Goal: Transaction & Acquisition: Purchase product/service

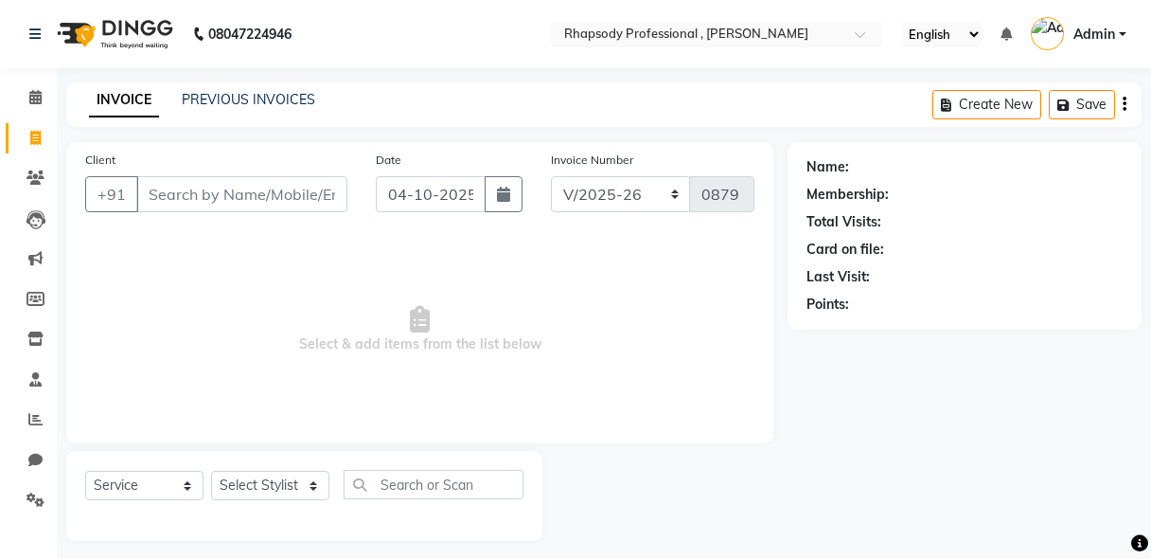
select select "8581"
select select "service"
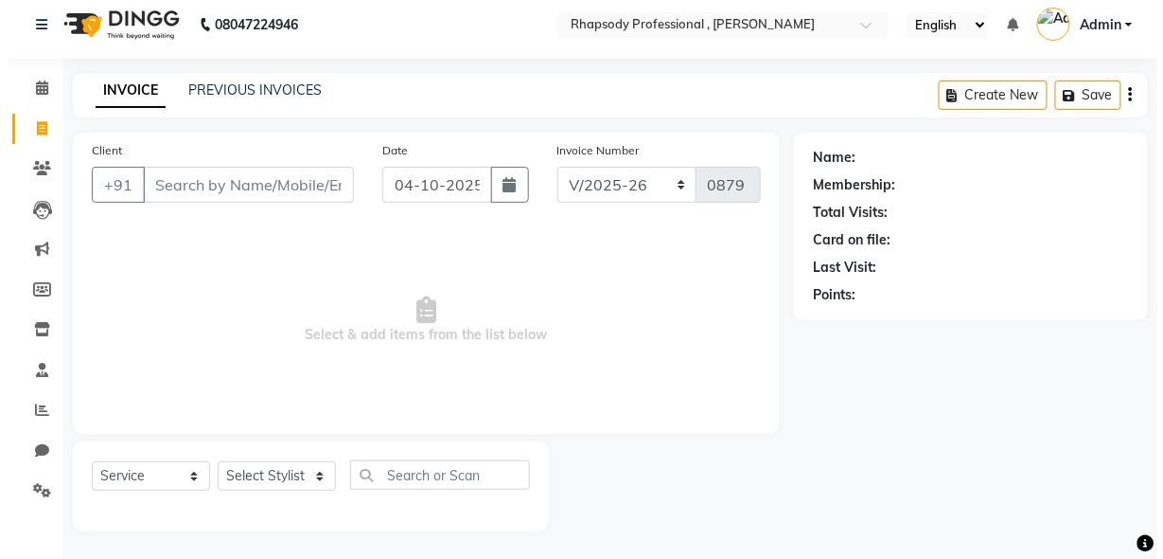
scroll to position [9, 0]
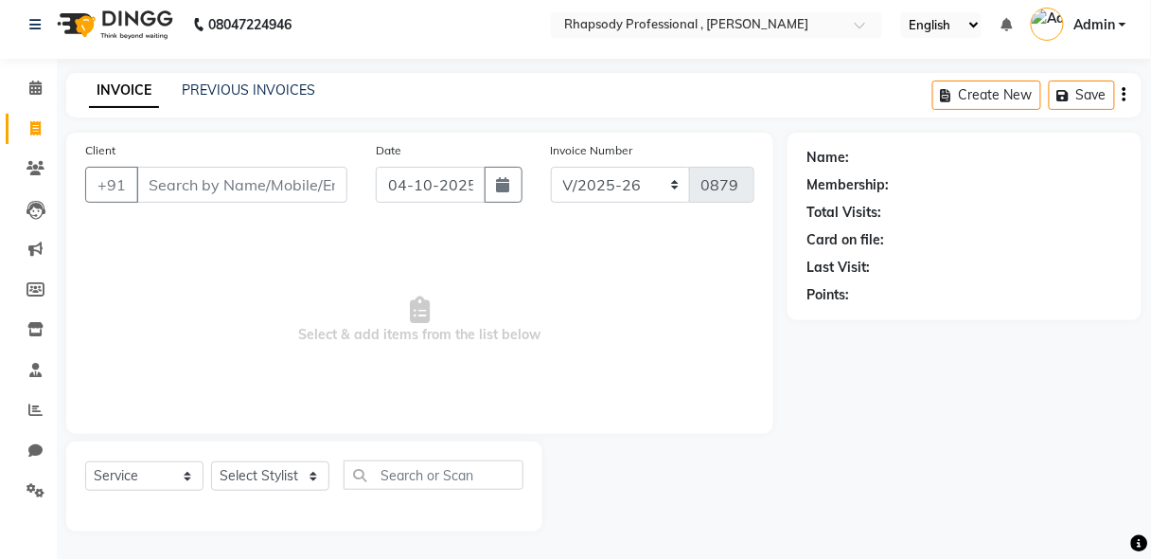
click at [206, 186] on input "Client" at bounding box center [241, 185] width 211 height 36
type input "9999663221"
click at [310, 186] on span "Add Client" at bounding box center [298, 184] width 75 height 19
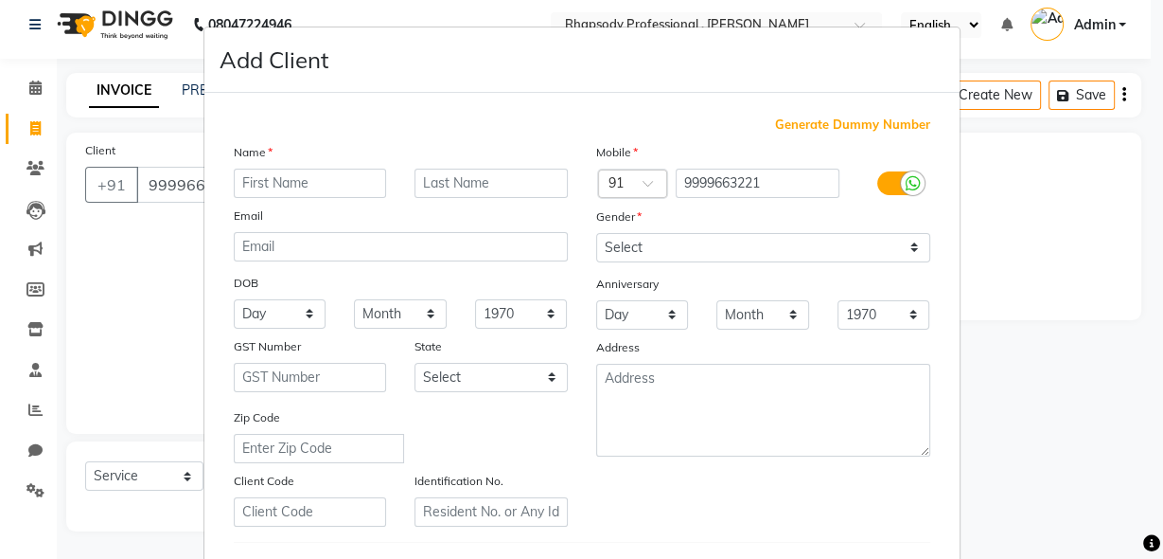
click at [263, 189] on input "text" at bounding box center [310, 182] width 153 height 29
type input "[PERSON_NAME]"
click at [453, 193] on input "text" at bounding box center [491, 182] width 153 height 29
type input "[PERSON_NAME]"
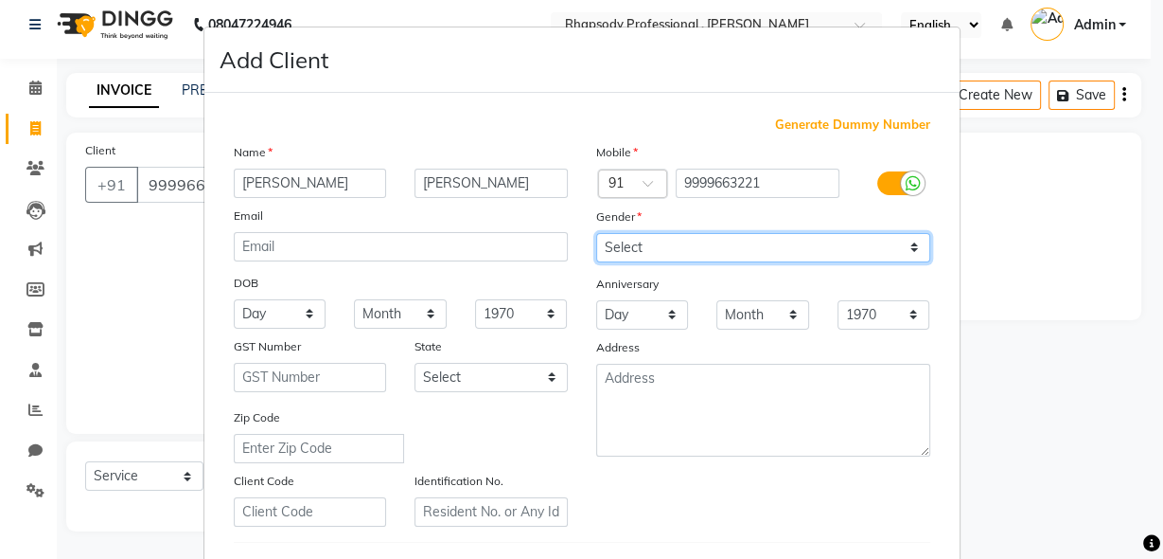
click at [905, 247] on select "Select [DEMOGRAPHIC_DATA] [DEMOGRAPHIC_DATA] Other Prefer Not To Say" at bounding box center [763, 247] width 334 height 29
select select "[DEMOGRAPHIC_DATA]"
click at [596, 233] on select "Select [DEMOGRAPHIC_DATA] [DEMOGRAPHIC_DATA] Other Prefer Not To Say" at bounding box center [763, 247] width 334 height 29
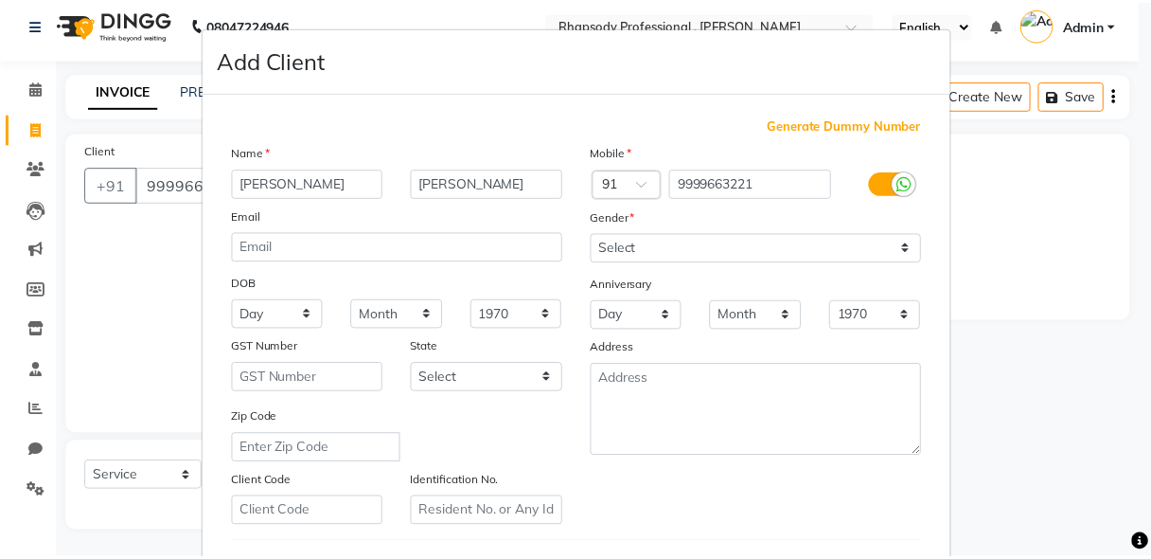
scroll to position [310, 0]
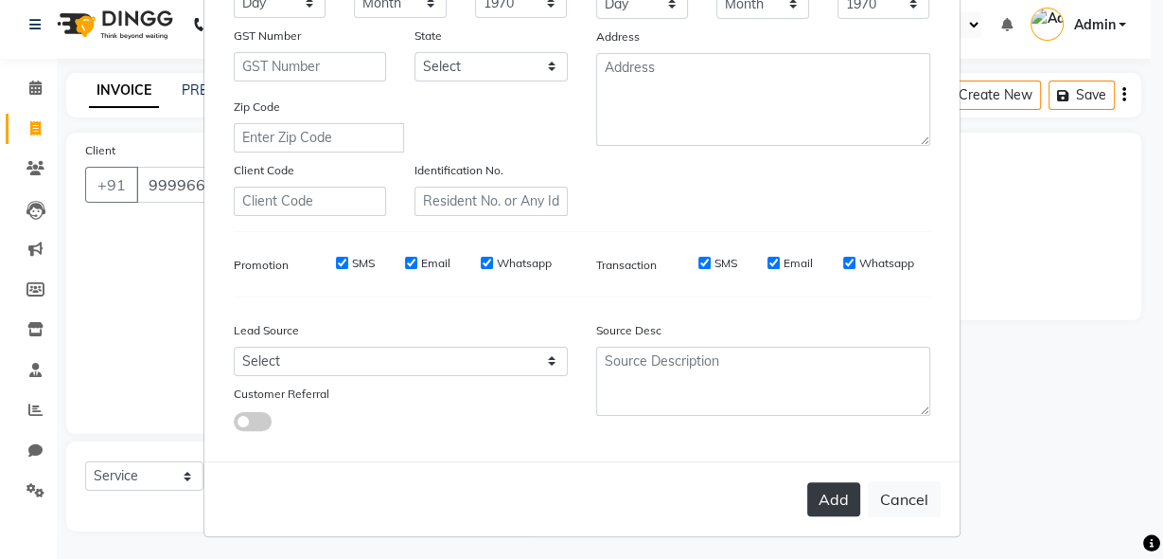
click at [825, 488] on button "Add" at bounding box center [833, 499] width 53 height 34
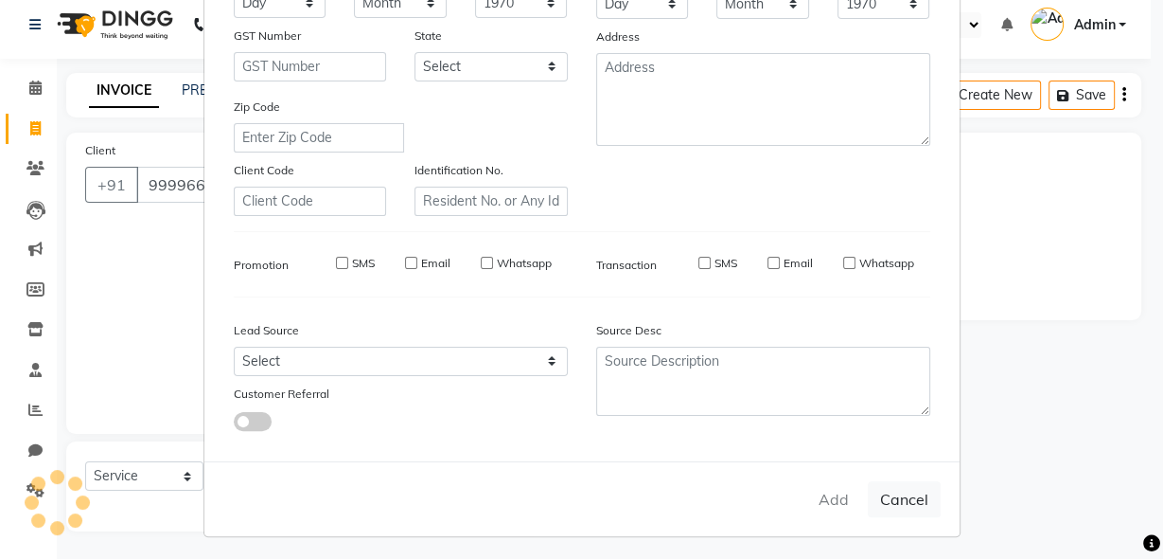
select select
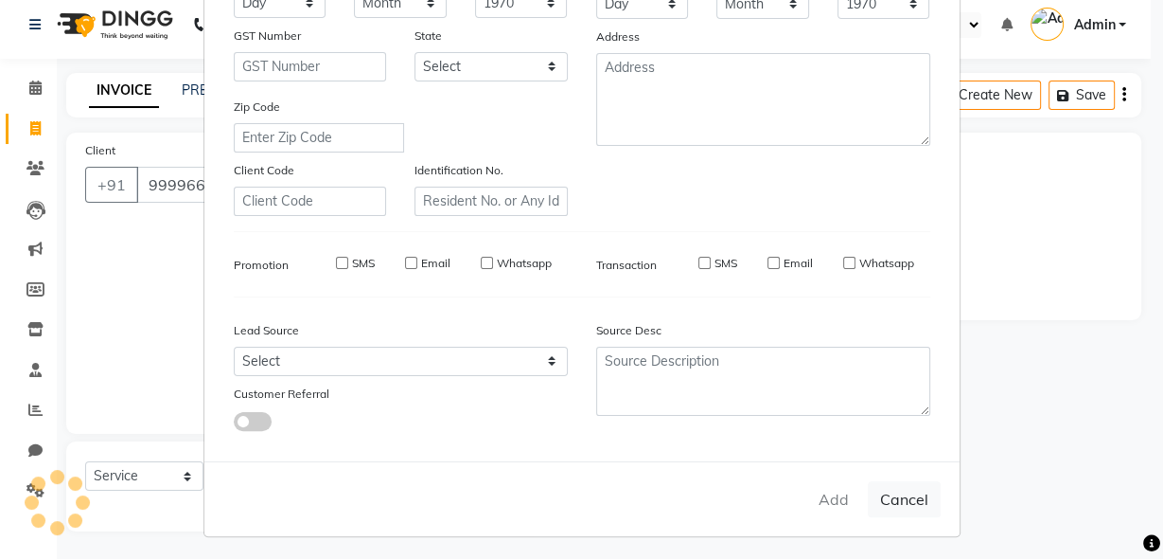
select select
checkbox input "false"
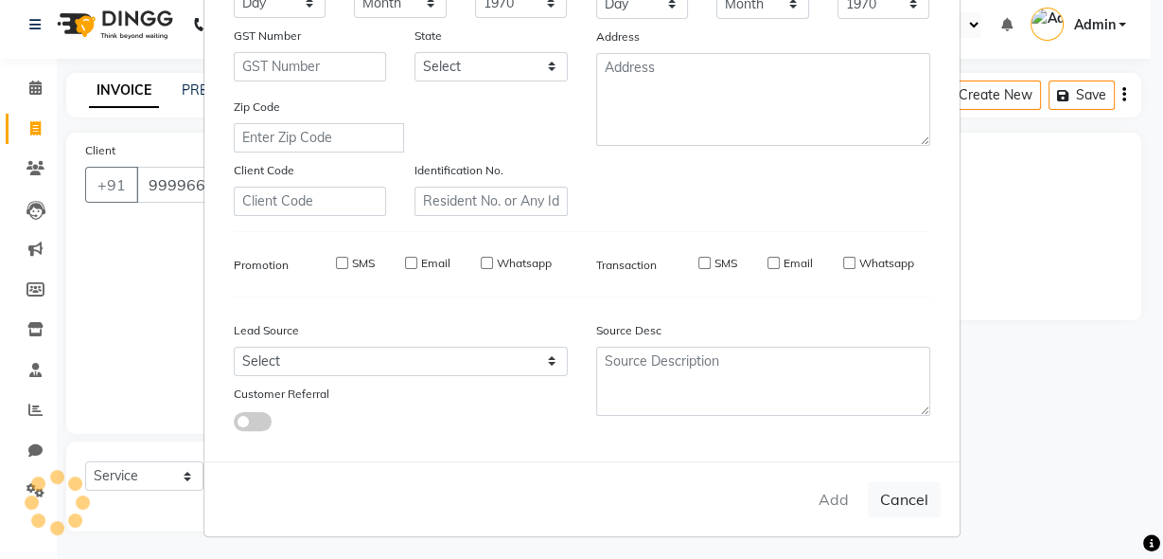
checkbox input "false"
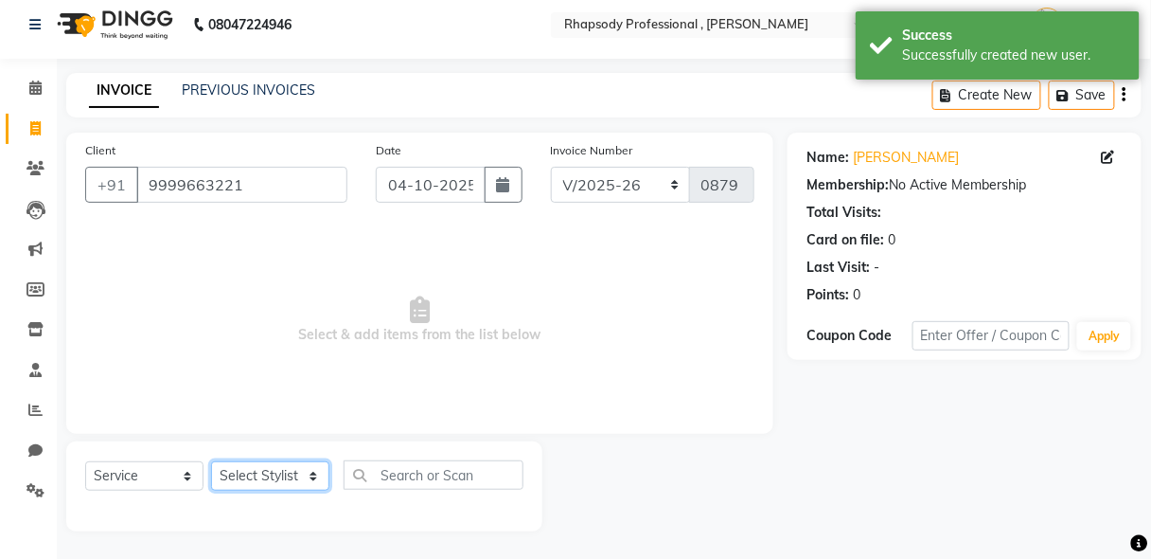
click at [272, 487] on select "Select Stylist [PERSON_NAME] [PERSON_NAME] Manager [PERSON_NAME] [PERSON_NAME] …" at bounding box center [270, 475] width 118 height 29
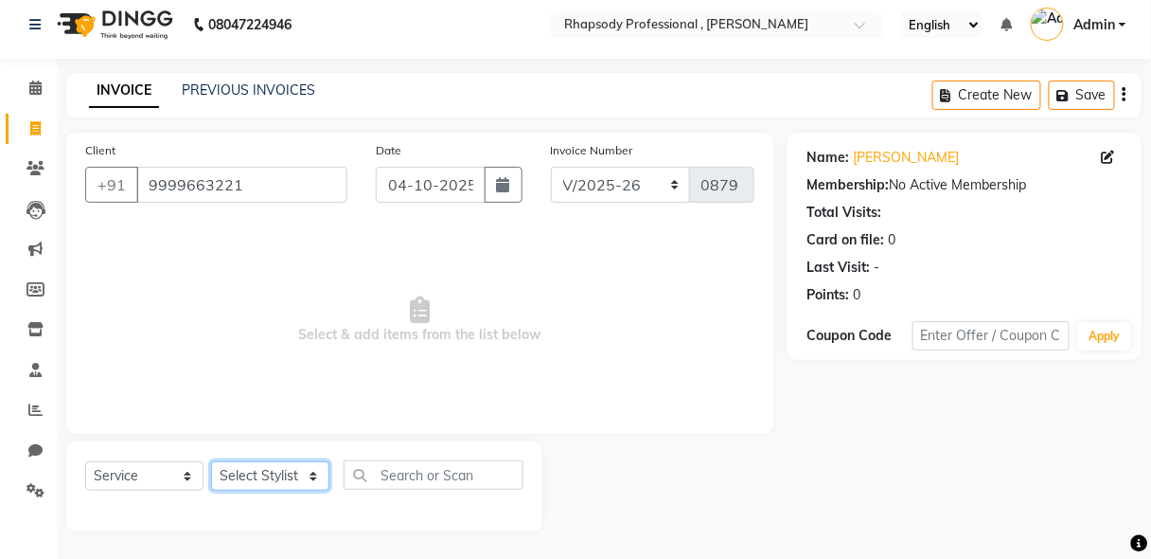
select select "85668"
click at [211, 461] on select "Select Stylist [PERSON_NAME] [PERSON_NAME] Manager [PERSON_NAME] [PERSON_NAME] …" at bounding box center [270, 475] width 118 height 29
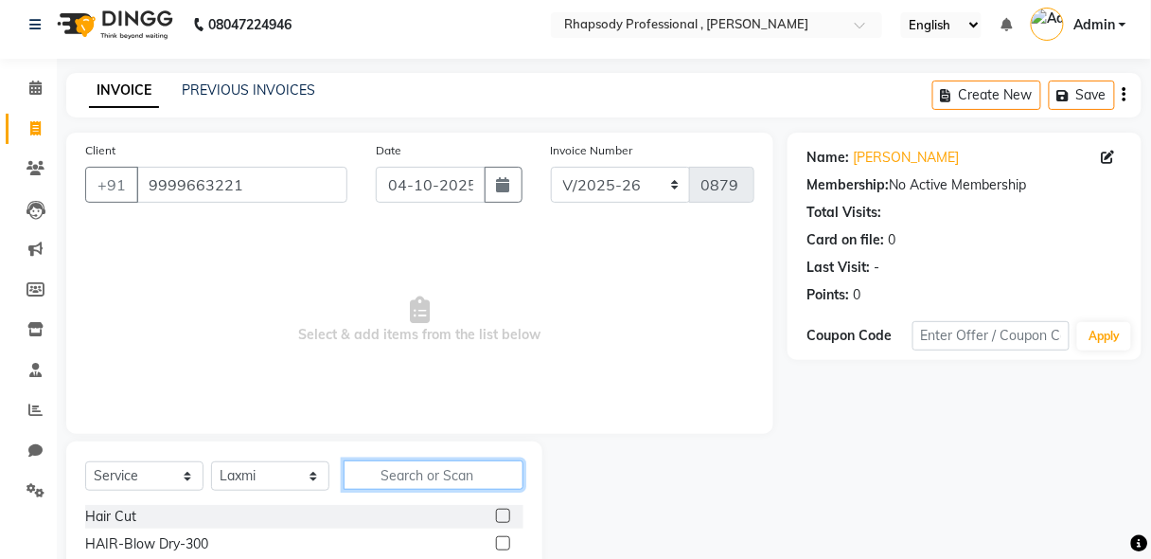
click at [446, 474] on input "text" at bounding box center [434, 474] width 180 height 29
type input "th"
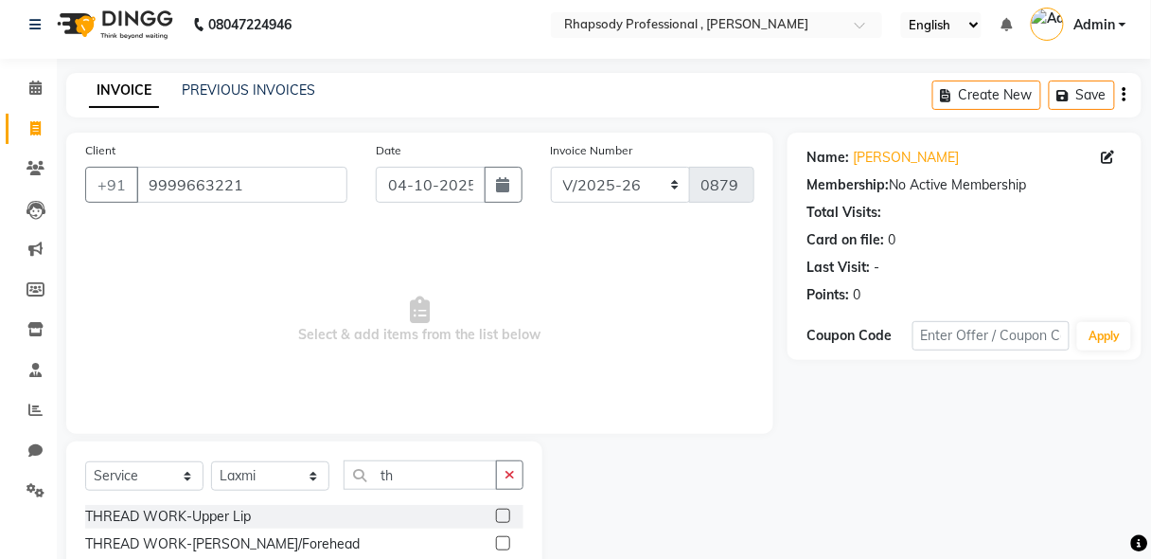
click at [496, 508] on label at bounding box center [503, 515] width 14 height 14
click at [496, 510] on input "checkbox" at bounding box center [502, 516] width 12 height 12
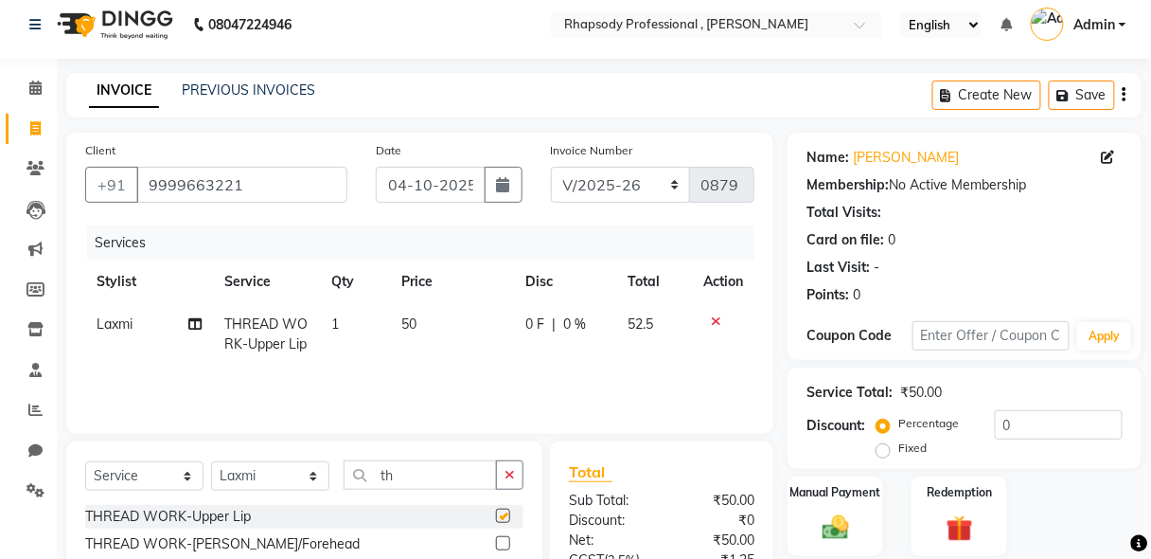
checkbox input "false"
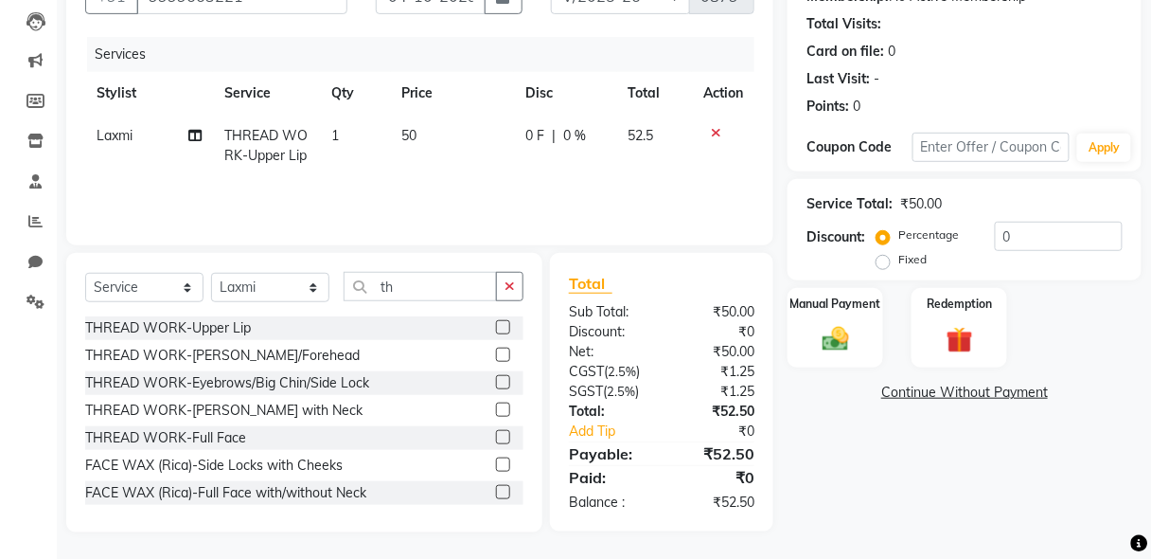
click at [496, 385] on label at bounding box center [503, 382] width 14 height 14
click at [496, 385] on input "checkbox" at bounding box center [502, 383] width 12 height 12
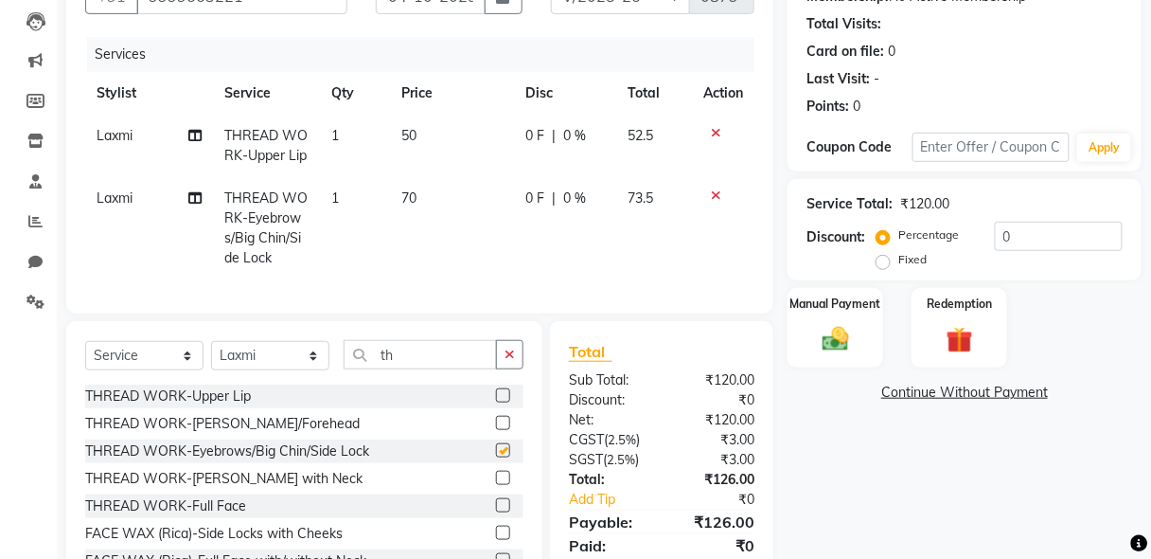
checkbox input "false"
click at [842, 350] on img at bounding box center [835, 339] width 44 height 32
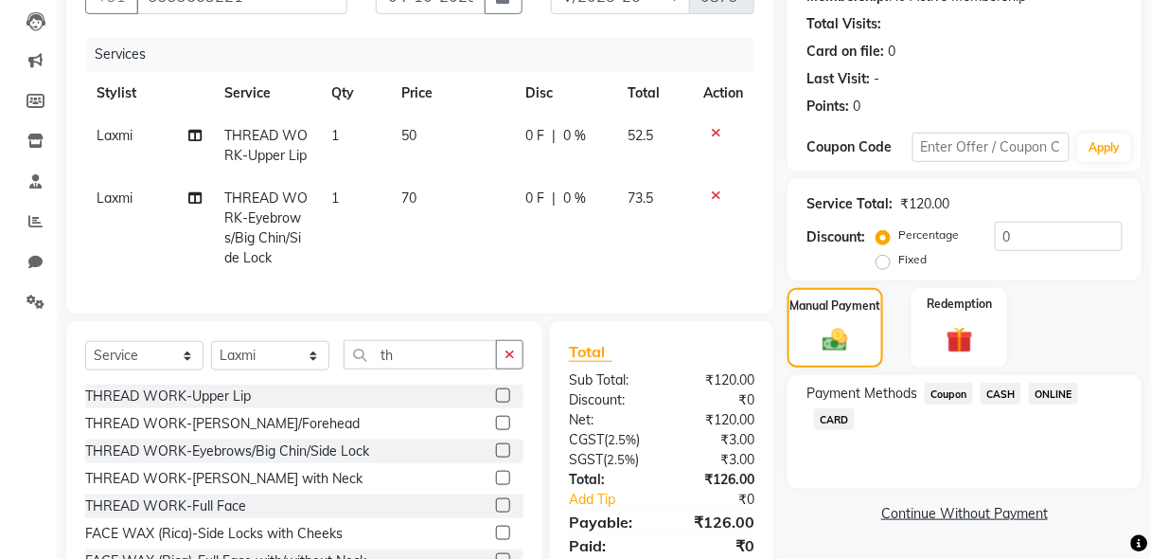
click at [1000, 400] on span "CASH" at bounding box center [1001, 393] width 41 height 22
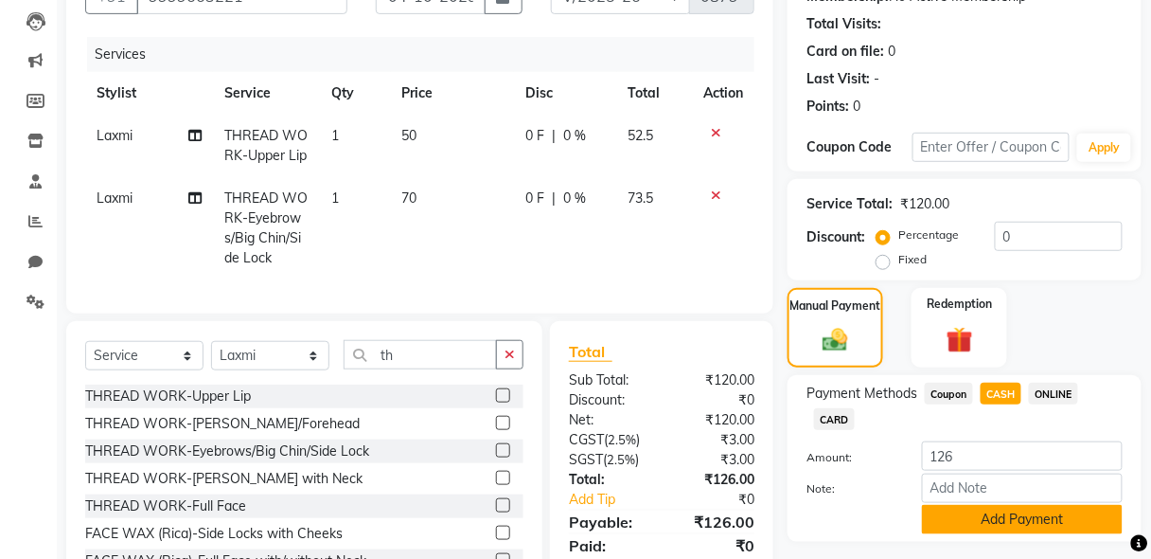
click at [1010, 520] on button "Add Payment" at bounding box center [1022, 519] width 201 height 29
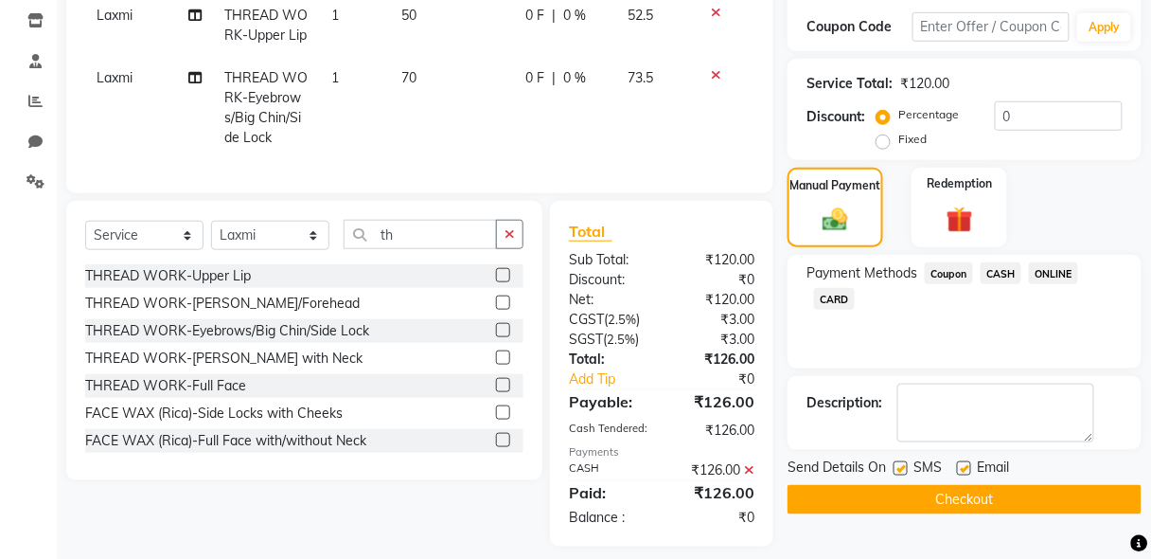
scroll to position [344, 0]
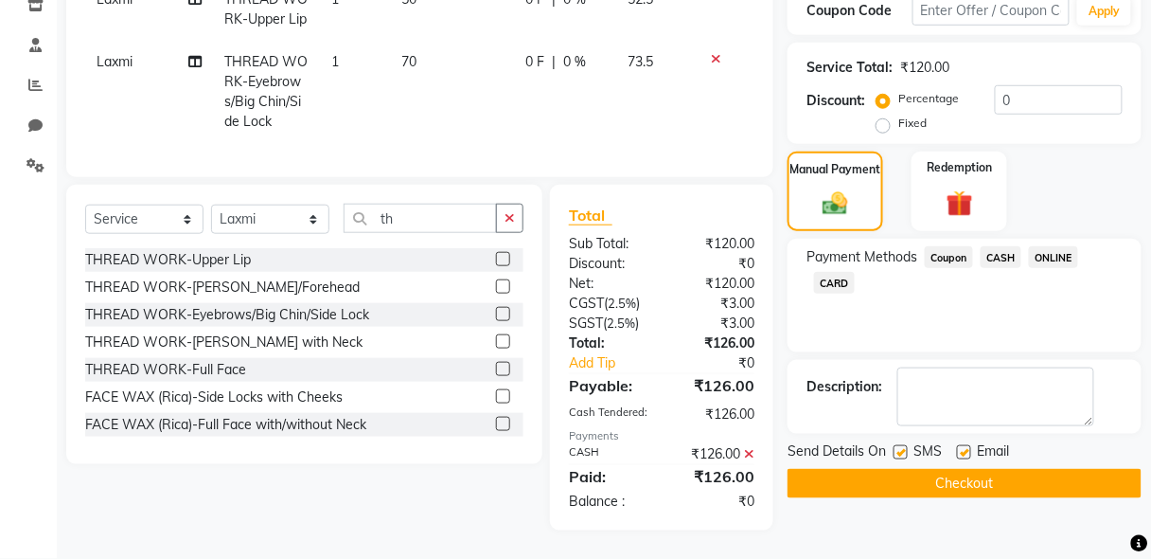
click at [1020, 469] on button "Checkout" at bounding box center [965, 483] width 354 height 29
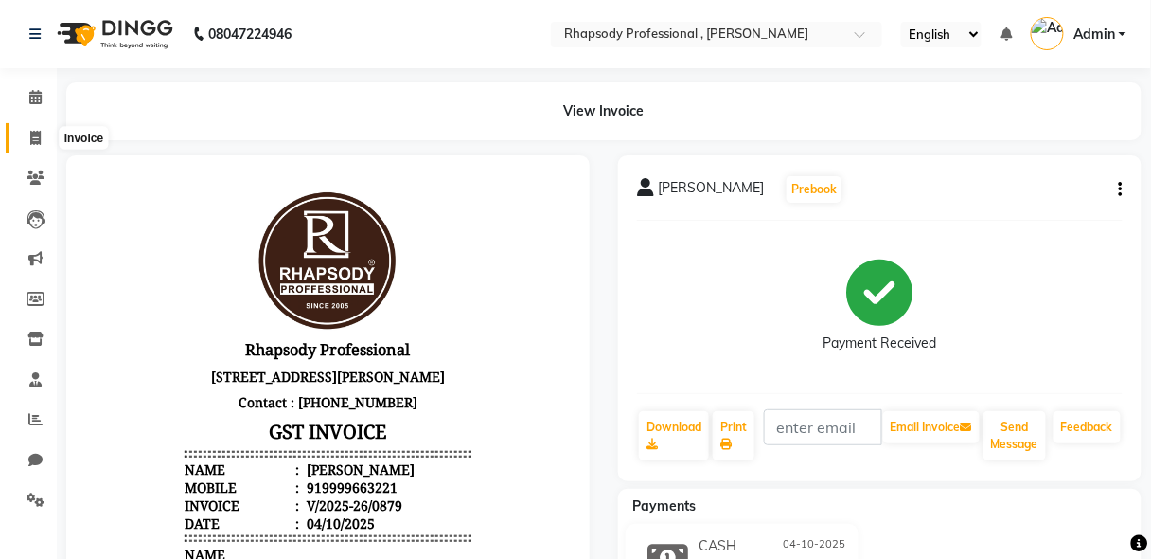
click at [31, 133] on icon at bounding box center [35, 138] width 10 height 14
select select "service"
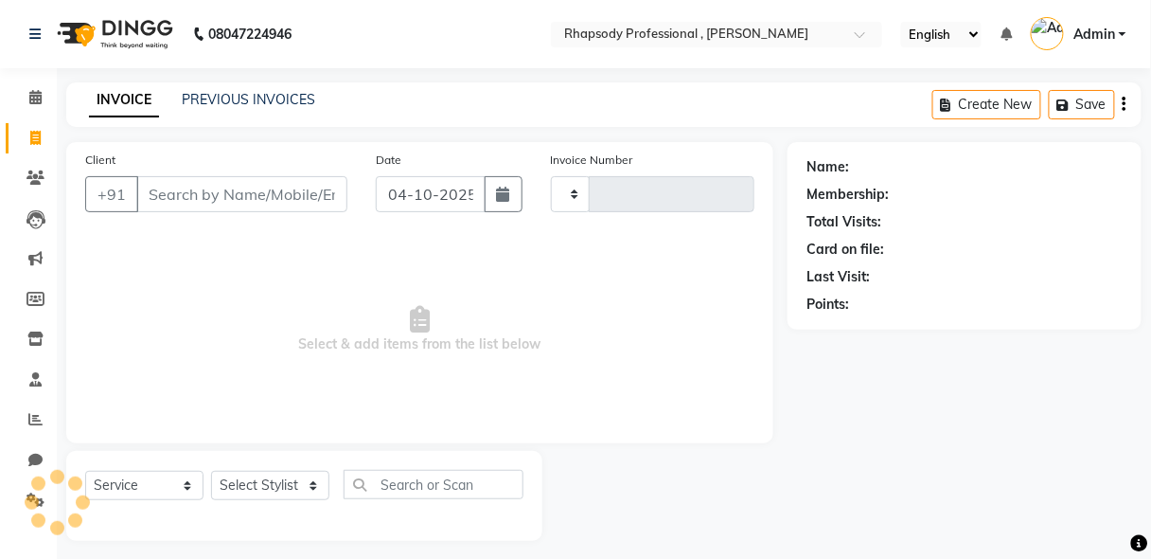
scroll to position [9, 0]
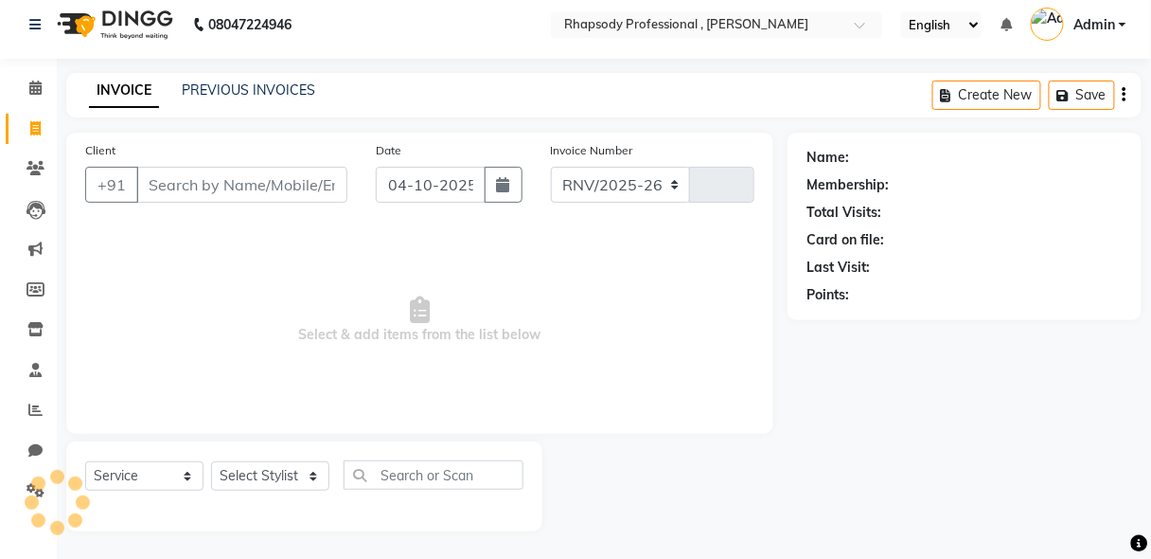
select select "8581"
type input "0880"
click at [187, 188] on input "Client" at bounding box center [241, 185] width 211 height 36
click at [211, 196] on input "Client" at bounding box center [241, 185] width 211 height 36
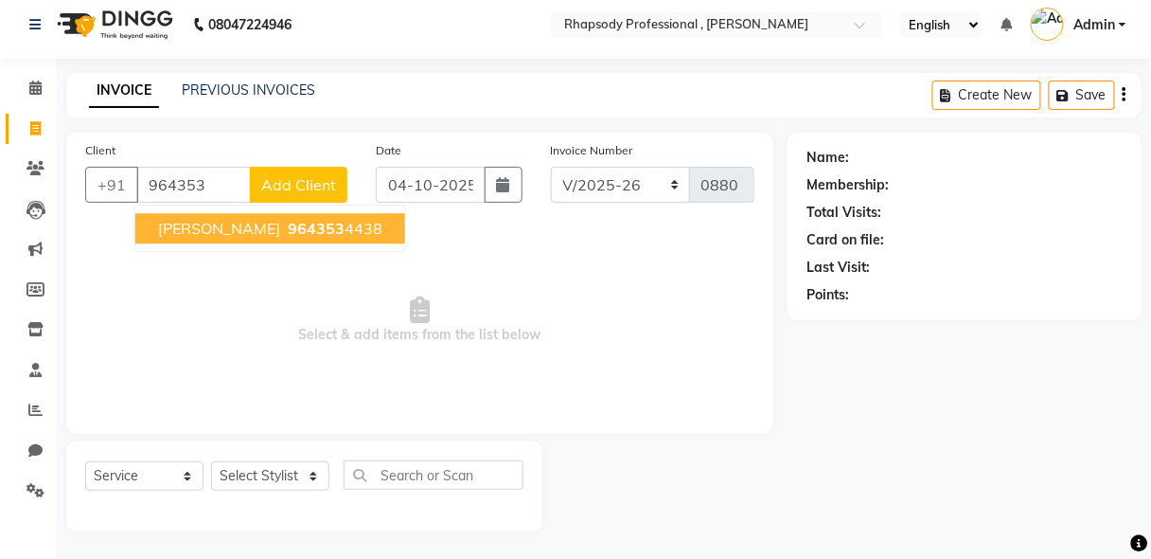
click at [248, 238] on button "[PERSON_NAME] 964353 4438" at bounding box center [270, 228] width 270 height 30
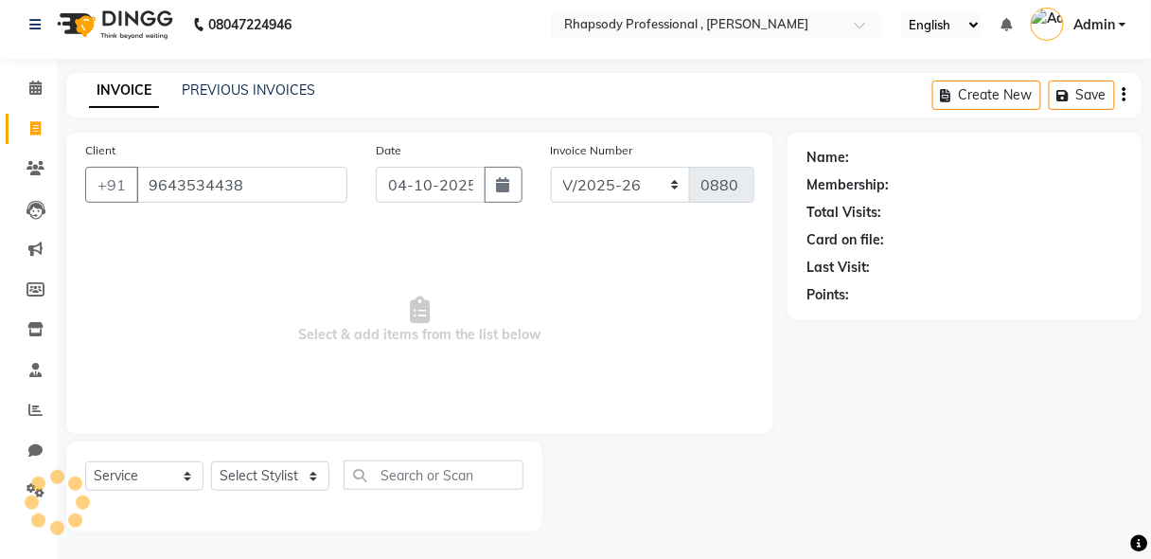
type input "9643534438"
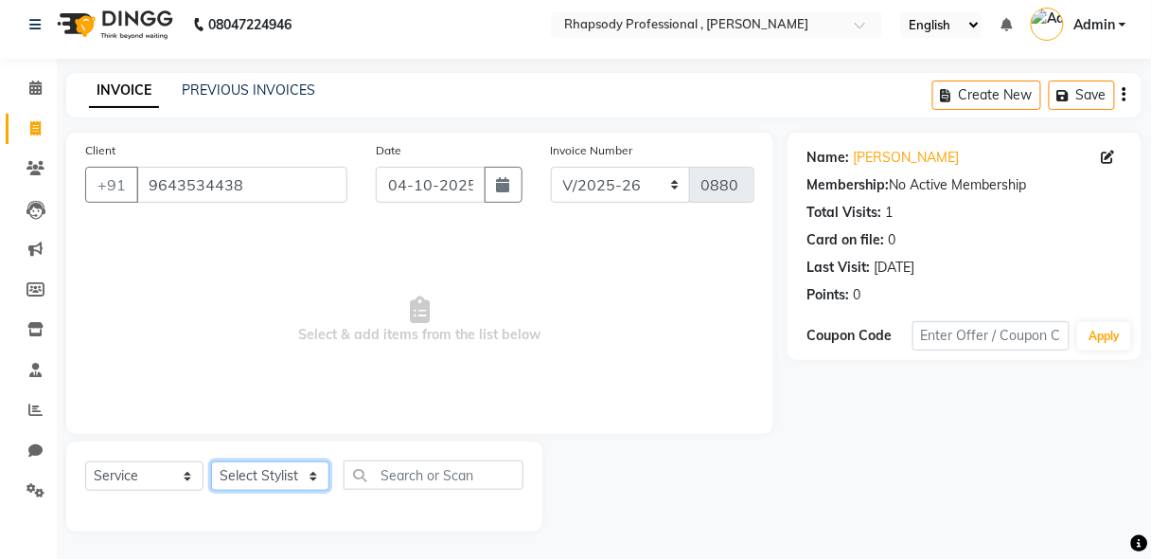
click at [271, 477] on select "Select Stylist [PERSON_NAME] [PERSON_NAME] Manager [PERSON_NAME] [PERSON_NAME] …" at bounding box center [270, 475] width 118 height 29
select select "85670"
click at [211, 461] on select "Select Stylist [PERSON_NAME] [PERSON_NAME] Manager [PERSON_NAME] [PERSON_NAME] …" at bounding box center [270, 475] width 118 height 29
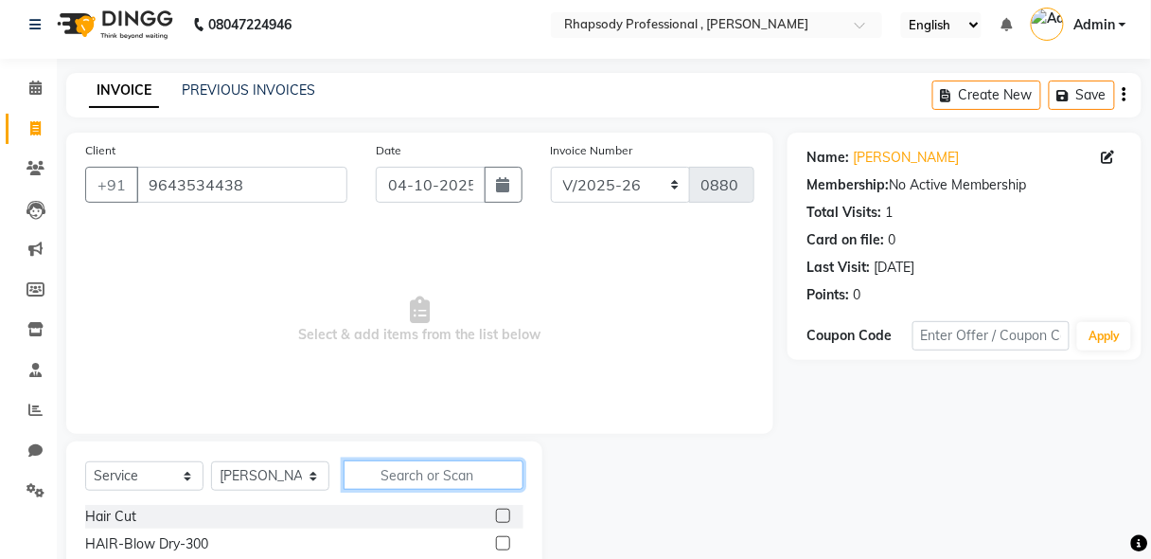
click at [435, 471] on input "text" at bounding box center [434, 474] width 180 height 29
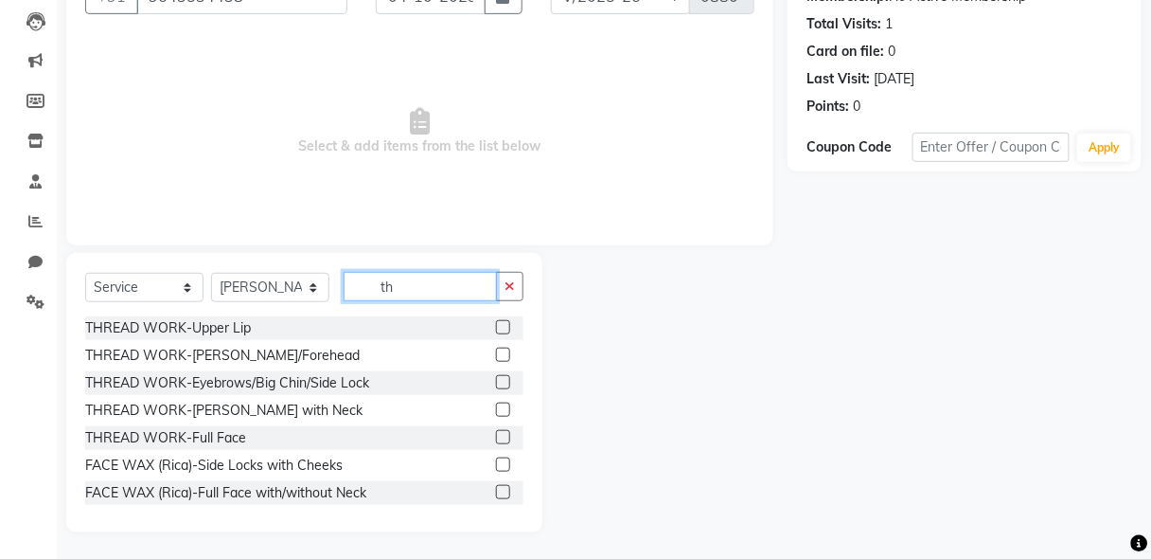
type input "th"
click at [496, 379] on label at bounding box center [503, 382] width 14 height 14
click at [496, 379] on input "checkbox" at bounding box center [502, 383] width 12 height 12
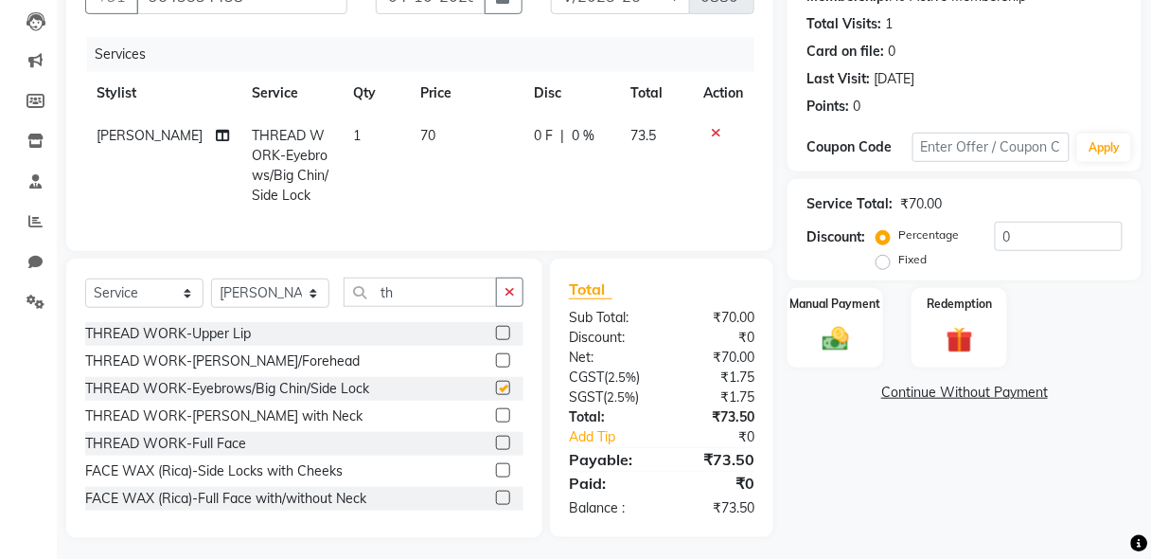
checkbox input "false"
click at [839, 328] on img at bounding box center [835, 339] width 44 height 32
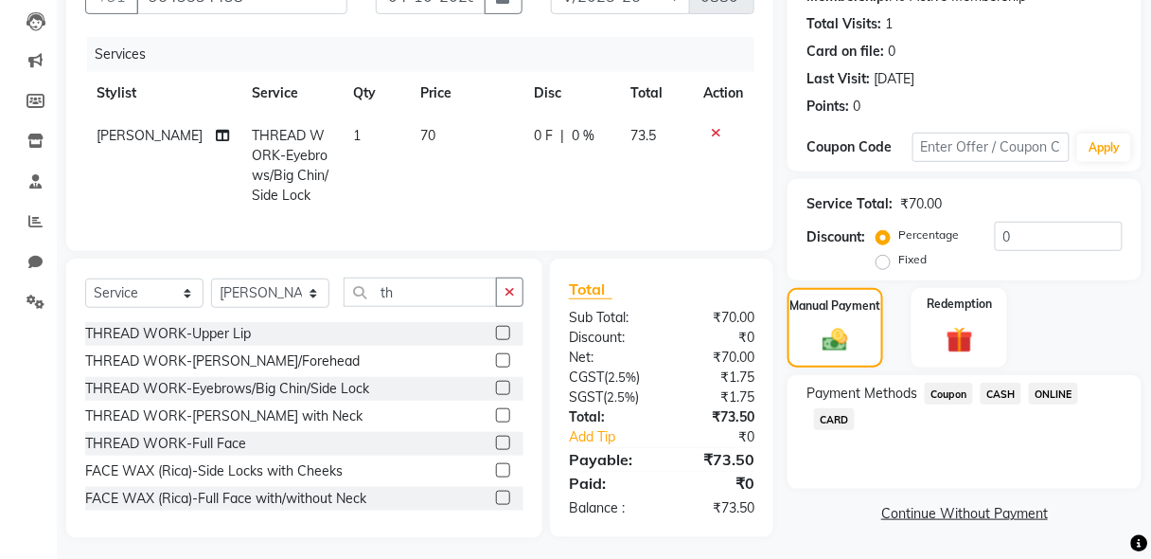
click at [1062, 389] on span "ONLINE" at bounding box center [1053, 393] width 49 height 22
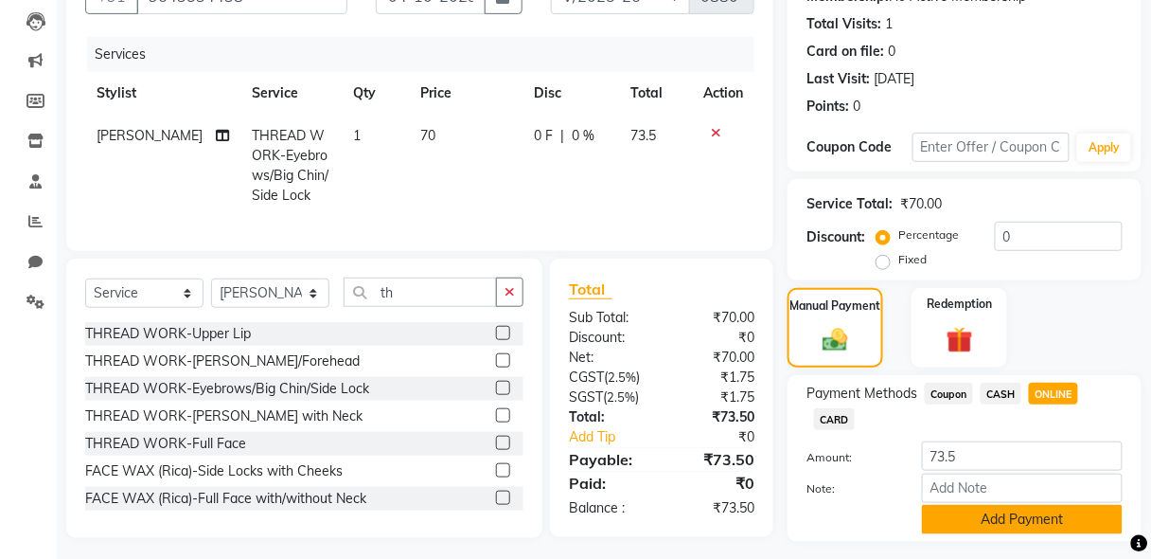
click at [1044, 513] on button "Add Payment" at bounding box center [1022, 519] width 201 height 29
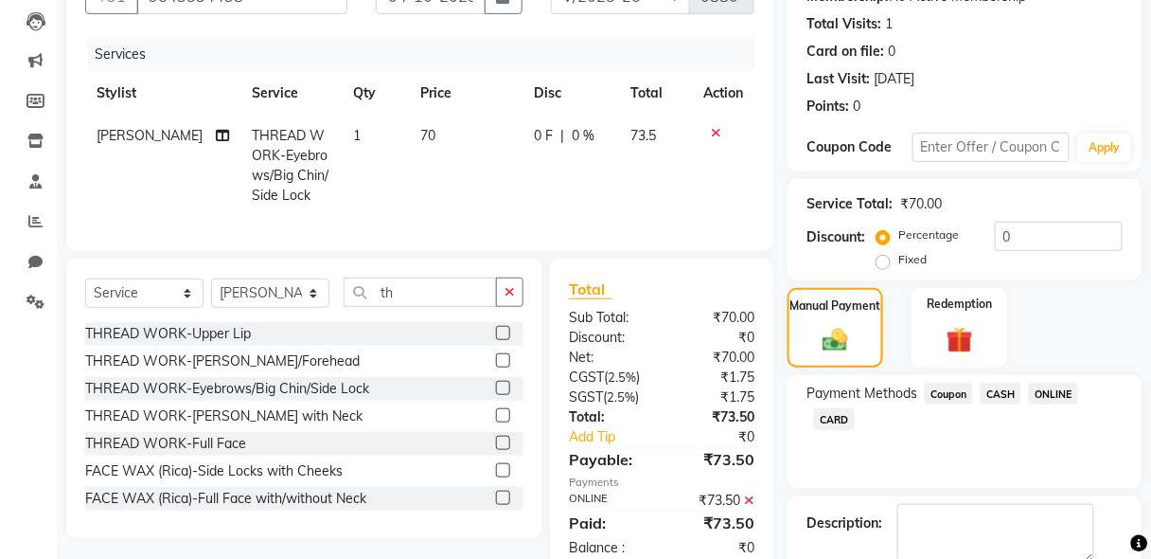
scroll to position [300, 0]
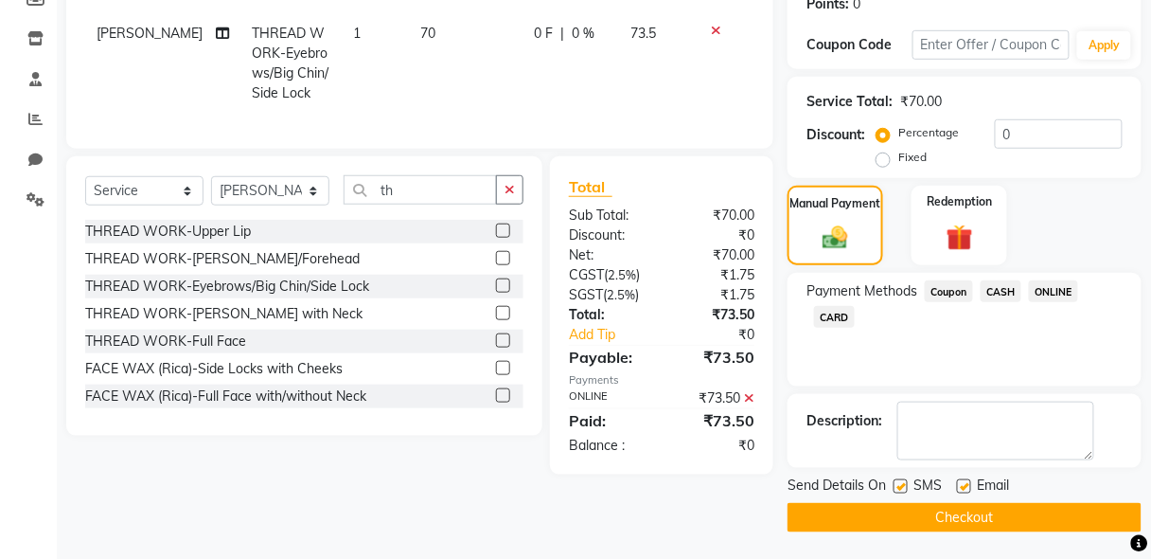
click at [979, 518] on button "Checkout" at bounding box center [965, 517] width 354 height 29
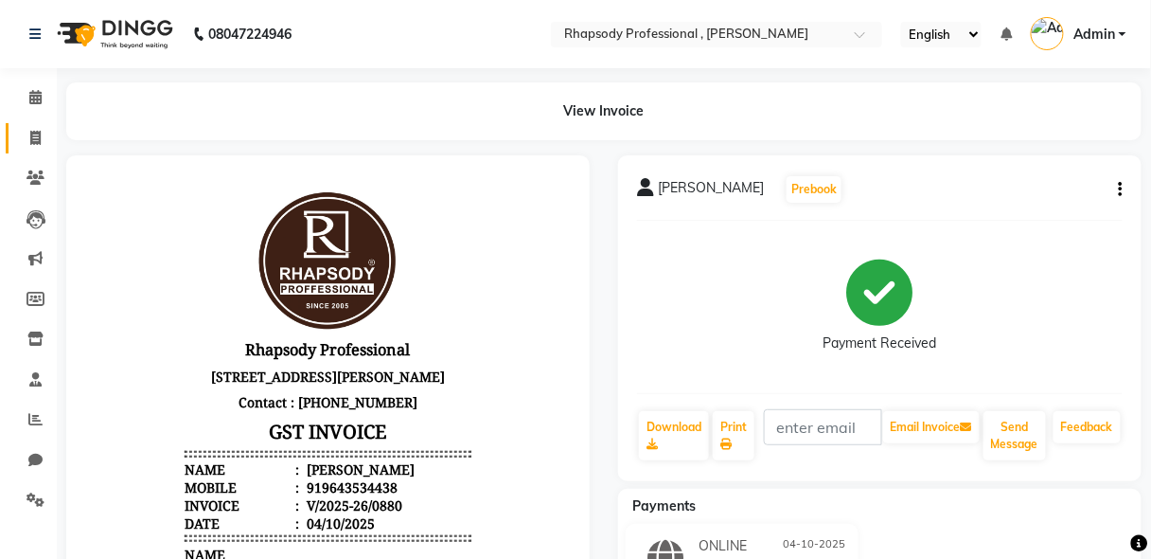
click at [38, 136] on icon at bounding box center [35, 138] width 10 height 14
select select "service"
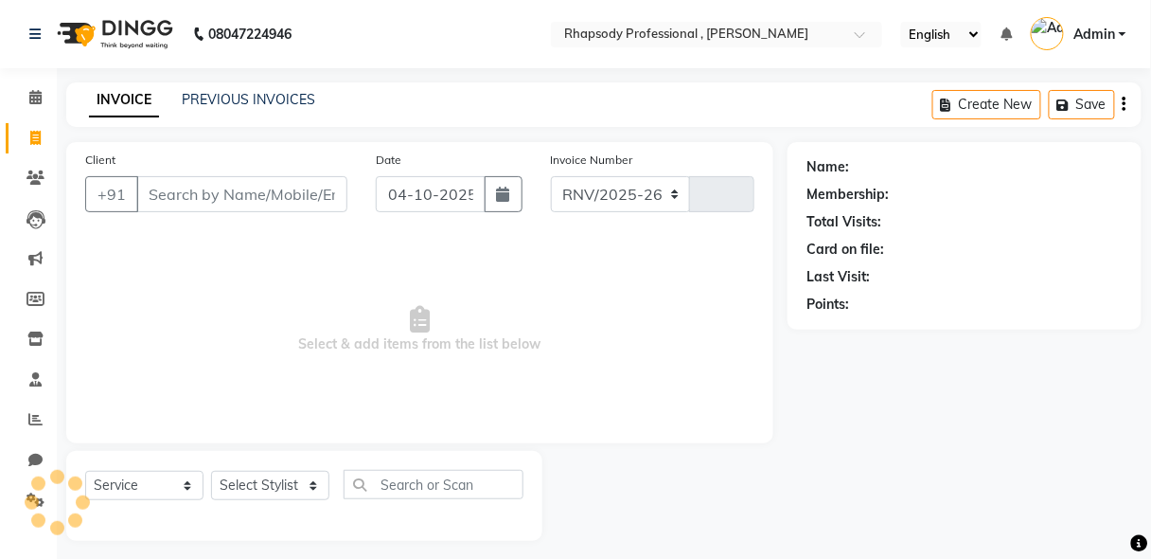
select select "8581"
type input "0881"
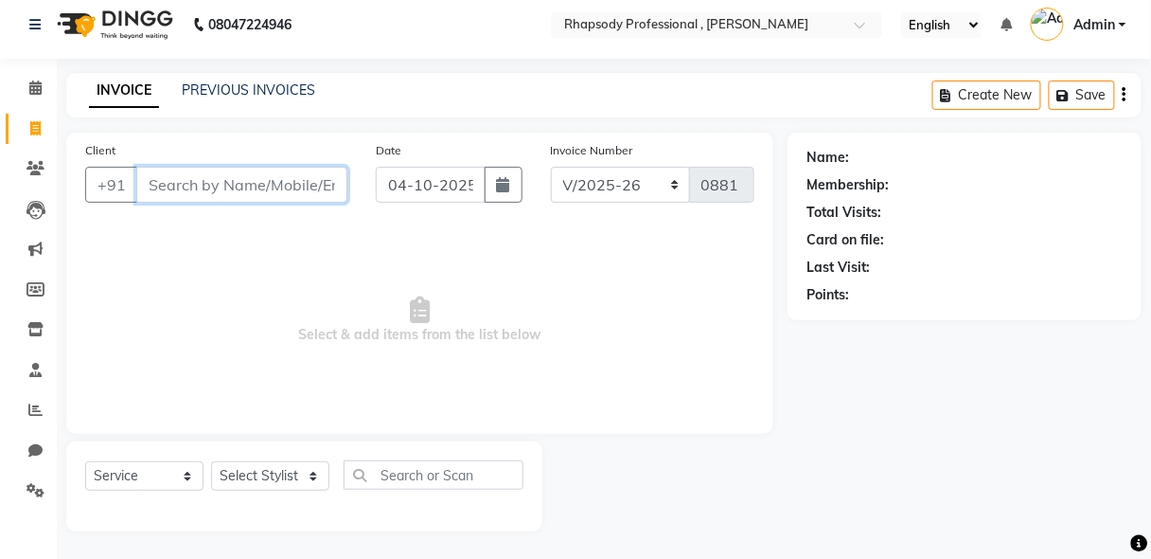
click at [231, 190] on input "Client" at bounding box center [241, 185] width 211 height 36
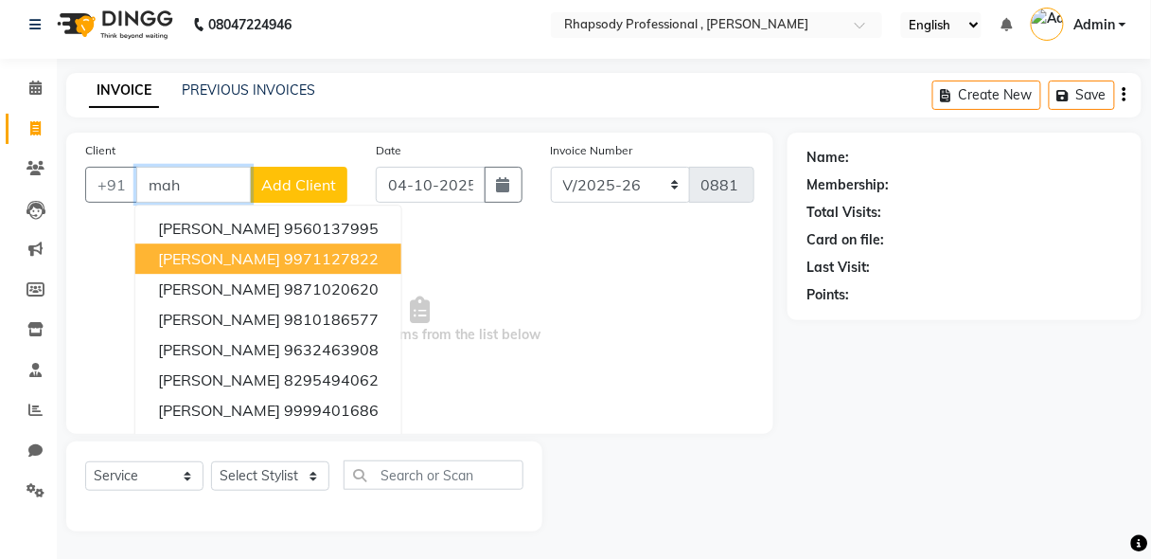
click at [284, 265] on ngb-highlight "9971127822" at bounding box center [331, 258] width 95 height 19
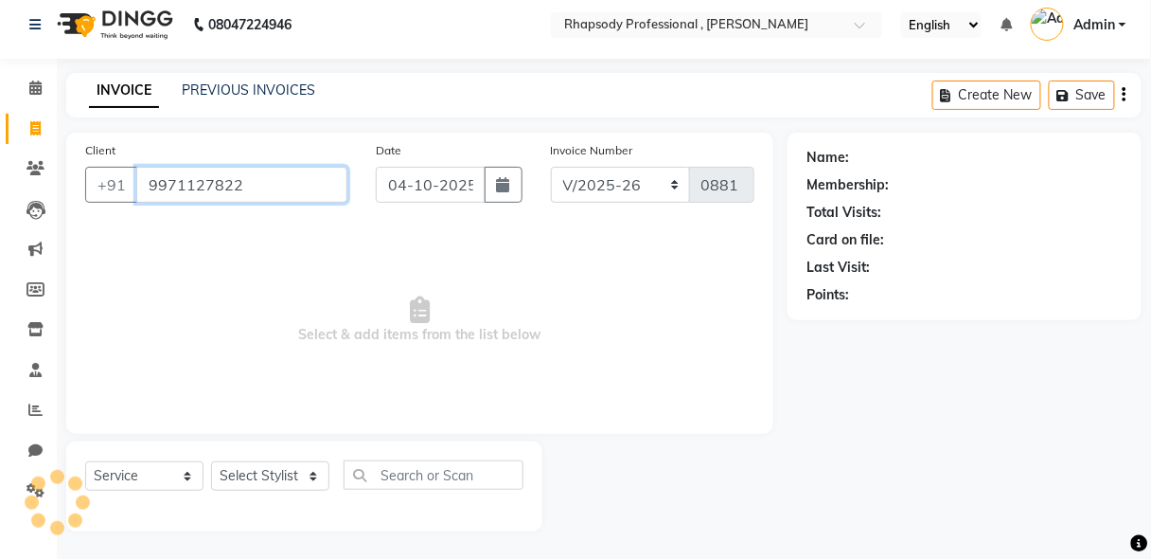
type input "9971127822"
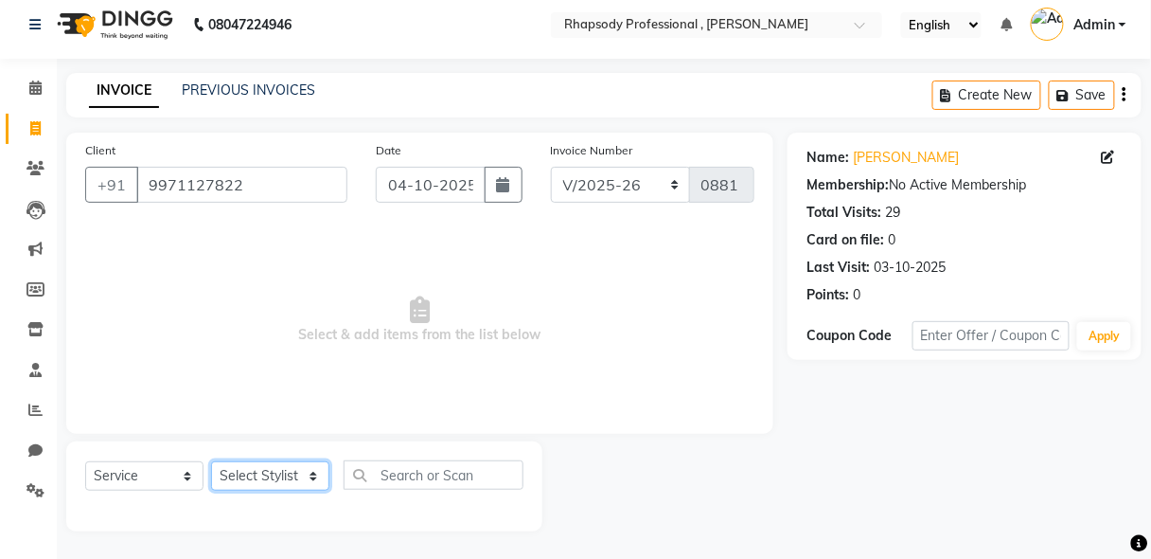
click at [284, 470] on select "Select Stylist [PERSON_NAME] [PERSON_NAME] Manager [PERSON_NAME] [PERSON_NAME] …" at bounding box center [270, 475] width 118 height 29
select select "85670"
click at [211, 461] on select "Select Stylist [PERSON_NAME] [PERSON_NAME] Manager [PERSON_NAME] [PERSON_NAME] …" at bounding box center [270, 475] width 118 height 29
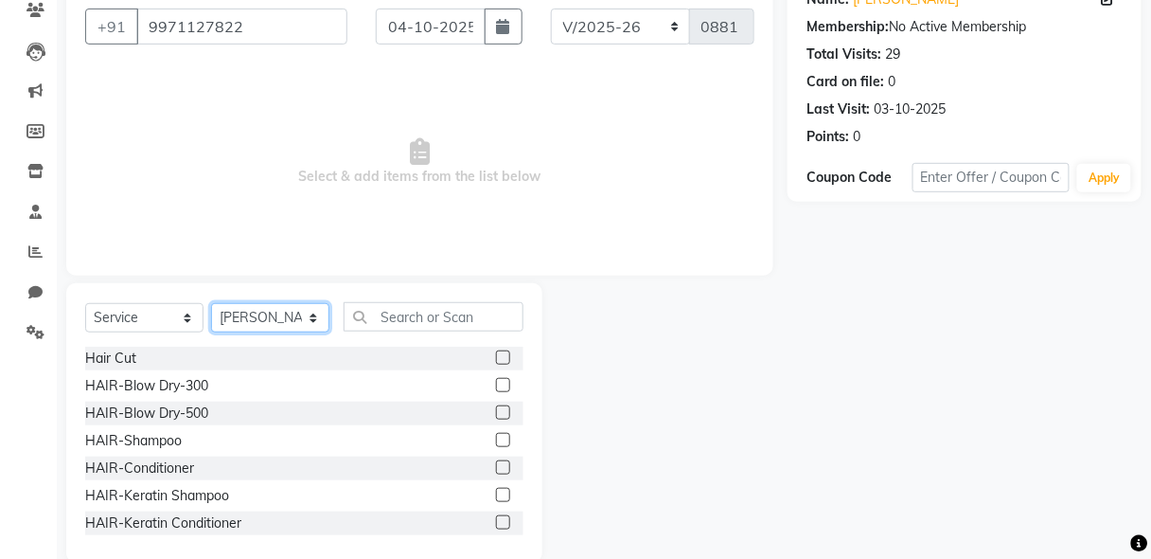
scroll to position [198, 0]
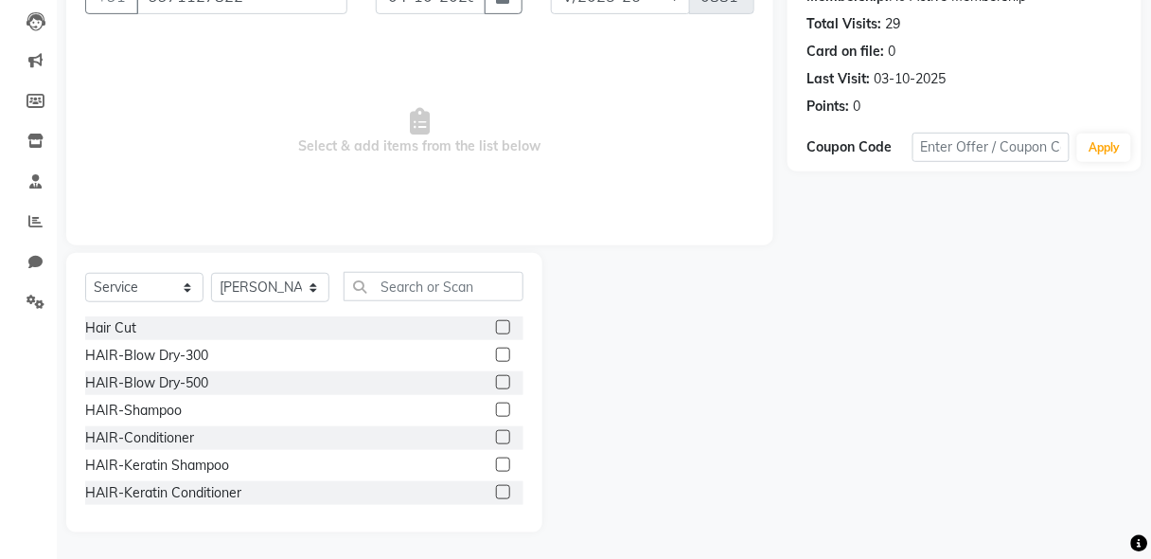
click at [496, 402] on label at bounding box center [503, 409] width 14 height 14
click at [496, 404] on input "checkbox" at bounding box center [502, 410] width 12 height 12
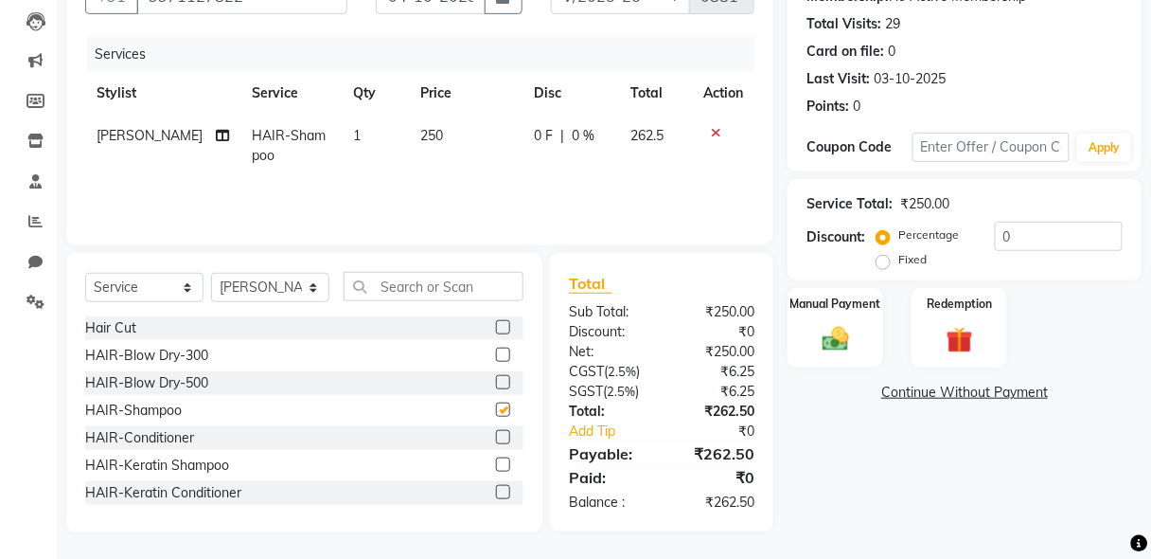
checkbox input "false"
click at [444, 286] on input "text" at bounding box center [434, 286] width 180 height 29
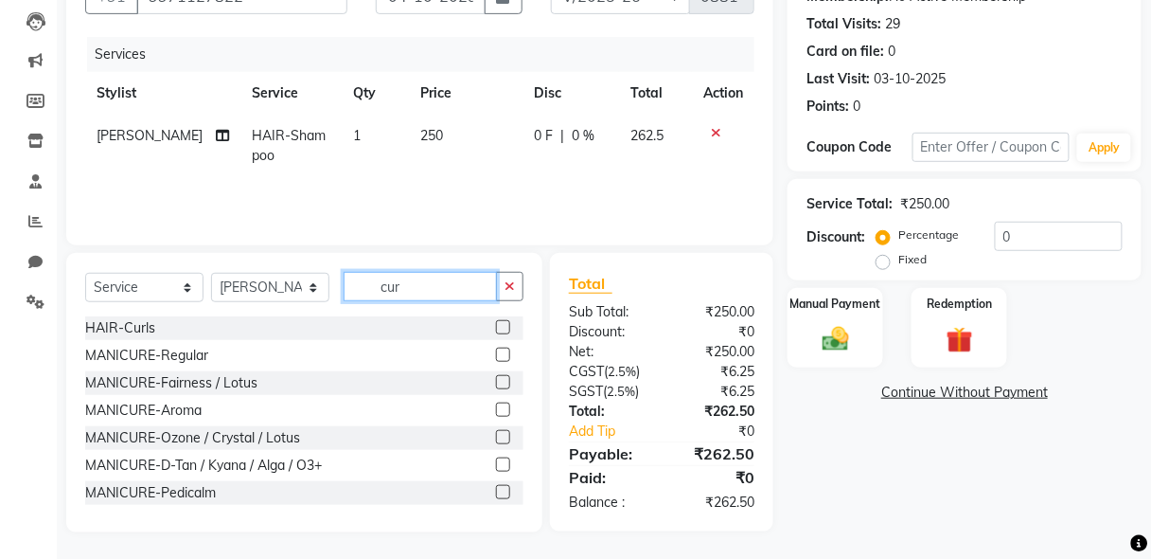
type input "cur"
click at [496, 324] on label at bounding box center [503, 327] width 14 height 14
click at [496, 324] on input "checkbox" at bounding box center [502, 328] width 12 height 12
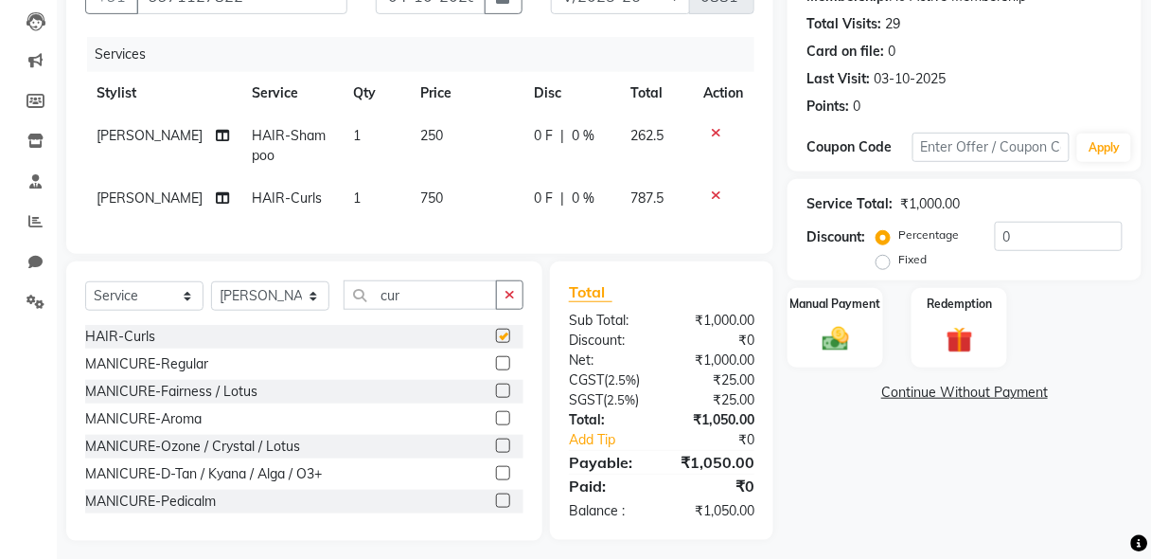
checkbox input "false"
click at [424, 198] on span "750" at bounding box center [431, 197] width 23 height 17
select select "85670"
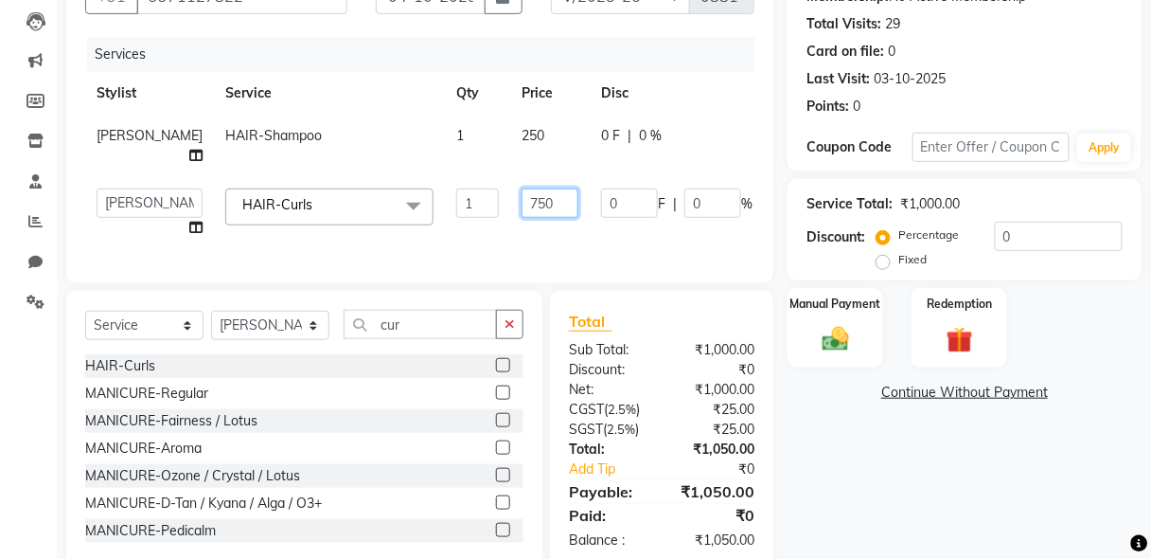
click at [522, 201] on input "750" at bounding box center [550, 202] width 57 height 29
type input "7"
type input "800"
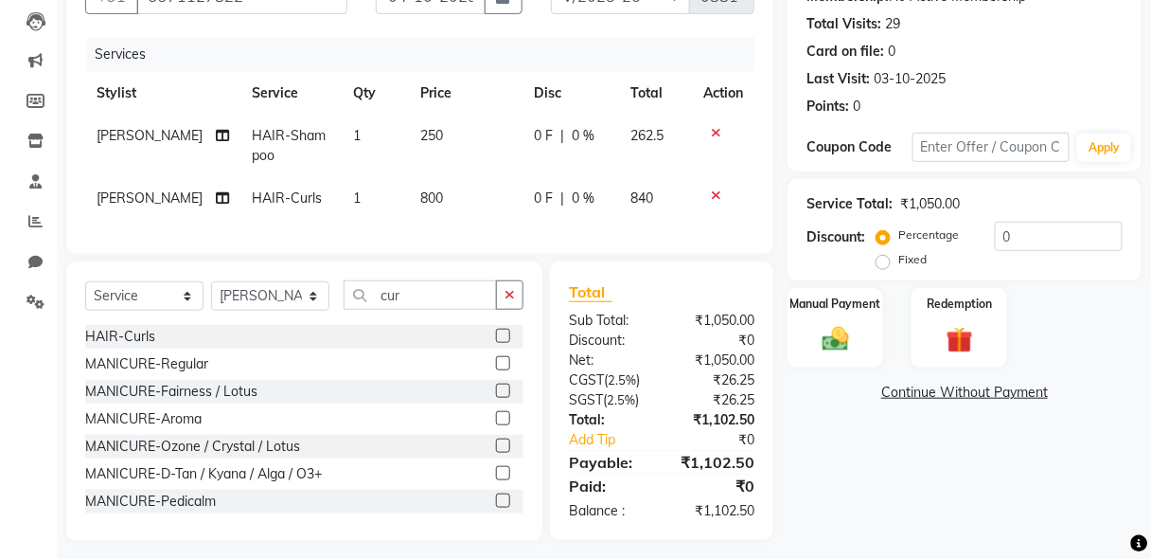
click at [732, 204] on tr "[PERSON_NAME] HAIR-Curls 1 800 0 F | 0 % 840" at bounding box center [419, 198] width 669 height 43
click at [837, 345] on img at bounding box center [835, 339] width 44 height 32
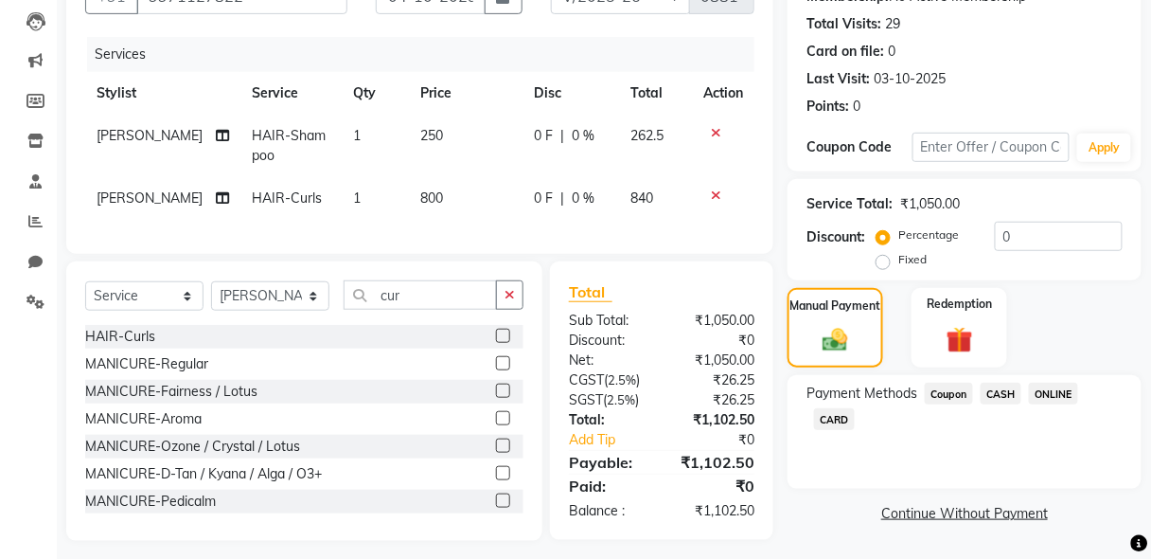
click at [1002, 389] on span "CASH" at bounding box center [1001, 393] width 41 height 22
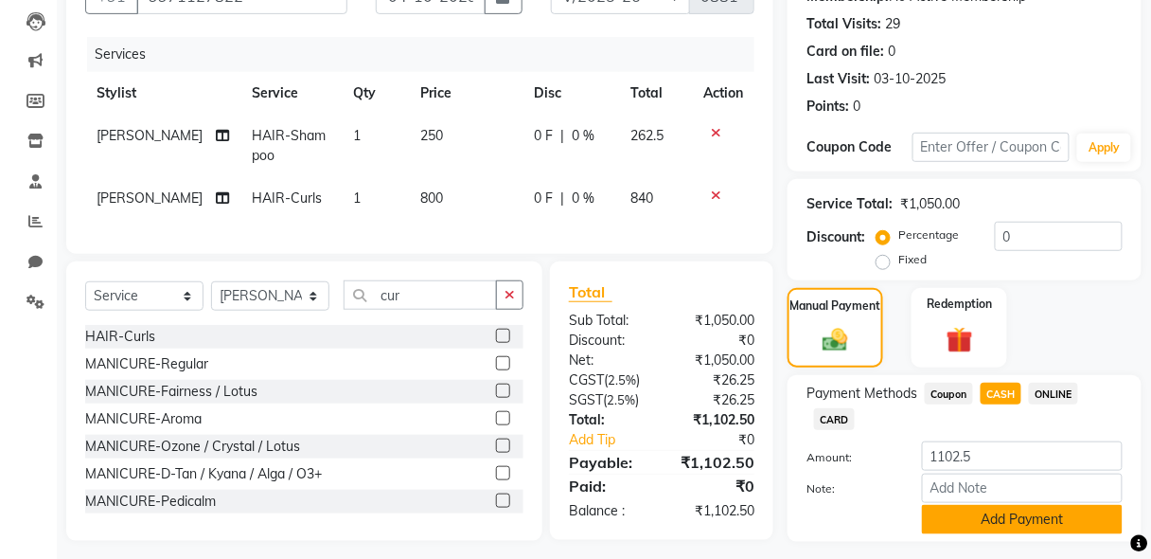
click at [1013, 522] on button "Add Payment" at bounding box center [1022, 519] width 201 height 29
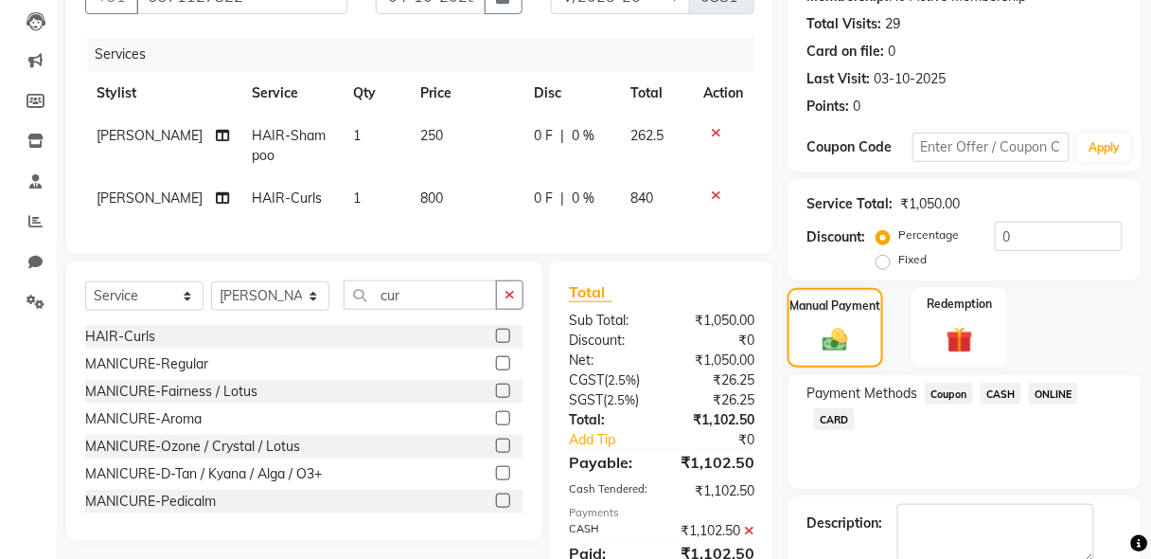
scroll to position [304, 0]
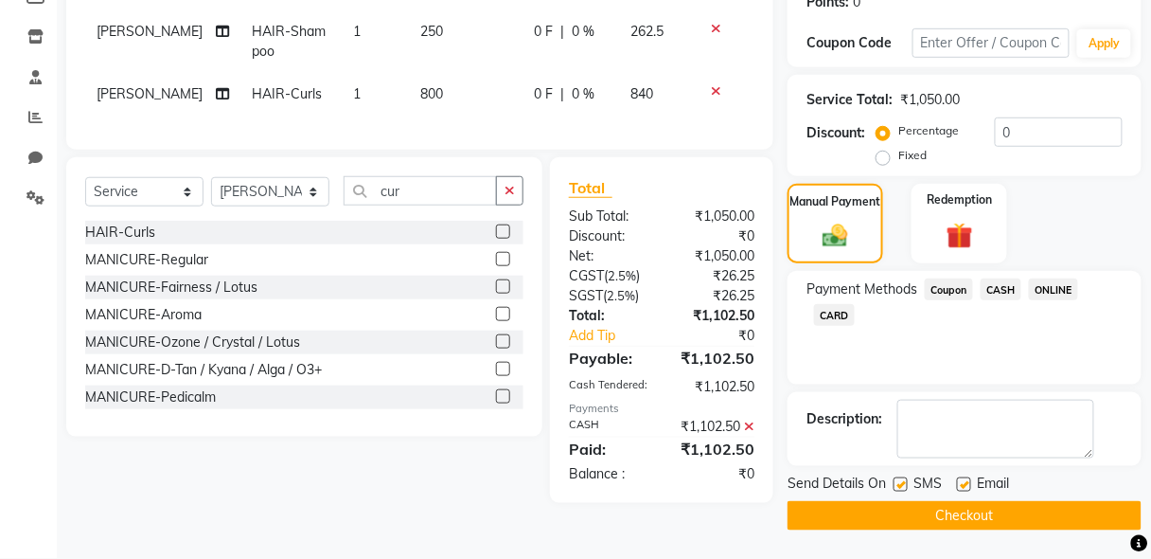
click at [1037, 508] on button "Checkout" at bounding box center [965, 515] width 354 height 29
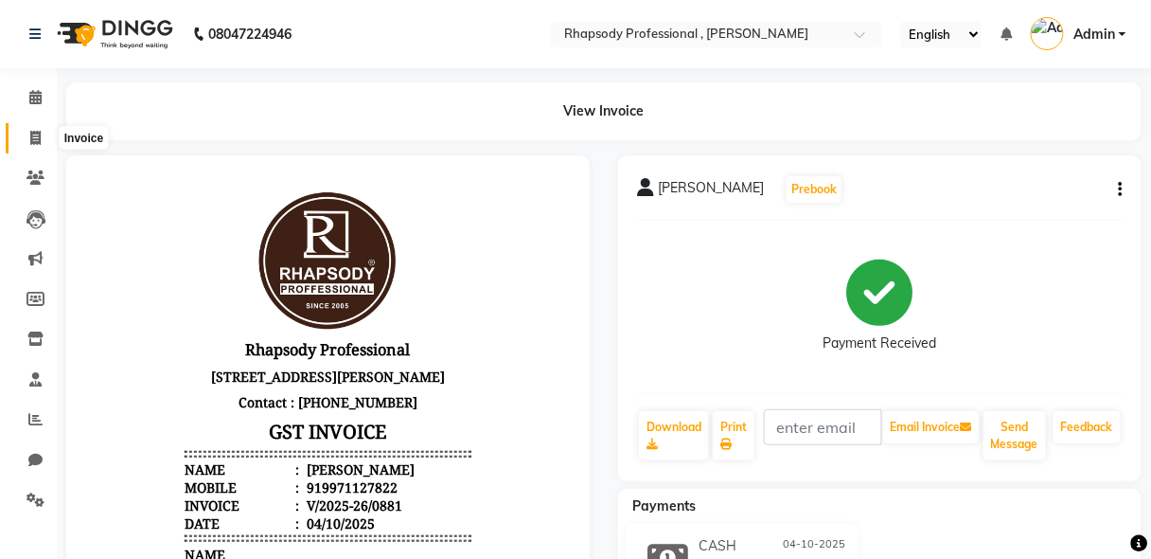
click at [36, 136] on icon at bounding box center [35, 138] width 10 height 14
select select "service"
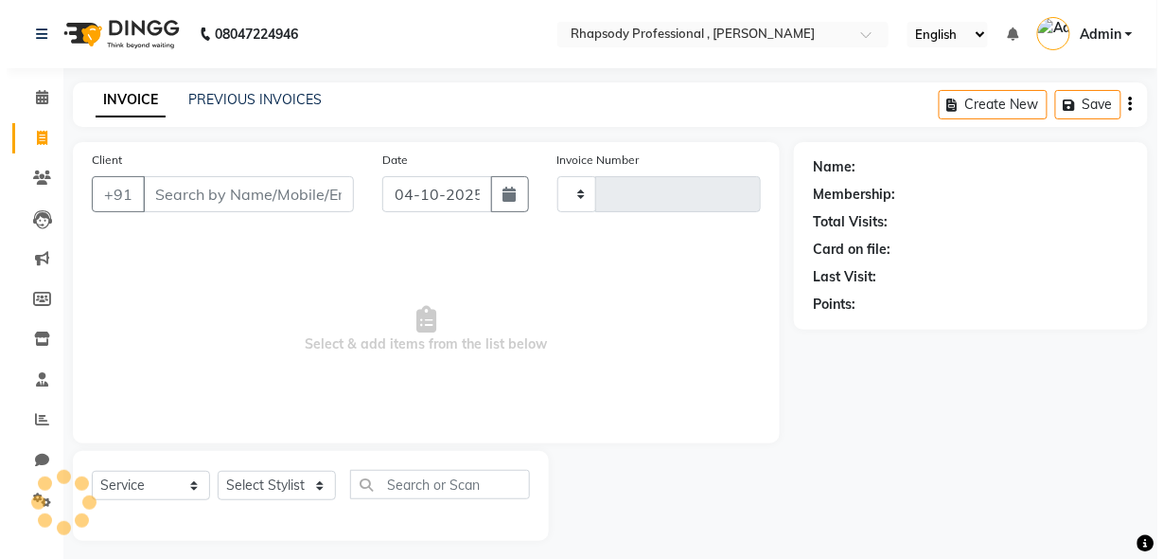
scroll to position [9, 0]
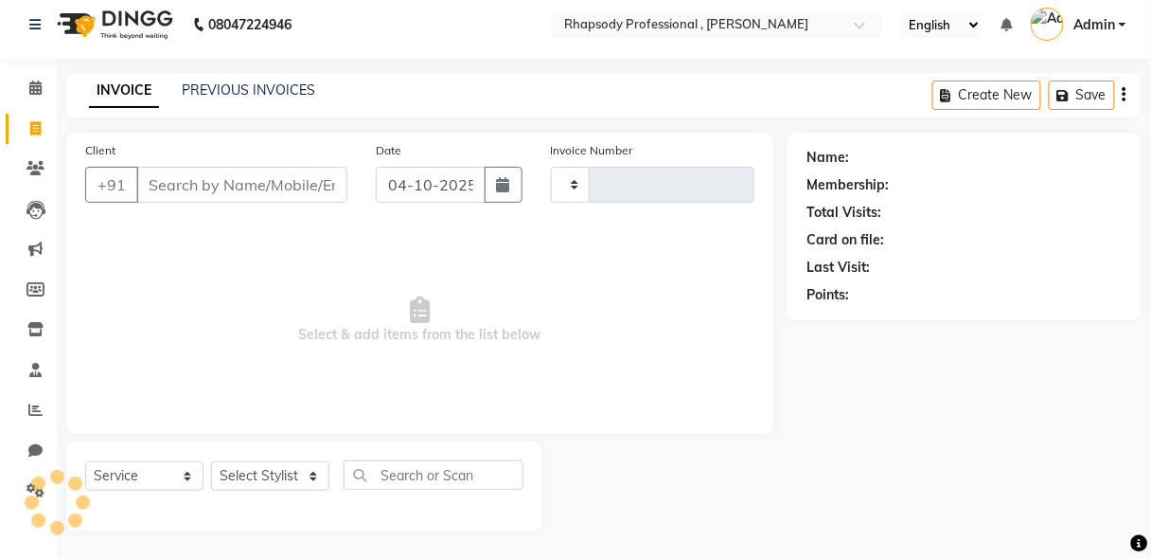
type input "0882"
select select "8581"
click at [271, 175] on input "Client" at bounding box center [241, 185] width 211 height 36
click at [226, 192] on input "Client" at bounding box center [241, 185] width 211 height 36
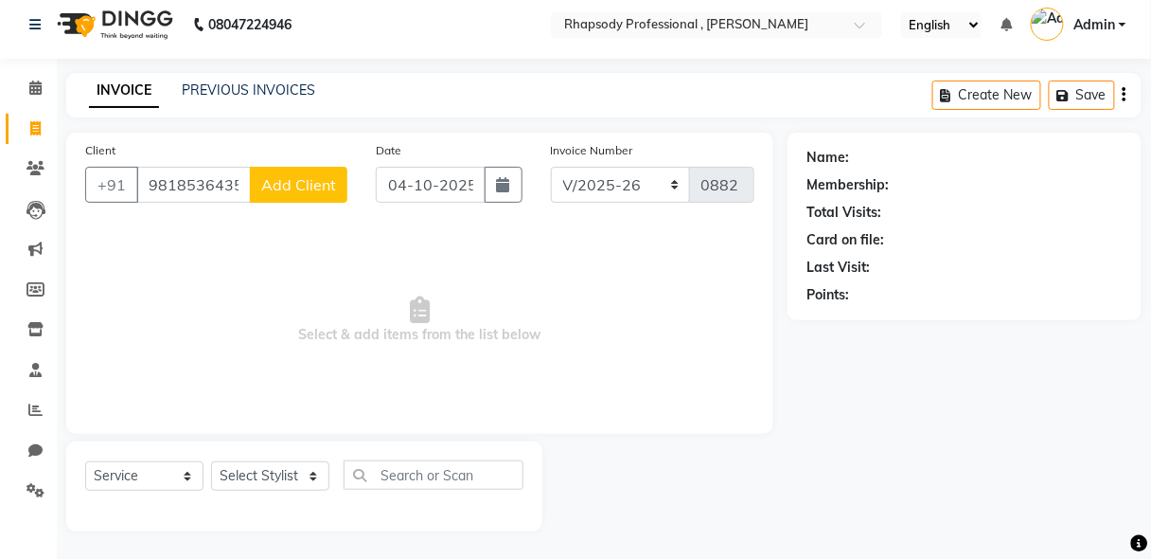
type input "9818536435"
click at [334, 186] on span "Add Client" at bounding box center [298, 184] width 75 height 19
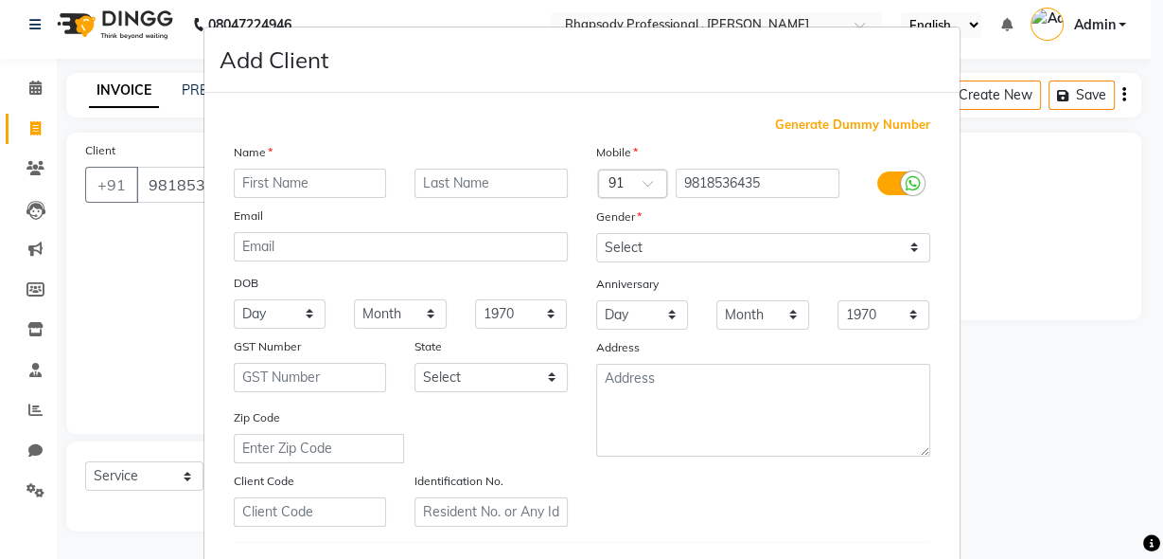
click at [301, 188] on input "text" at bounding box center [310, 182] width 153 height 29
type input "Rashi"
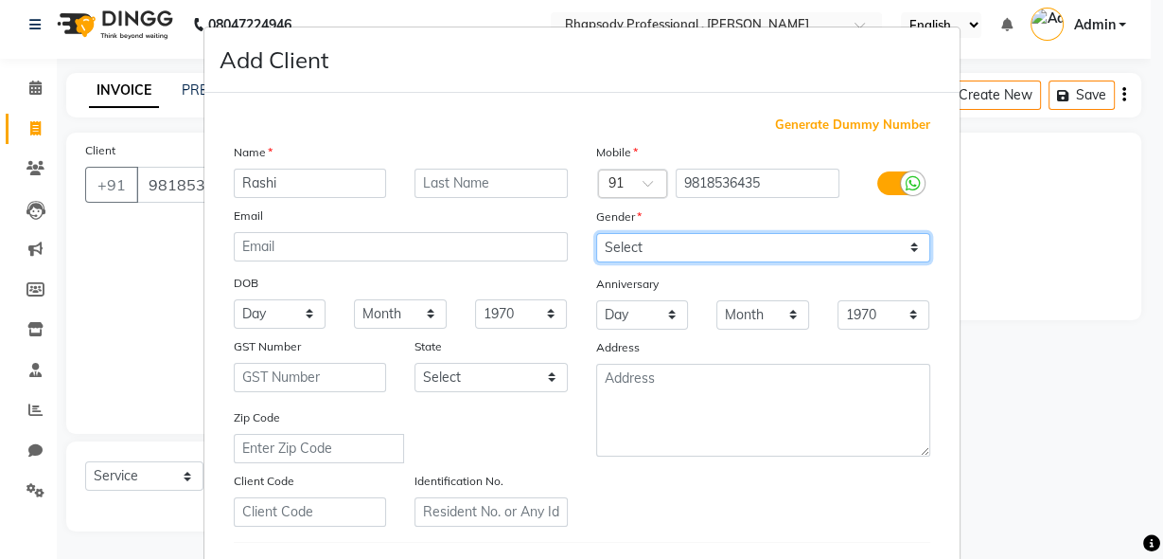
click at [711, 247] on select "Select [DEMOGRAPHIC_DATA] [DEMOGRAPHIC_DATA] Other Prefer Not To Say" at bounding box center [763, 247] width 334 height 29
select select "[DEMOGRAPHIC_DATA]"
click at [596, 233] on select "Select [DEMOGRAPHIC_DATA] [DEMOGRAPHIC_DATA] Other Prefer Not To Say" at bounding box center [763, 247] width 334 height 29
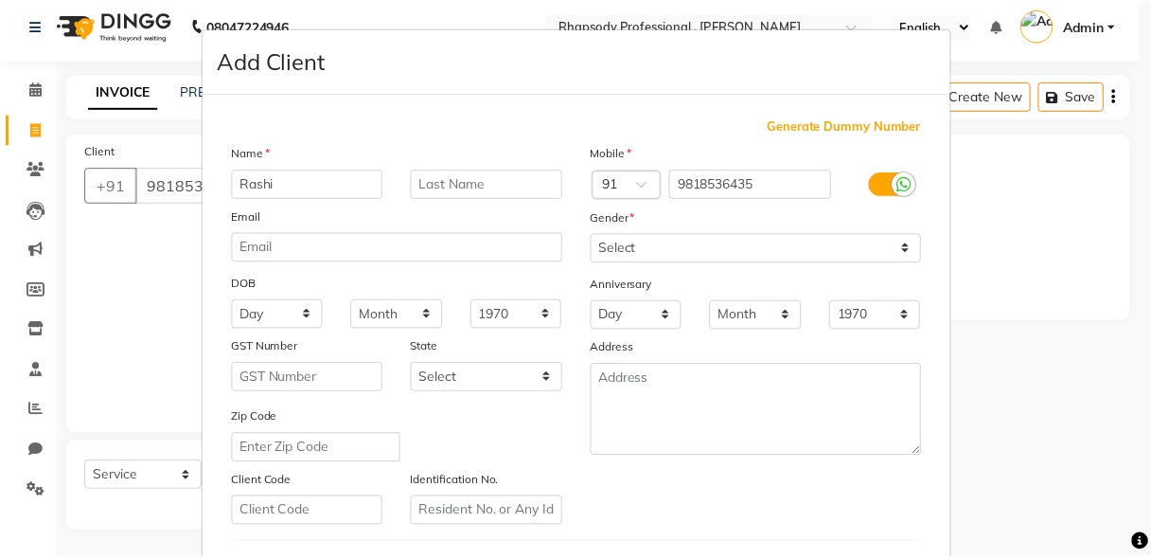
scroll to position [310, 0]
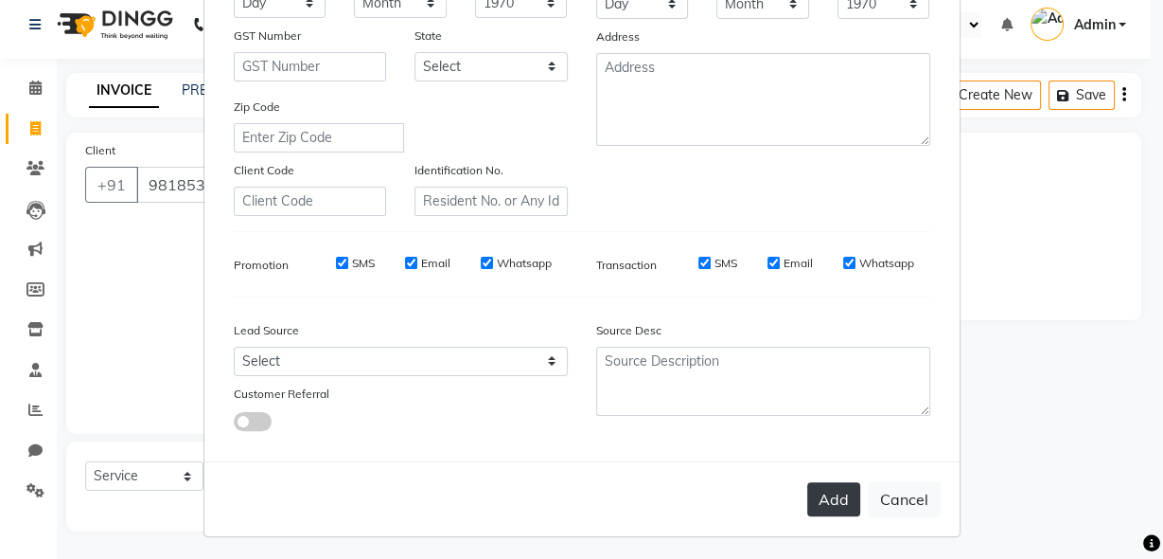
click at [825, 496] on button "Add" at bounding box center [833, 499] width 53 height 34
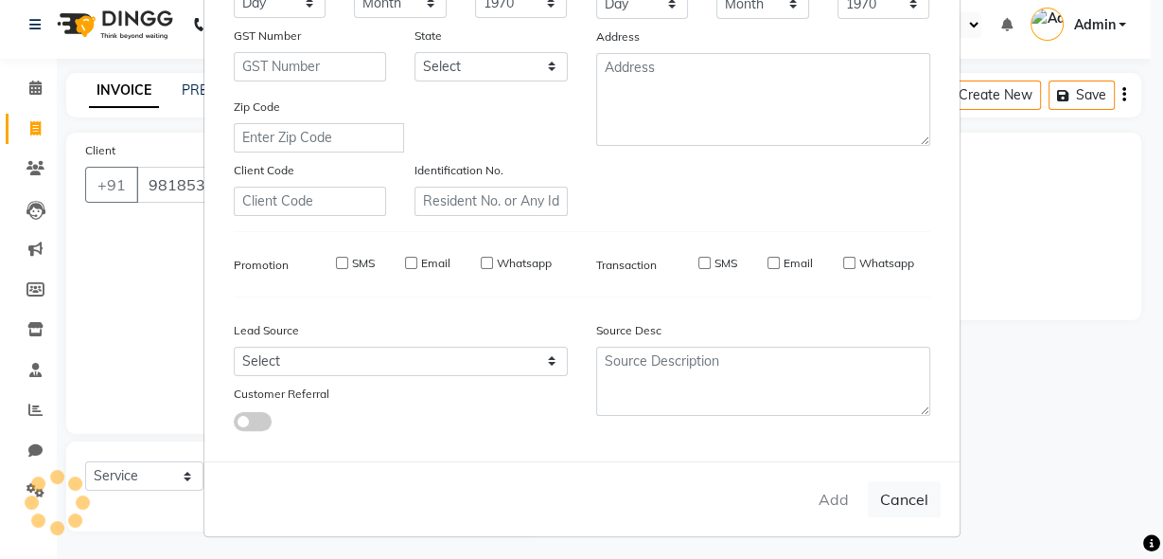
select select
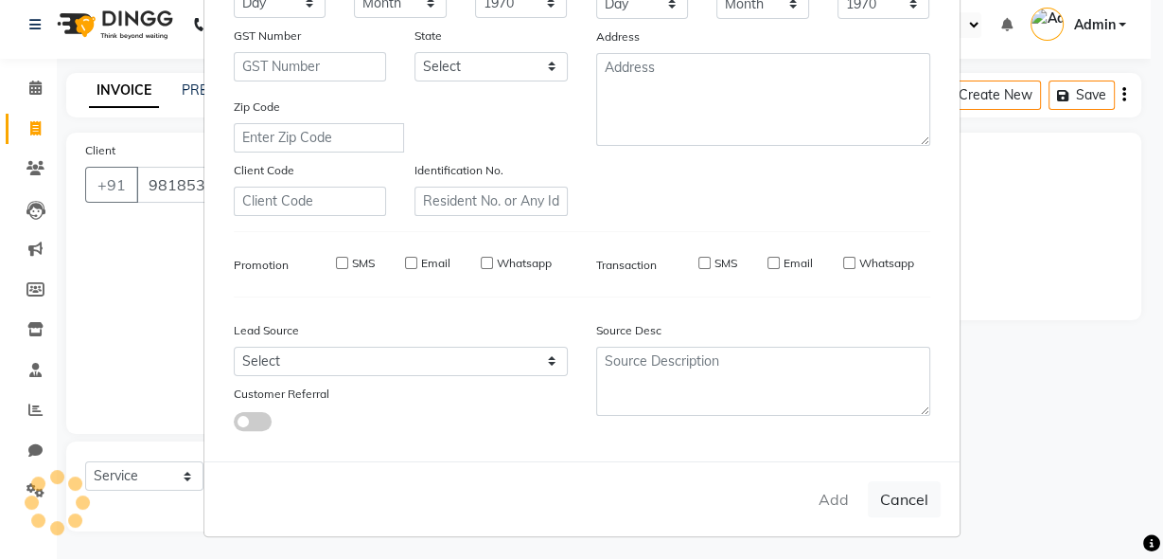
select select
checkbox input "false"
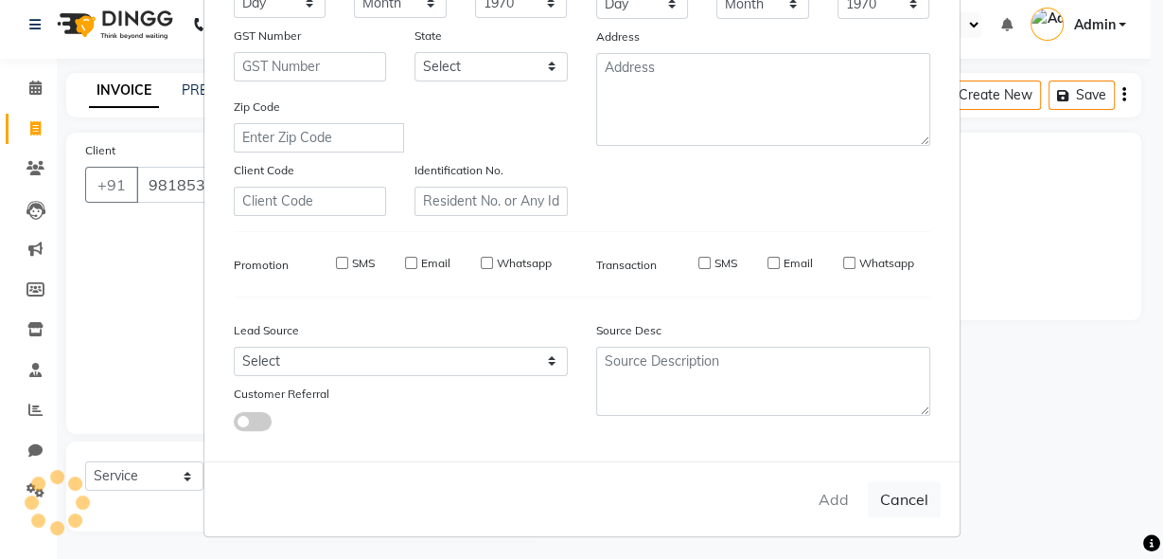
checkbox input "false"
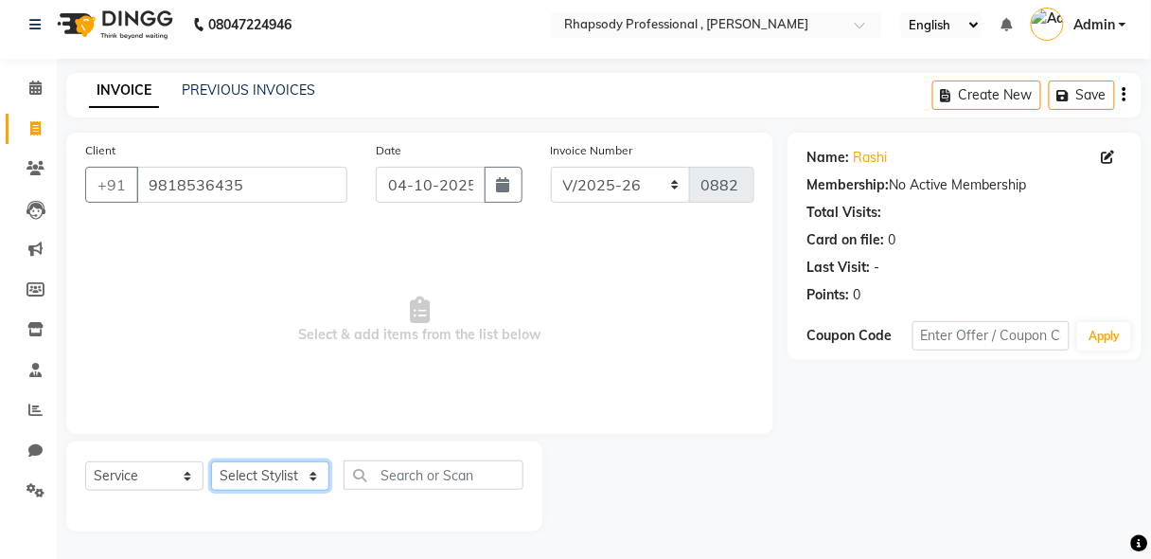
click at [241, 480] on select "Select Stylist [PERSON_NAME] [PERSON_NAME] Manager [PERSON_NAME] [PERSON_NAME] …" at bounding box center [270, 475] width 118 height 29
select select "85665"
click at [211, 461] on select "Select Stylist [PERSON_NAME] [PERSON_NAME] Manager [PERSON_NAME] [PERSON_NAME] …" at bounding box center [270, 475] width 118 height 29
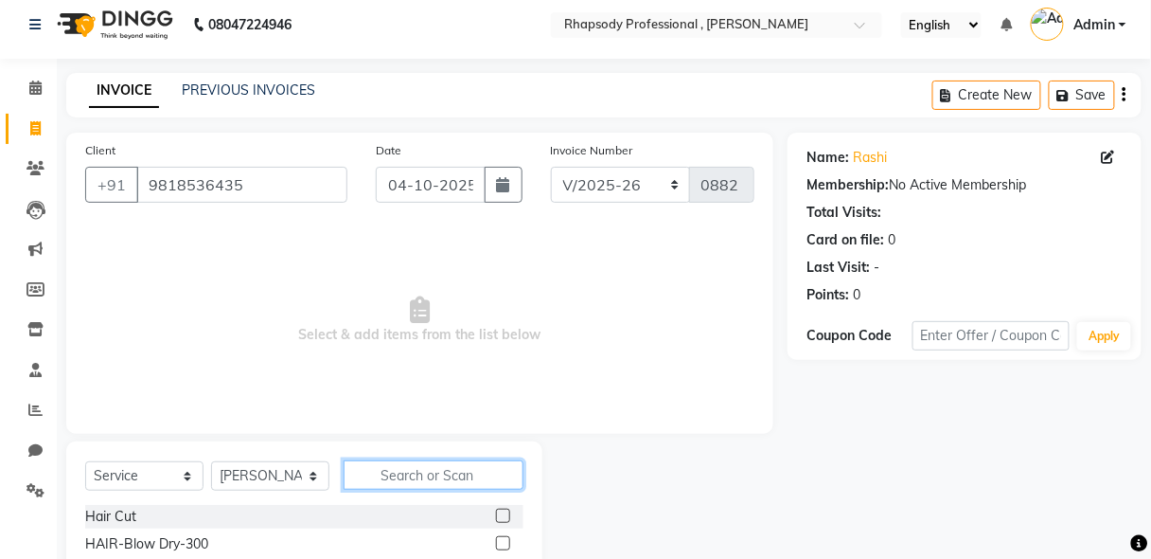
click at [455, 483] on input "text" at bounding box center [434, 474] width 180 height 29
click at [422, 479] on input "text" at bounding box center [434, 474] width 180 height 29
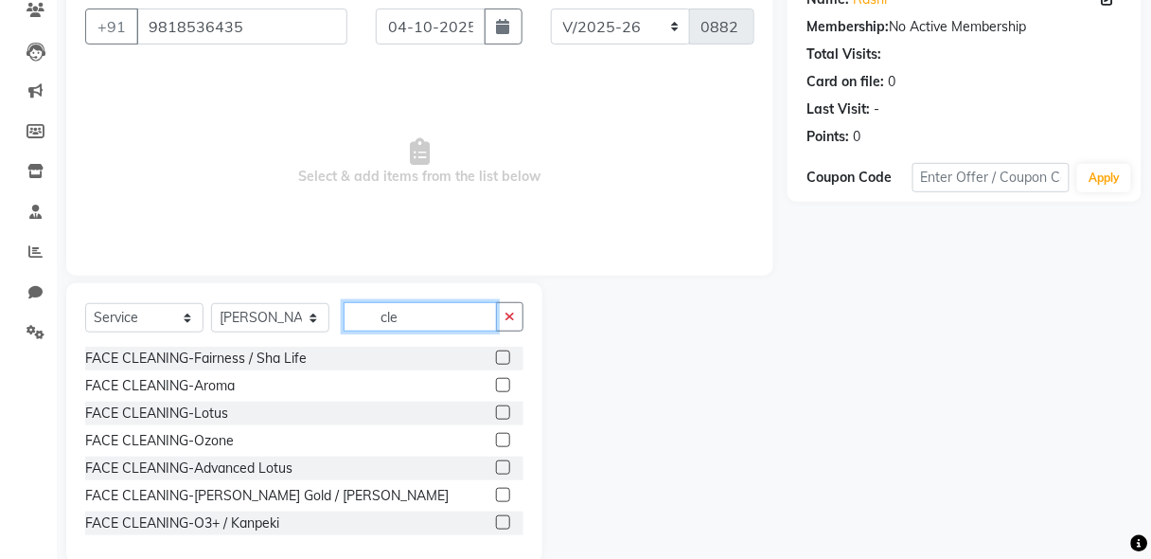
scroll to position [198, 0]
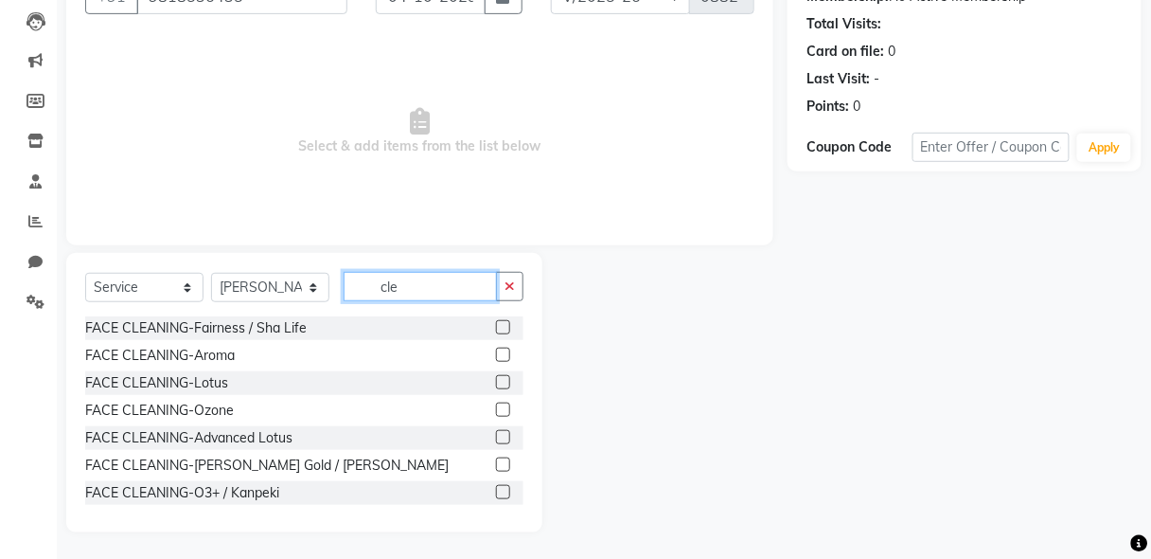
type input "cle"
click at [496, 353] on label at bounding box center [503, 354] width 14 height 14
click at [496, 353] on input "checkbox" at bounding box center [502, 355] width 12 height 12
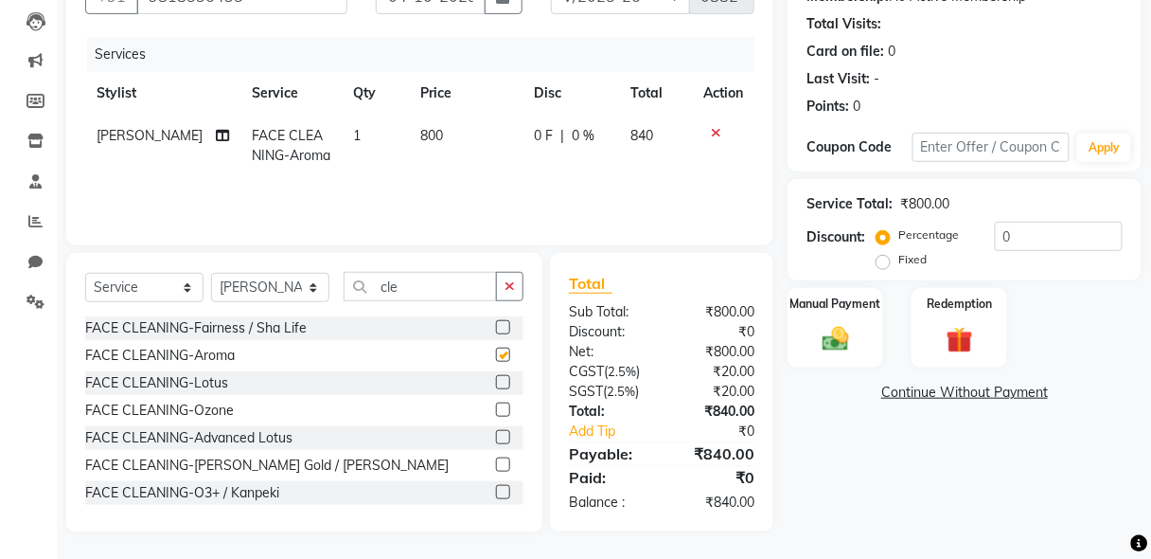
checkbox input "false"
click at [509, 290] on icon "button" at bounding box center [510, 285] width 10 height 13
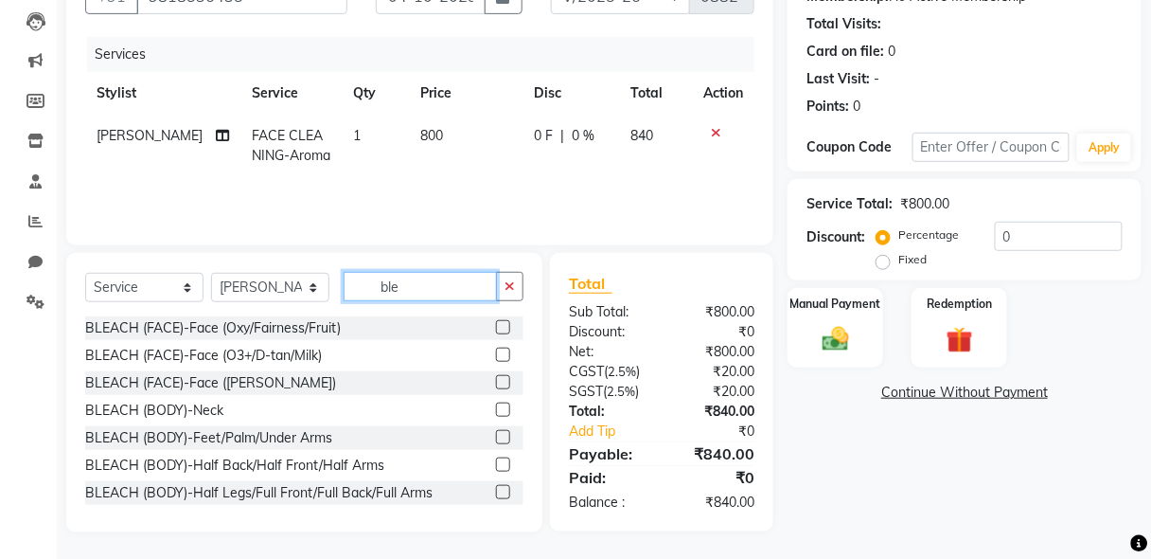
type input "ble"
click at [496, 328] on label at bounding box center [503, 327] width 14 height 14
click at [496, 328] on input "checkbox" at bounding box center [502, 328] width 12 height 12
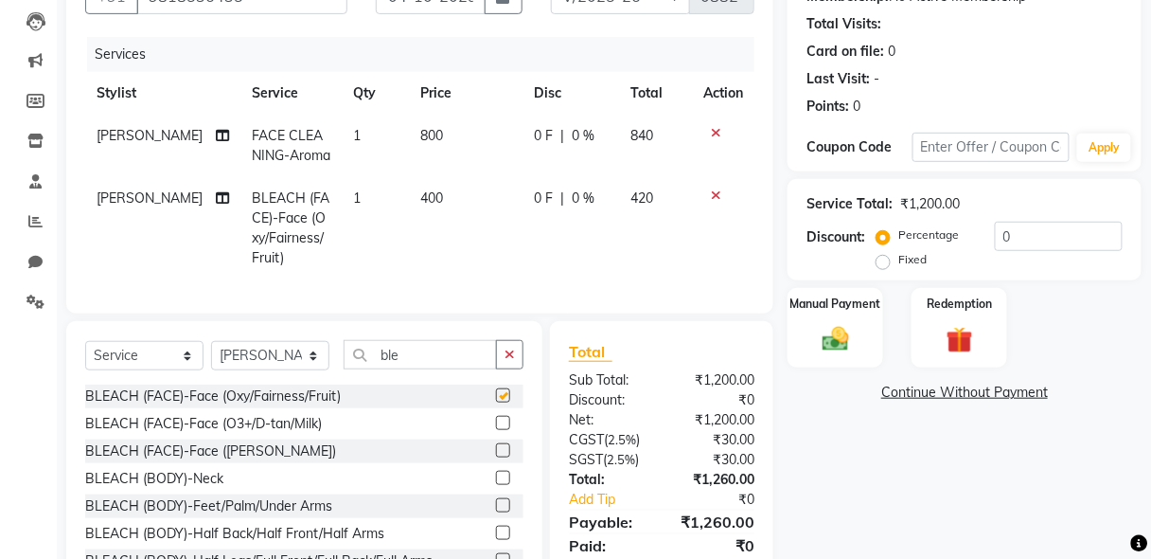
checkbox input "false"
click at [509, 369] on button "button" at bounding box center [509, 354] width 27 height 29
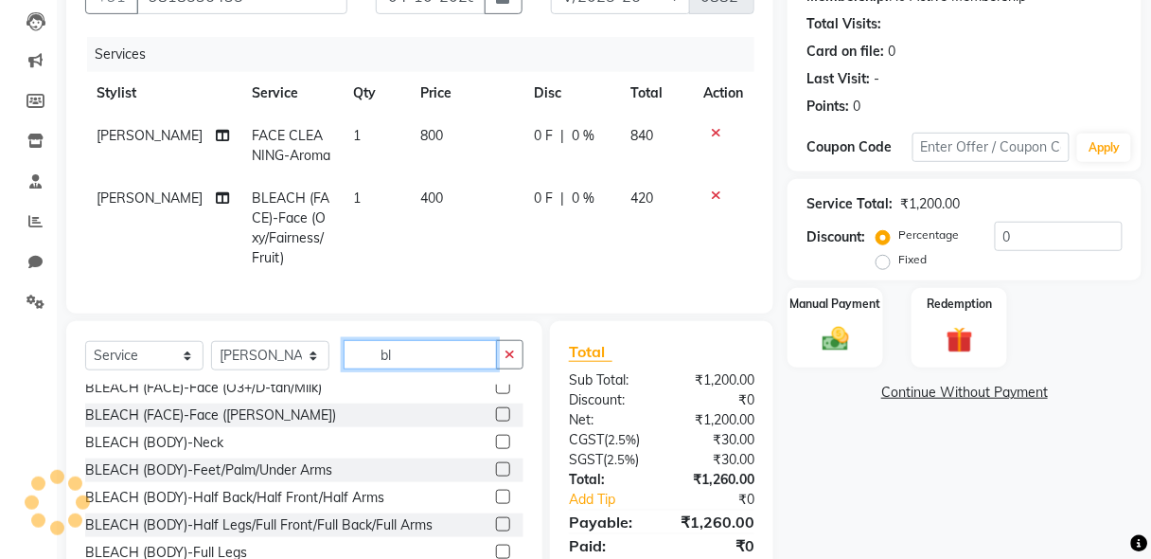
scroll to position [112, 0]
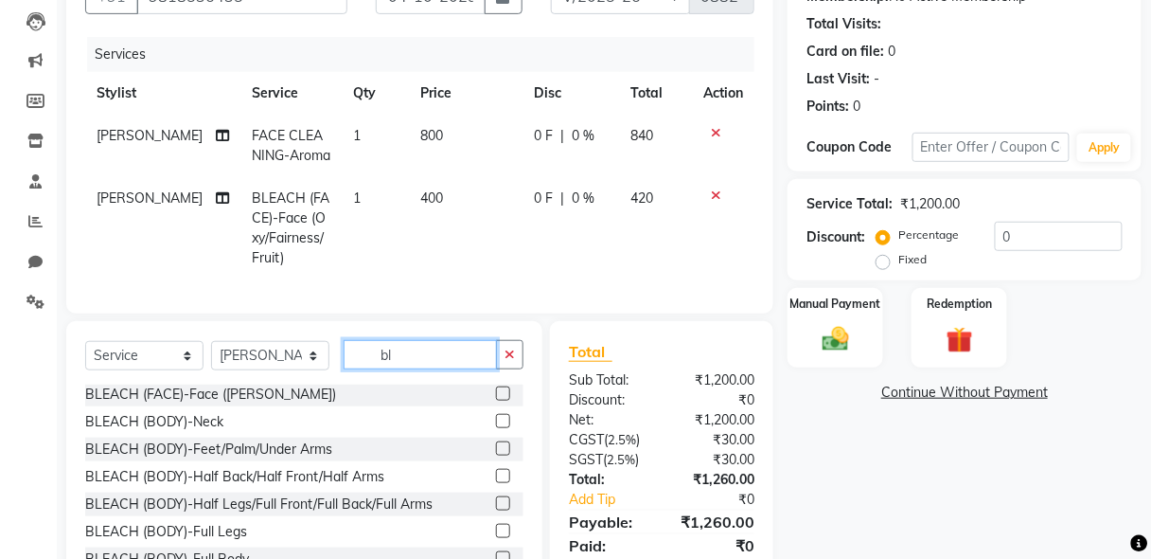
type input "bl"
click at [496, 481] on label at bounding box center [503, 476] width 14 height 14
click at [496, 481] on input "checkbox" at bounding box center [502, 476] width 12 height 12
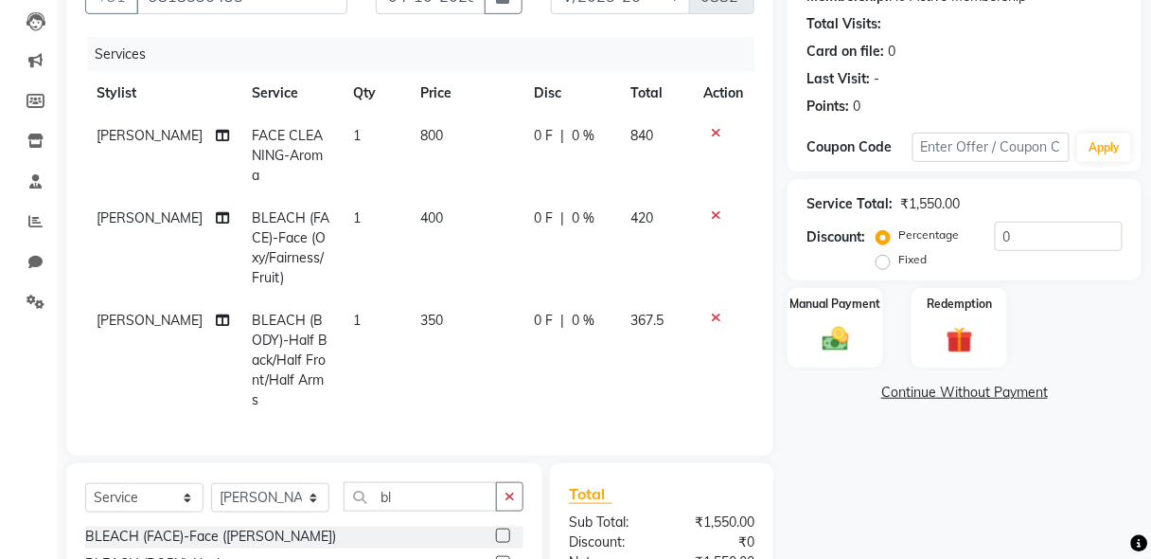
checkbox input "false"
click at [506, 489] on icon "button" at bounding box center [510, 495] width 10 height 13
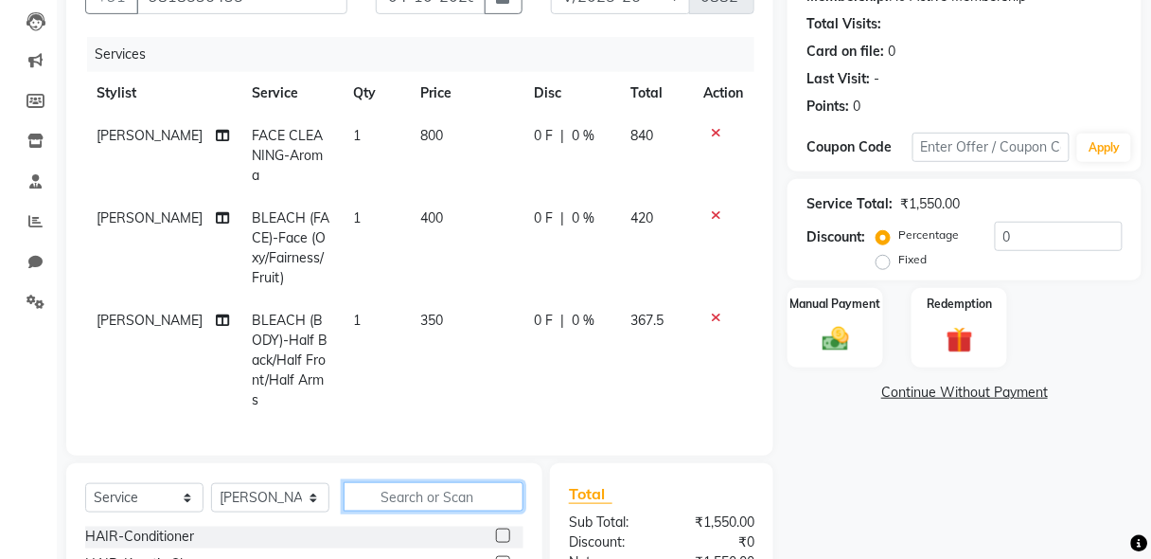
click at [479, 482] on input "text" at bounding box center [434, 496] width 180 height 29
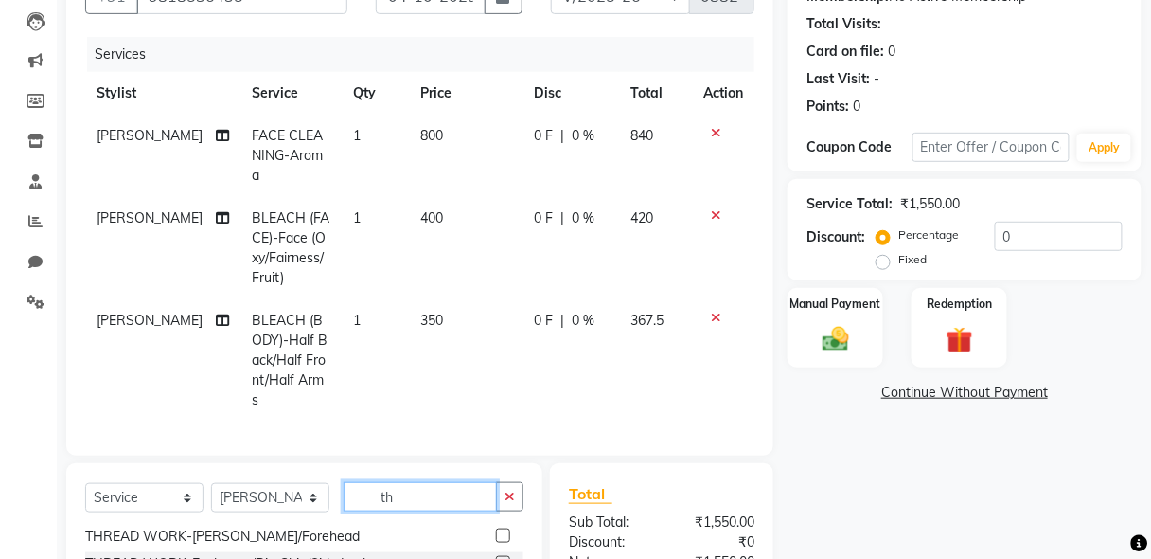
type input "th"
click at [496, 528] on label at bounding box center [503, 535] width 14 height 14
click at [496, 530] on input "checkbox" at bounding box center [502, 536] width 12 height 12
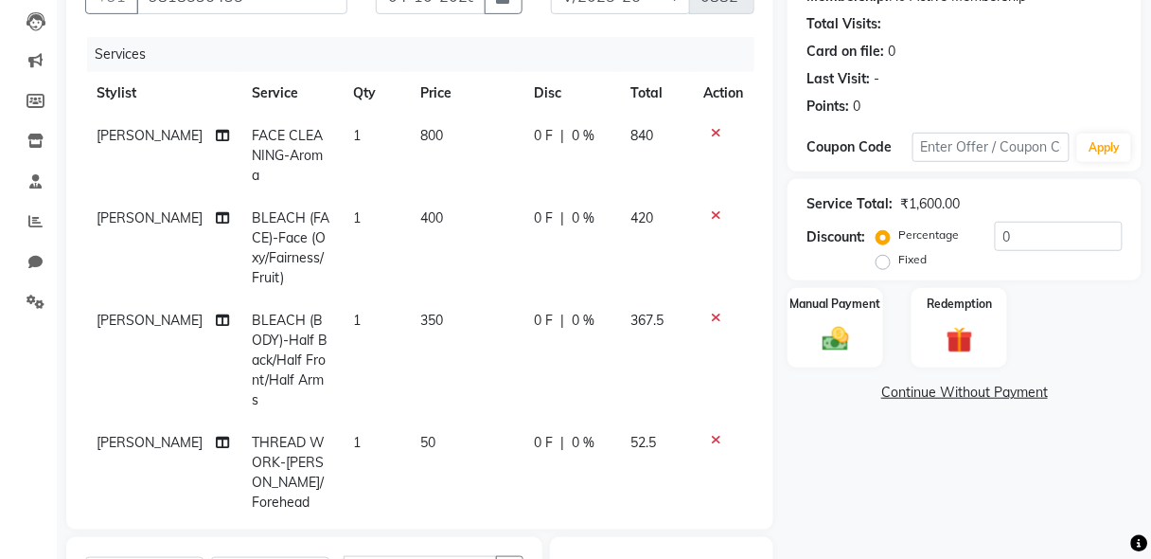
checkbox input "false"
click at [977, 151] on input "text" at bounding box center [992, 147] width 158 height 29
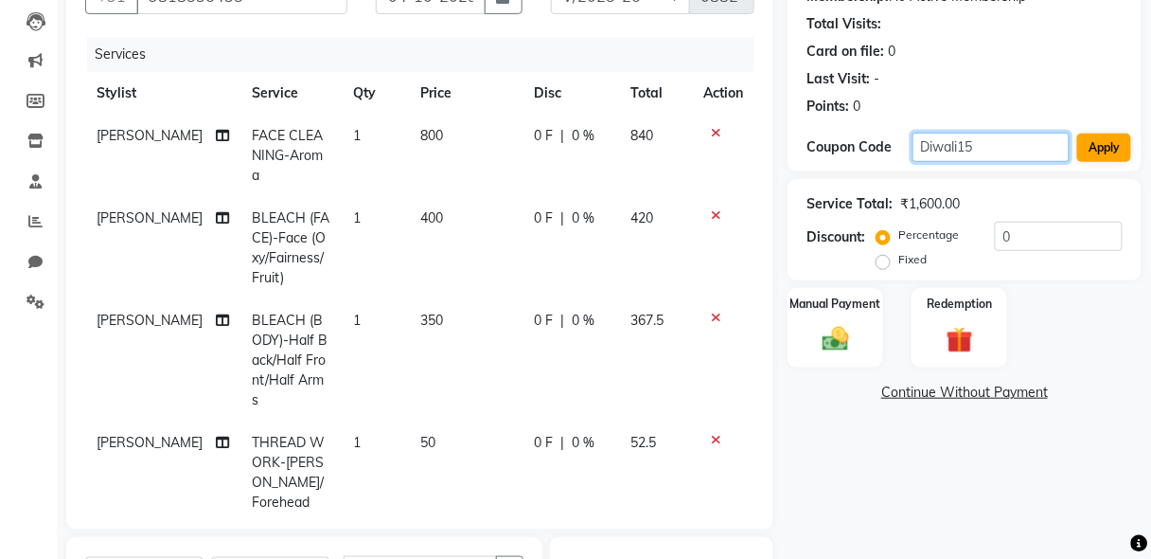
type input "Diwali15"
click at [1113, 145] on button "Apply" at bounding box center [1104, 147] width 54 height 28
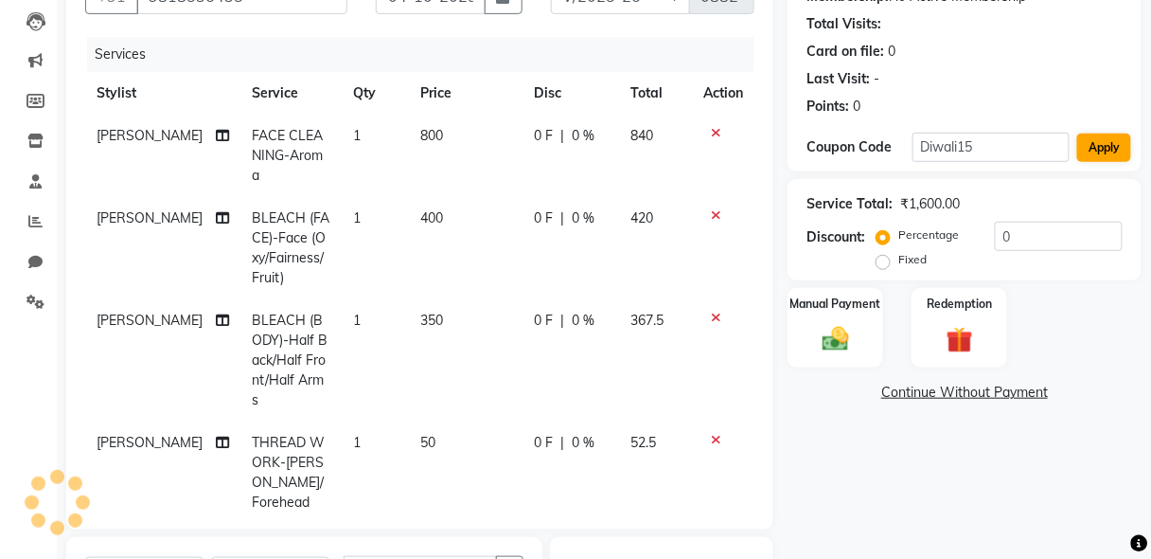
type input "15"
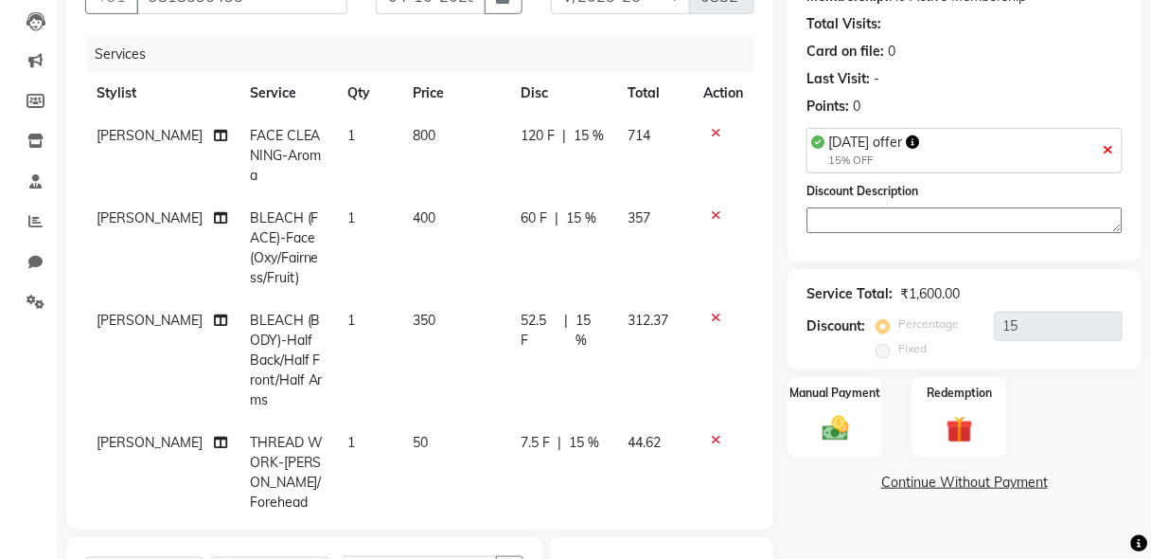
scroll to position [463, 0]
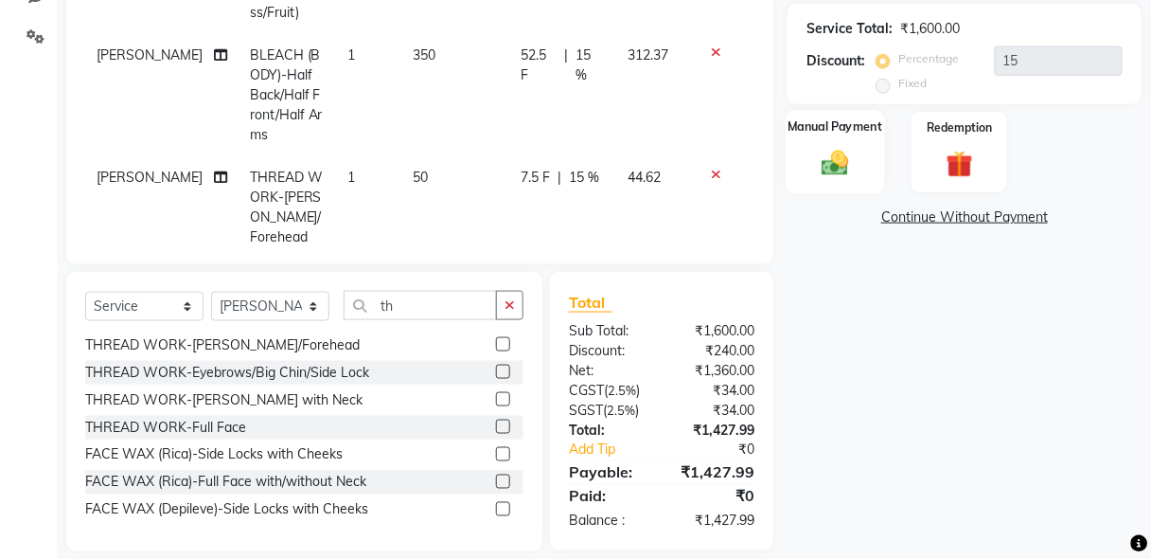
click at [840, 167] on img at bounding box center [835, 164] width 44 height 32
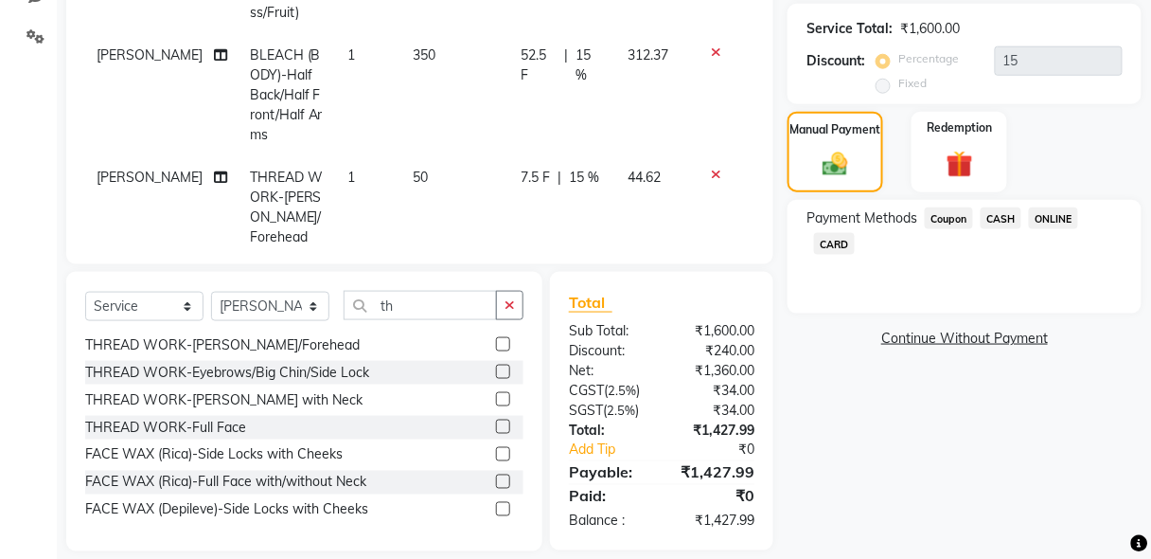
click at [1006, 212] on span "CASH" at bounding box center [1001, 218] width 41 height 22
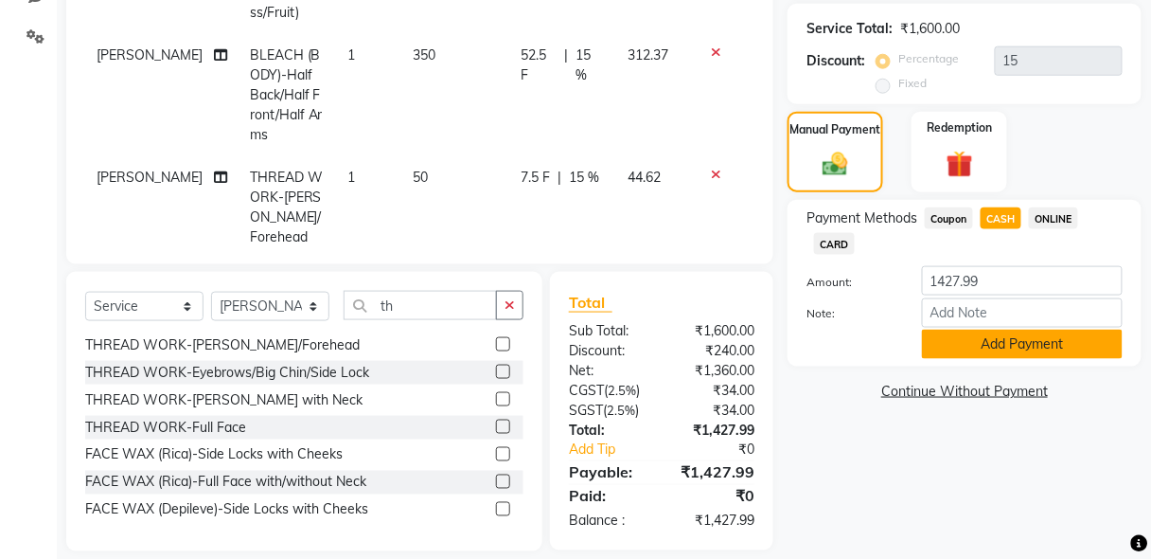
click at [1007, 338] on button "Add Payment" at bounding box center [1022, 343] width 201 height 29
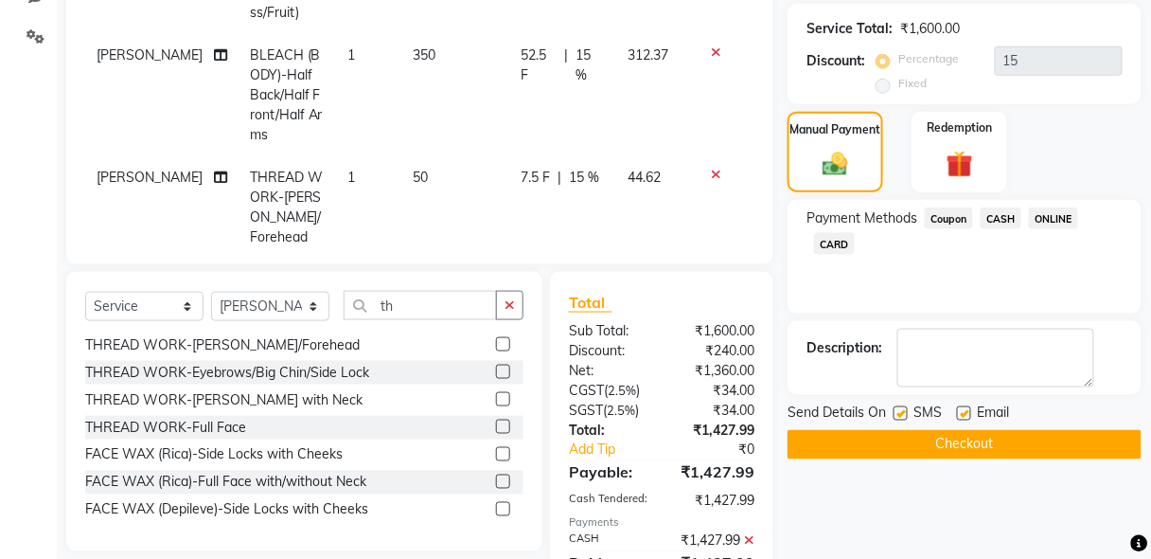
click at [1015, 437] on button "Checkout" at bounding box center [965, 444] width 354 height 29
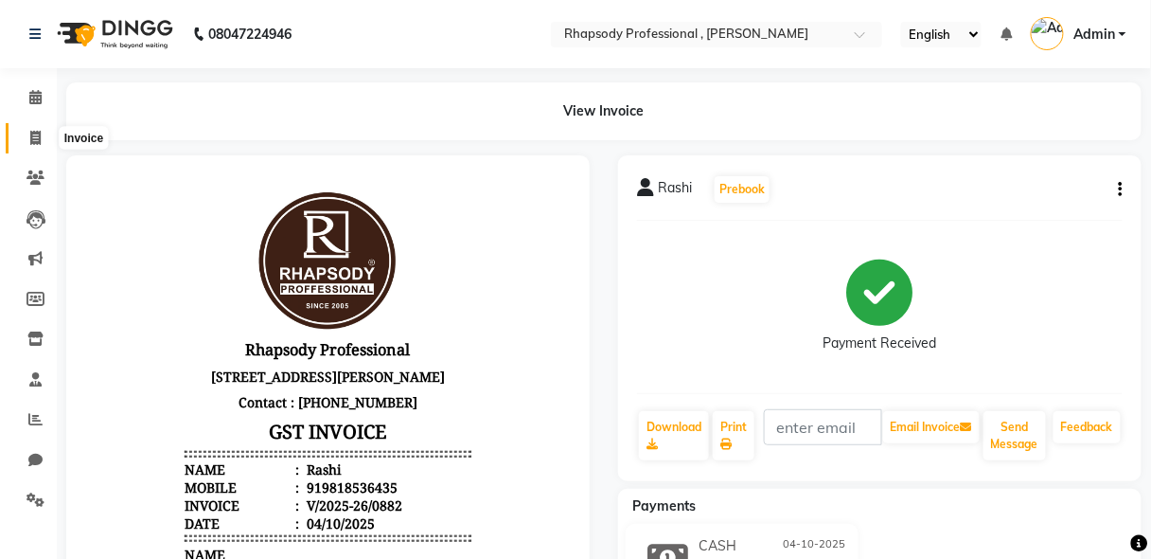
click at [35, 139] on icon at bounding box center [35, 138] width 10 height 14
select select "service"
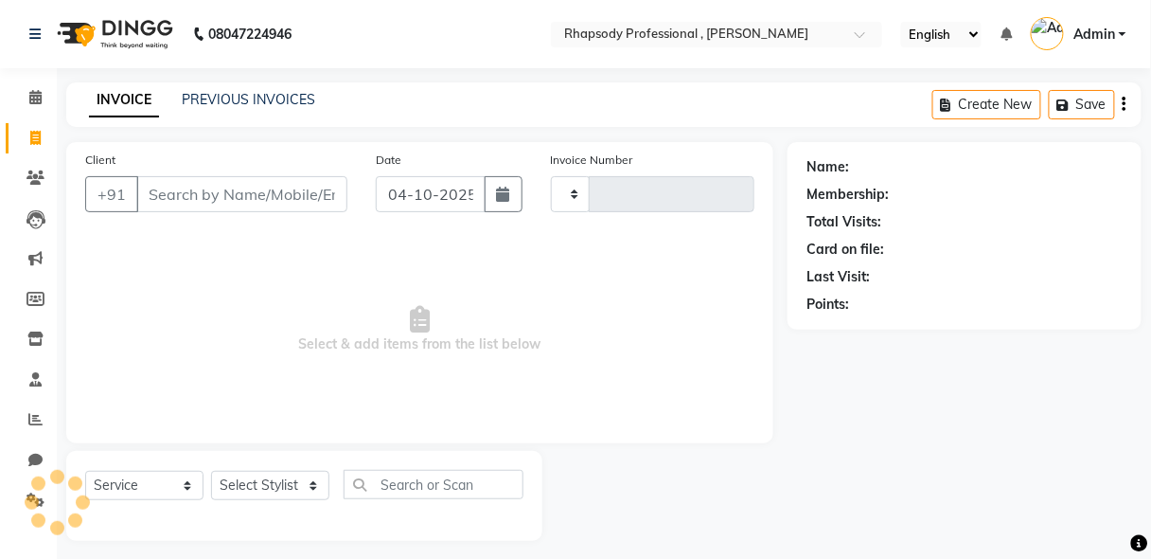
scroll to position [9, 0]
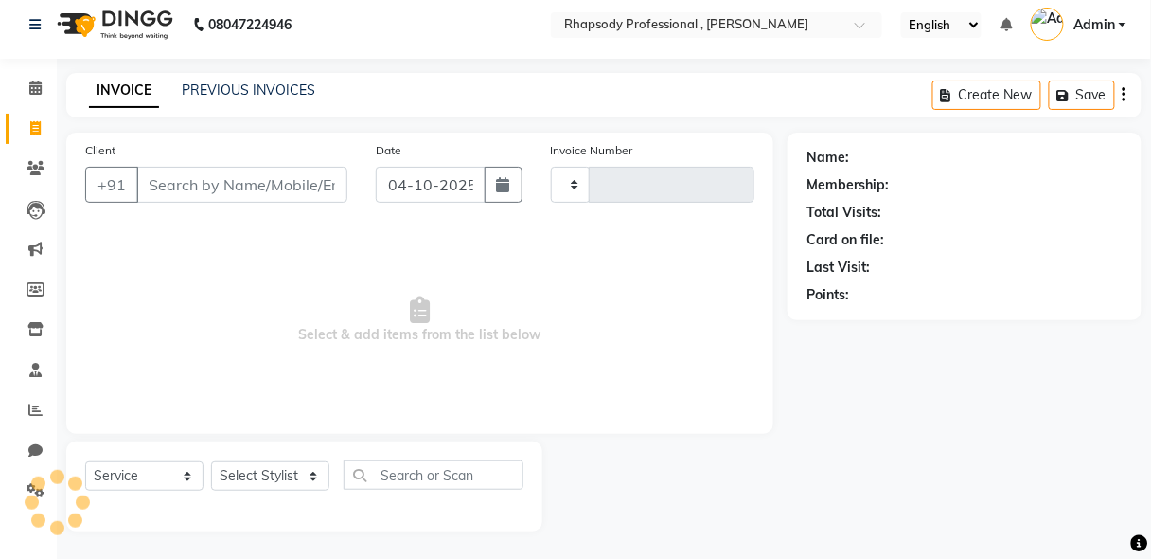
type input "0883"
select select "8581"
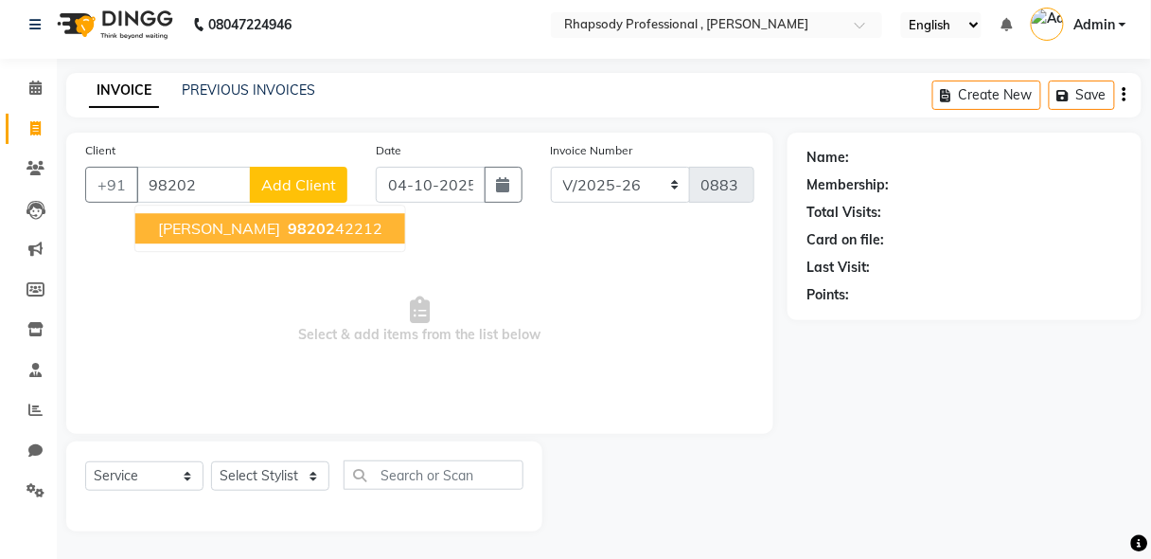
click at [215, 227] on span "[PERSON_NAME]" at bounding box center [219, 228] width 122 height 19
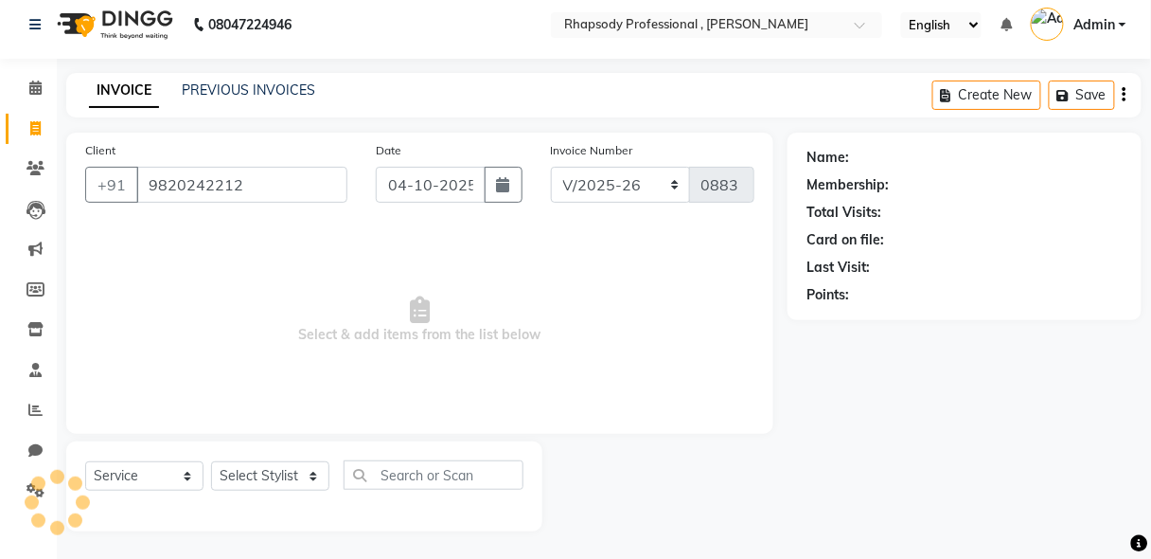
type input "9820242212"
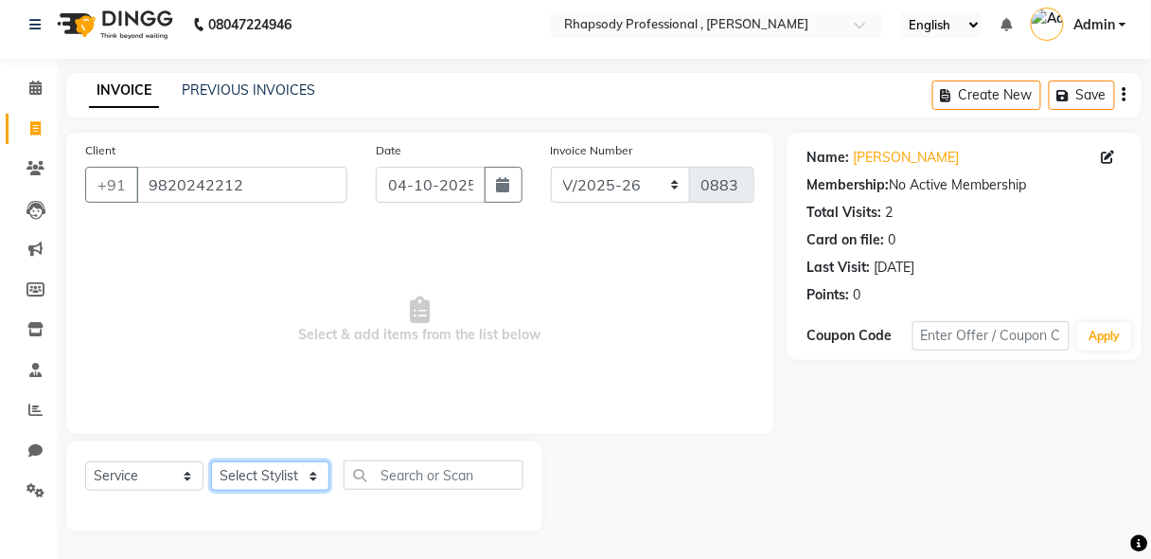
click at [258, 473] on select "Select Stylist [PERSON_NAME] [PERSON_NAME] Manager [PERSON_NAME] [PERSON_NAME] …" at bounding box center [270, 475] width 118 height 29
select select "85671"
click at [211, 461] on select "Select Stylist [PERSON_NAME] [PERSON_NAME] Manager [PERSON_NAME] [PERSON_NAME] …" at bounding box center [270, 475] width 118 height 29
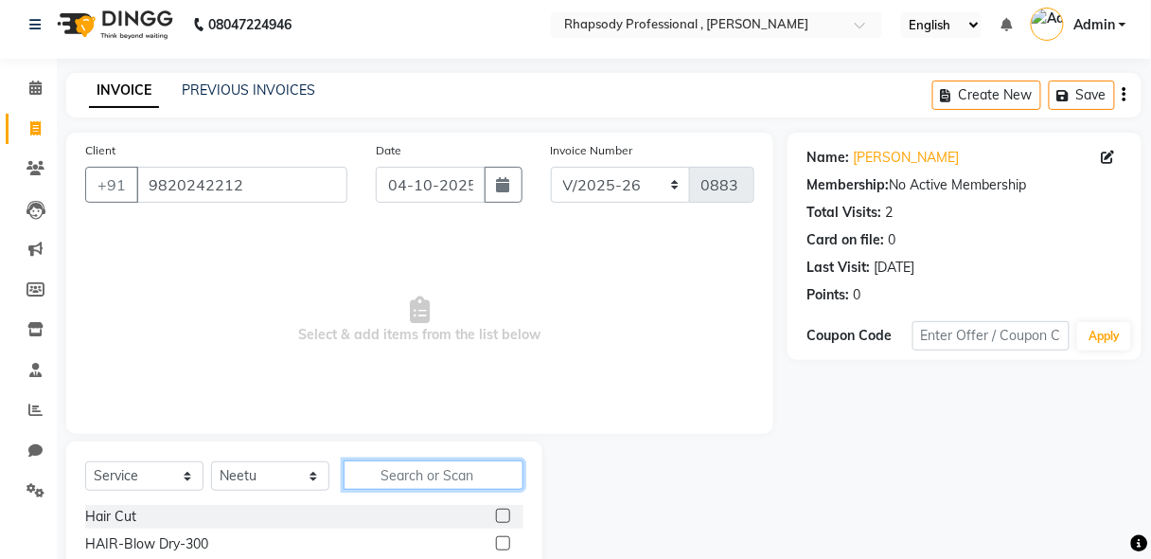
click at [477, 481] on input "text" at bounding box center [434, 474] width 180 height 29
type input "th"
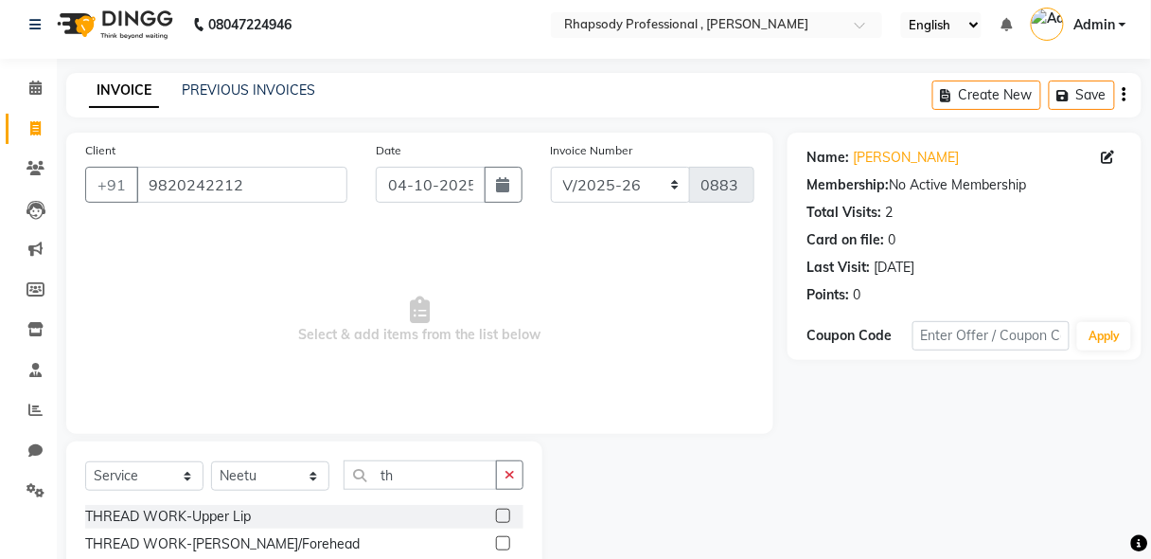
click at [496, 517] on label at bounding box center [503, 515] width 14 height 14
click at [496, 517] on input "checkbox" at bounding box center [502, 516] width 12 height 12
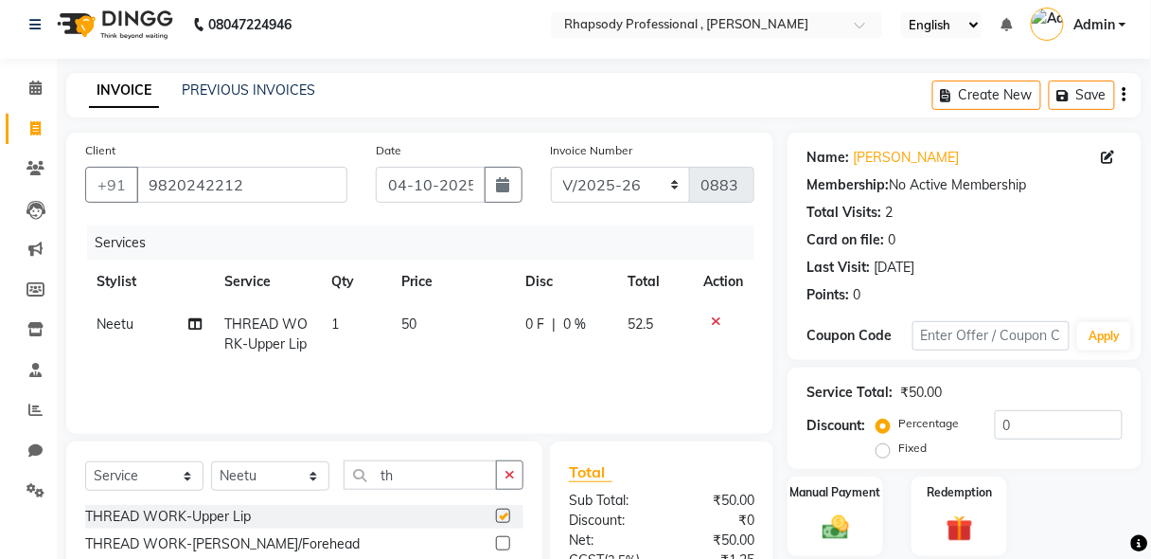
checkbox input "false"
click at [496, 543] on label at bounding box center [503, 543] width 14 height 14
click at [496, 543] on input "checkbox" at bounding box center [502, 544] width 12 height 12
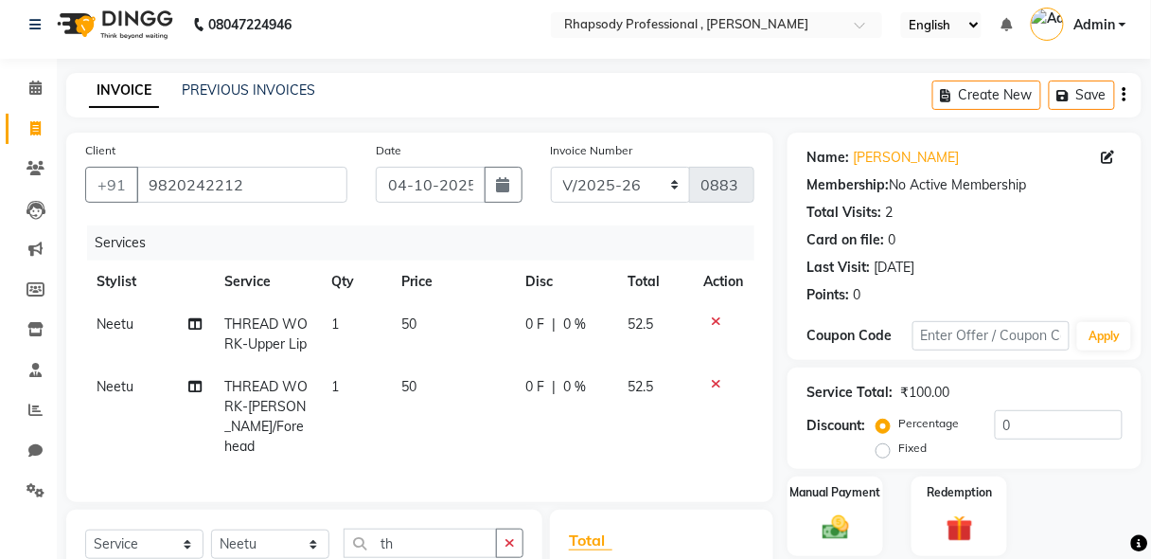
checkbox input "false"
click at [252, 537] on select "Select Stylist [PERSON_NAME] [PERSON_NAME] Manager [PERSON_NAME] [PERSON_NAME] …" at bounding box center [270, 543] width 118 height 29
select select "85668"
click at [211, 529] on select "Select Stylist [PERSON_NAME] [PERSON_NAME] Manager [PERSON_NAME] [PERSON_NAME] …" at bounding box center [270, 543] width 118 height 29
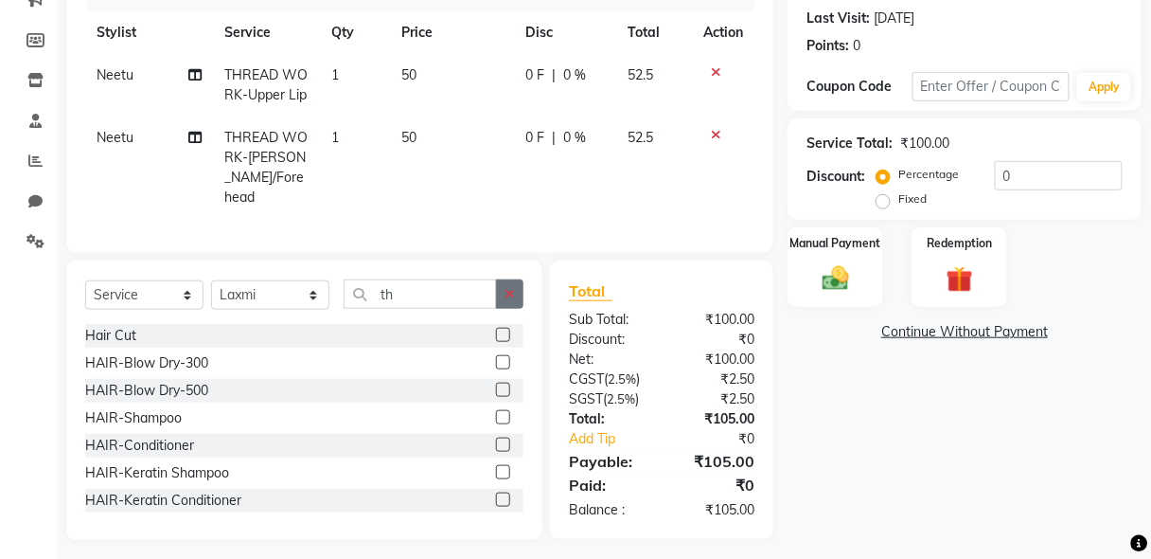
click at [505, 293] on button "button" at bounding box center [509, 293] width 27 height 29
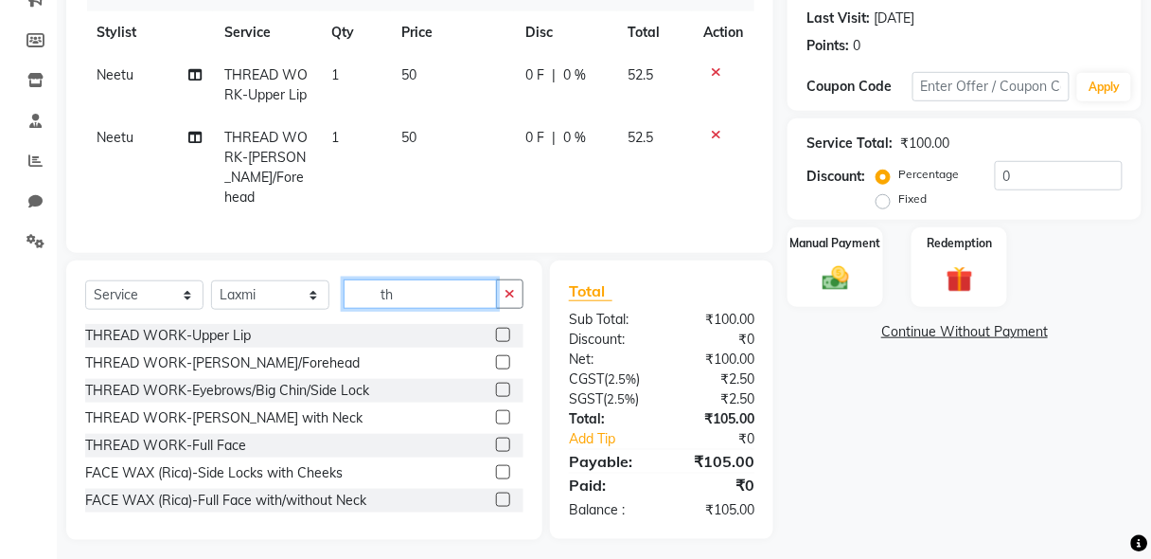
type input "th"
click at [496, 382] on label at bounding box center [503, 389] width 14 height 14
click at [496, 384] on input "checkbox" at bounding box center [502, 390] width 12 height 12
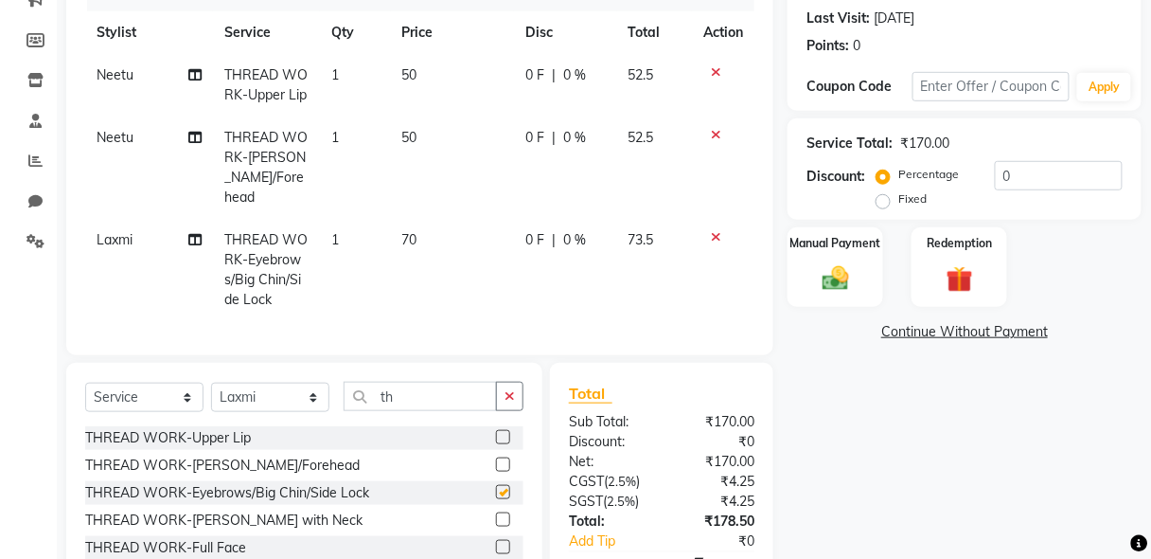
checkbox input "false"
click at [832, 284] on img at bounding box center [835, 278] width 44 height 32
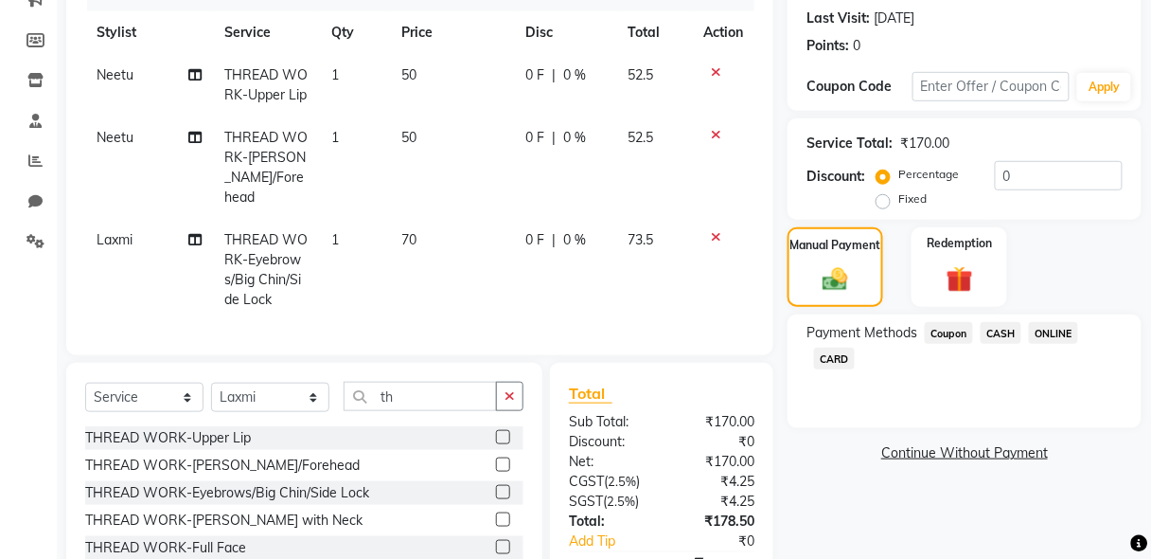
click at [1056, 325] on span "ONLINE" at bounding box center [1053, 333] width 49 height 22
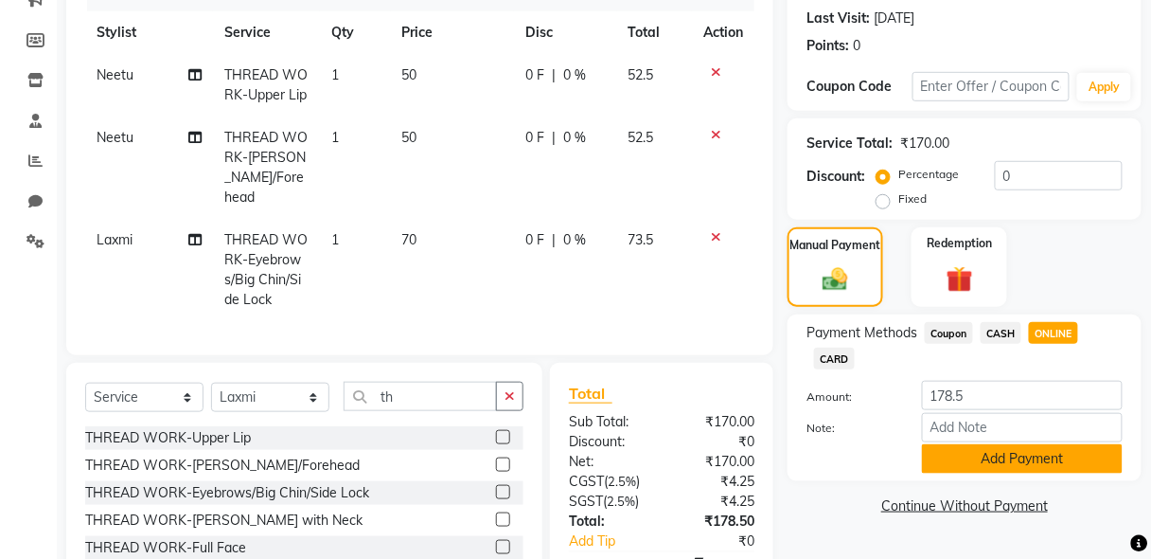
click at [1033, 452] on button "Add Payment" at bounding box center [1022, 458] width 201 height 29
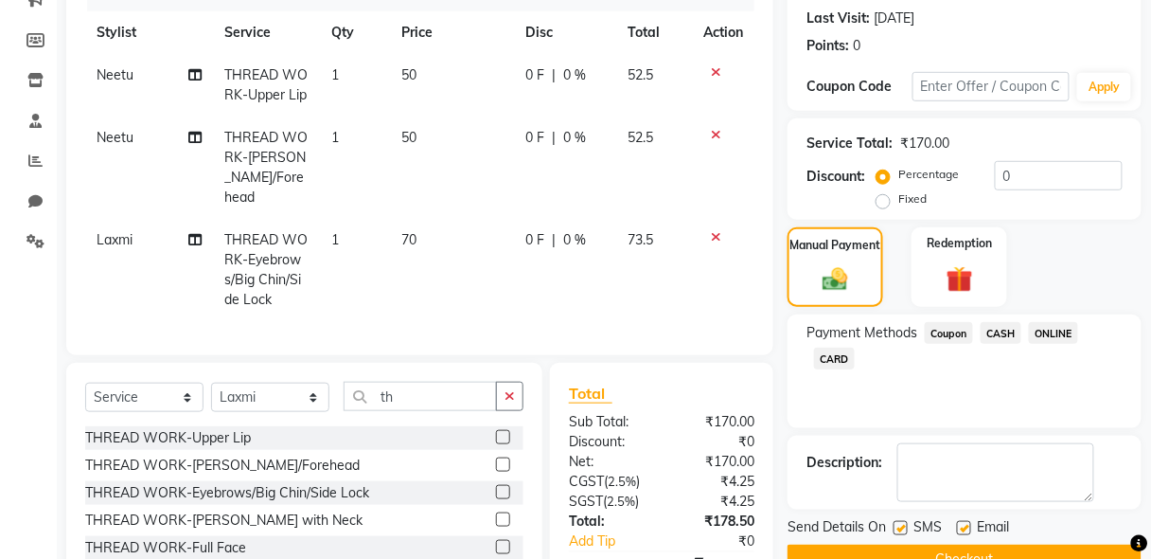
scroll to position [399, 0]
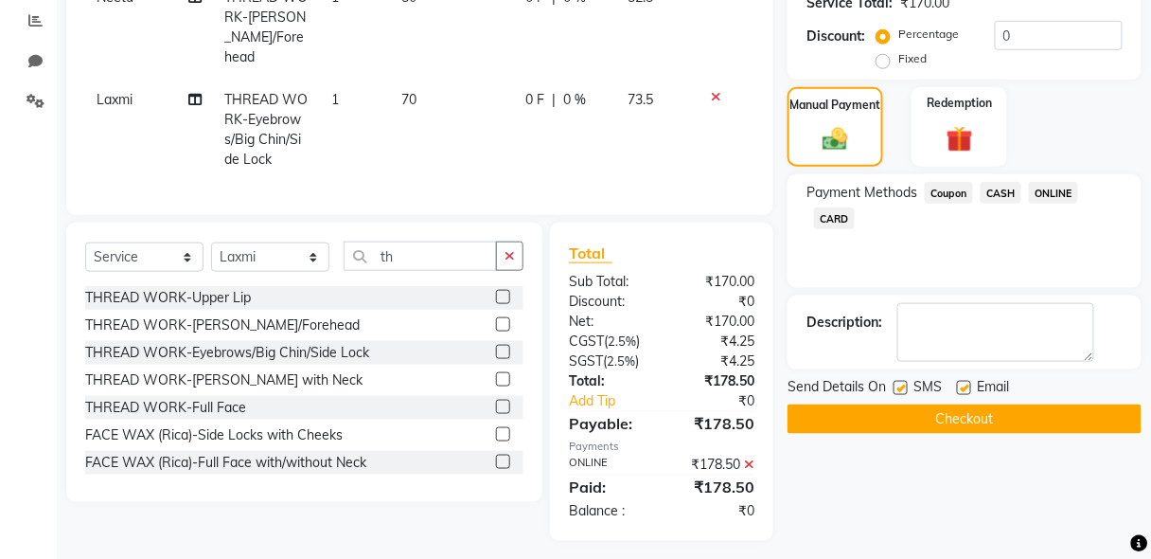
click at [1015, 421] on button "Checkout" at bounding box center [965, 418] width 354 height 29
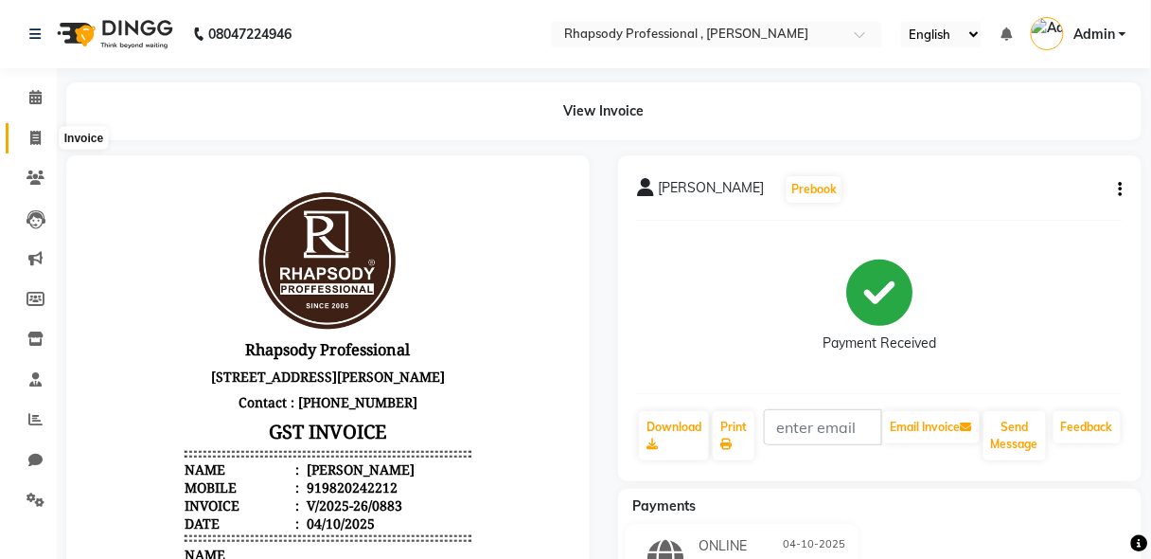
click at [44, 136] on span at bounding box center [35, 139] width 33 height 22
select select "service"
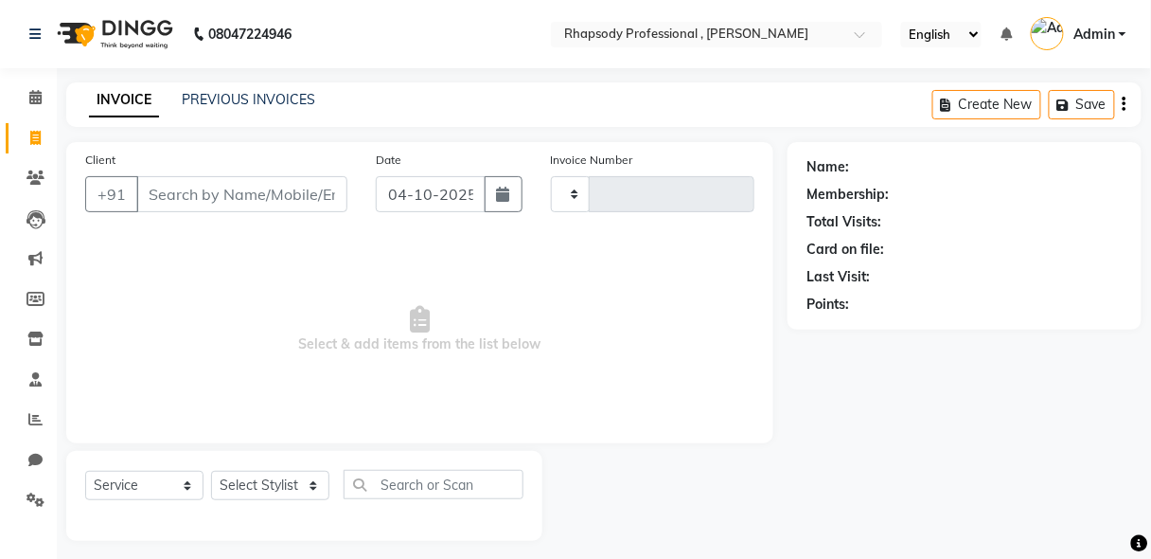
scroll to position [9, 0]
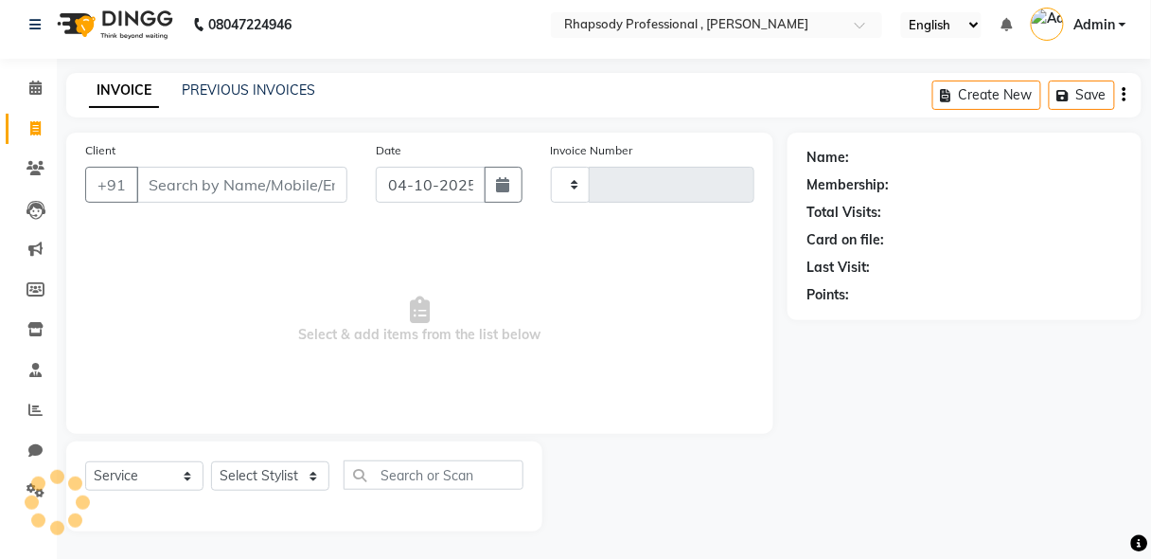
type input "0884"
select select "8581"
click at [195, 193] on input "Client" at bounding box center [241, 185] width 211 height 36
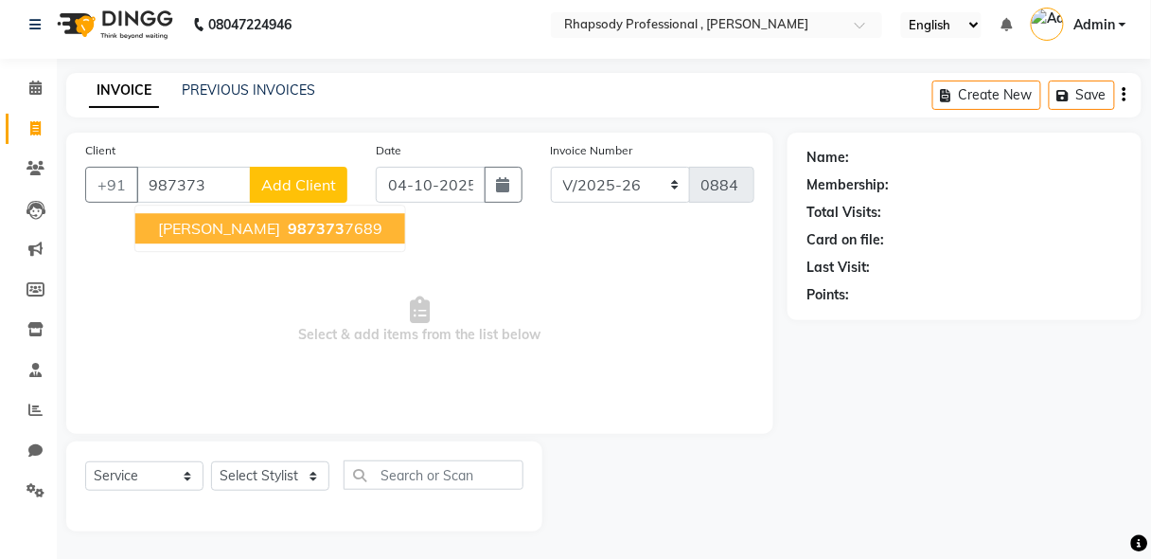
click at [243, 232] on span "[PERSON_NAME]" at bounding box center [219, 228] width 122 height 19
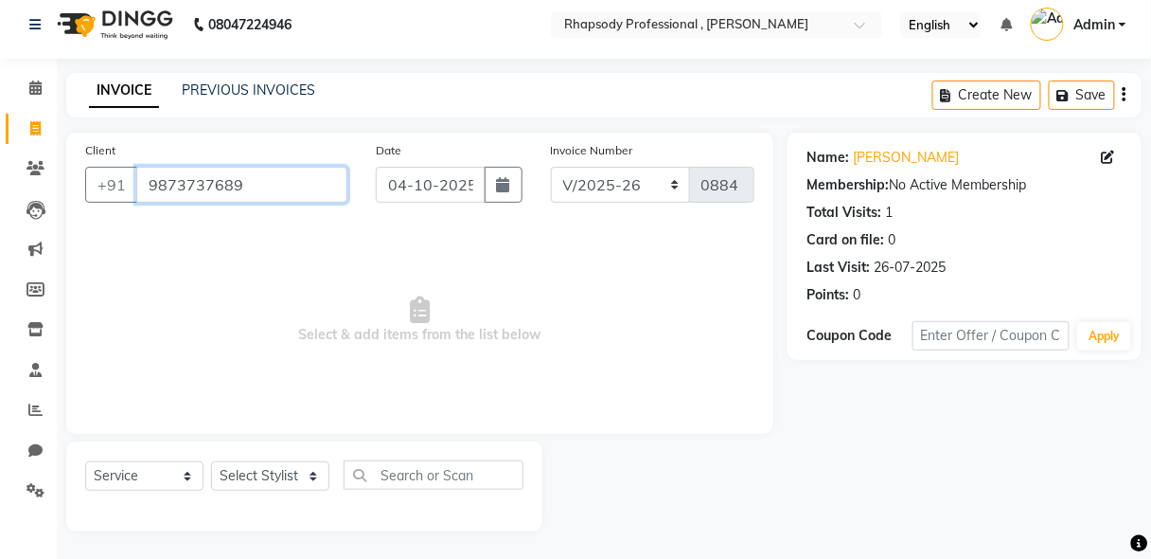
click at [235, 184] on input "9873737689" at bounding box center [241, 185] width 211 height 36
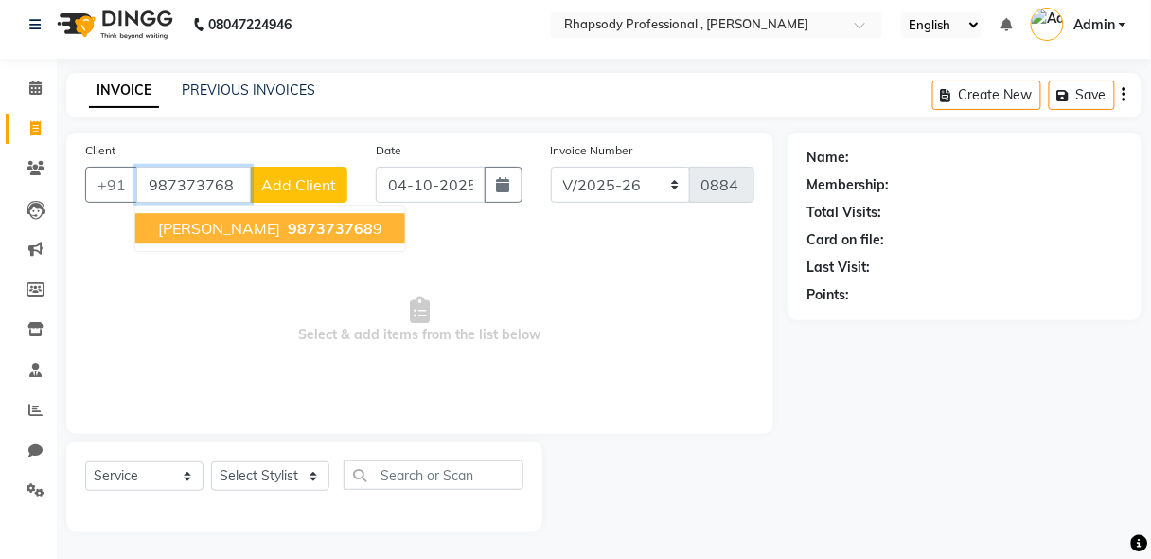
type input "9873737689"
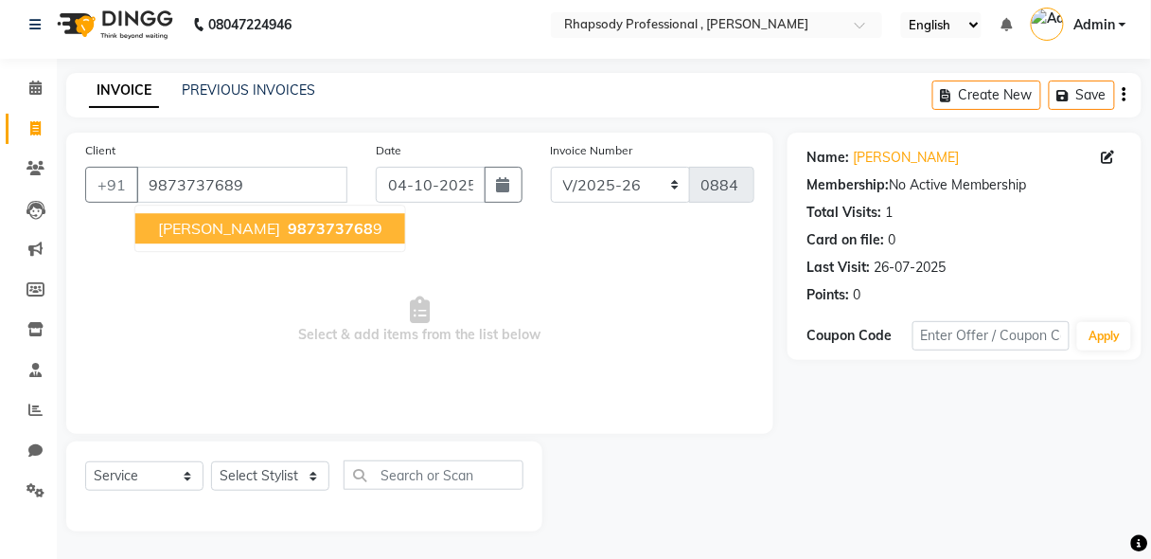
click at [250, 231] on span "[PERSON_NAME]" at bounding box center [219, 228] width 122 height 19
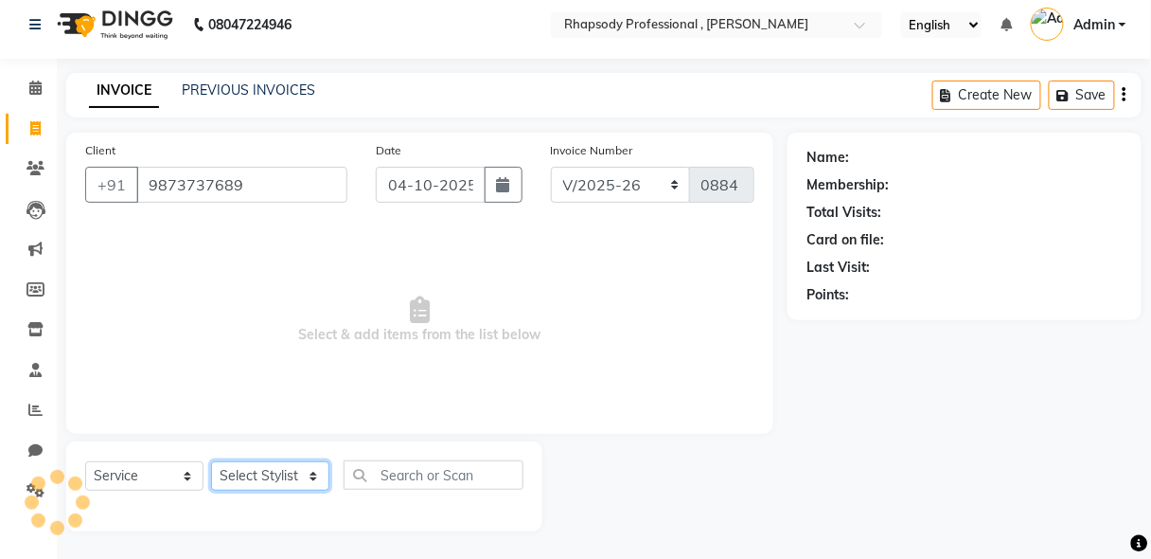
click at [277, 476] on select "Select Stylist [PERSON_NAME] [PERSON_NAME] Manager [PERSON_NAME] [PERSON_NAME] …" at bounding box center [270, 475] width 118 height 29
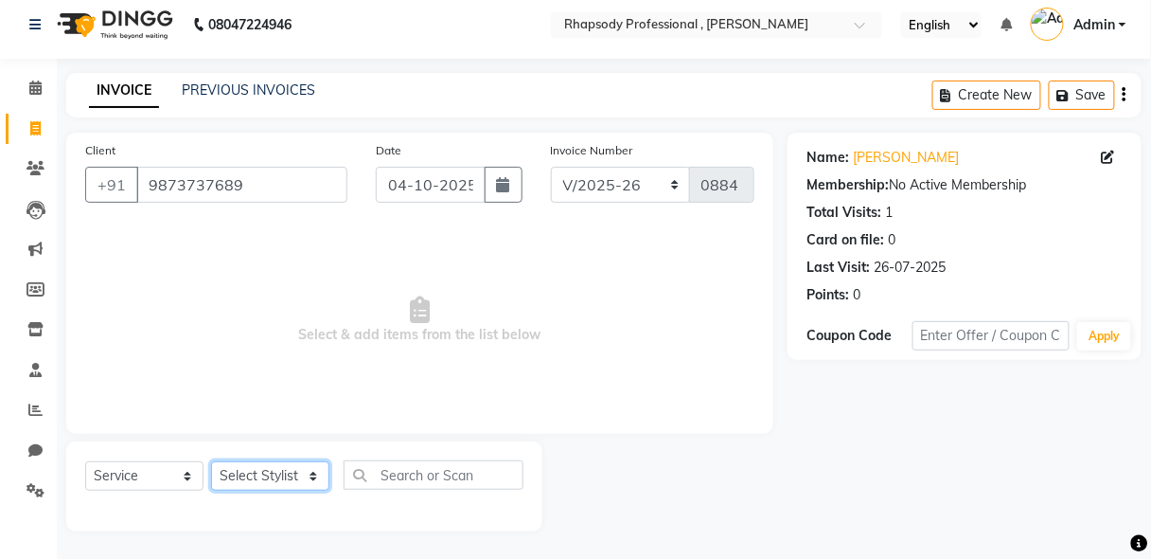
select select "93724"
click at [211, 461] on select "Select Stylist [PERSON_NAME] [PERSON_NAME] Manager [PERSON_NAME] [PERSON_NAME] …" at bounding box center [270, 475] width 118 height 29
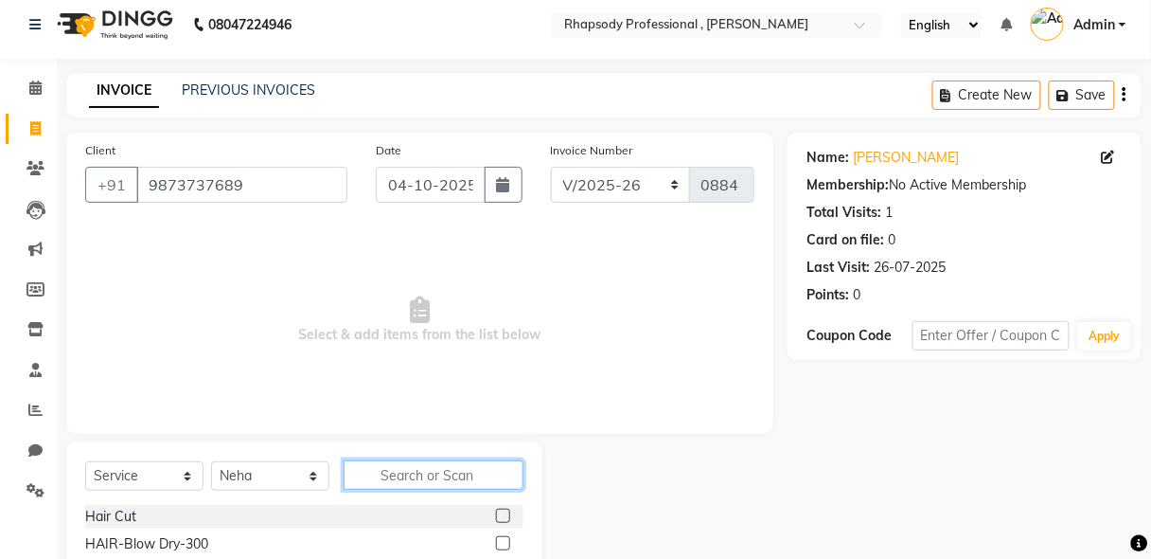
click at [380, 481] on input "text" at bounding box center [434, 474] width 180 height 29
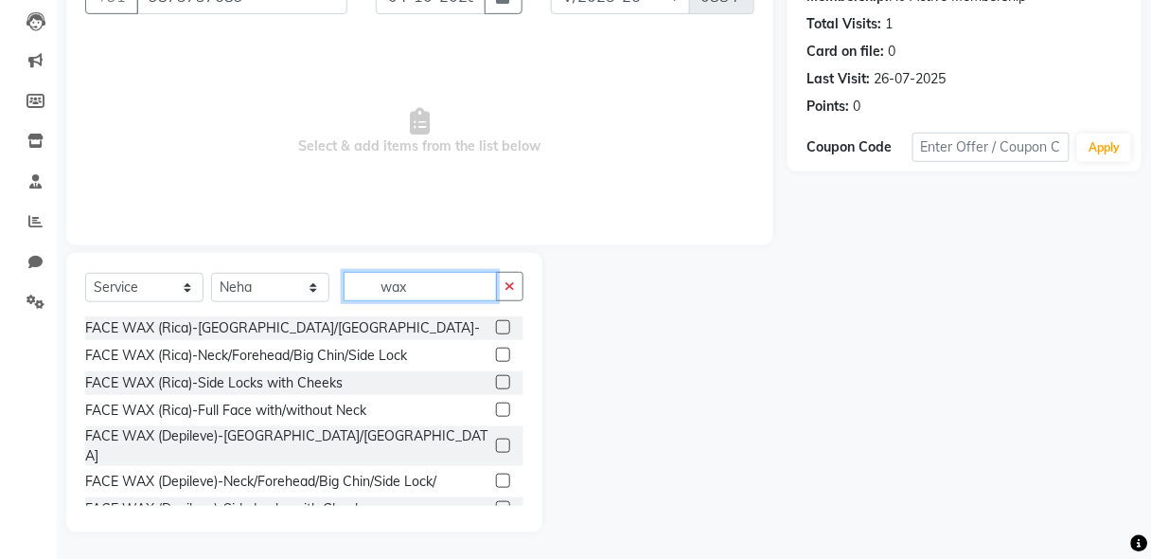
scroll to position [165, 0]
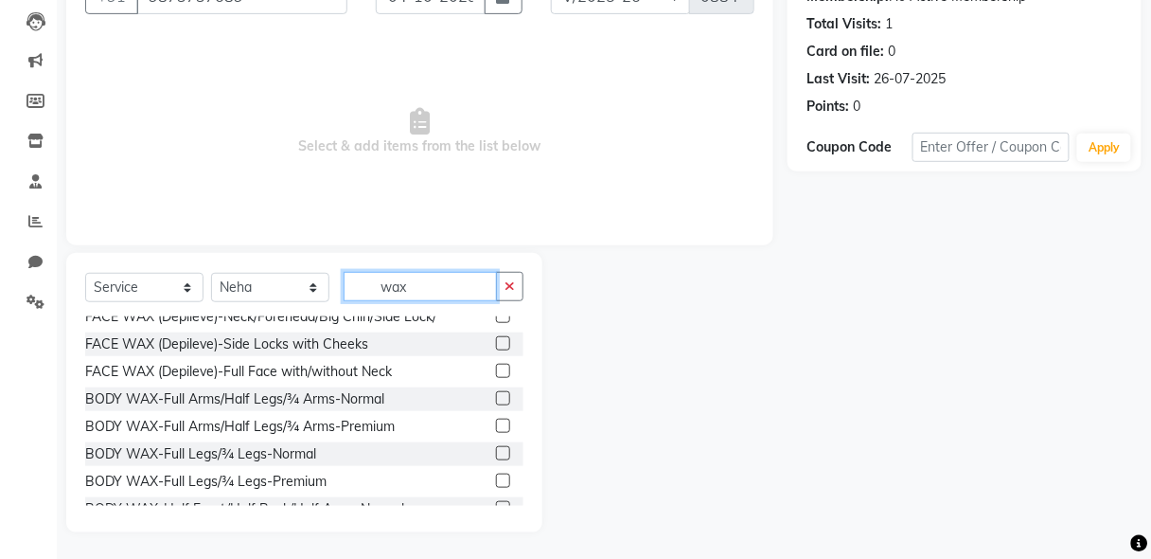
type input "wax"
click at [496, 446] on label at bounding box center [503, 453] width 14 height 14
click at [496, 448] on input "checkbox" at bounding box center [502, 454] width 12 height 12
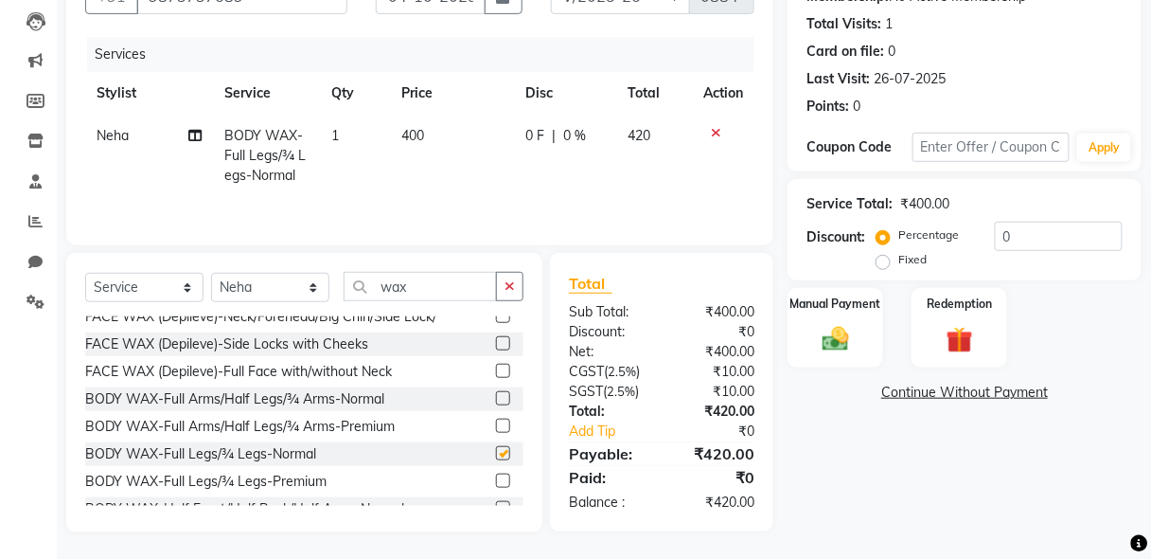
checkbox input "false"
click at [496, 418] on label at bounding box center [503, 425] width 14 height 14
click at [496, 420] on input "checkbox" at bounding box center [502, 426] width 12 height 12
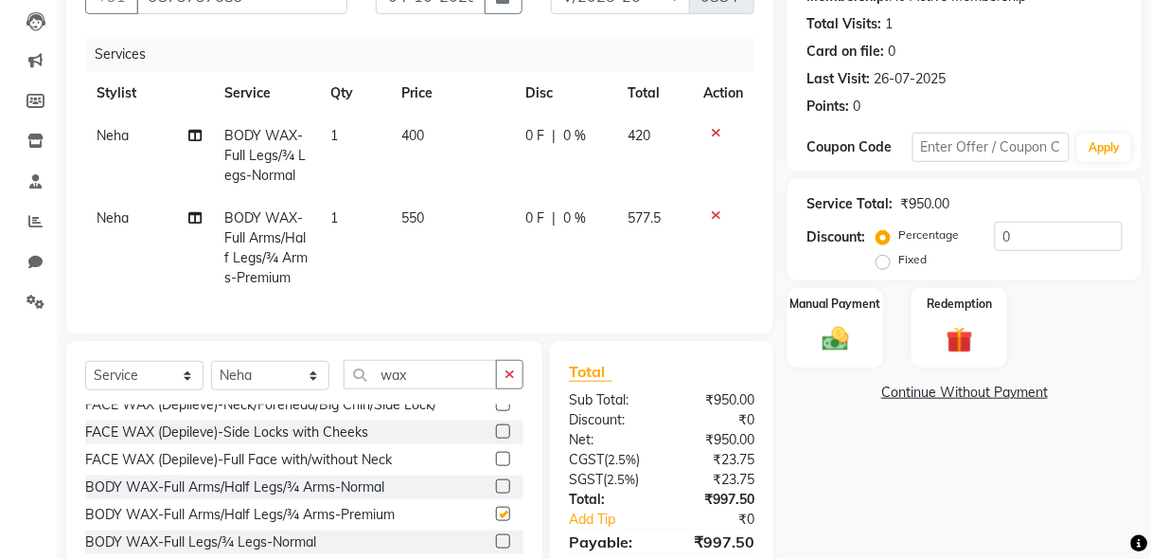
checkbox input "false"
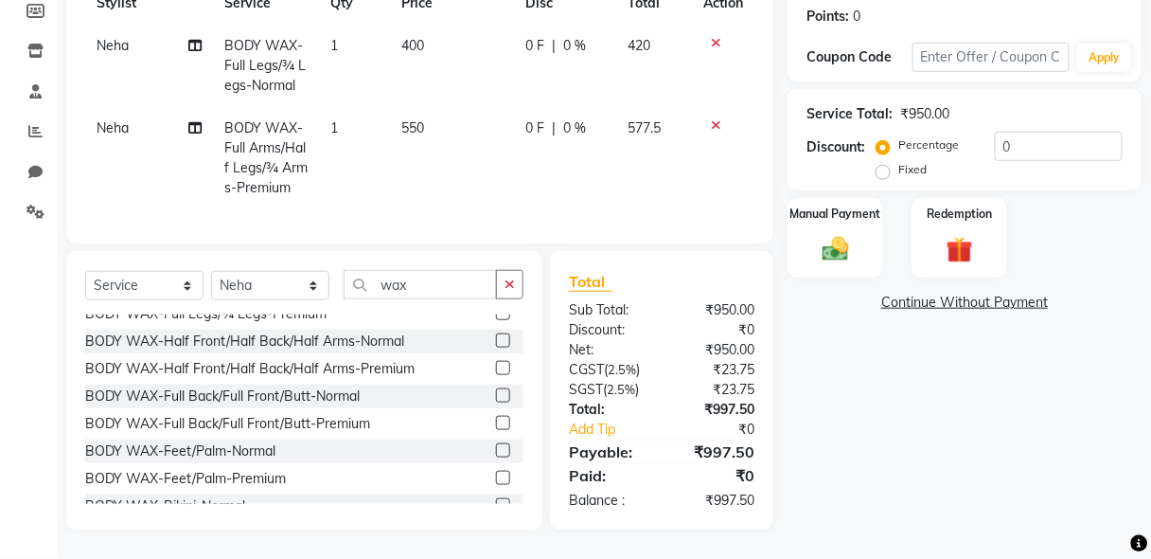
scroll to position [496, 0]
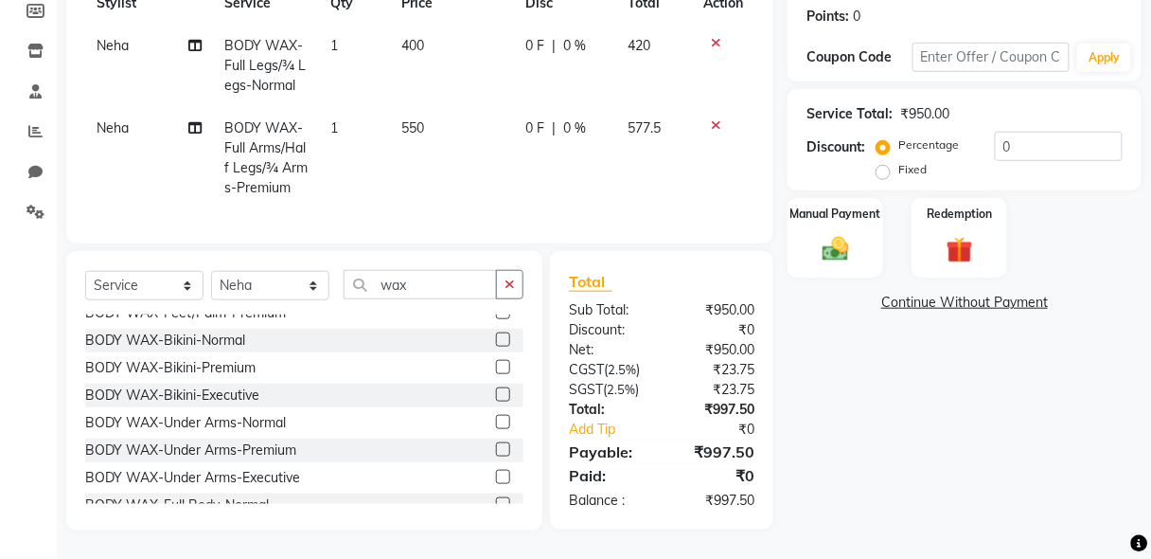
click at [496, 332] on label at bounding box center [503, 339] width 14 height 14
click at [496, 334] on input "checkbox" at bounding box center [502, 340] width 12 height 12
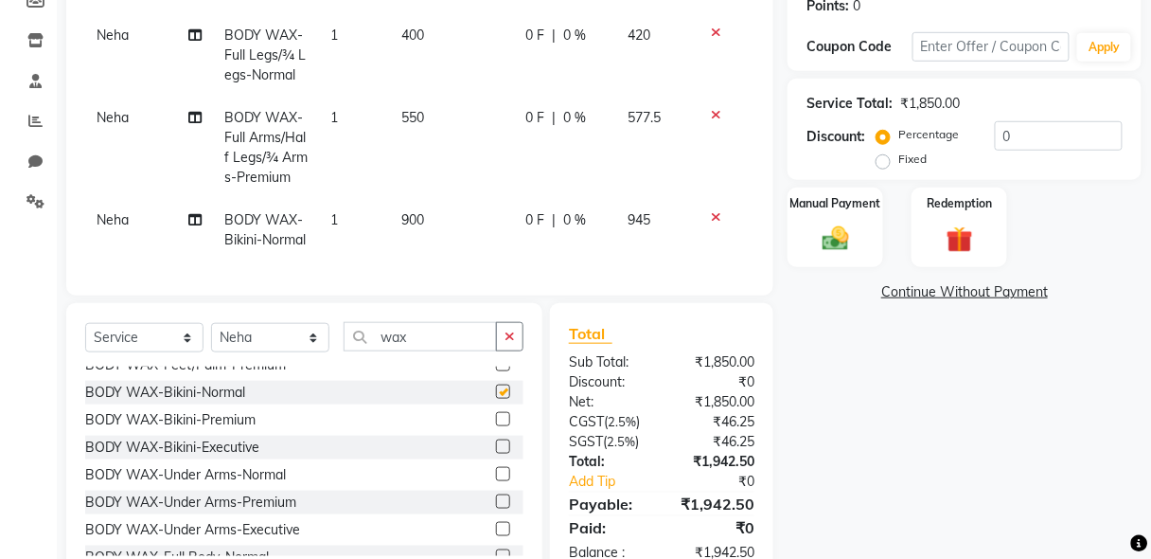
checkbox input "false"
click at [250, 352] on select "Select Stylist [PERSON_NAME] [PERSON_NAME] Manager [PERSON_NAME] [PERSON_NAME] …" at bounding box center [270, 337] width 118 height 29
select select "85669"
click at [211, 352] on select "Select Stylist [PERSON_NAME] [PERSON_NAME] Manager [PERSON_NAME] [PERSON_NAME] …" at bounding box center [270, 337] width 118 height 29
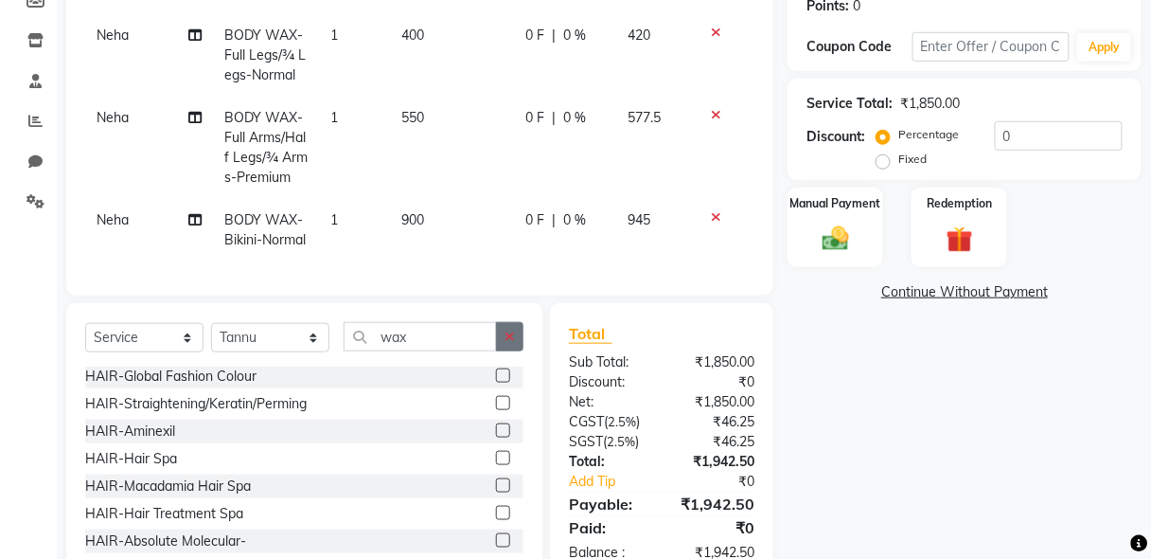
click at [512, 343] on icon "button" at bounding box center [510, 335] width 10 height 13
click at [461, 351] on input "text" at bounding box center [434, 336] width 180 height 29
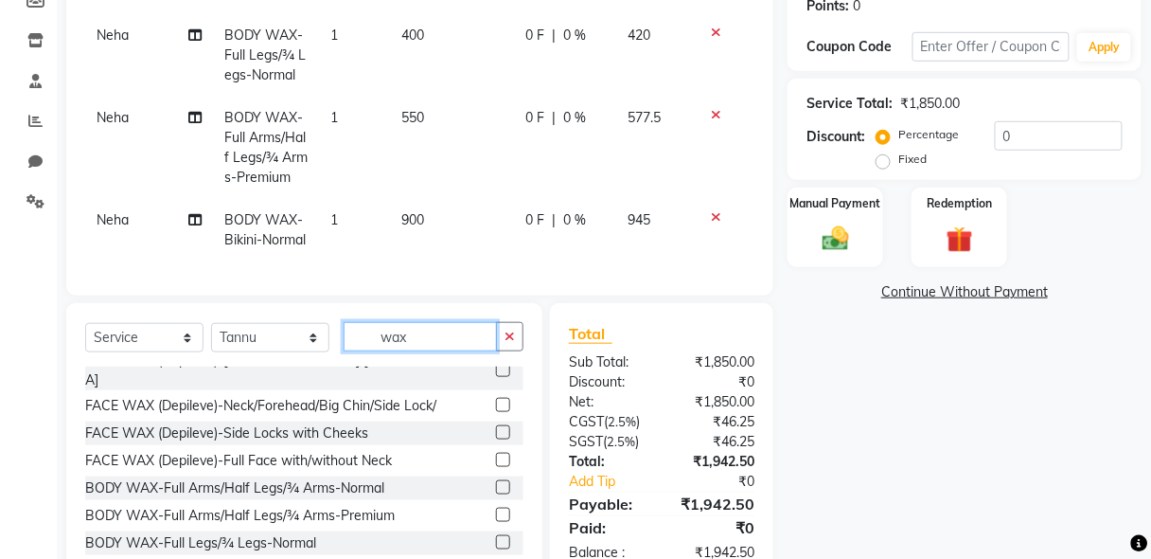
scroll to position [0, 0]
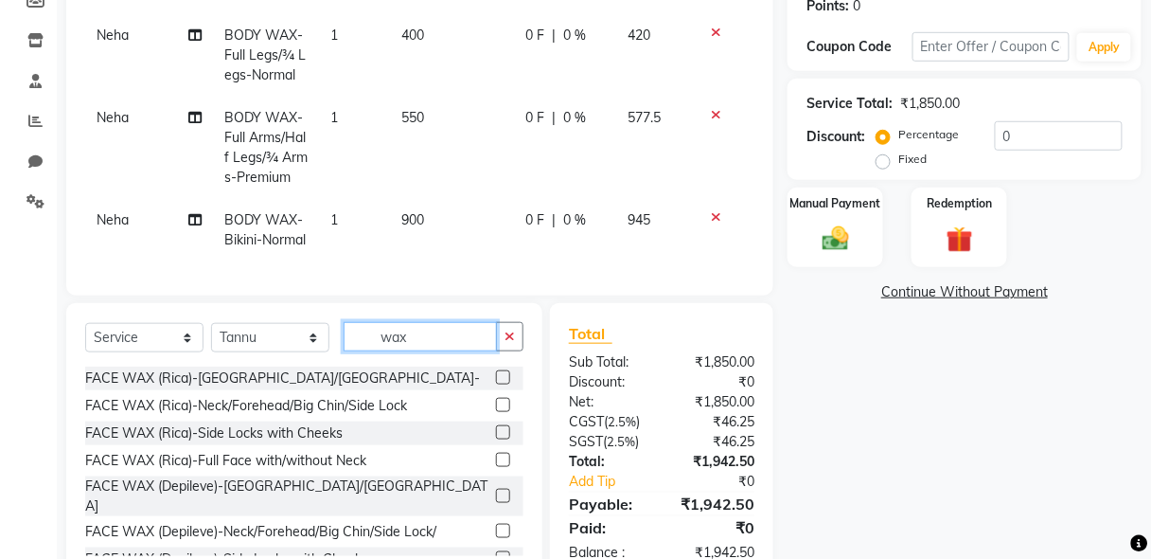
type input "wax"
click at [496, 384] on label at bounding box center [503, 377] width 14 height 14
click at [496, 384] on input "checkbox" at bounding box center [502, 378] width 12 height 12
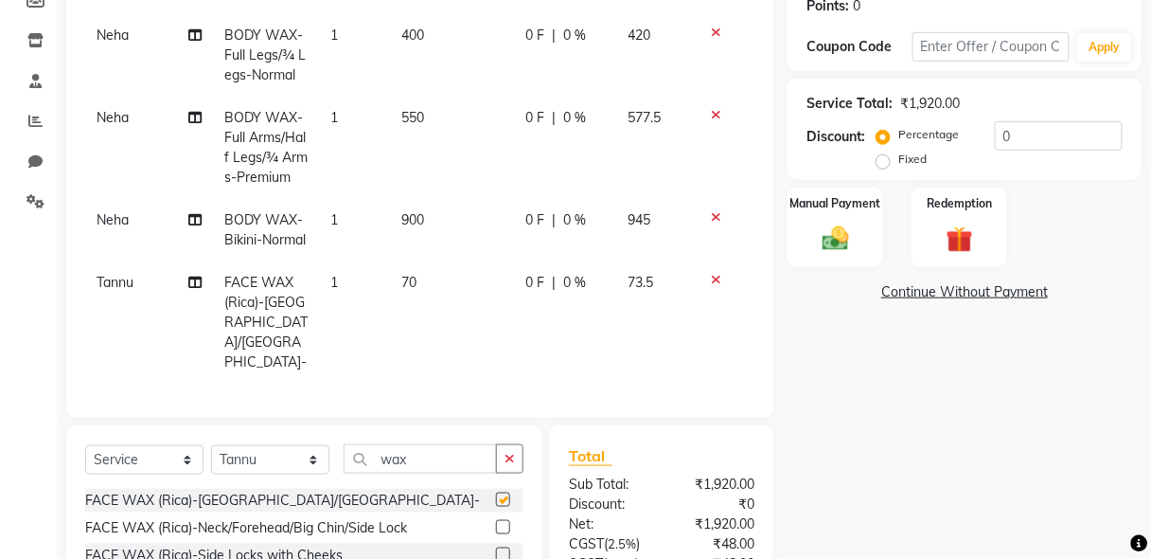
checkbox input "false"
click at [506, 452] on icon "button" at bounding box center [510, 458] width 10 height 13
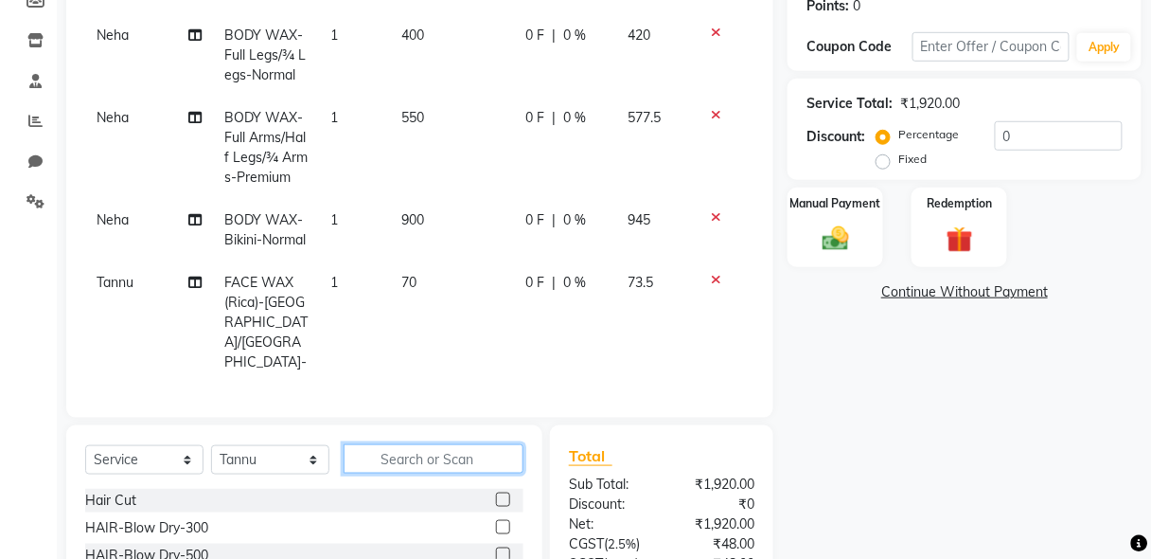
click at [466, 451] on input "text" at bounding box center [434, 458] width 180 height 29
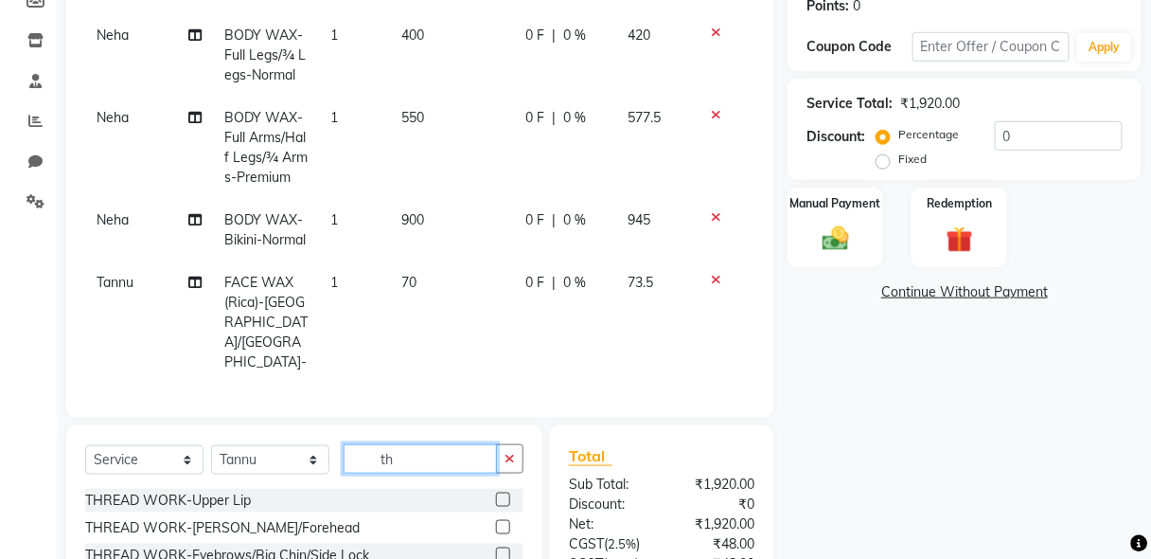
type input "th"
click at [496, 547] on label at bounding box center [503, 554] width 14 height 14
click at [496, 549] on input "checkbox" at bounding box center [502, 555] width 12 height 12
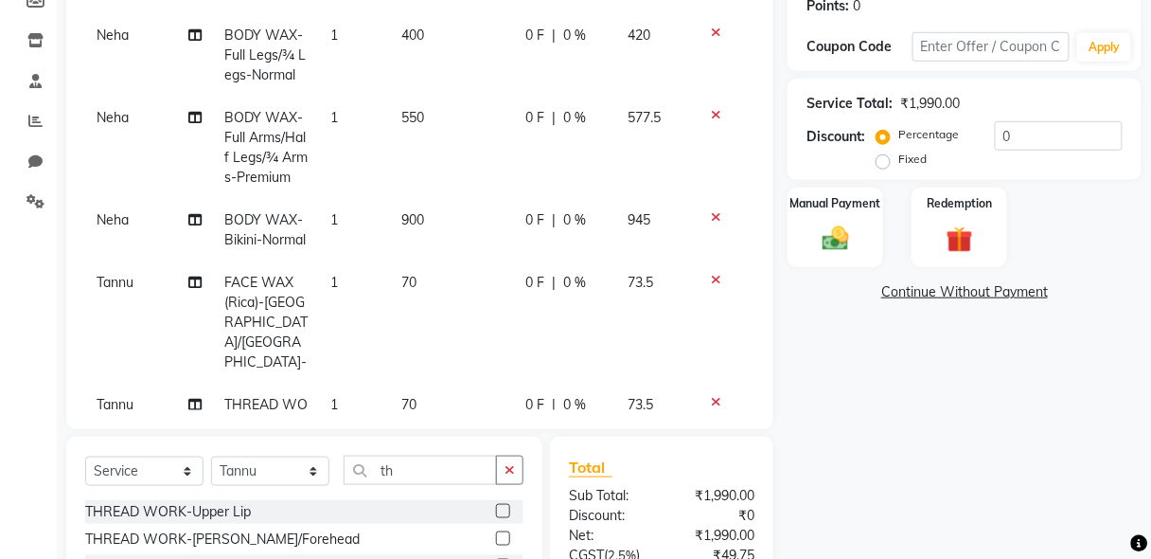
checkbox input "false"
click at [236, 469] on select "Select Stylist [PERSON_NAME] [PERSON_NAME] Manager [PERSON_NAME] [PERSON_NAME] …" at bounding box center [270, 470] width 118 height 29
select select "85674"
click at [211, 456] on select "Select Stylist [PERSON_NAME] [PERSON_NAME] Manager [PERSON_NAME] [PERSON_NAME] …" at bounding box center [270, 470] width 118 height 29
click at [509, 465] on icon "button" at bounding box center [510, 469] width 10 height 13
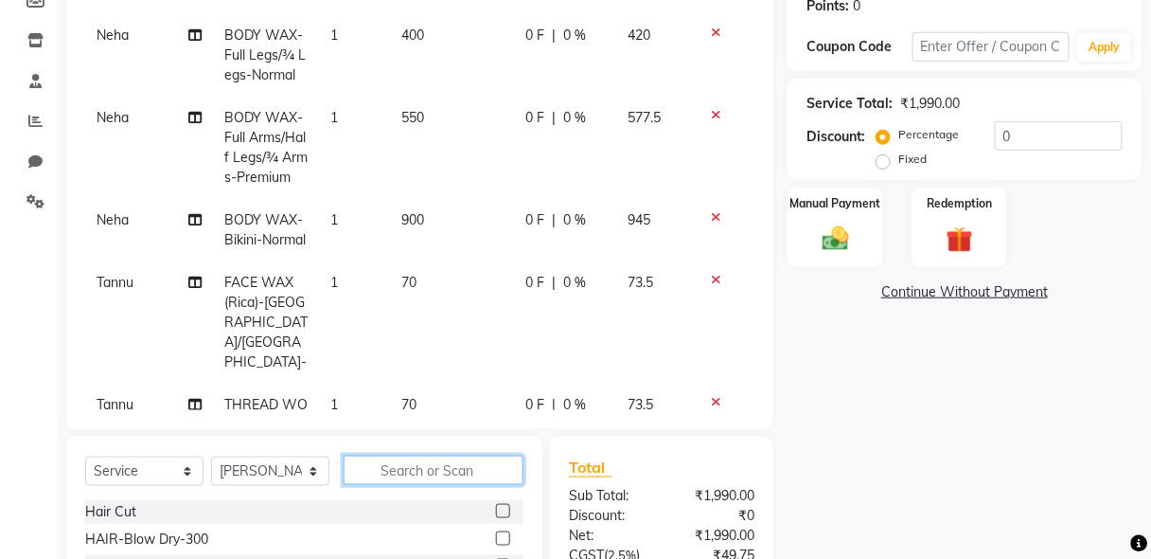
click at [493, 467] on input "text" at bounding box center [434, 469] width 180 height 29
type input "pedi"
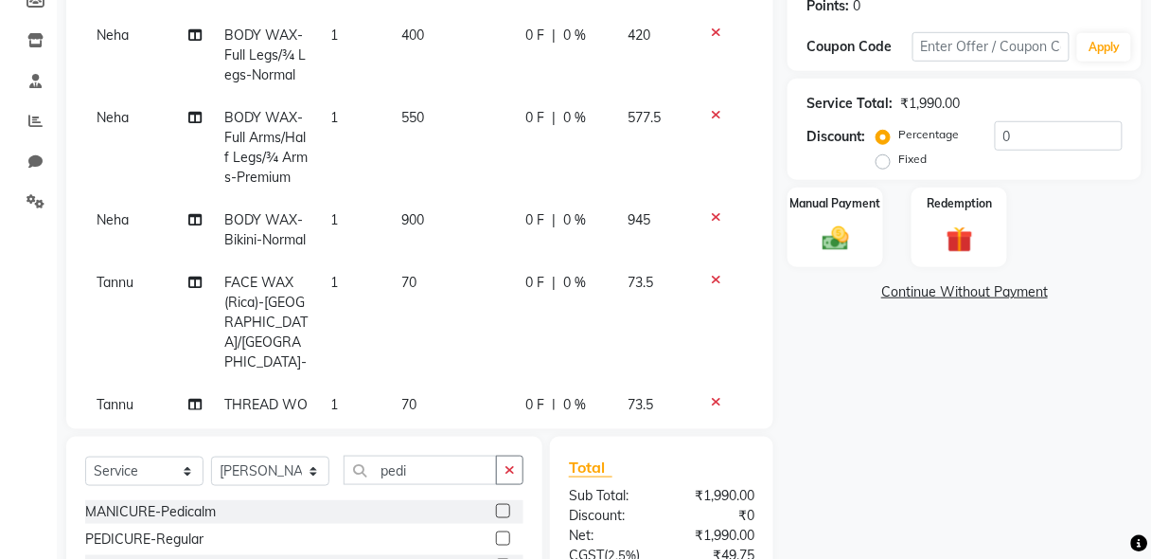
click at [496, 539] on label at bounding box center [503, 538] width 14 height 14
click at [496, 539] on input "checkbox" at bounding box center [502, 539] width 12 height 12
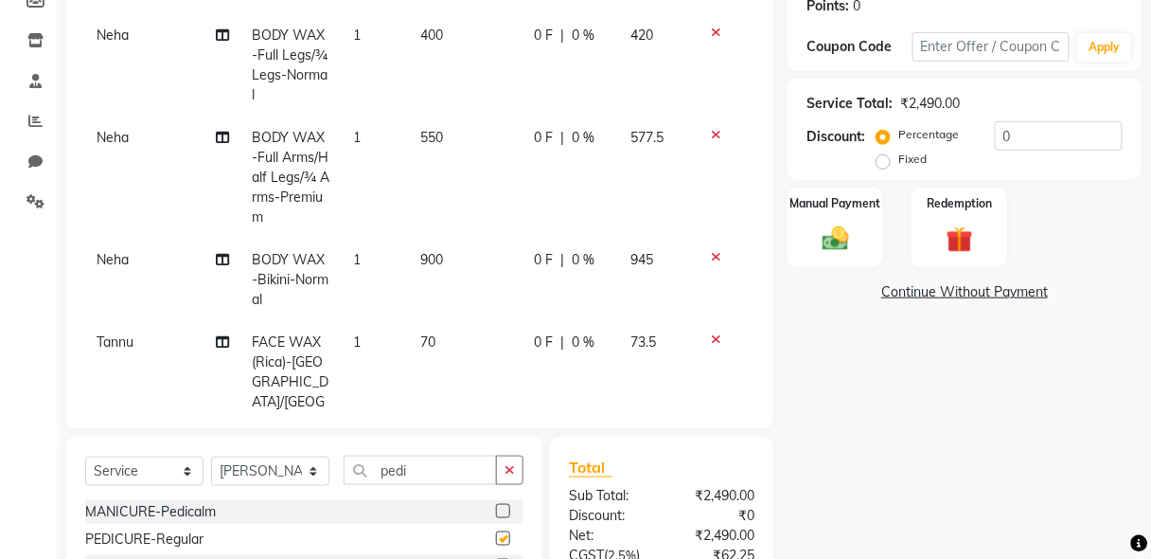
checkbox input "false"
click at [954, 53] on input "text" at bounding box center [992, 46] width 158 height 29
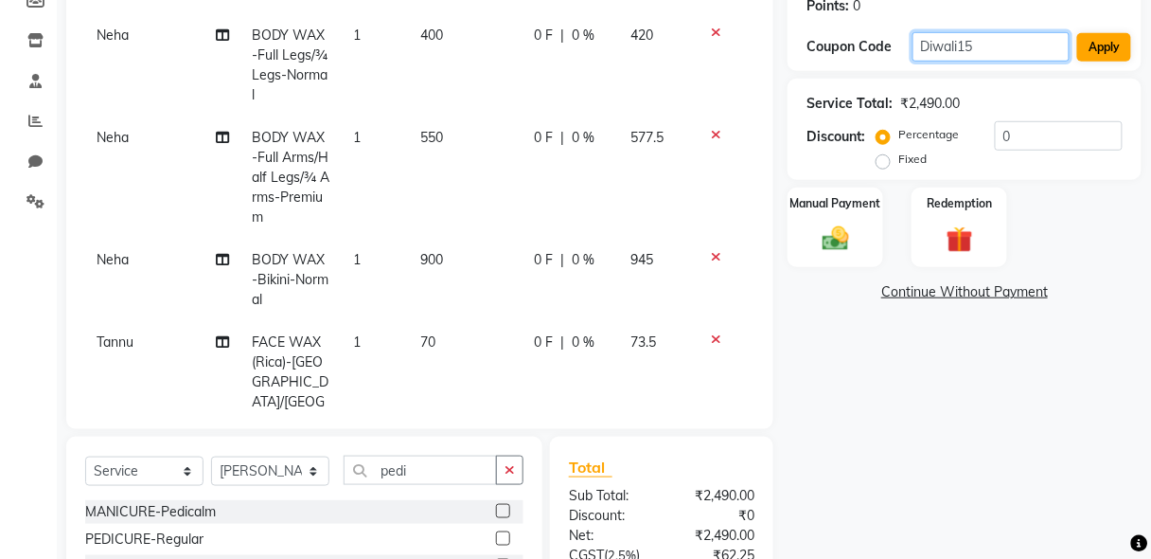
type input "Diwali15"
click at [1122, 44] on button "Apply" at bounding box center [1104, 47] width 54 height 28
type input "15"
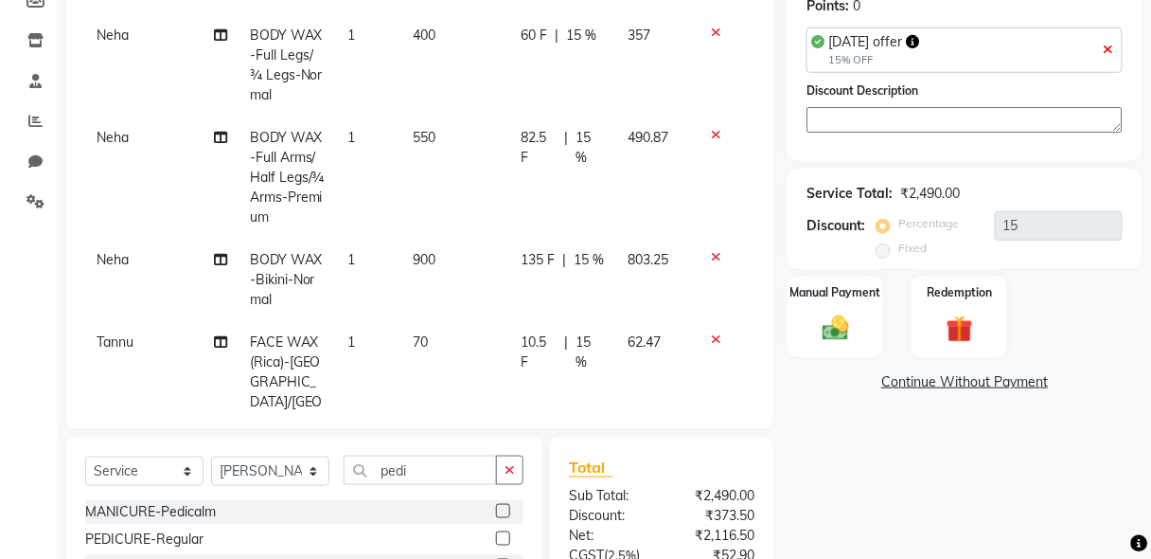
scroll to position [483, 0]
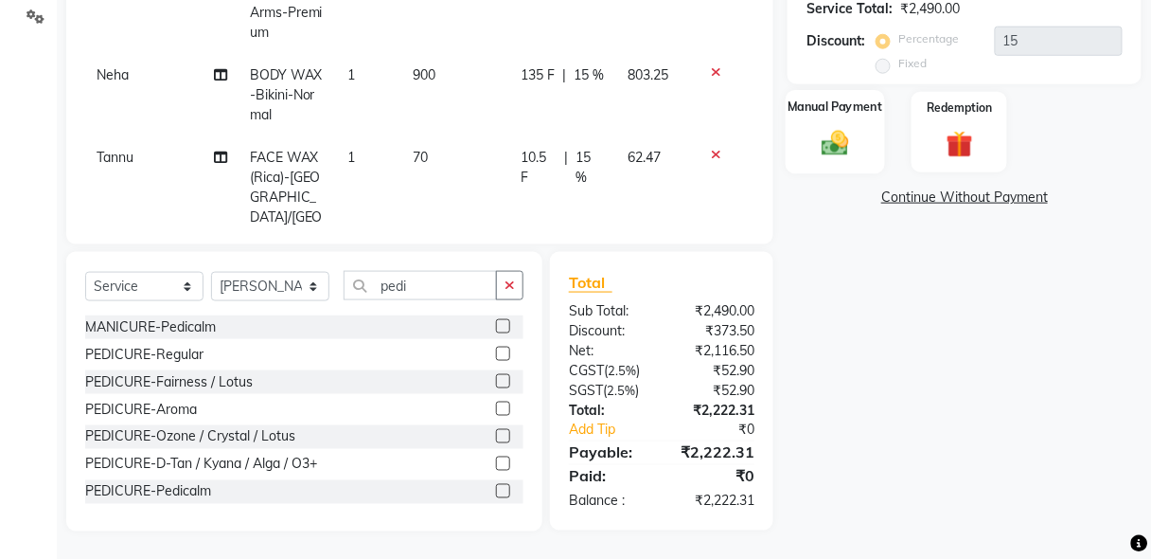
click at [833, 141] on img at bounding box center [835, 144] width 44 height 32
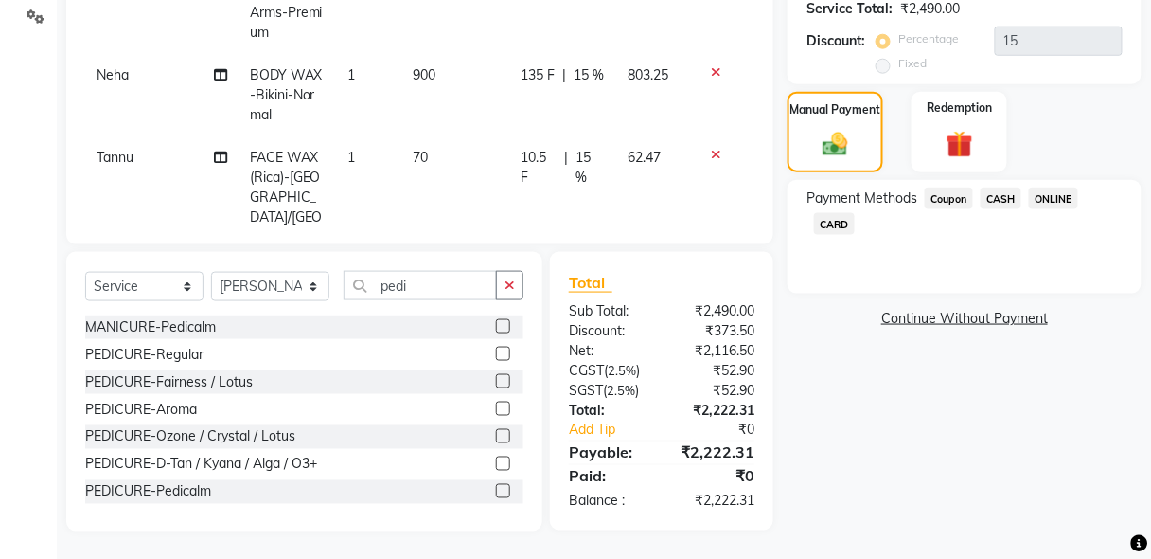
click at [1053, 194] on span "ONLINE" at bounding box center [1053, 198] width 49 height 22
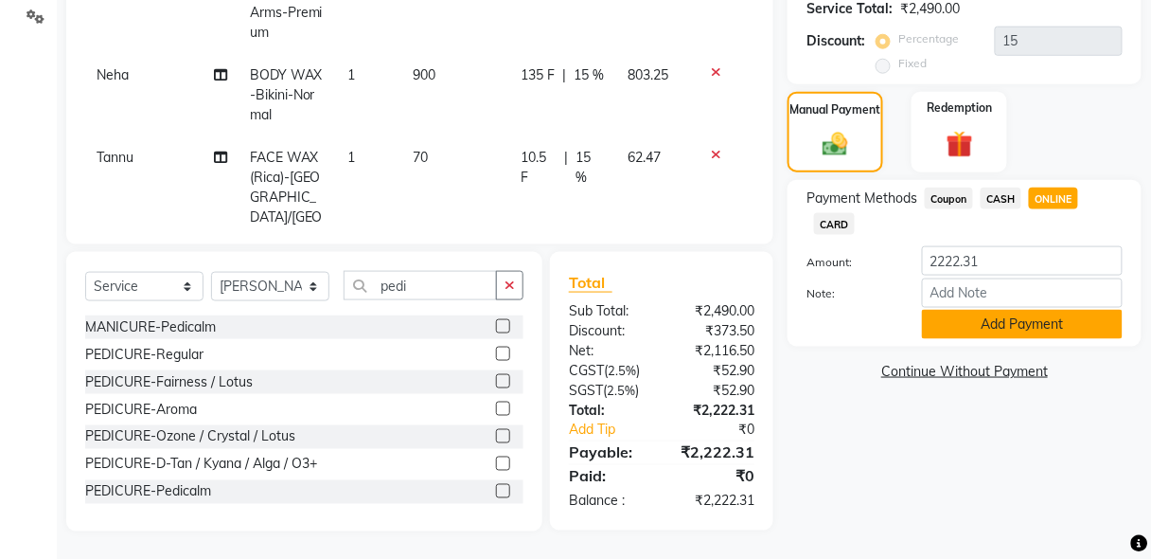
click at [1036, 324] on button "Add Payment" at bounding box center [1022, 324] width 201 height 29
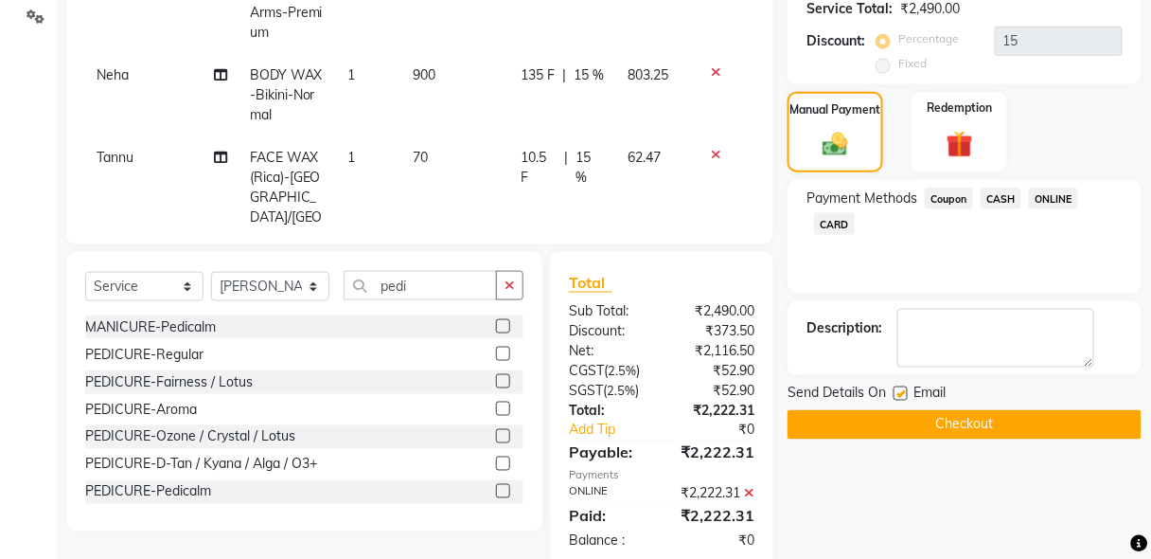
click at [996, 413] on button "Checkout" at bounding box center [965, 424] width 354 height 29
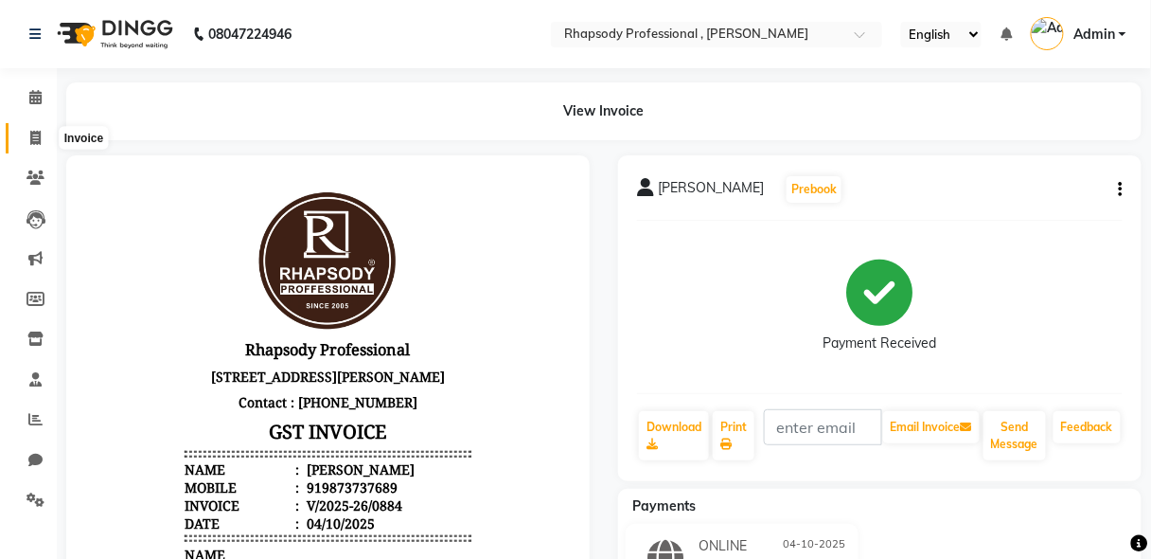
click at [40, 145] on span at bounding box center [35, 139] width 33 height 22
select select "service"
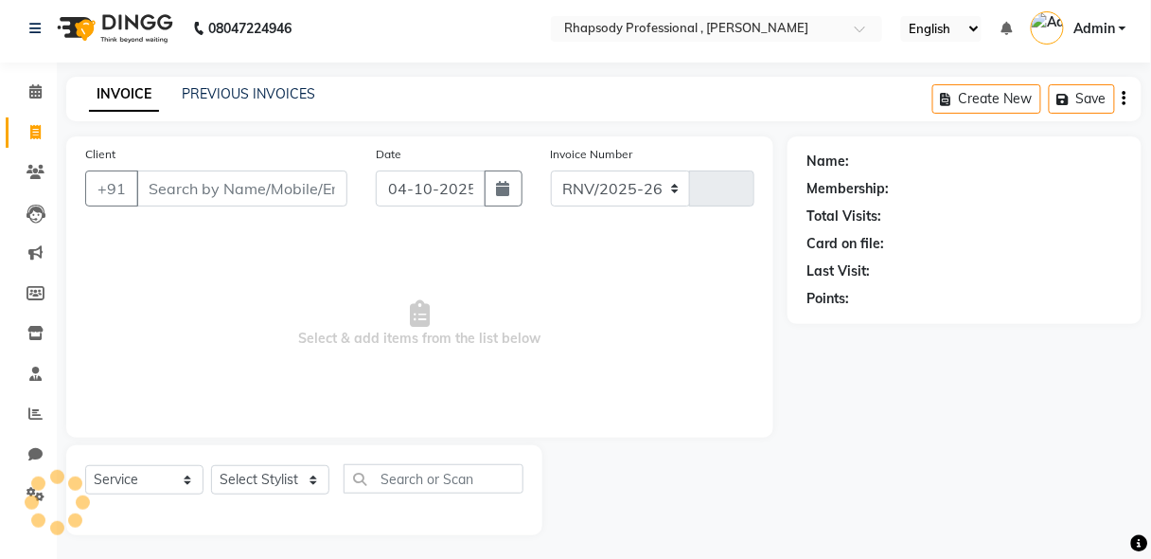
select select "8581"
type input "0885"
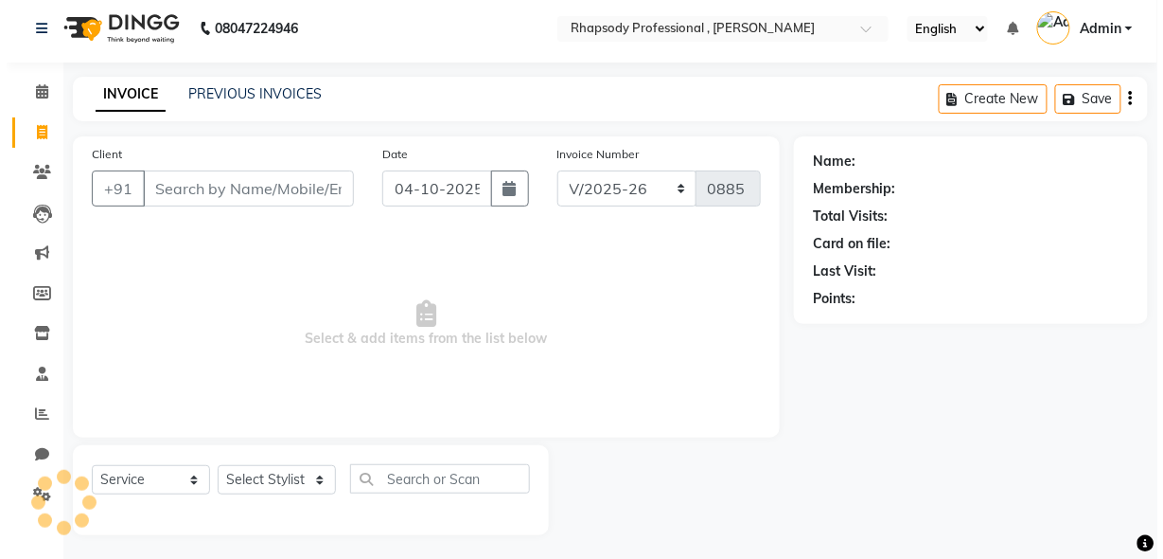
scroll to position [9, 0]
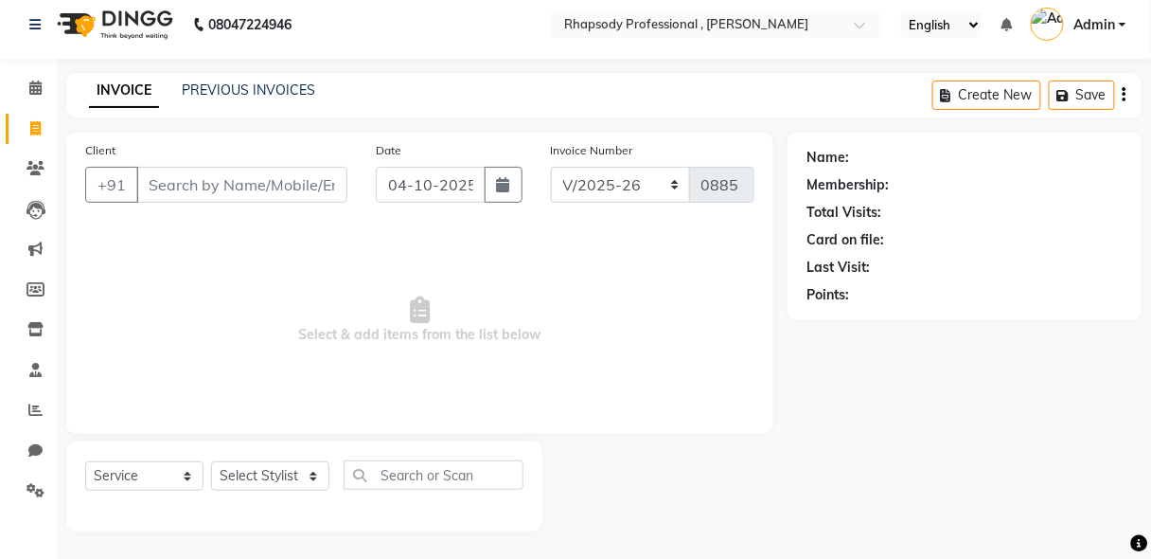
click at [232, 185] on input "Client" at bounding box center [241, 185] width 211 height 36
type input "9833384514"
click at [319, 192] on span "Add Client" at bounding box center [298, 184] width 75 height 19
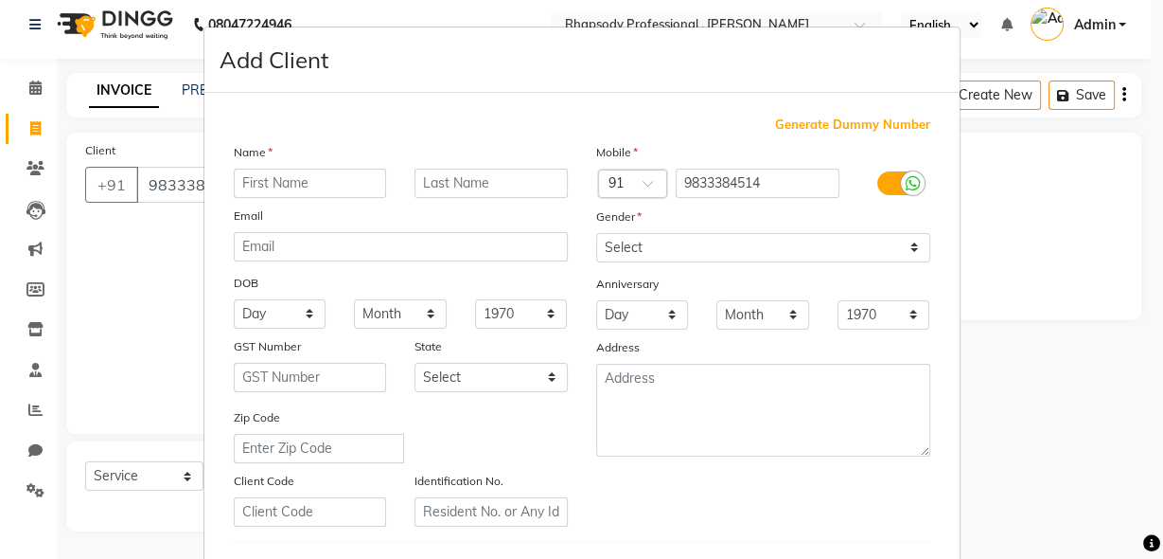
click at [328, 194] on input "text" at bounding box center [310, 182] width 153 height 29
type input "[PERSON_NAME]"
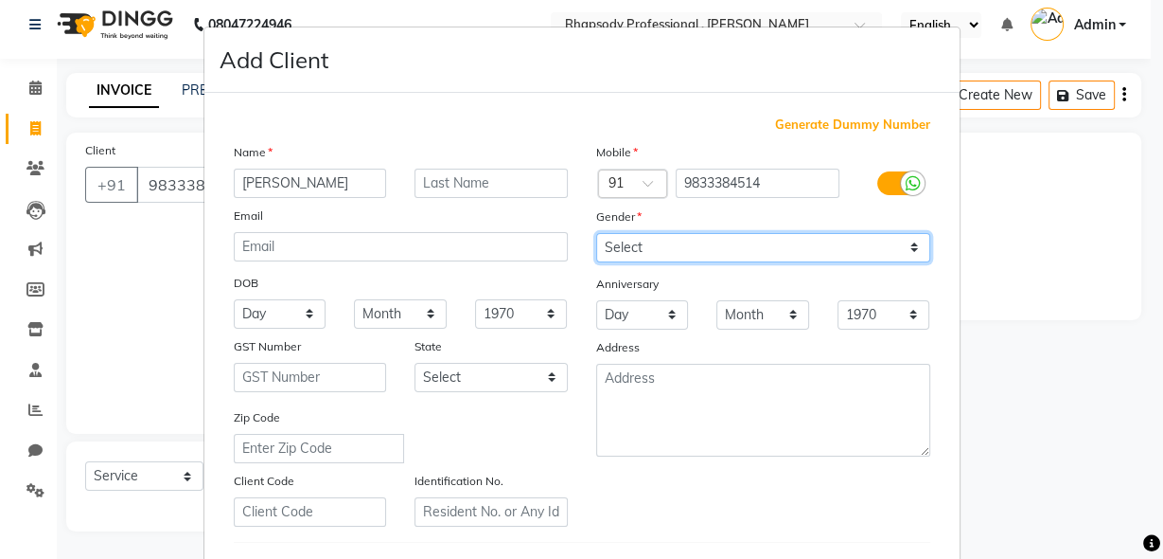
click at [641, 249] on select "Select [DEMOGRAPHIC_DATA] [DEMOGRAPHIC_DATA] Other Prefer Not To Say" at bounding box center [763, 247] width 334 height 29
select select "[DEMOGRAPHIC_DATA]"
click at [596, 233] on select "Select [DEMOGRAPHIC_DATA] [DEMOGRAPHIC_DATA] Other Prefer Not To Say" at bounding box center [763, 247] width 334 height 29
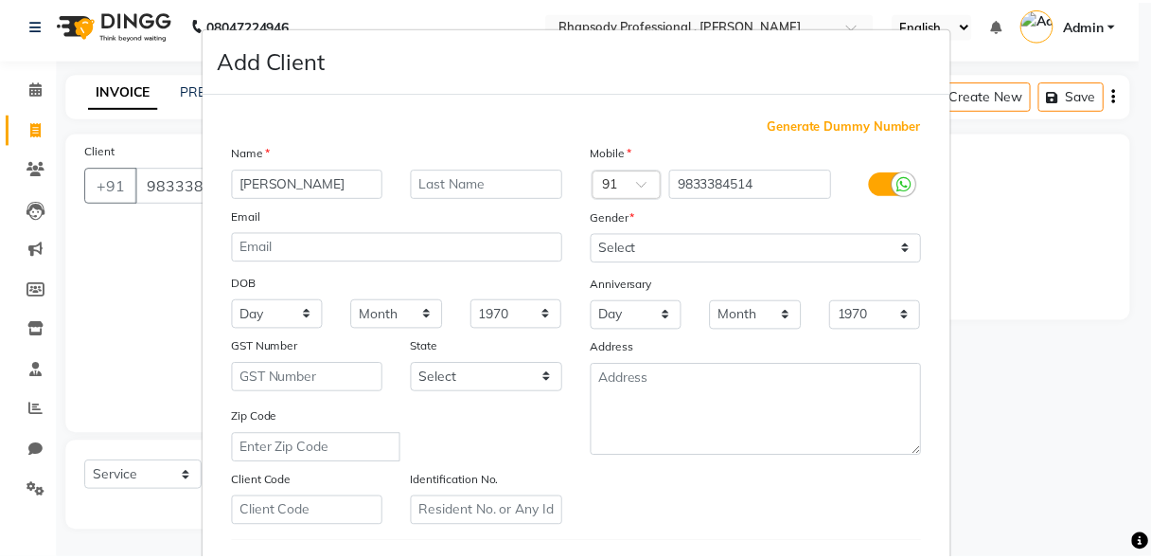
scroll to position [310, 0]
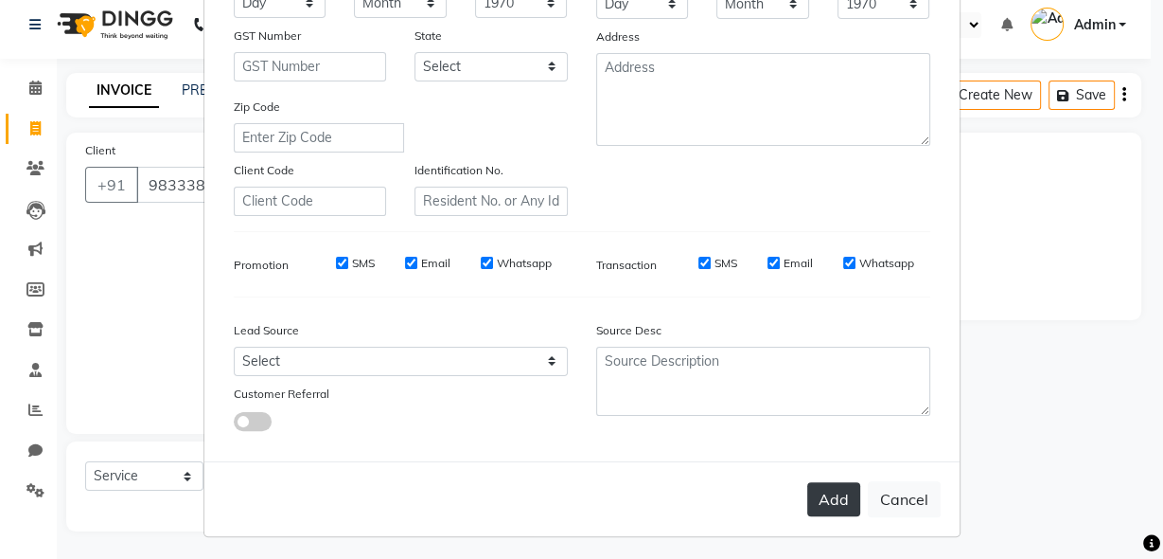
click at [822, 490] on button "Add" at bounding box center [833, 499] width 53 height 34
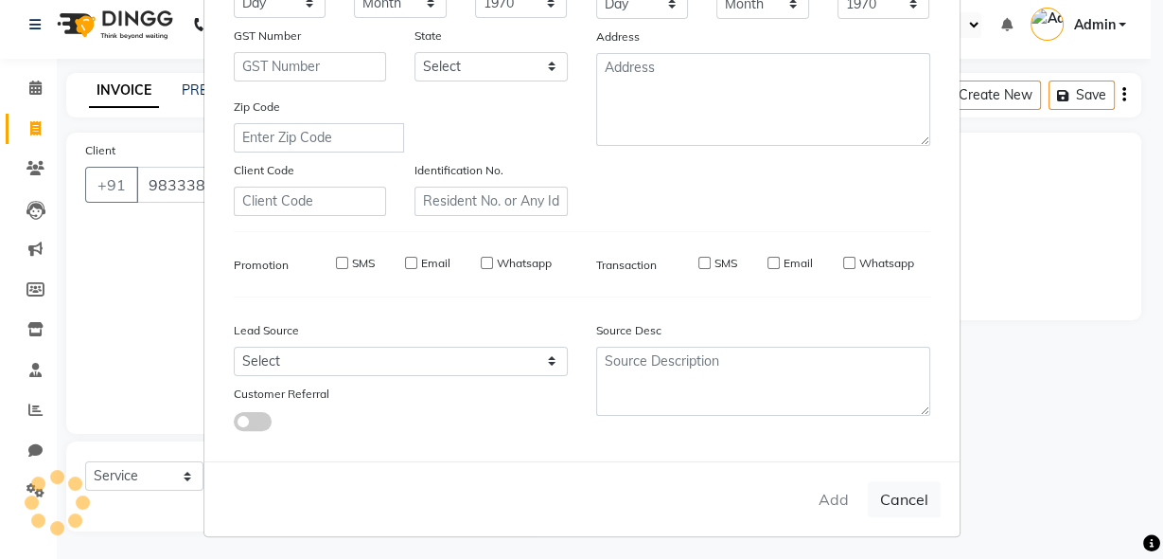
select select
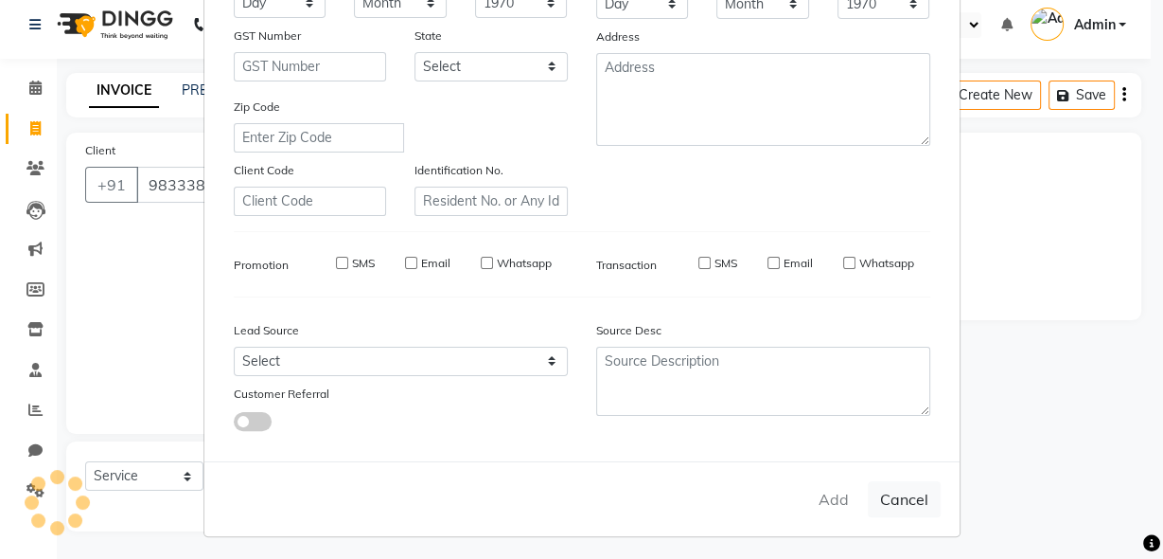
select select
checkbox input "false"
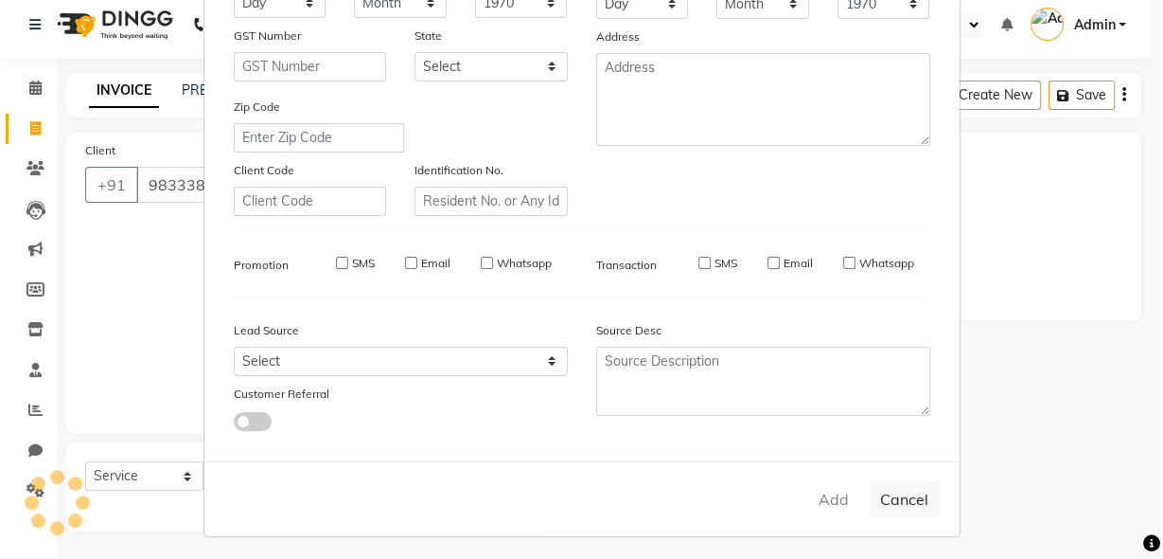
checkbox input "false"
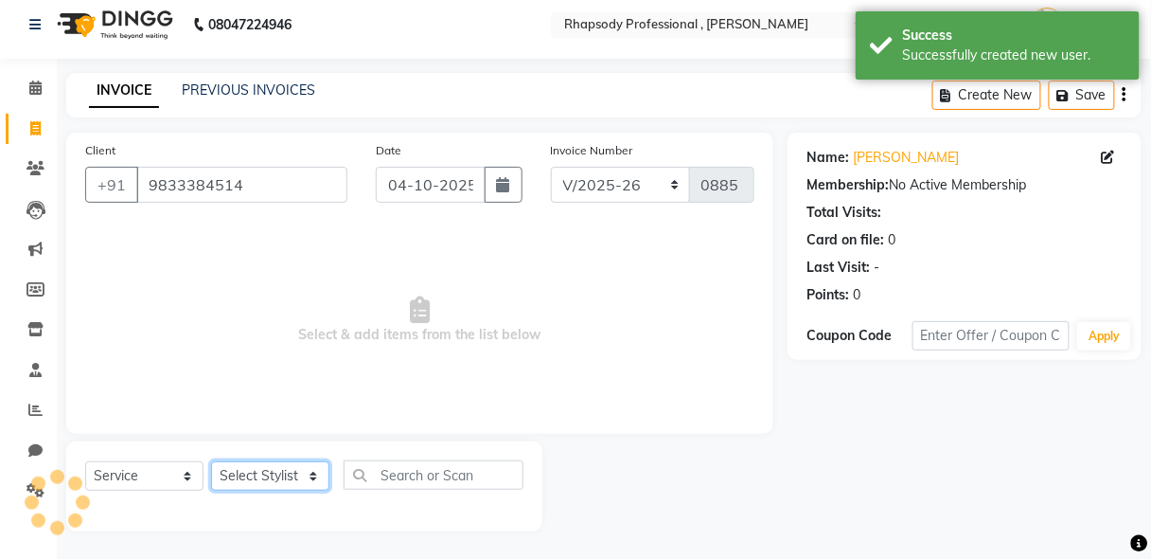
click at [263, 480] on select "Select Stylist [PERSON_NAME] [PERSON_NAME] Manager [PERSON_NAME] [PERSON_NAME] …" at bounding box center [270, 475] width 118 height 29
select select "85675"
click at [211, 461] on select "Select Stylist [PERSON_NAME] [PERSON_NAME] Manager [PERSON_NAME] [PERSON_NAME] …" at bounding box center [270, 475] width 118 height 29
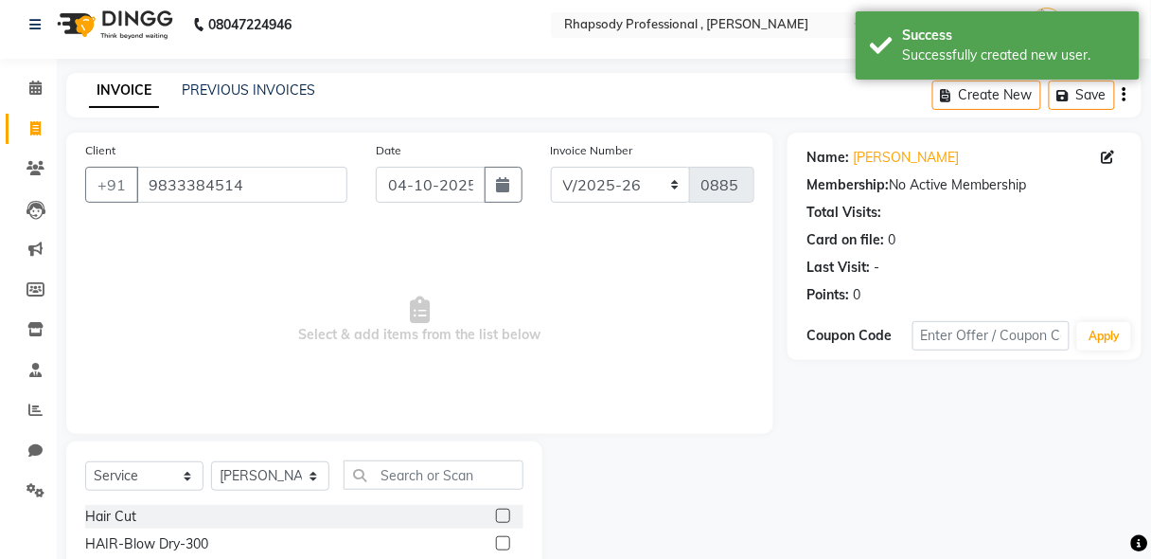
click at [315, 149] on div "Client [PHONE_NUMBER]" at bounding box center [216, 179] width 291 height 78
click at [458, 483] on input "text" at bounding box center [434, 474] width 180 height 29
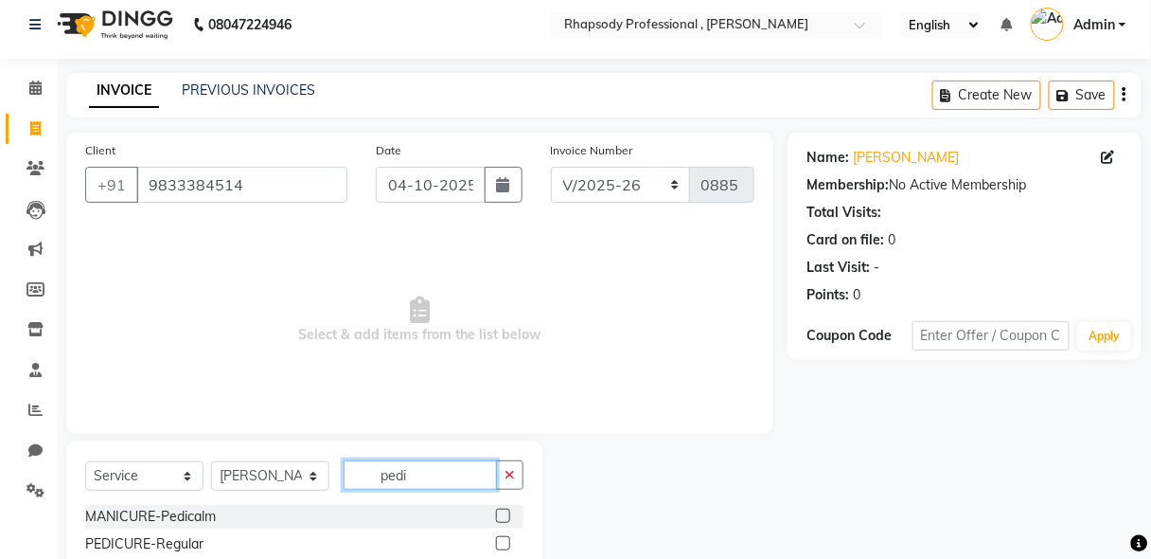
scroll to position [198, 0]
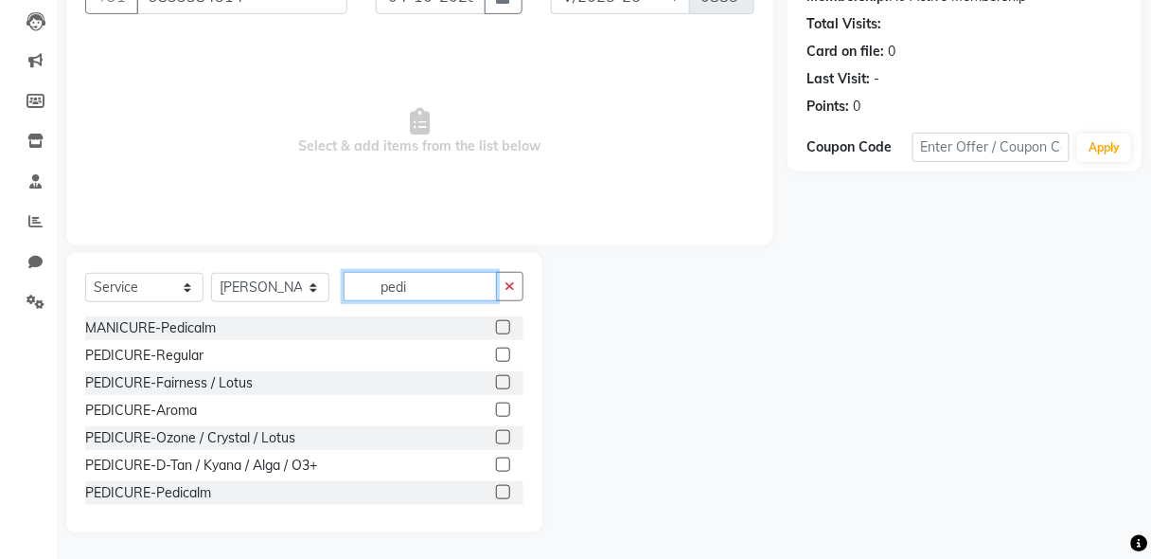
type input "pedi"
click at [496, 438] on label at bounding box center [503, 437] width 14 height 14
click at [496, 438] on input "checkbox" at bounding box center [502, 438] width 12 height 12
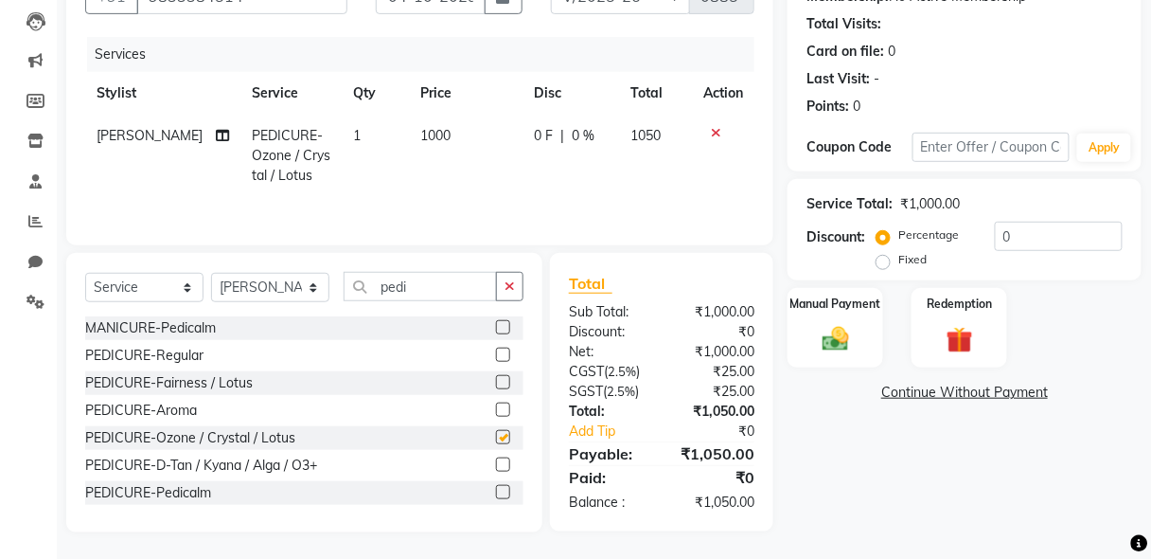
checkbox input "false"
click at [496, 408] on label at bounding box center [503, 409] width 14 height 14
click at [496, 408] on input "checkbox" at bounding box center [502, 410] width 12 height 12
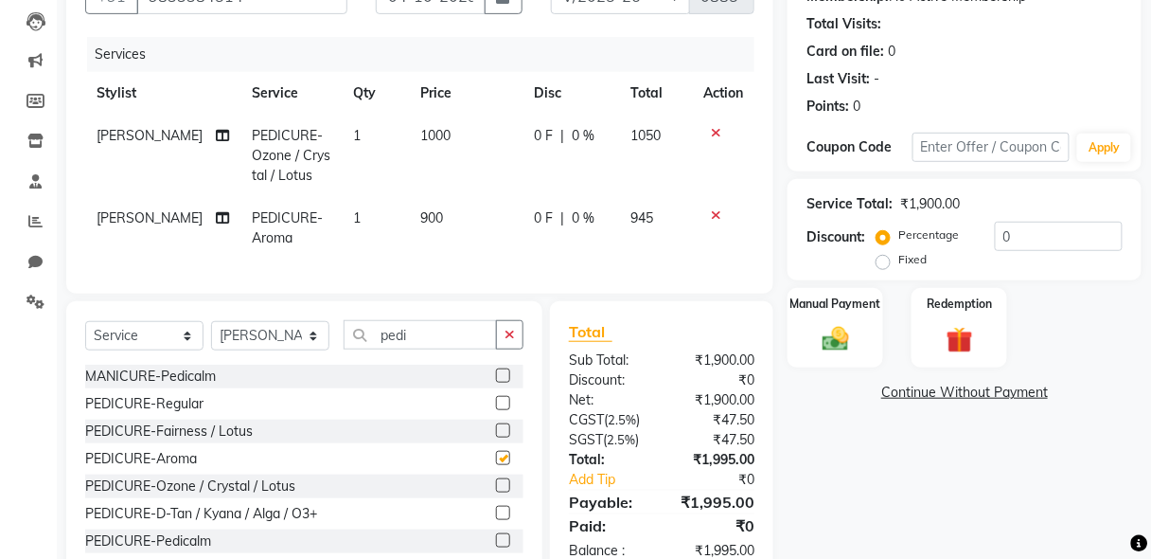
checkbox input "false"
click at [712, 218] on icon at bounding box center [716, 214] width 10 height 13
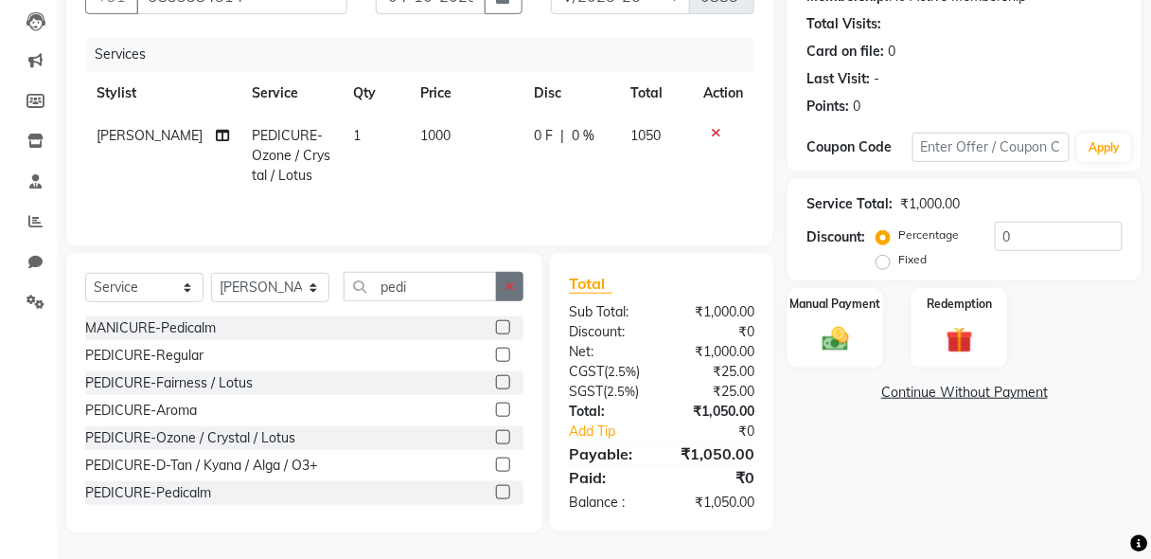
click at [507, 288] on icon "button" at bounding box center [510, 285] width 10 height 13
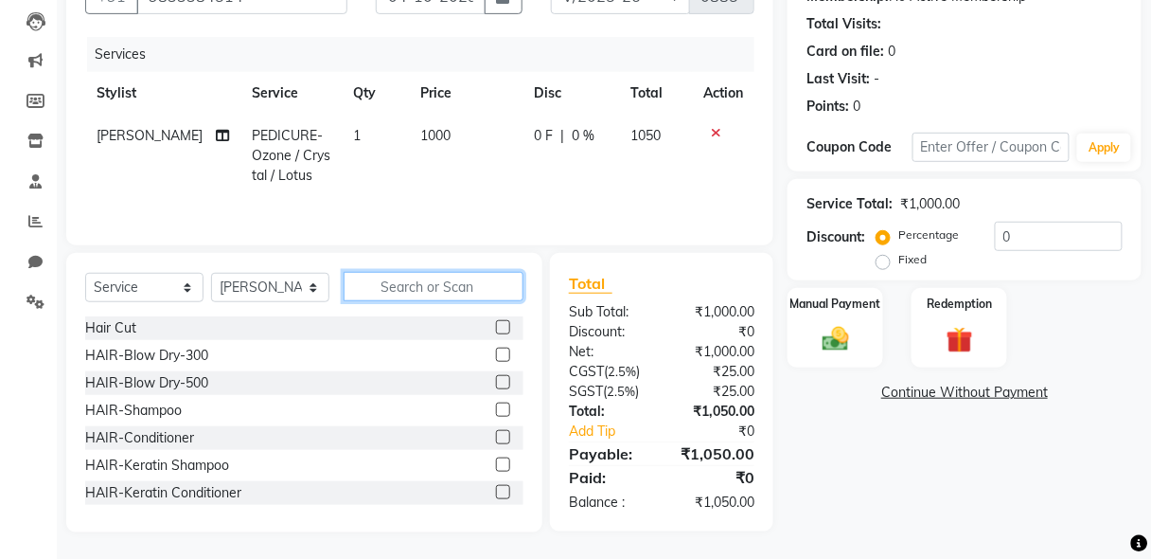
click at [462, 291] on input "text" at bounding box center [434, 286] width 180 height 29
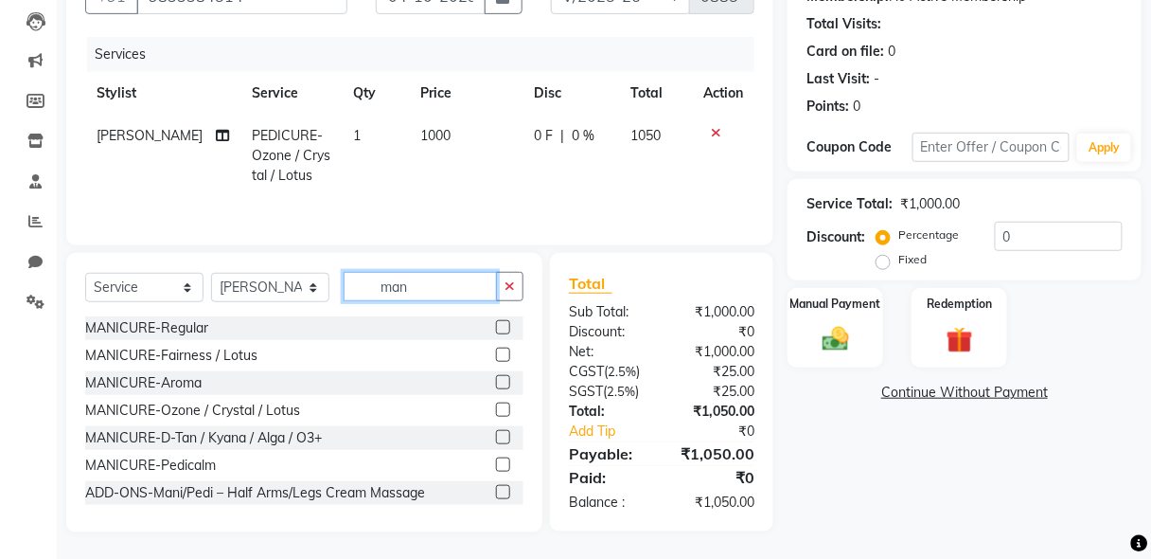
type input "man"
click at [496, 382] on label at bounding box center [503, 382] width 14 height 14
click at [496, 382] on input "checkbox" at bounding box center [502, 383] width 12 height 12
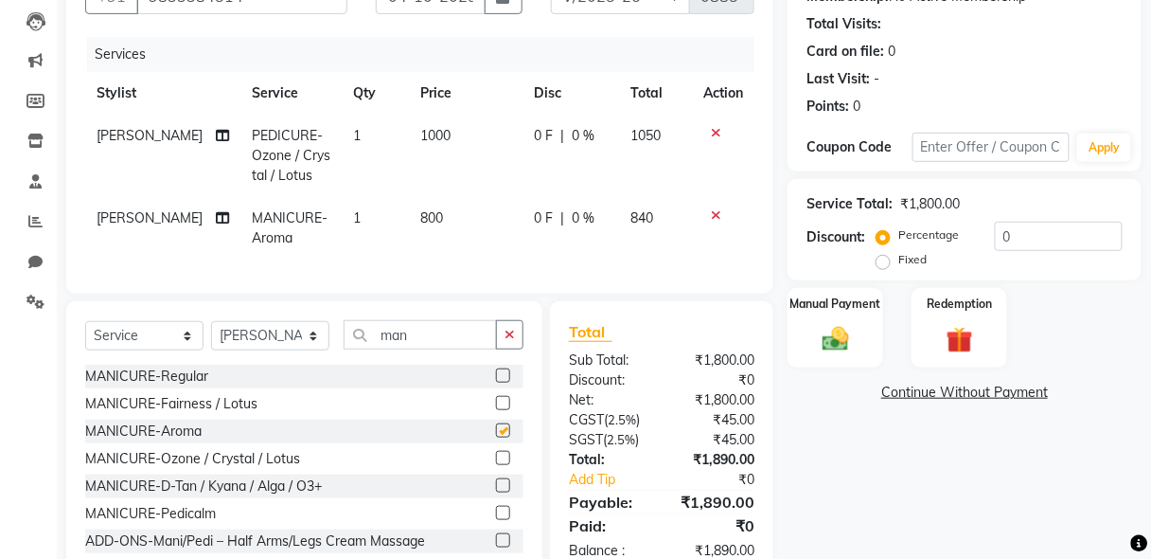
checkbox input "false"
click at [292, 350] on select "Select Stylist [PERSON_NAME] [PERSON_NAME] Manager [PERSON_NAME] [PERSON_NAME] …" at bounding box center [270, 335] width 118 height 29
select select "85672"
click at [211, 331] on select "Select Stylist [PERSON_NAME] [PERSON_NAME] Manager [PERSON_NAME] [PERSON_NAME] …" at bounding box center [270, 335] width 118 height 29
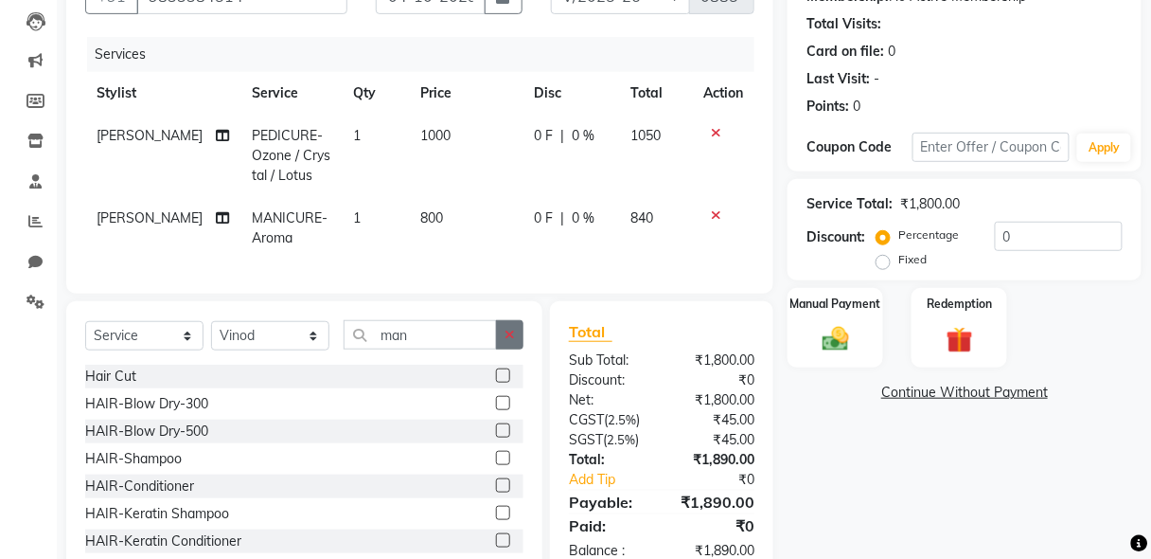
click at [516, 347] on button "button" at bounding box center [509, 334] width 27 height 29
click at [496, 382] on label at bounding box center [503, 375] width 14 height 14
click at [496, 382] on input "checkbox" at bounding box center [502, 376] width 12 height 12
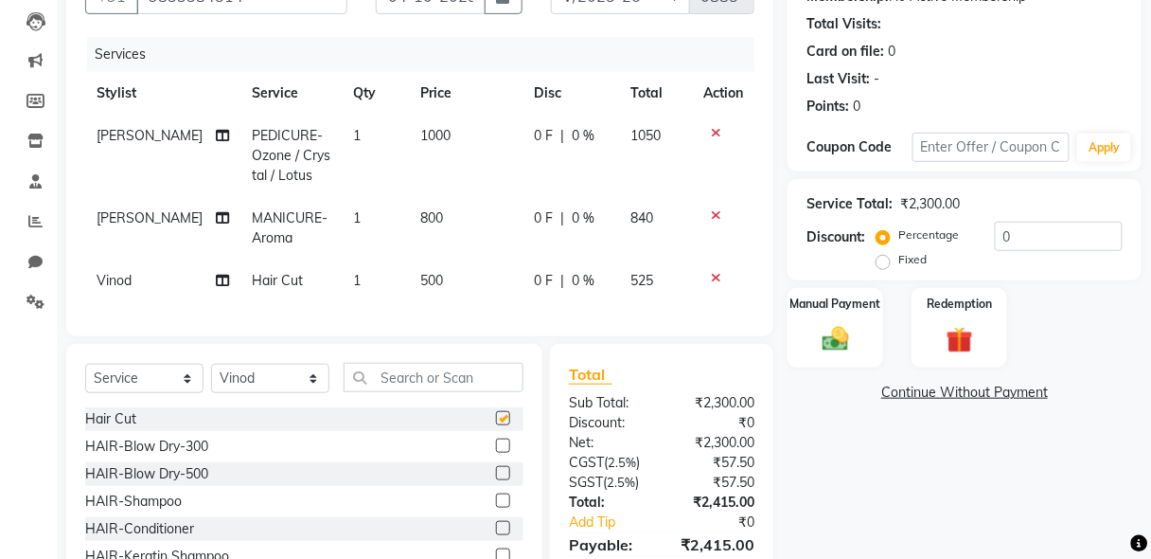
checkbox input "false"
click at [971, 150] on input "text" at bounding box center [992, 147] width 158 height 29
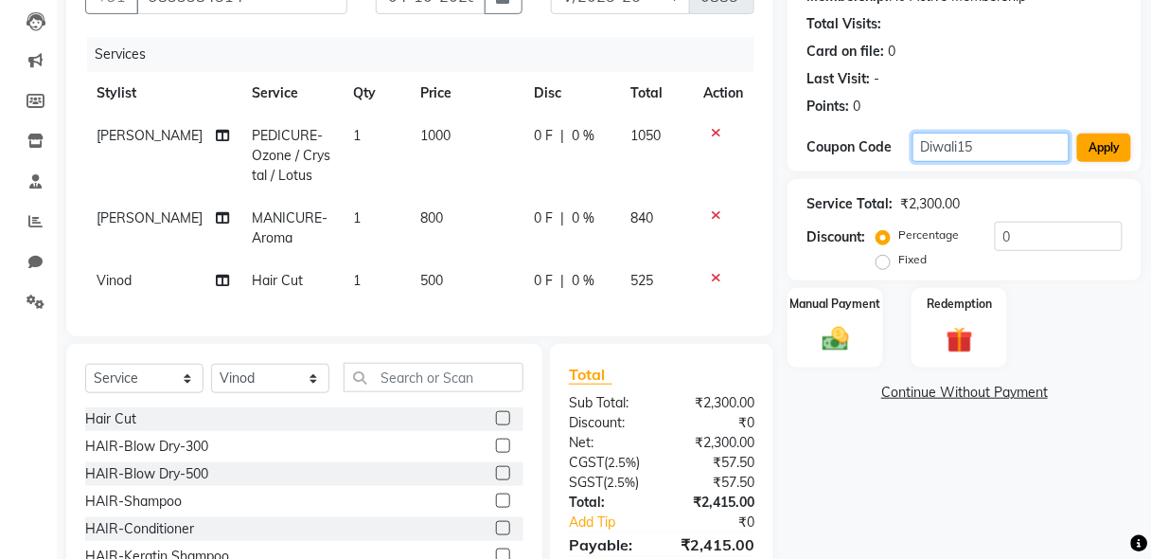
type input "Diwali15"
click at [1122, 149] on button "Apply" at bounding box center [1104, 147] width 54 height 28
type input "15"
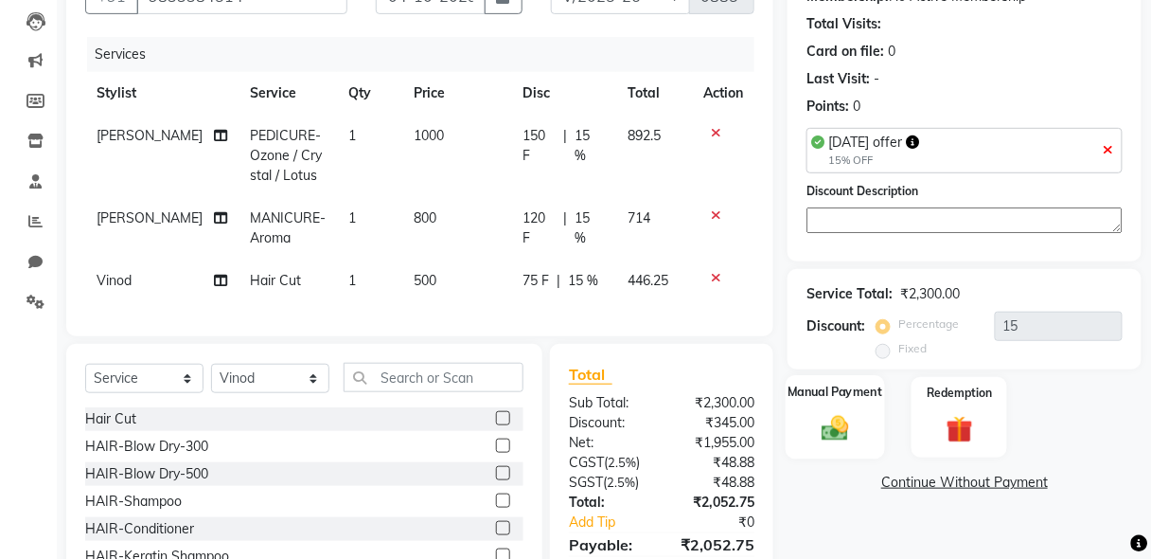
click at [847, 430] on img at bounding box center [835, 429] width 44 height 32
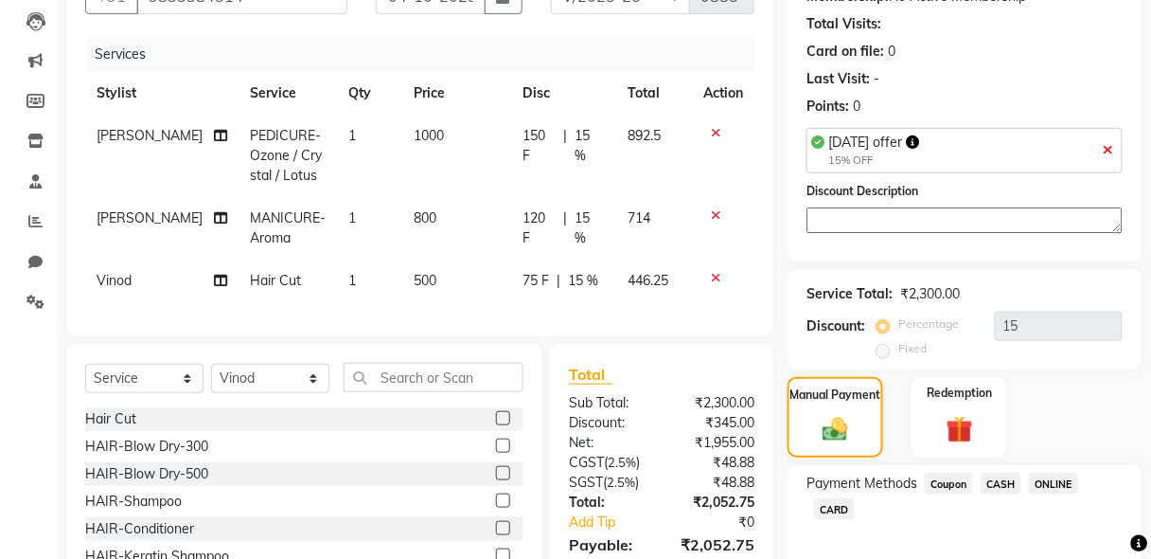
click at [1052, 481] on span "ONLINE" at bounding box center [1053, 483] width 49 height 22
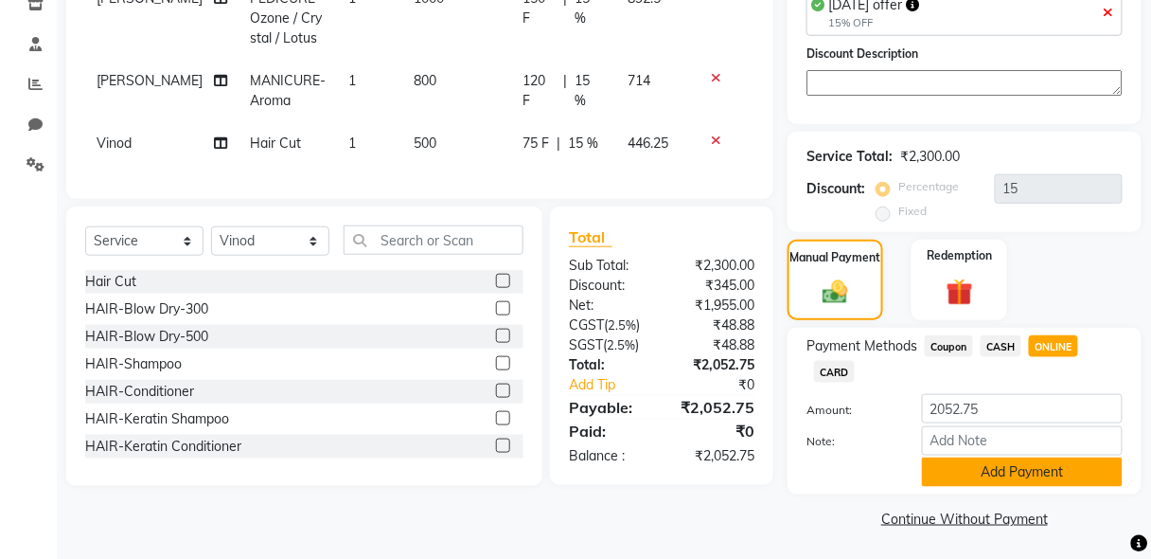
click at [1007, 480] on button "Add Payment" at bounding box center [1022, 471] width 201 height 29
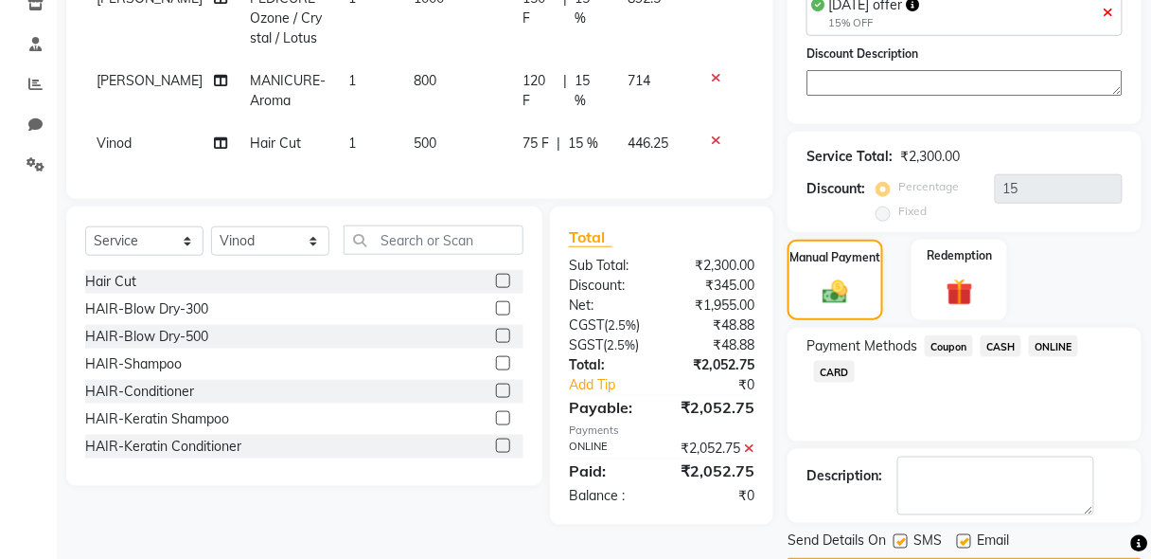
scroll to position [388, 0]
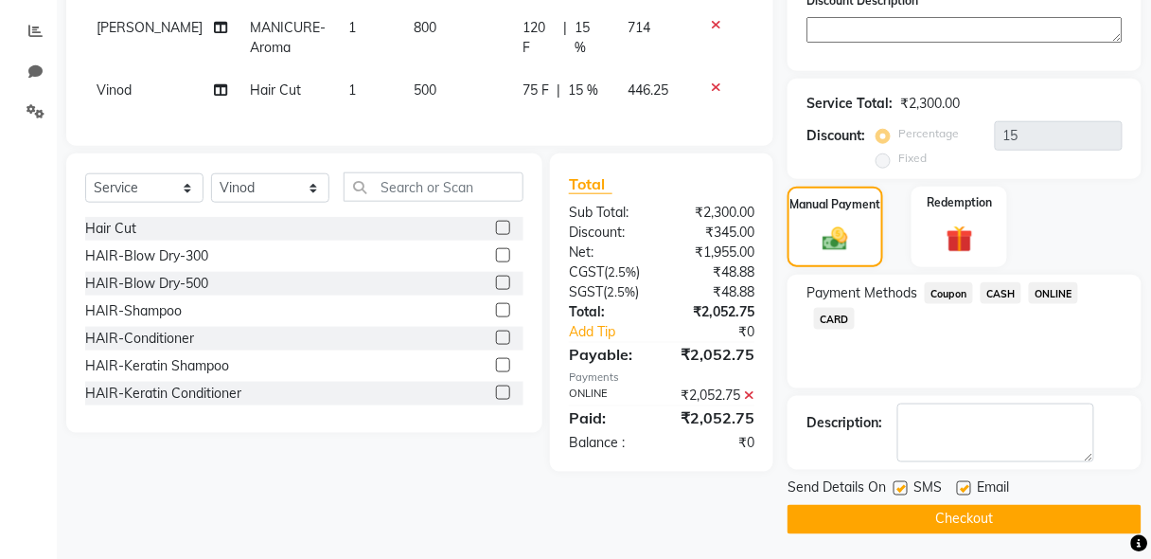
click at [989, 514] on button "Checkout" at bounding box center [965, 519] width 354 height 29
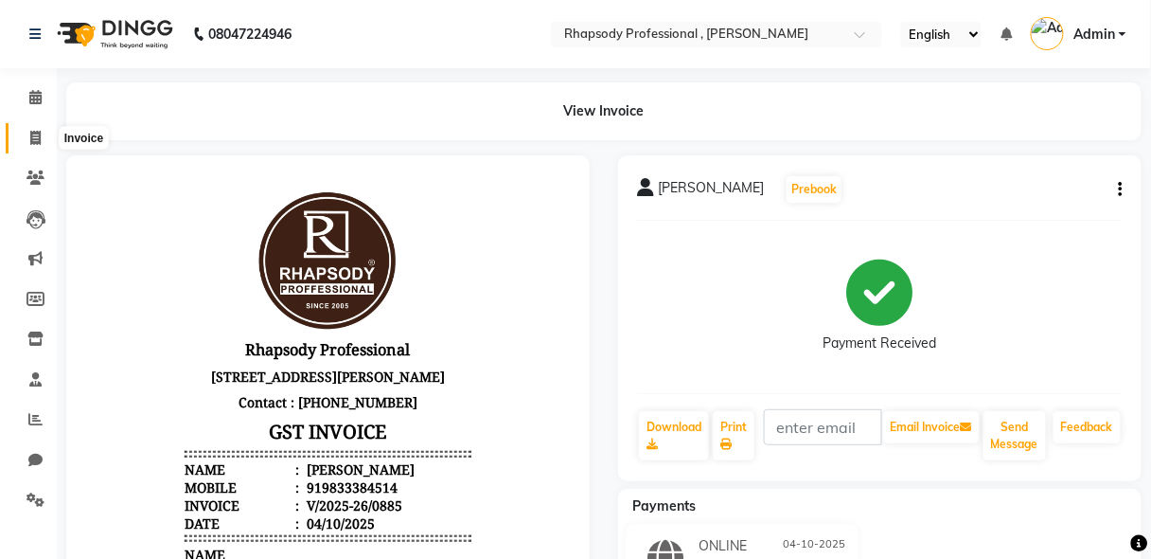
click at [30, 143] on icon at bounding box center [35, 138] width 10 height 14
select select "service"
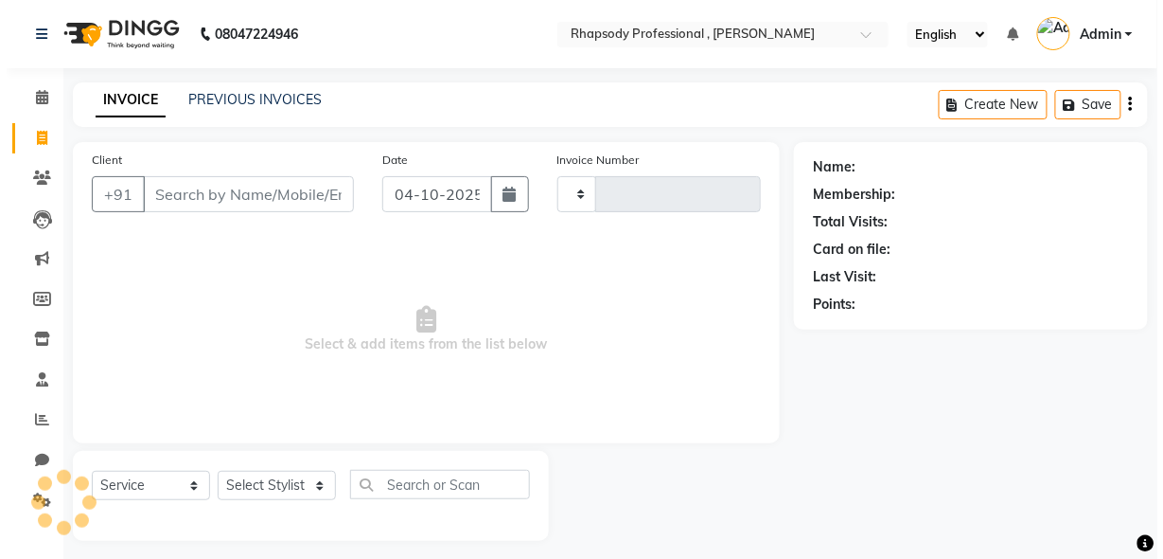
scroll to position [9, 0]
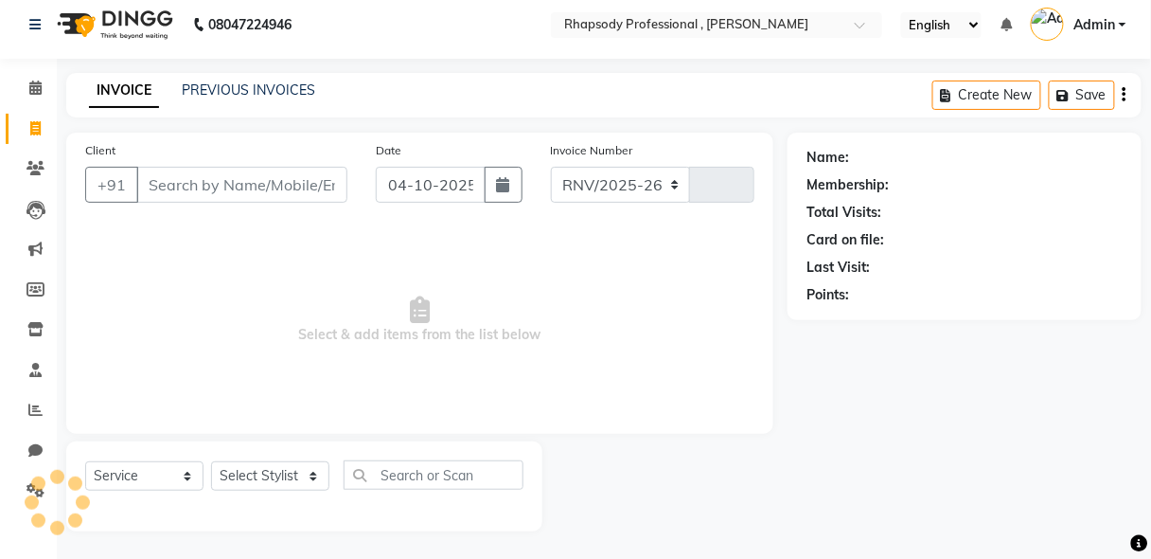
select select "8581"
type input "0886"
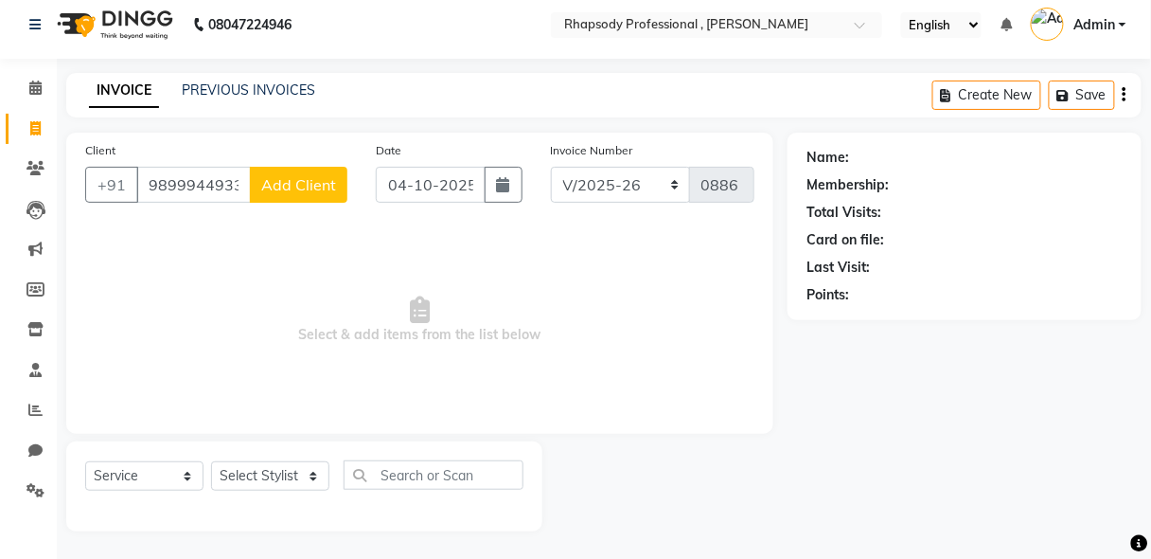
type input "9899944933"
click at [275, 195] on button "Add Client" at bounding box center [299, 185] width 98 height 36
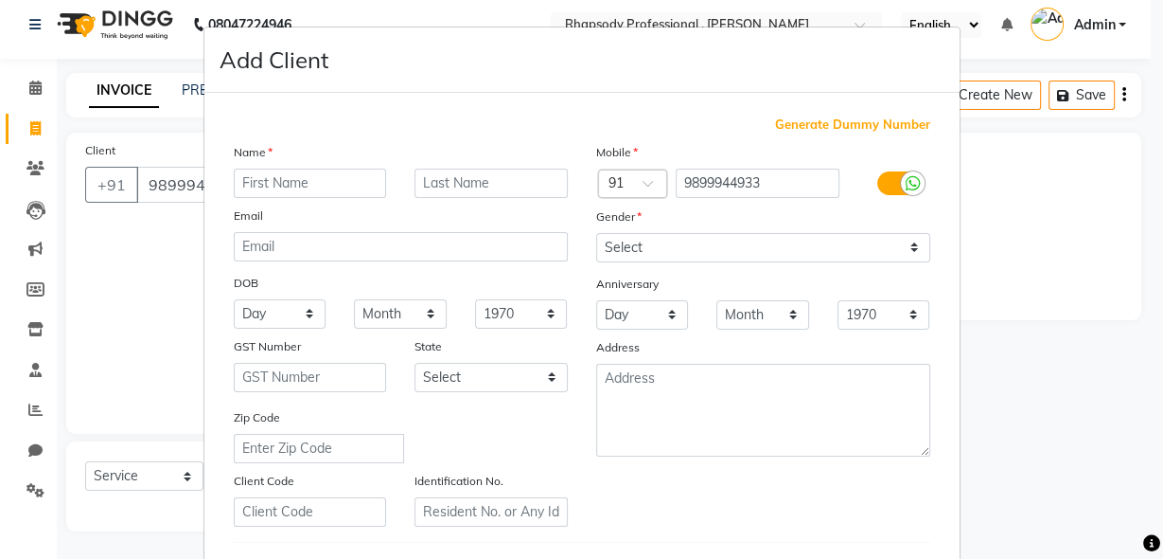
click at [267, 186] on input "text" at bounding box center [310, 182] width 153 height 29
type input "Jiya"
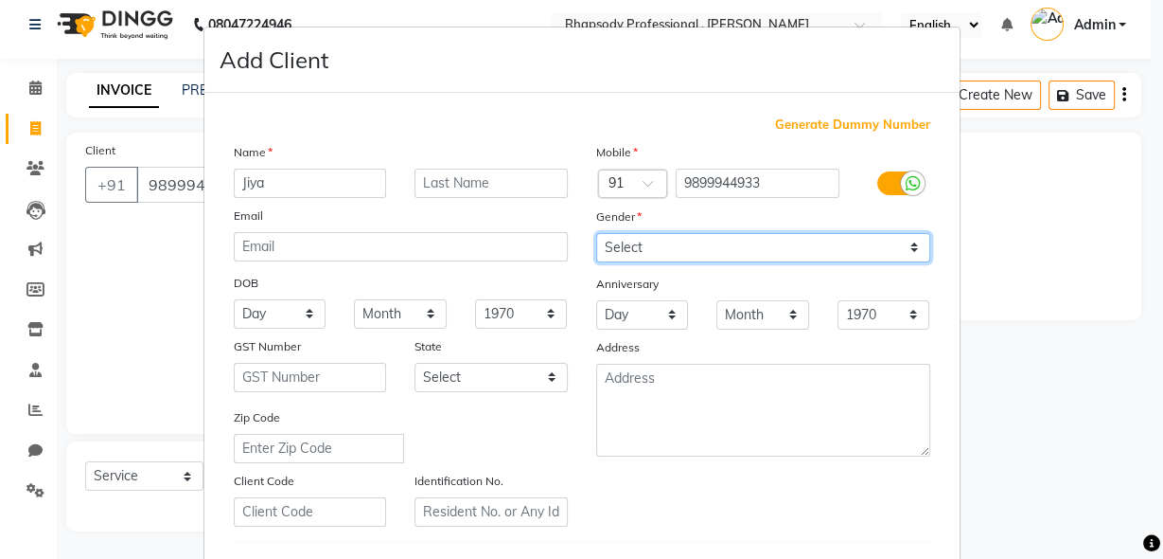
click at [682, 243] on select "Select [DEMOGRAPHIC_DATA] [DEMOGRAPHIC_DATA] Other Prefer Not To Say" at bounding box center [763, 247] width 334 height 29
select select "[DEMOGRAPHIC_DATA]"
click at [596, 233] on select "Select [DEMOGRAPHIC_DATA] [DEMOGRAPHIC_DATA] Other Prefer Not To Say" at bounding box center [763, 247] width 334 height 29
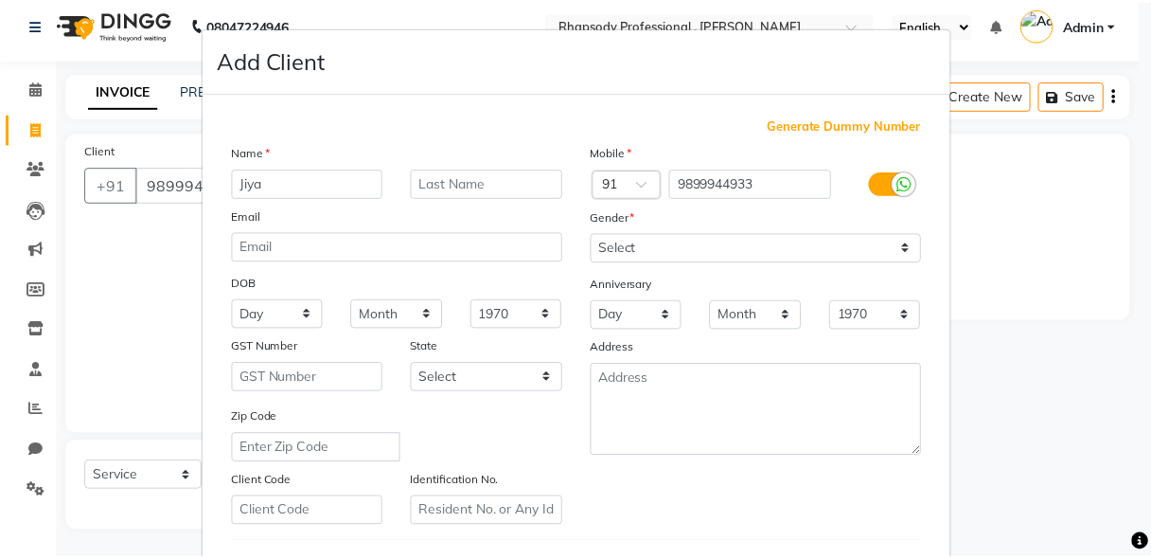
scroll to position [310, 0]
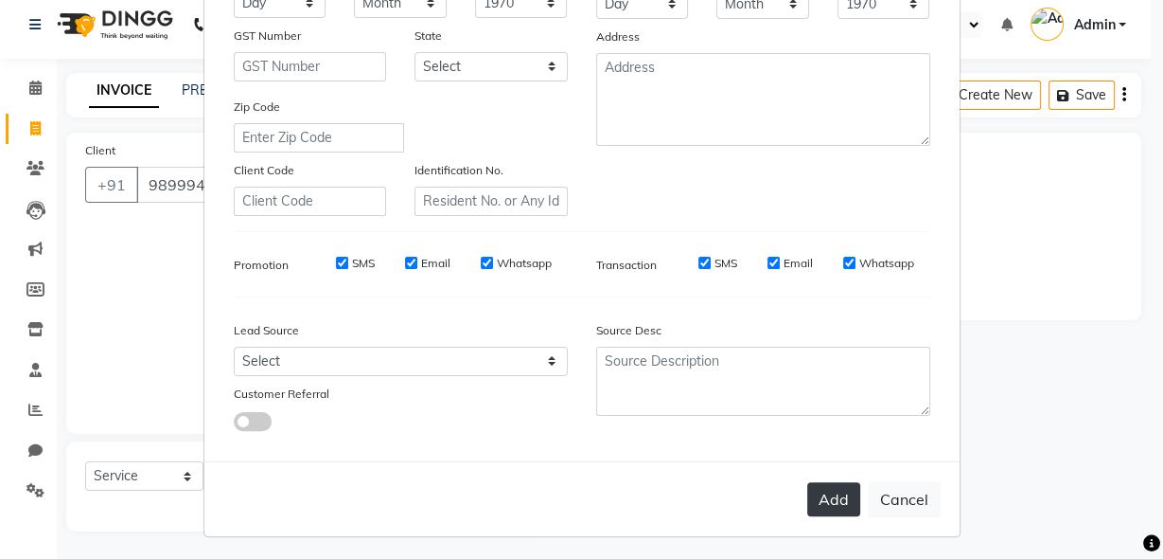
click at [819, 498] on button "Add" at bounding box center [833, 499] width 53 height 34
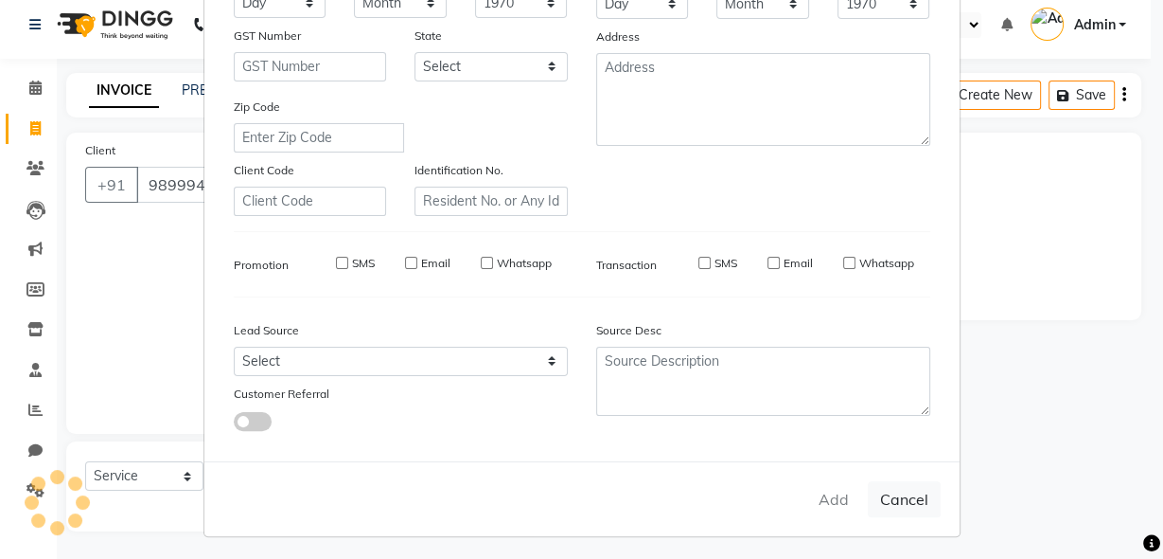
select select
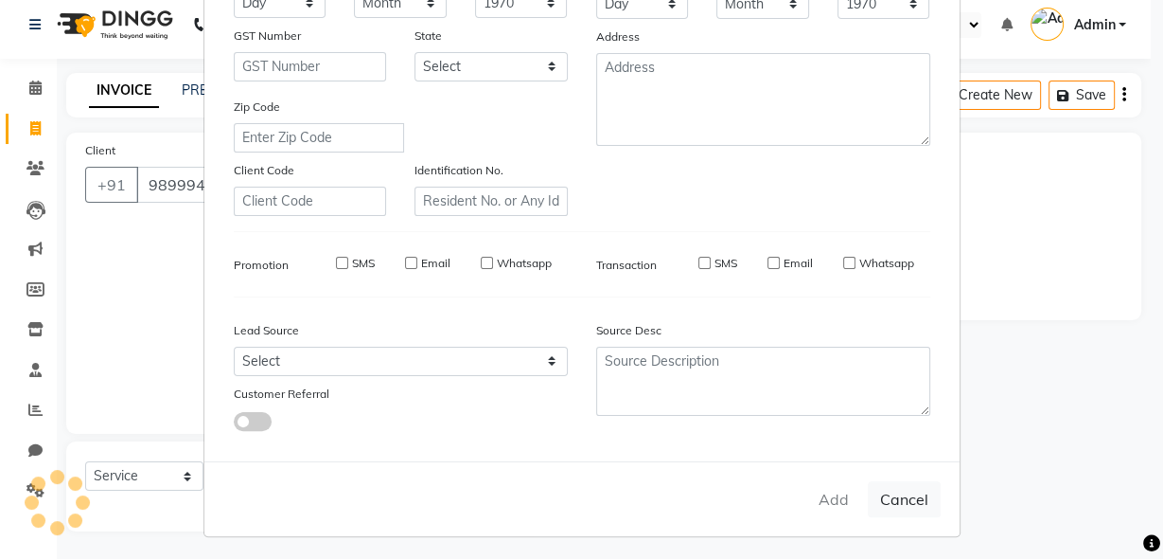
select select
checkbox input "false"
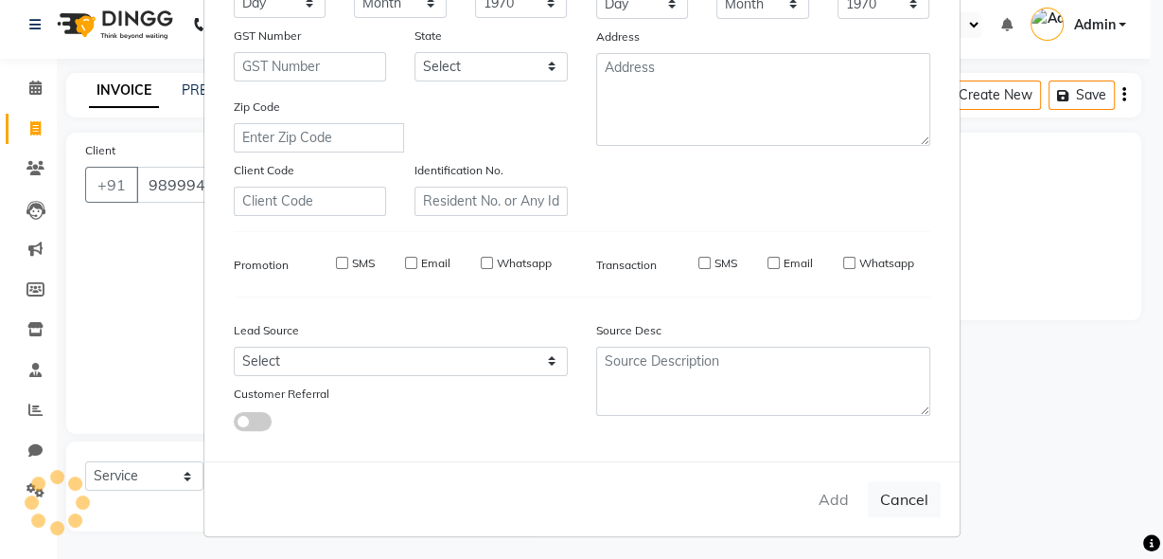
checkbox input "false"
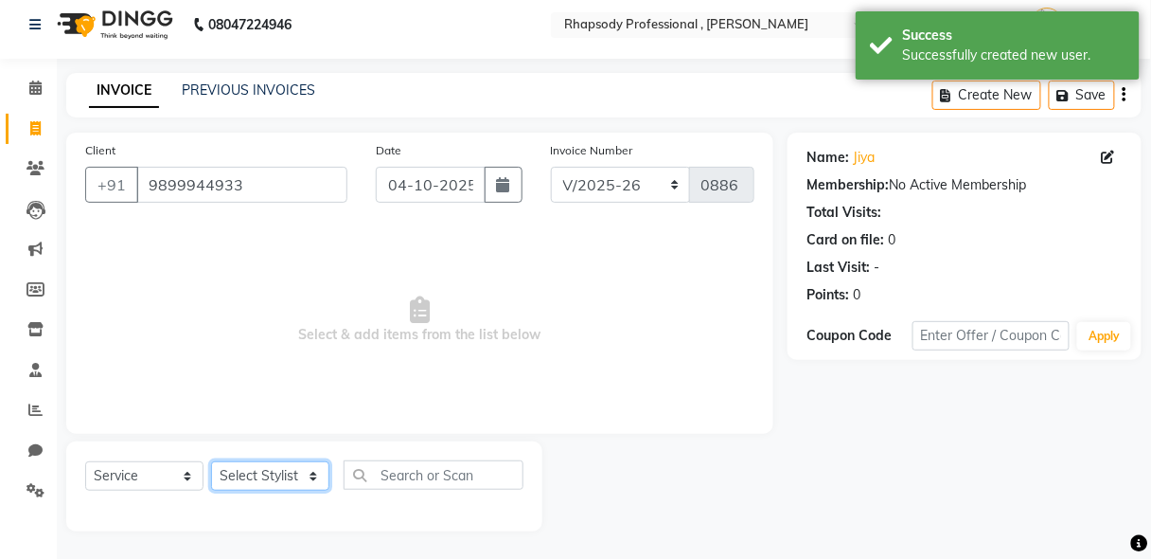
click at [236, 480] on select "Select Stylist [PERSON_NAME] [PERSON_NAME] Manager [PERSON_NAME] [PERSON_NAME] …" at bounding box center [270, 475] width 118 height 29
select select "85671"
click at [211, 461] on select "Select Stylist [PERSON_NAME] [PERSON_NAME] Manager [PERSON_NAME] [PERSON_NAME] …" at bounding box center [270, 475] width 118 height 29
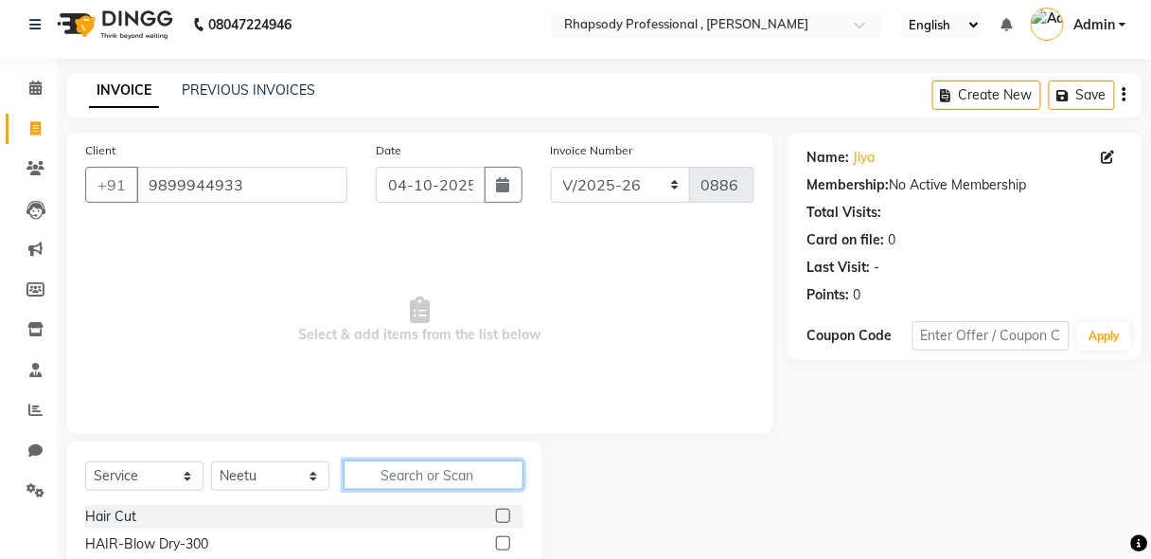
click at [470, 474] on input "text" at bounding box center [434, 474] width 180 height 29
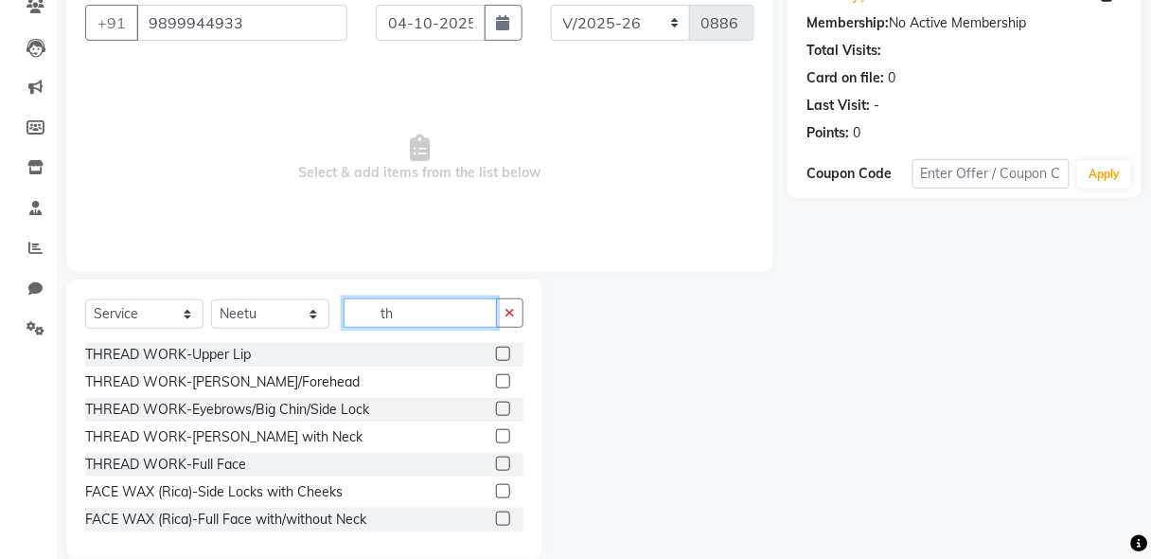
scroll to position [198, 0]
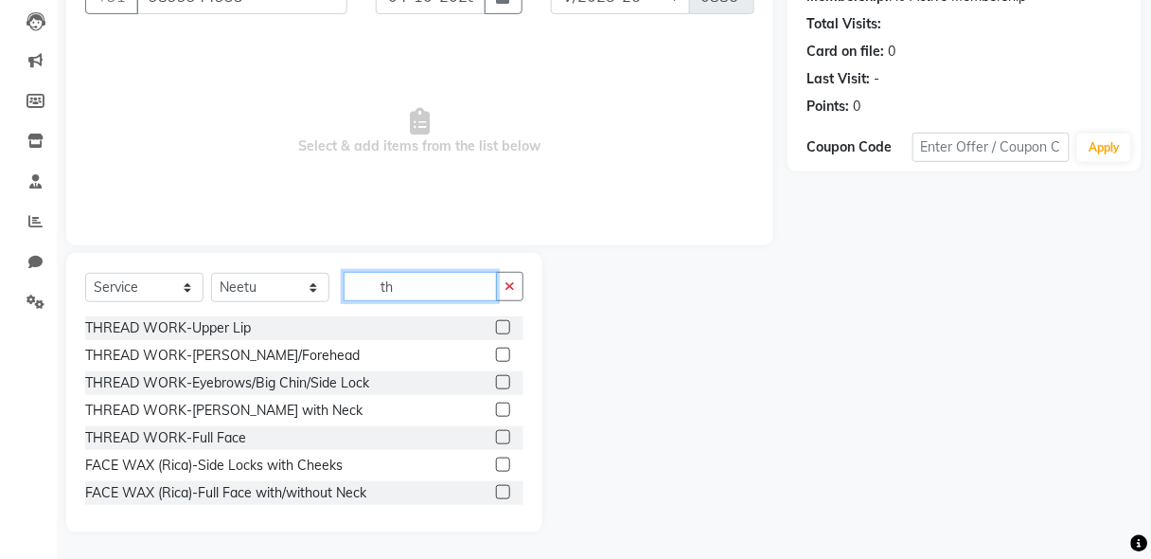
type input "th"
click at [496, 381] on label at bounding box center [503, 382] width 14 height 14
click at [496, 381] on input "checkbox" at bounding box center [502, 383] width 12 height 12
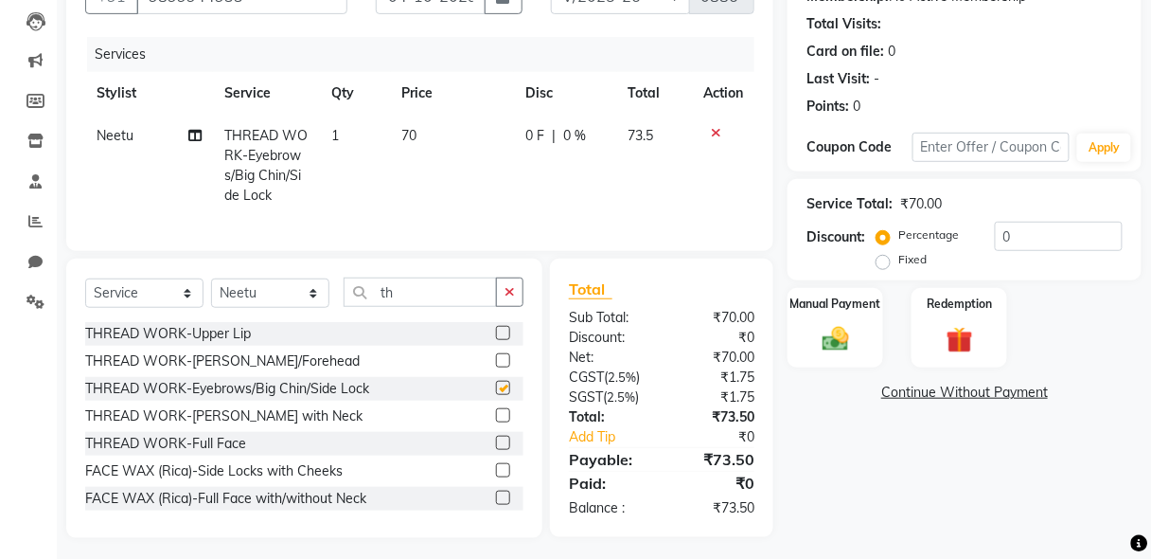
checkbox input "false"
click at [511, 292] on button "button" at bounding box center [509, 291] width 27 height 29
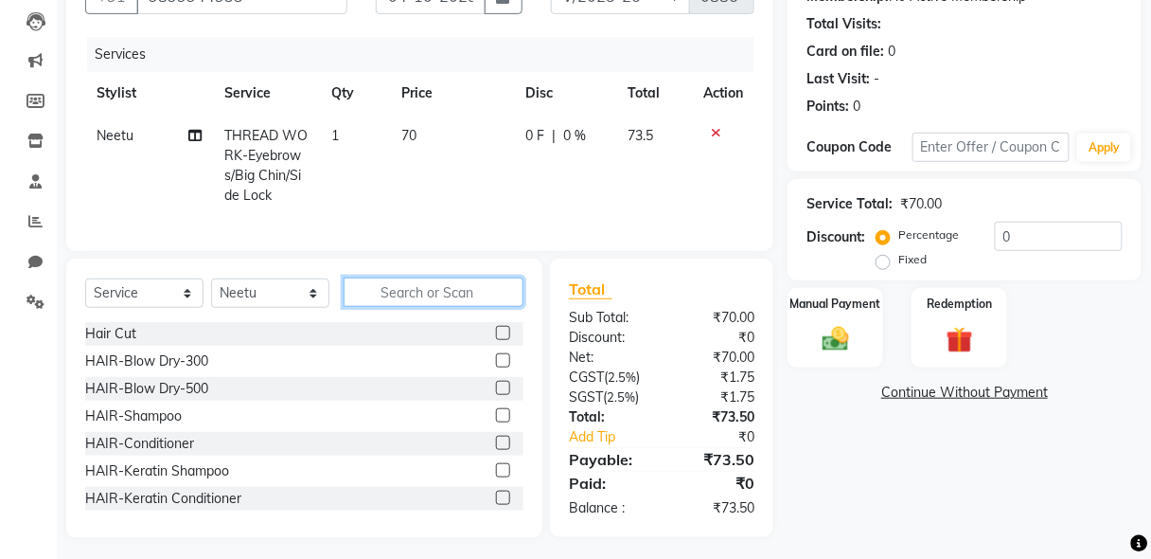
click at [488, 303] on input "text" at bounding box center [434, 291] width 180 height 29
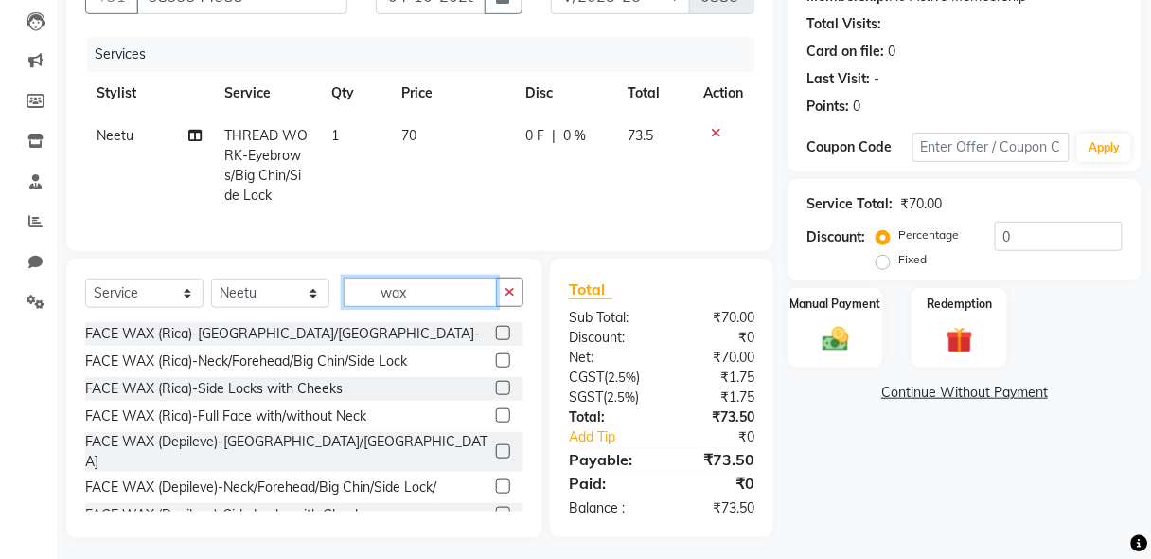
type input "wax"
click at [496, 338] on label at bounding box center [503, 333] width 14 height 14
click at [496, 338] on input "checkbox" at bounding box center [502, 334] width 12 height 12
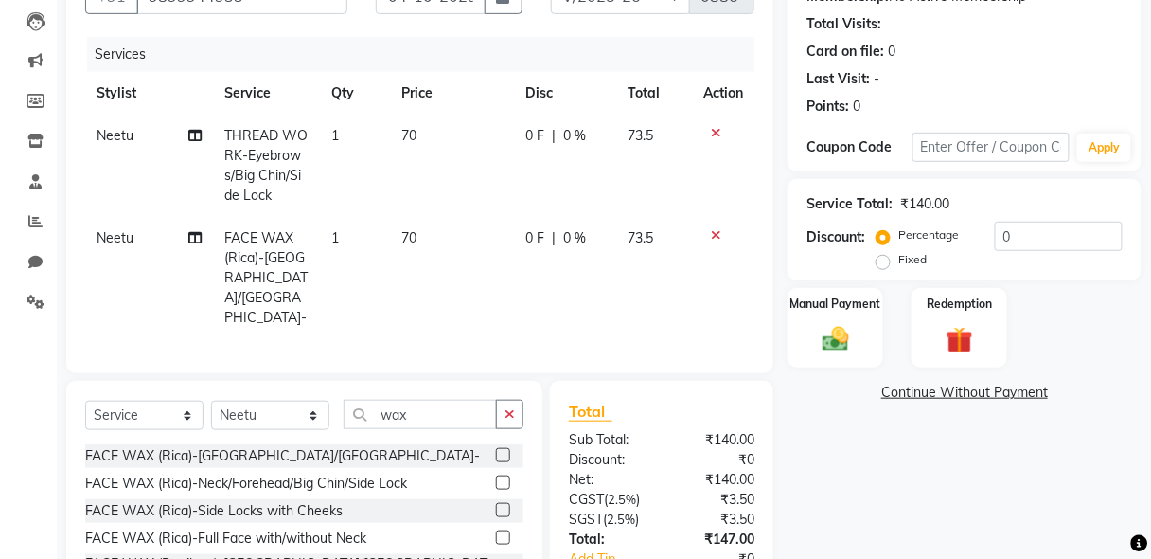
click at [496, 448] on label at bounding box center [503, 455] width 14 height 14
click at [496, 450] on input "checkbox" at bounding box center [502, 456] width 12 height 12
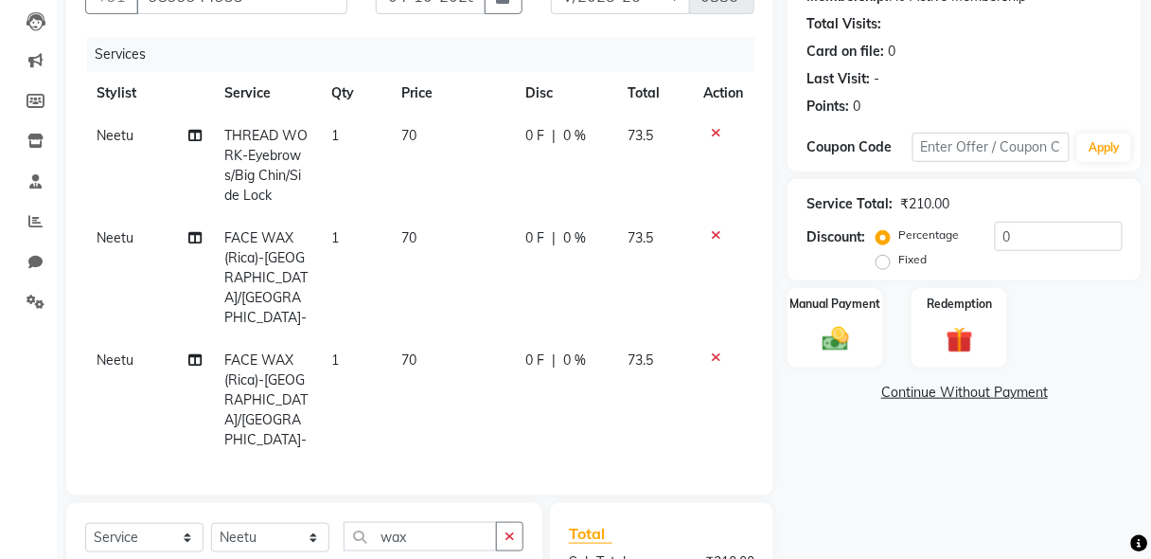
checkbox input "false"
click at [842, 353] on img at bounding box center [835, 339] width 44 height 32
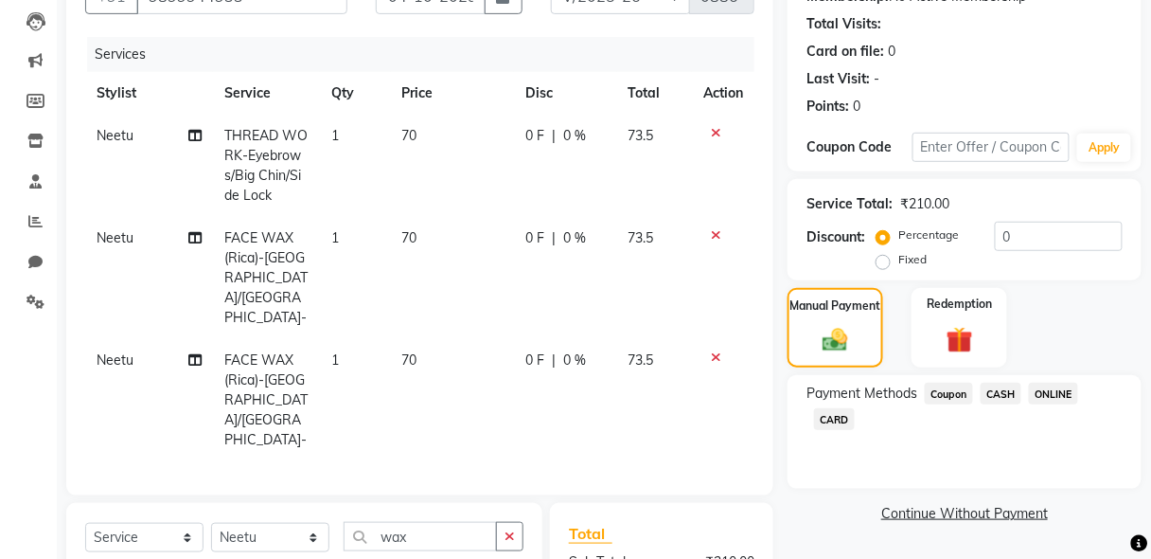
click at [1004, 390] on span "CASH" at bounding box center [1001, 393] width 41 height 22
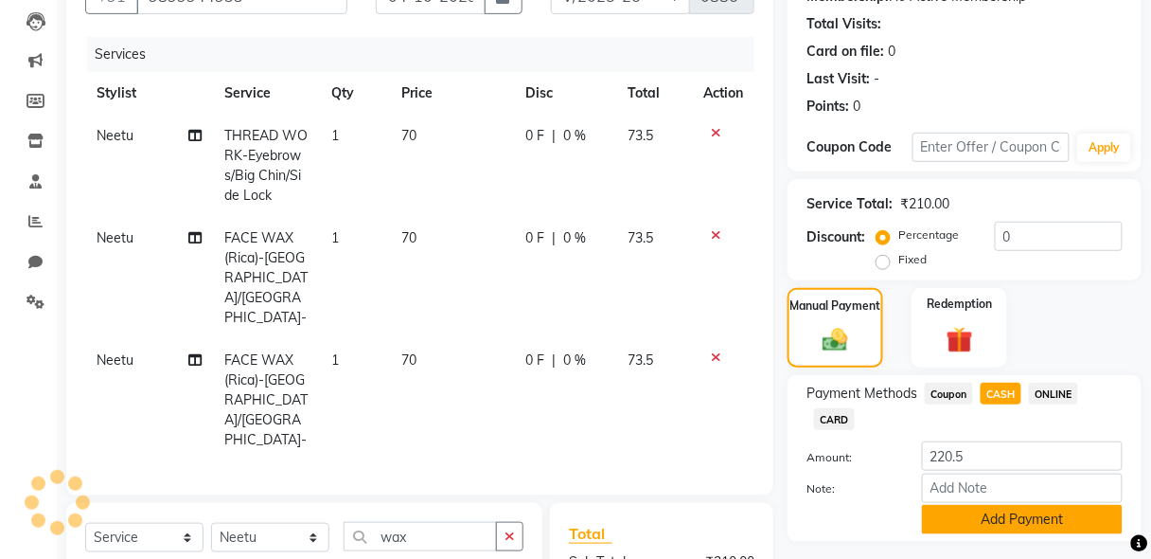
click at [1053, 524] on button "Add Payment" at bounding box center [1022, 519] width 201 height 29
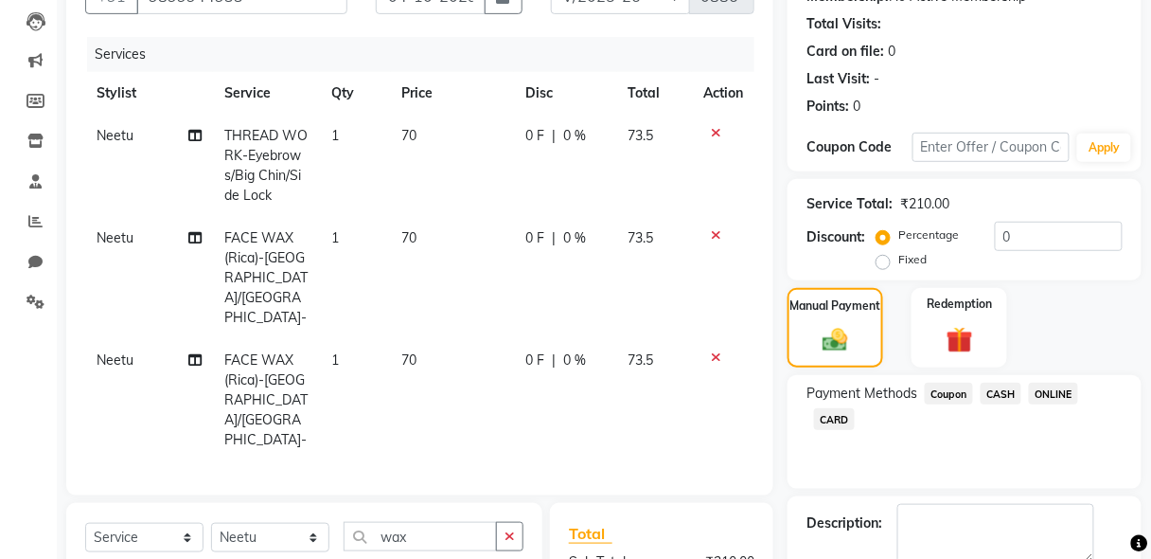
scroll to position [446, 0]
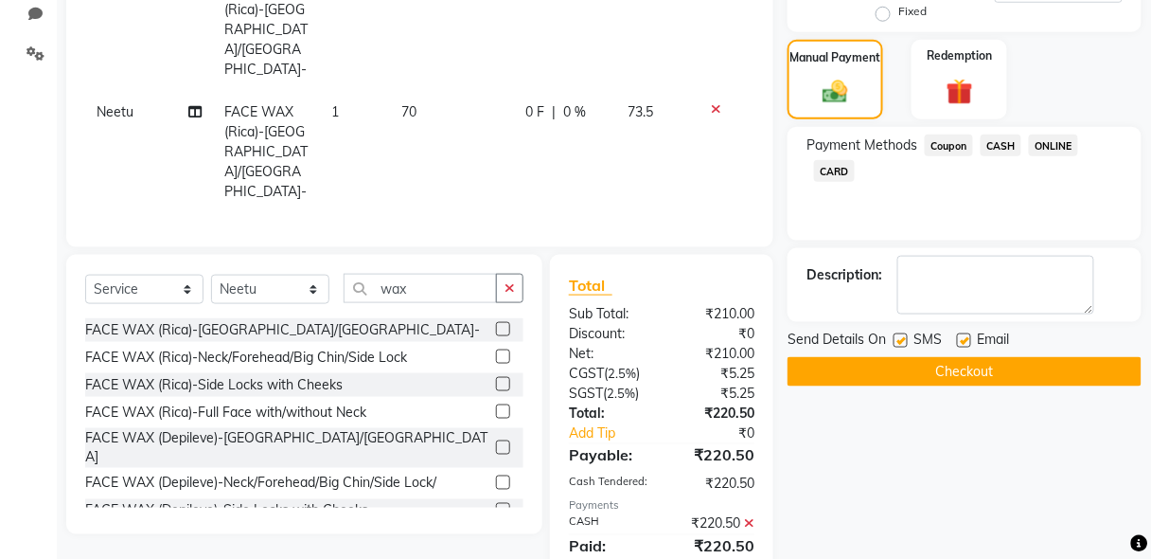
click at [994, 374] on button "Checkout" at bounding box center [965, 371] width 354 height 29
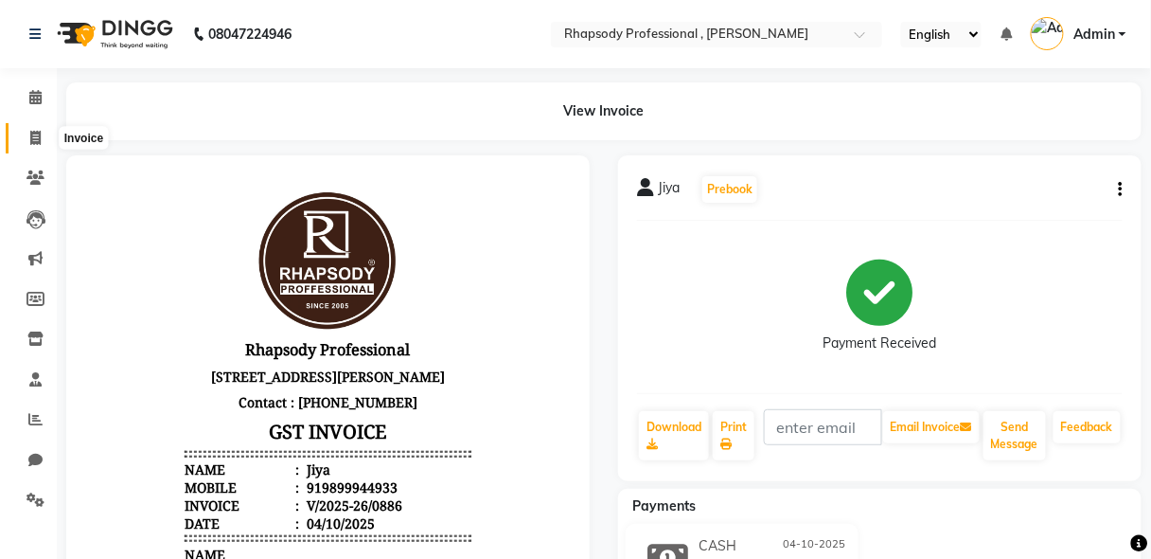
click at [31, 133] on icon at bounding box center [35, 138] width 10 height 14
select select "service"
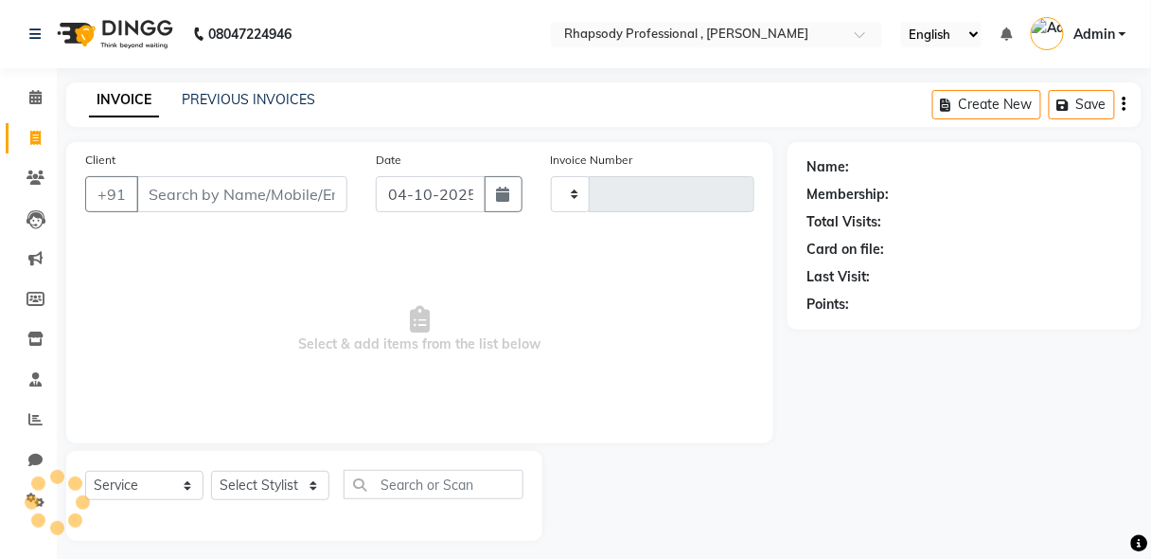
scroll to position [9, 0]
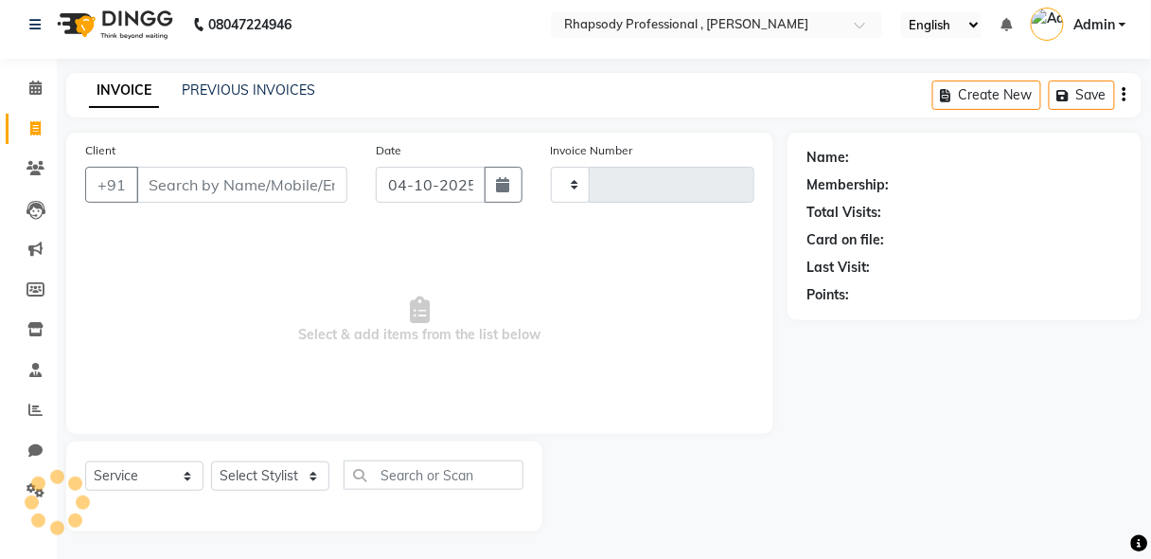
type input "0887"
select select "8581"
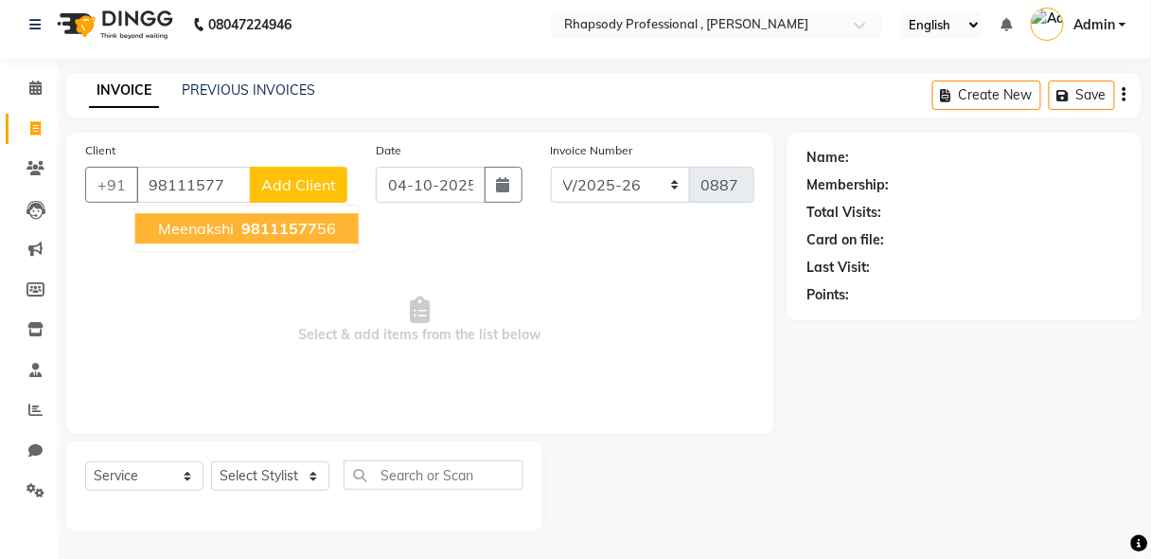
click at [225, 223] on span "Meenakshi" at bounding box center [196, 228] width 76 height 19
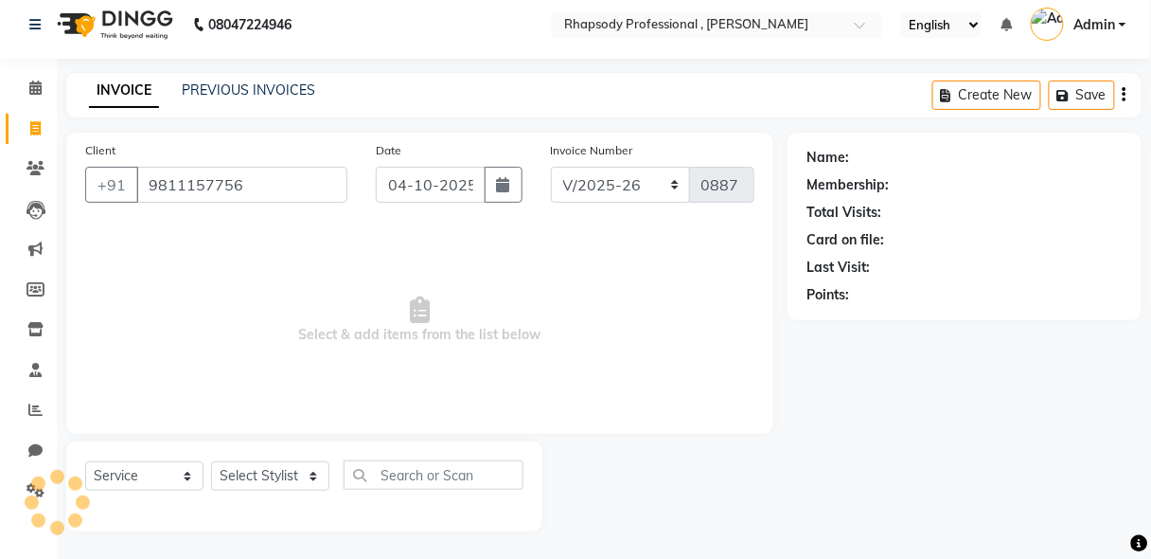
type input "9811157756"
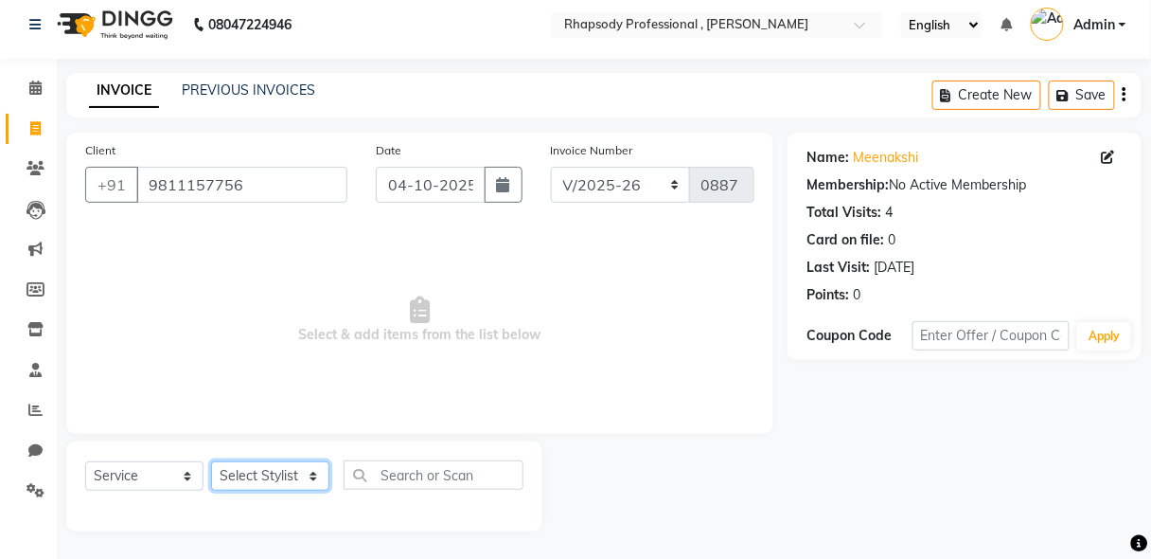
click at [285, 483] on select "Select Stylist [PERSON_NAME] [PERSON_NAME] Manager [PERSON_NAME] [PERSON_NAME] …" at bounding box center [270, 475] width 118 height 29
select select "85668"
click at [211, 461] on select "Select Stylist [PERSON_NAME] [PERSON_NAME] Manager [PERSON_NAME] [PERSON_NAME] …" at bounding box center [270, 475] width 118 height 29
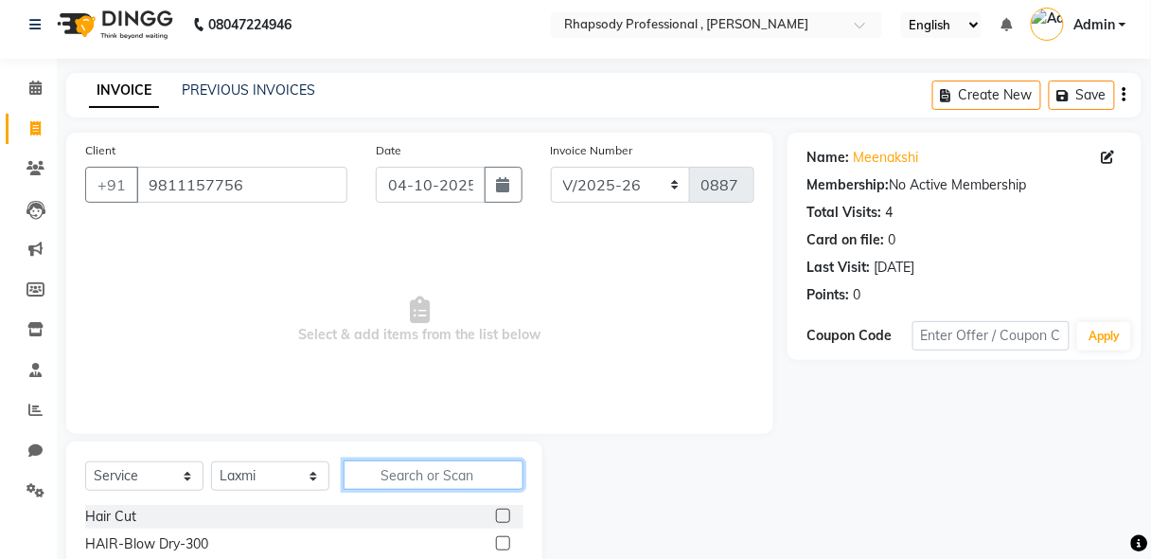
click at [461, 469] on input "text" at bounding box center [434, 474] width 180 height 29
type input "th"
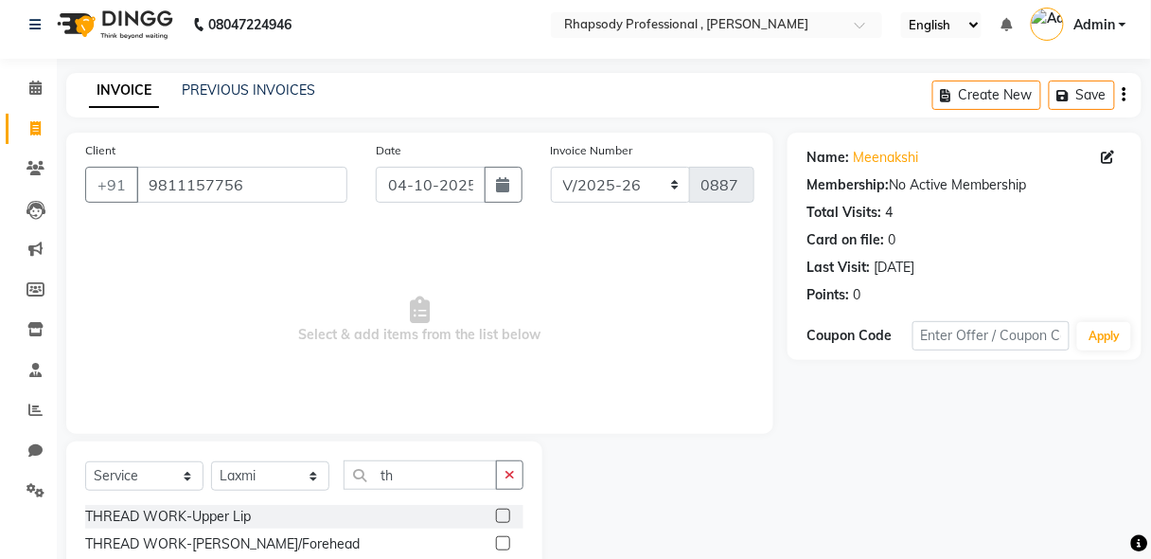
click at [496, 515] on label at bounding box center [503, 515] width 14 height 14
click at [496, 515] on input "checkbox" at bounding box center [502, 516] width 12 height 12
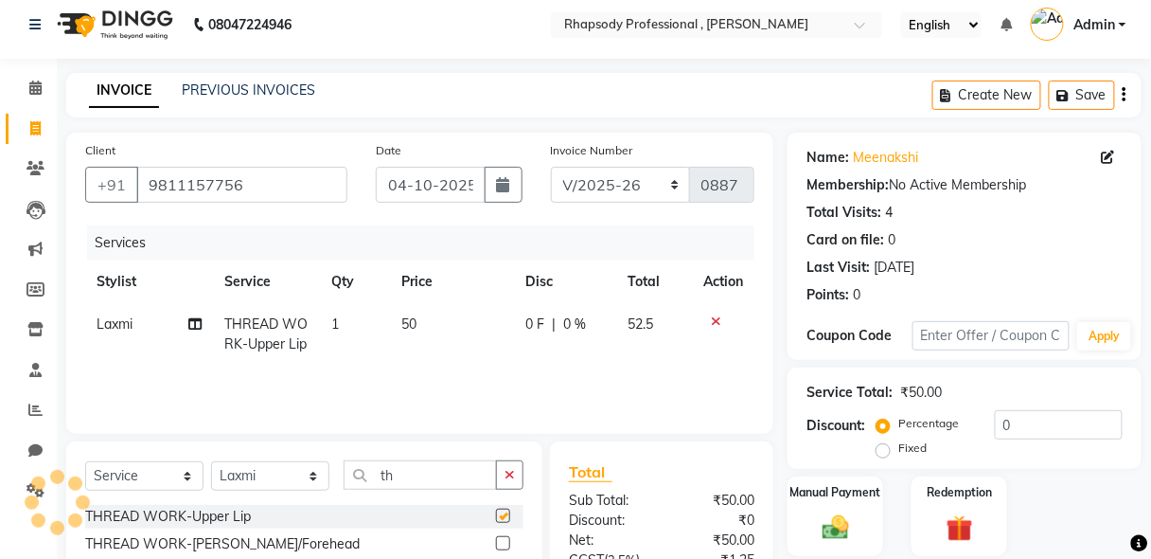
checkbox input "false"
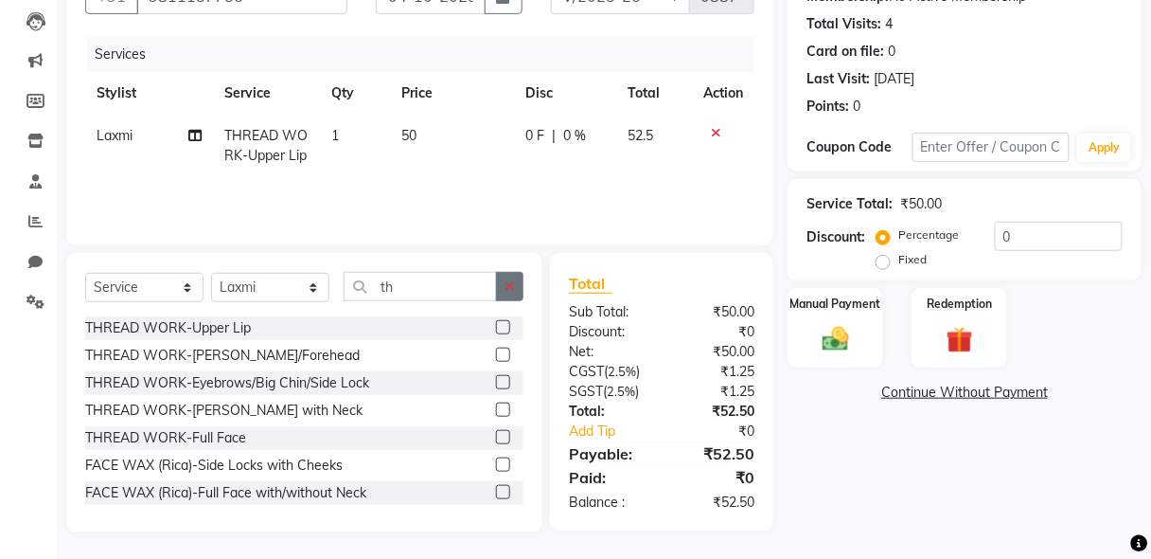
click at [506, 284] on icon "button" at bounding box center [510, 285] width 10 height 13
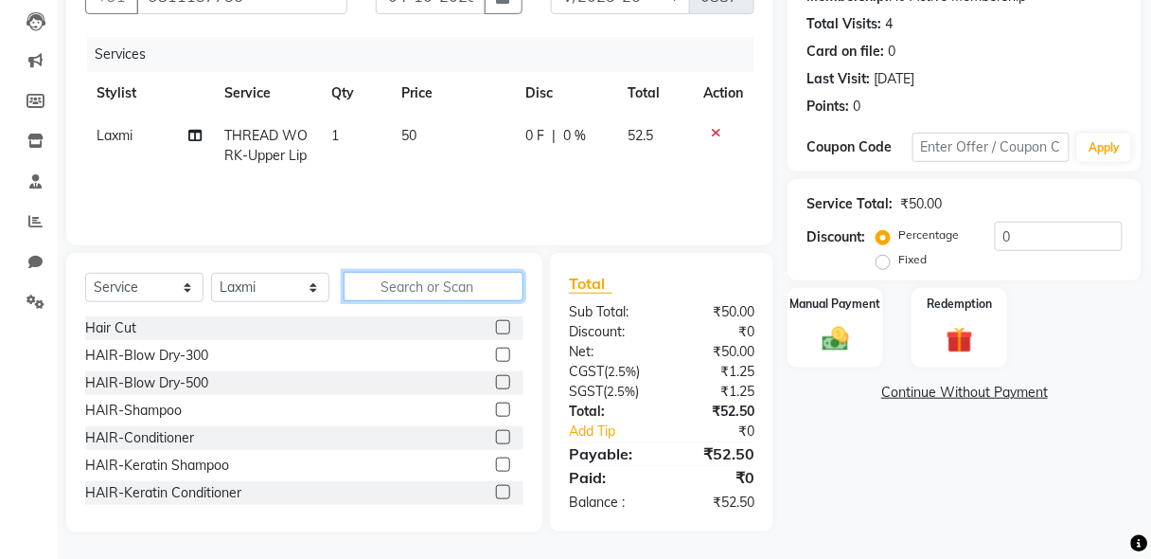
click at [465, 288] on input "text" at bounding box center [434, 286] width 180 height 29
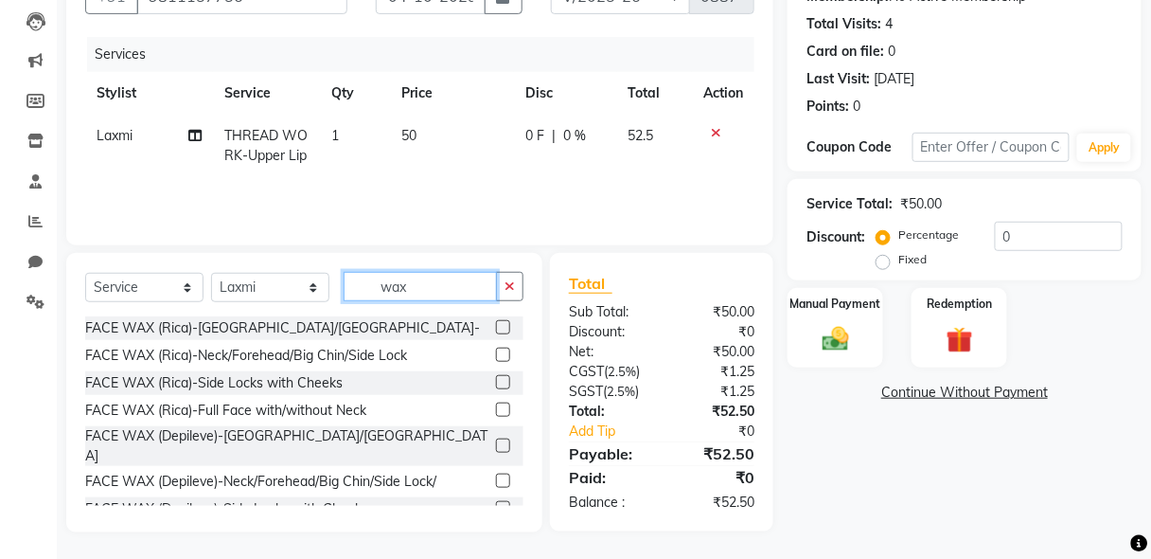
type input "wax"
click at [496, 328] on label at bounding box center [503, 327] width 14 height 14
click at [496, 328] on input "checkbox" at bounding box center [502, 328] width 12 height 12
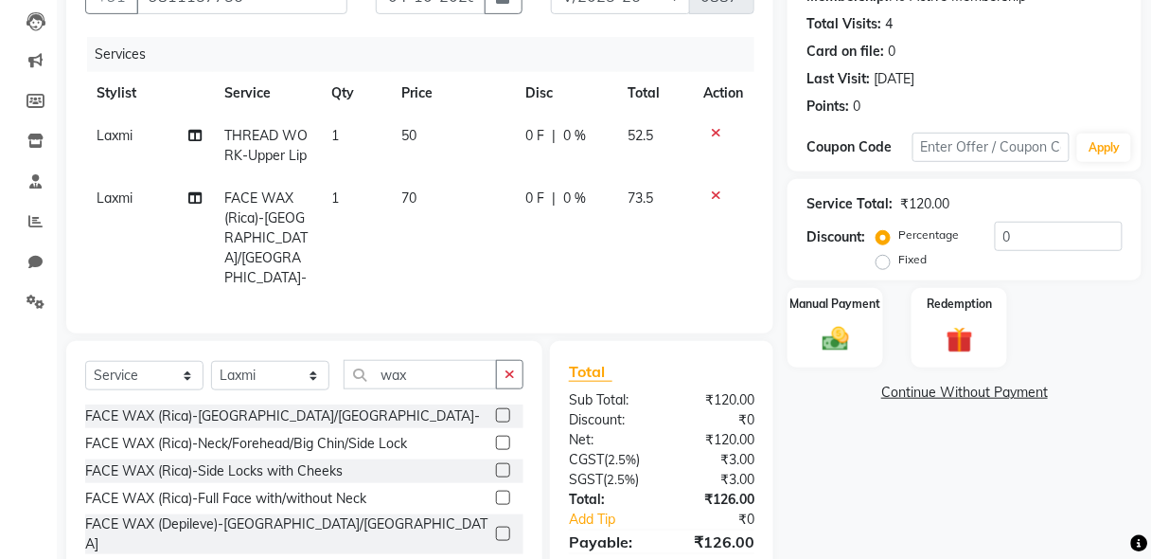
click at [496, 408] on label at bounding box center [503, 415] width 14 height 14
click at [496, 410] on input "checkbox" at bounding box center [502, 416] width 12 height 12
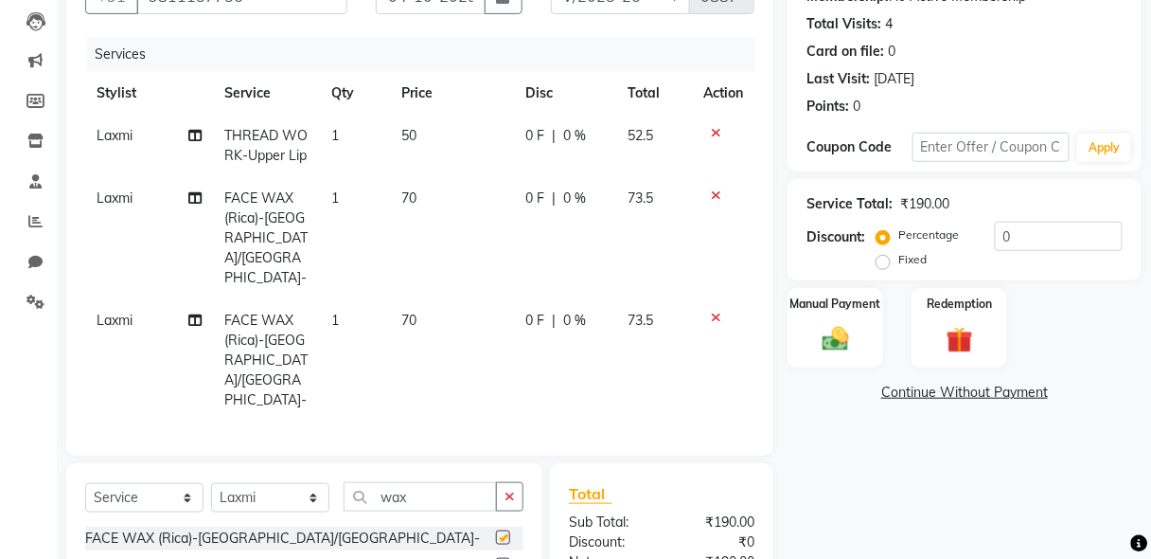
checkbox input "false"
click at [506, 489] on icon "button" at bounding box center [510, 495] width 10 height 13
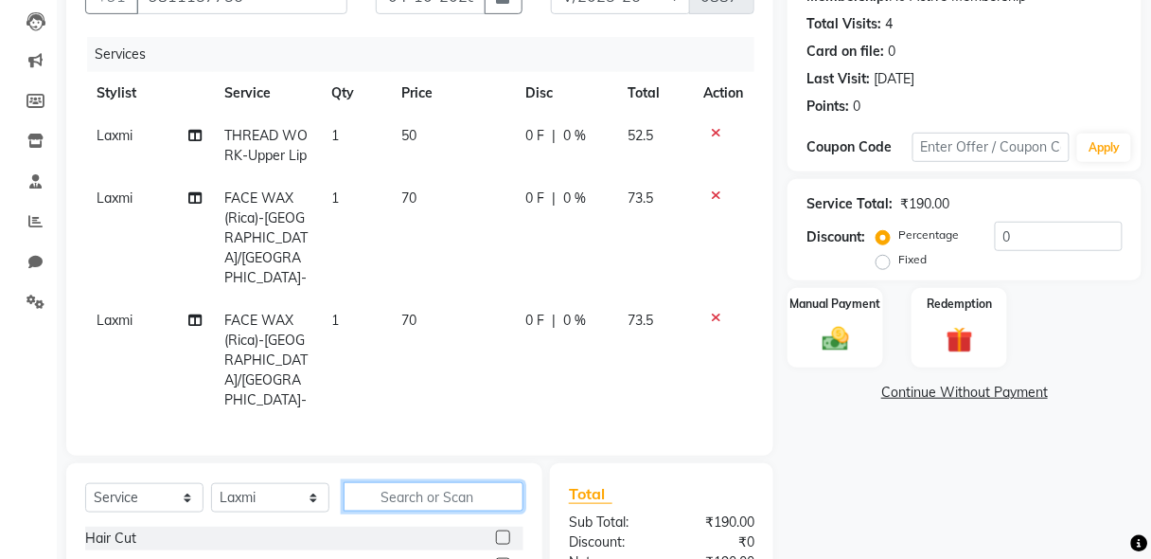
click at [459, 482] on input "text" at bounding box center [434, 496] width 180 height 29
type input "th"
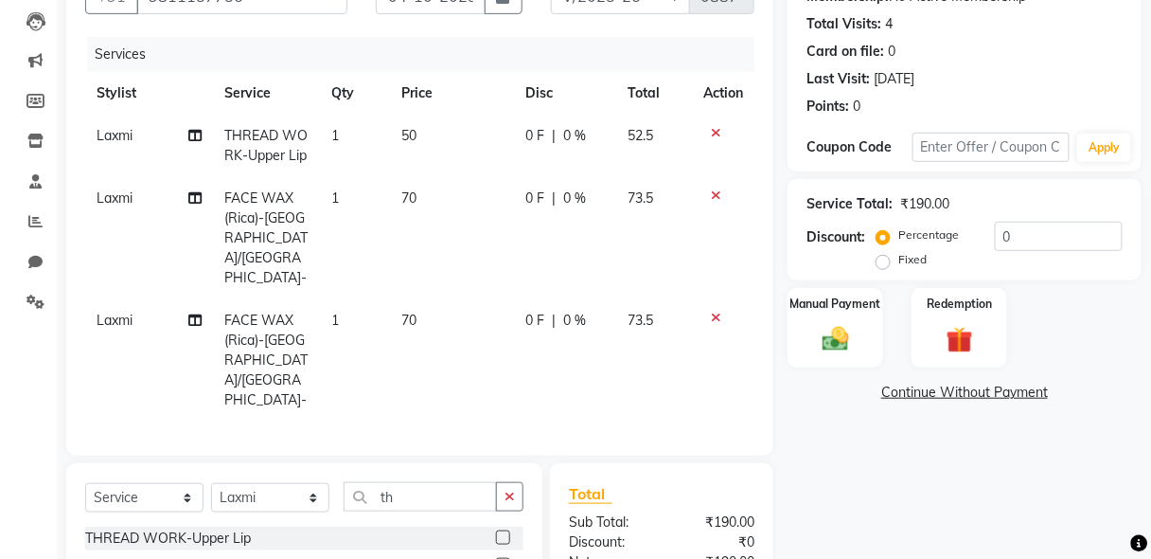
click at [715, 133] on icon at bounding box center [716, 132] width 10 height 13
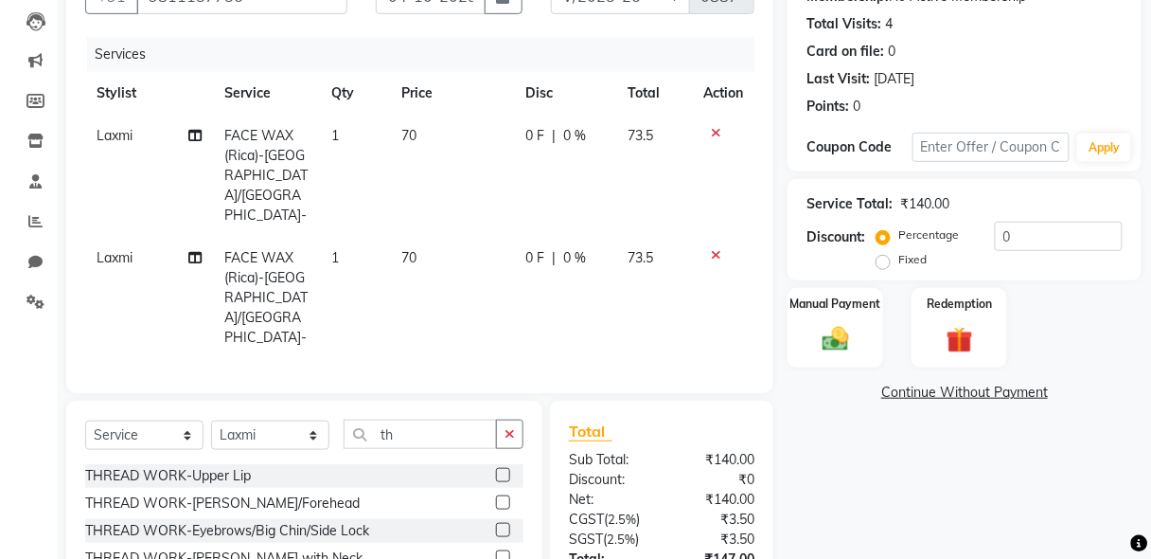
click at [496, 523] on label at bounding box center [503, 530] width 14 height 14
click at [496, 524] on input "checkbox" at bounding box center [502, 530] width 12 height 12
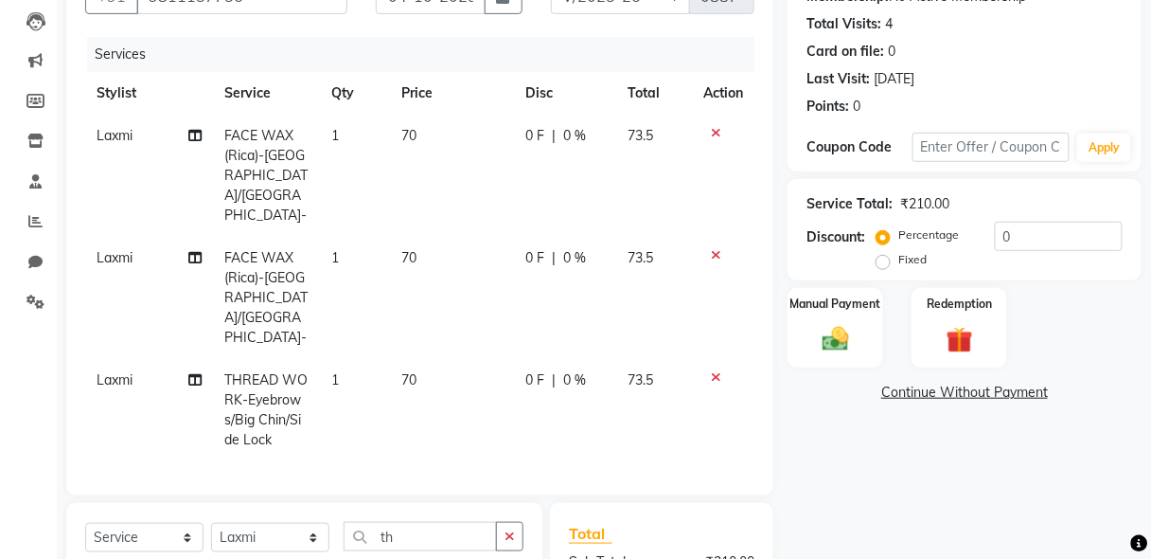
checkbox input "false"
click at [855, 333] on img at bounding box center [835, 339] width 44 height 32
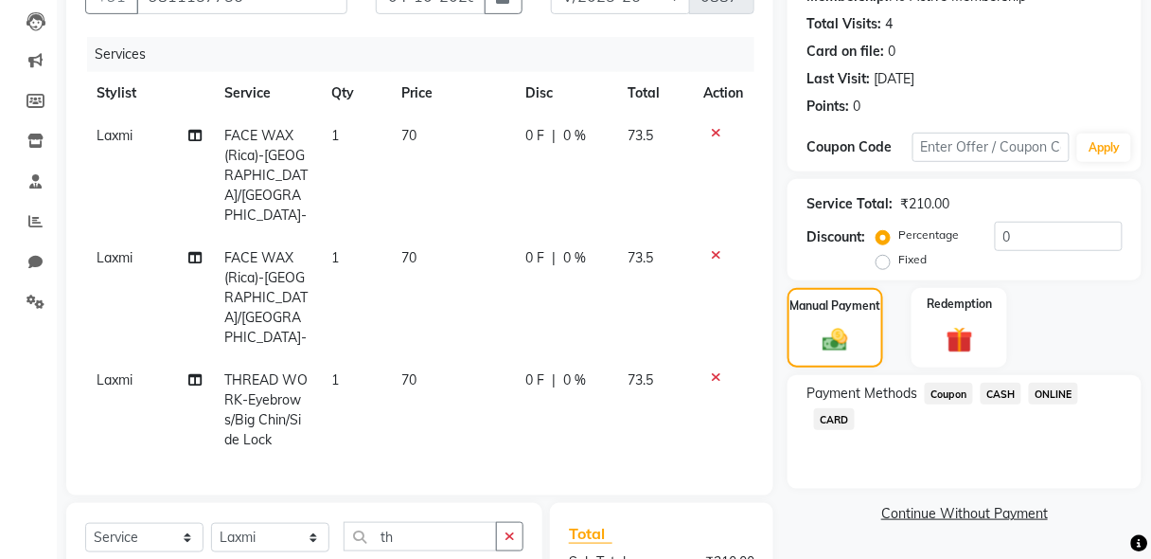
click at [1009, 390] on span "CASH" at bounding box center [1001, 393] width 41 height 22
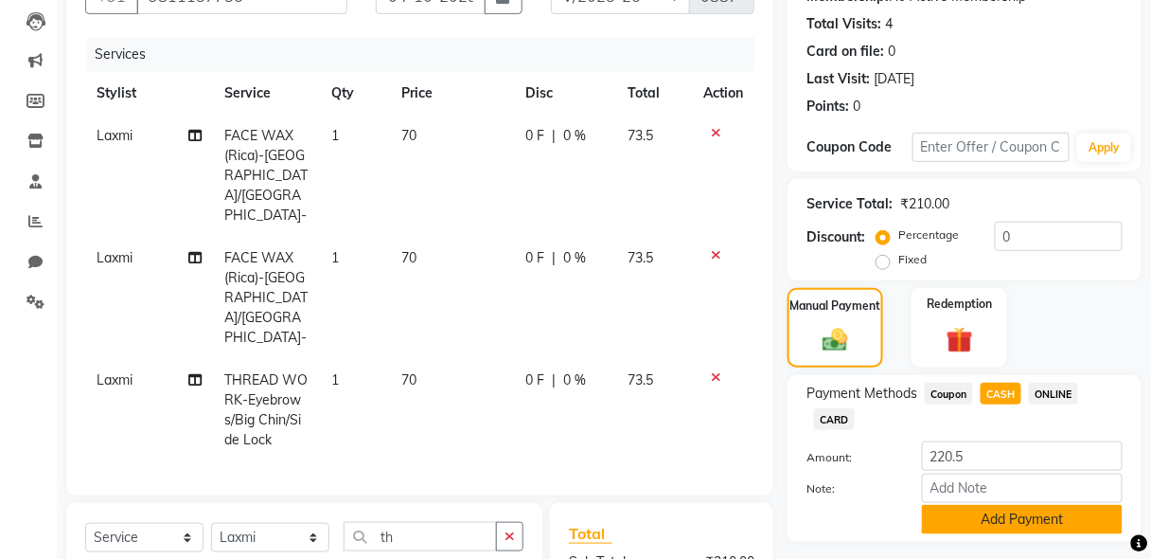
click at [1037, 513] on button "Add Payment" at bounding box center [1022, 519] width 201 height 29
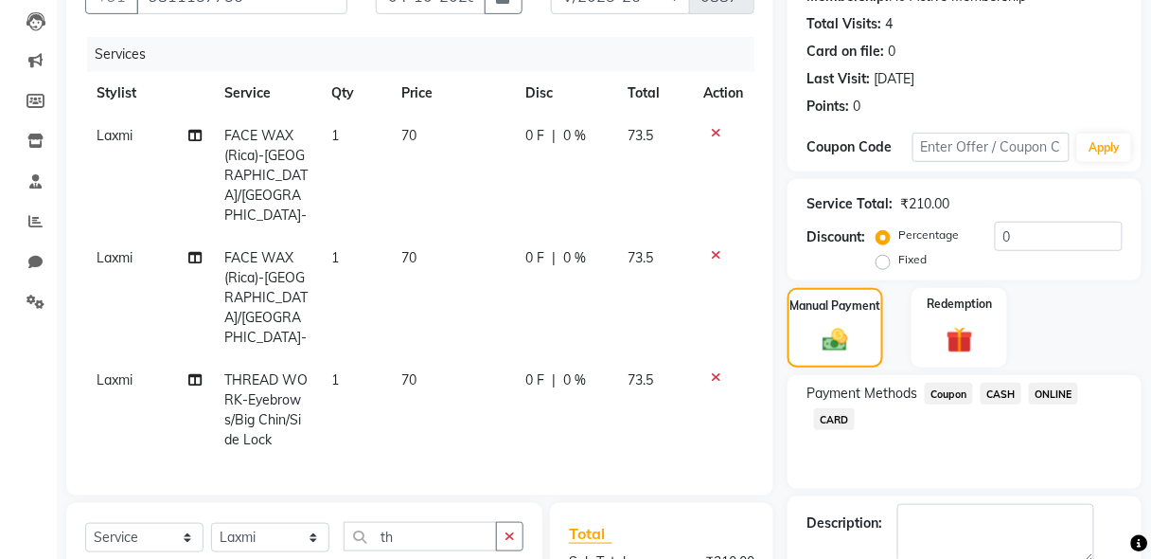
scroll to position [446, 0]
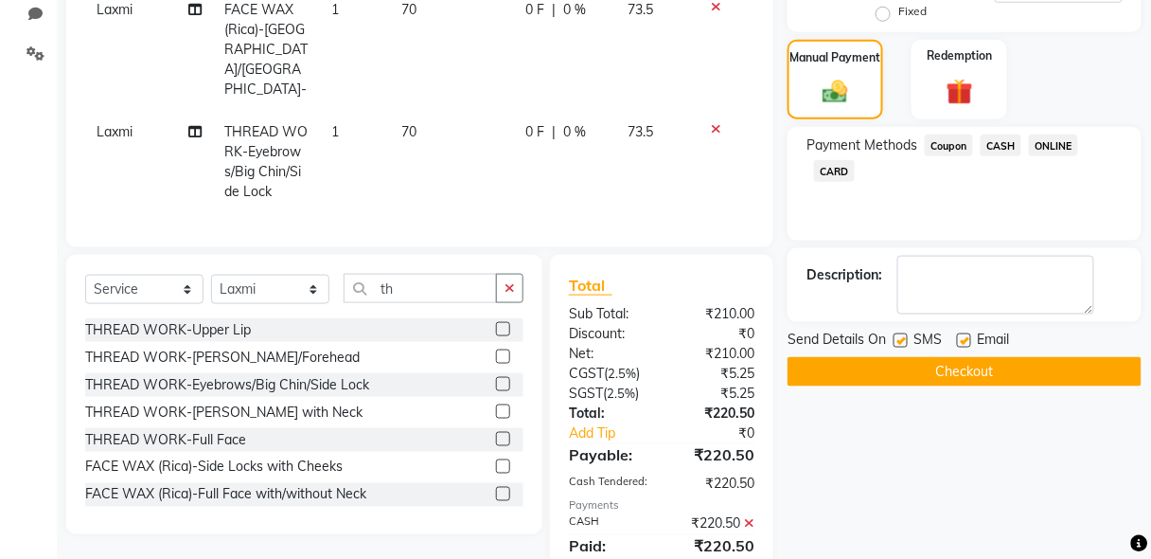
click at [981, 374] on button "Checkout" at bounding box center [965, 371] width 354 height 29
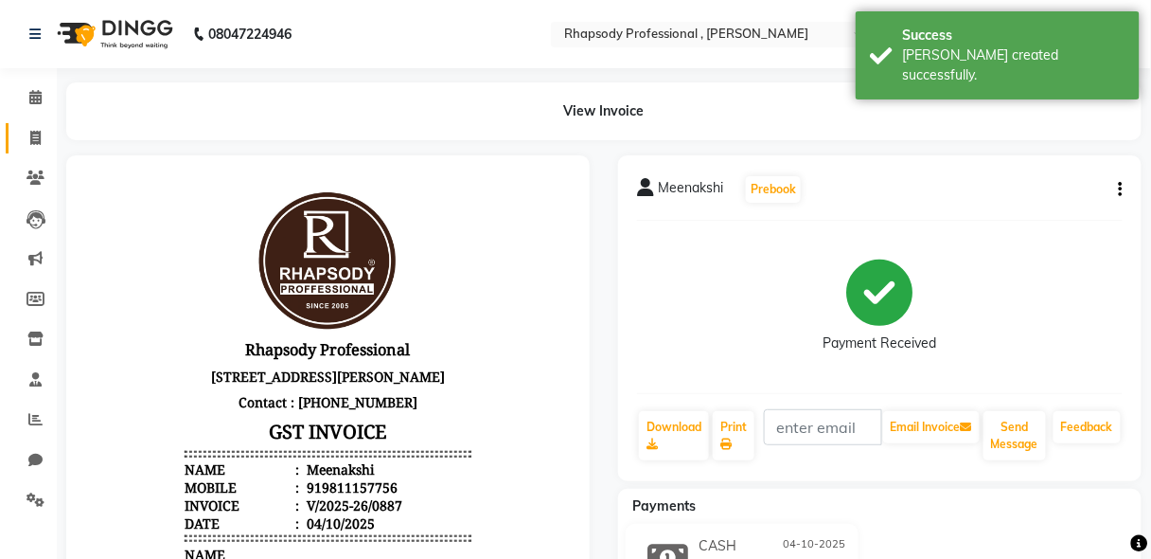
click at [37, 133] on icon at bounding box center [35, 138] width 10 height 14
select select "service"
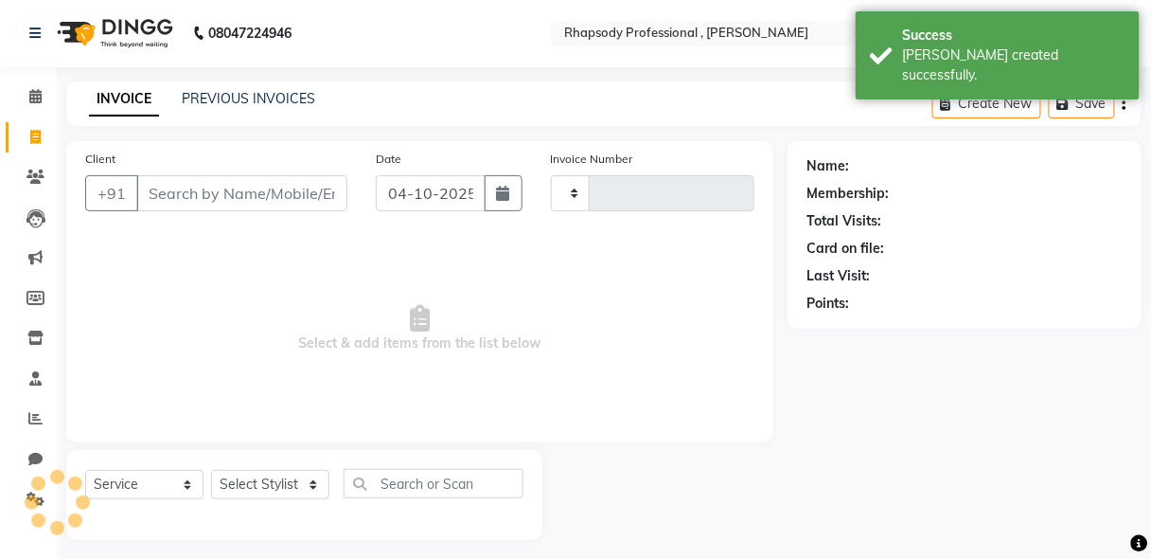
scroll to position [9, 0]
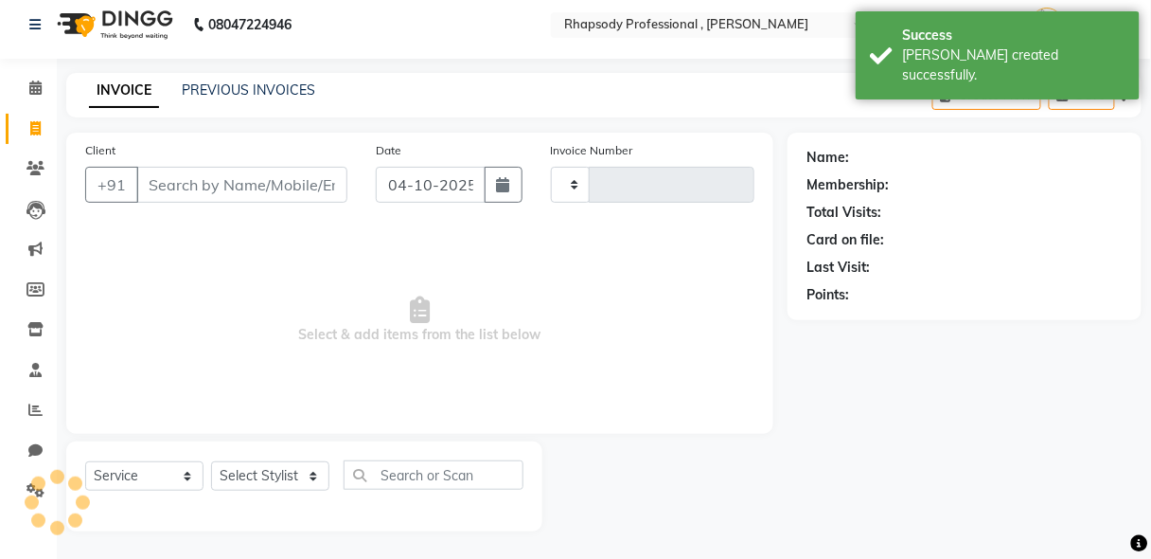
type input "0888"
select select "8581"
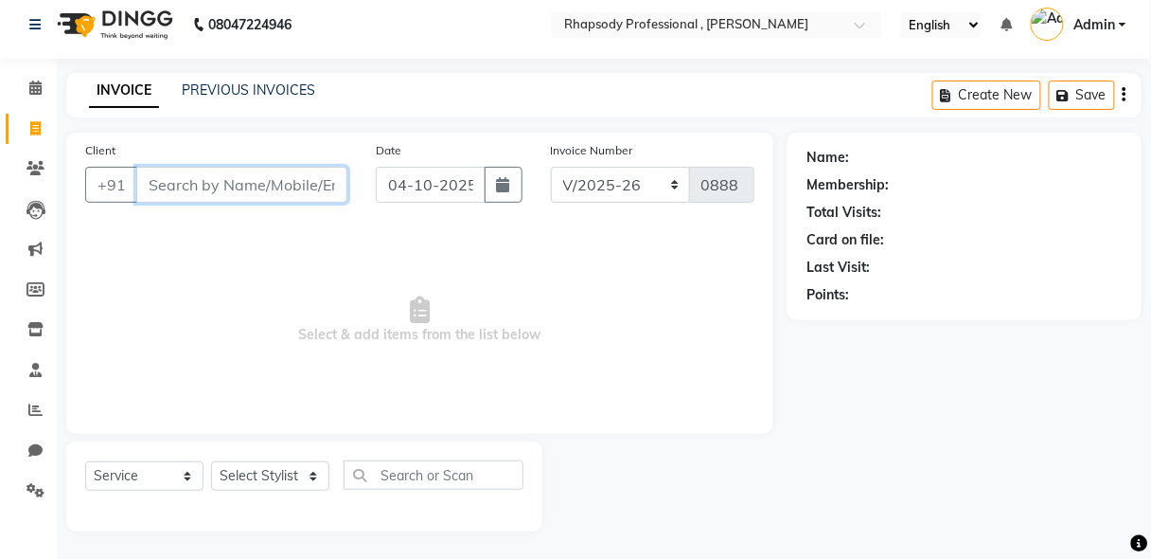
click at [293, 195] on input "Client" at bounding box center [241, 185] width 211 height 36
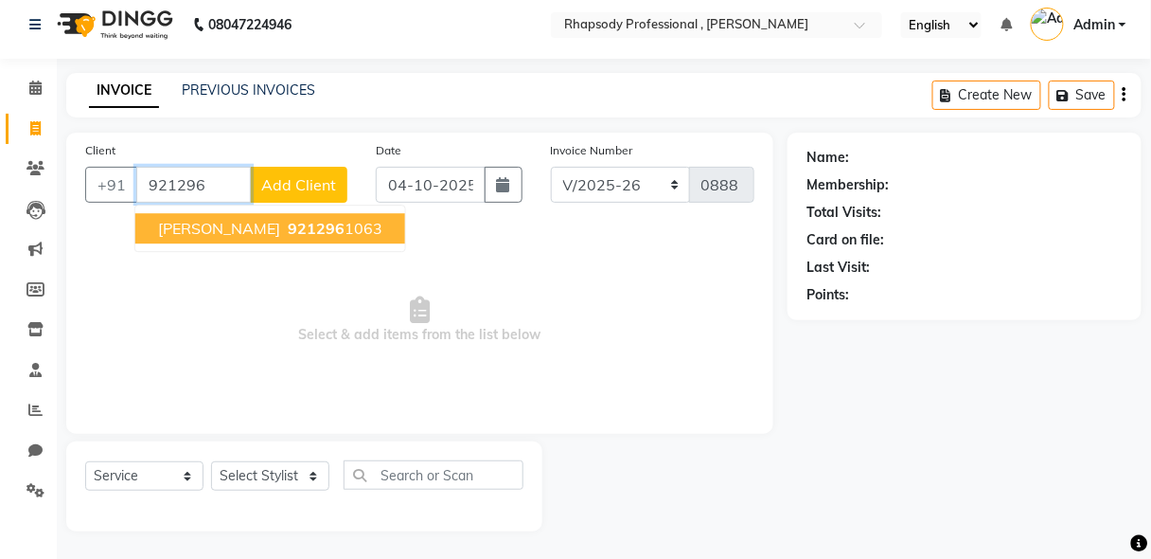
click at [293, 231] on ngb-highlight "921296 1063" at bounding box center [333, 228] width 98 height 19
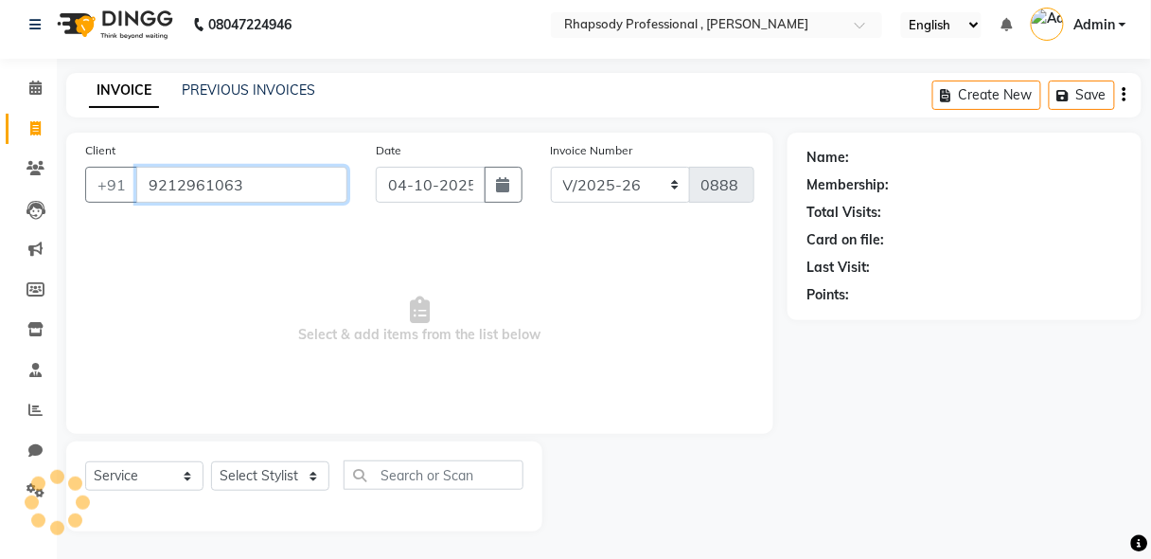
type input "9212961063"
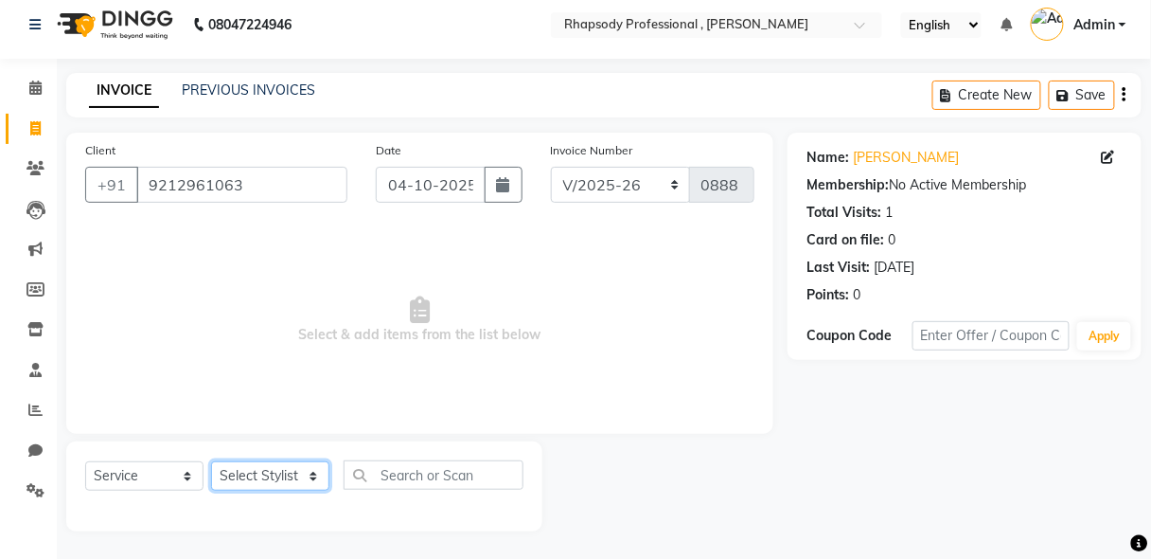
click at [258, 477] on select "Select Stylist [PERSON_NAME] [PERSON_NAME] Manager [PERSON_NAME] [PERSON_NAME] …" at bounding box center [270, 475] width 118 height 29
click at [401, 478] on input "text" at bounding box center [434, 474] width 180 height 29
click at [265, 485] on select "Select Stylist [PERSON_NAME] [PERSON_NAME] Manager [PERSON_NAME] [PERSON_NAME] …" at bounding box center [270, 475] width 118 height 29
select select "85665"
click at [211, 461] on select "Select Stylist [PERSON_NAME] [PERSON_NAME] Manager [PERSON_NAME] [PERSON_NAME] …" at bounding box center [270, 475] width 118 height 29
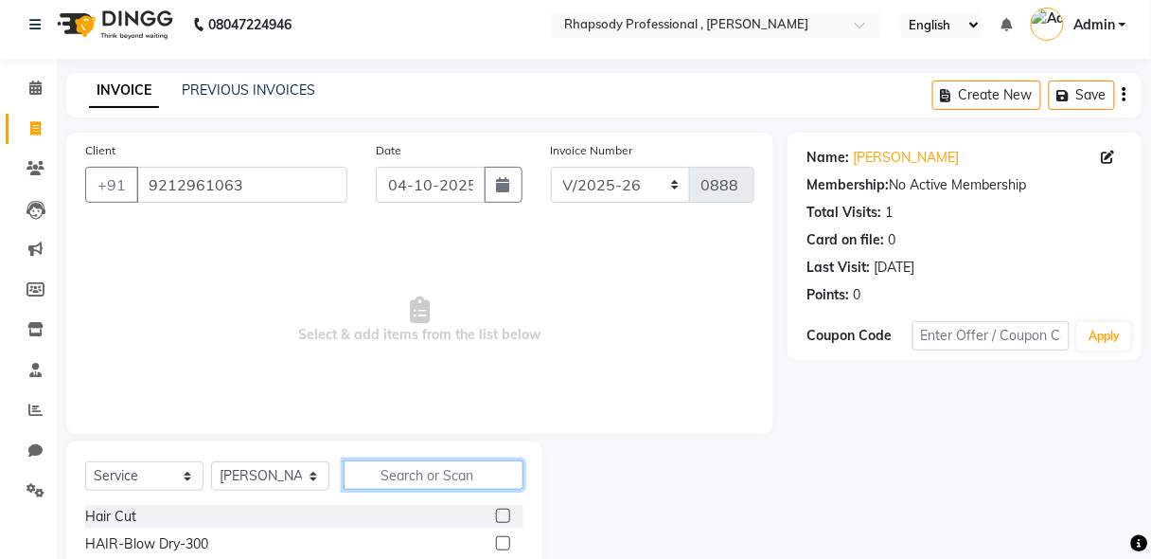
click at [422, 480] on input "text" at bounding box center [434, 474] width 180 height 29
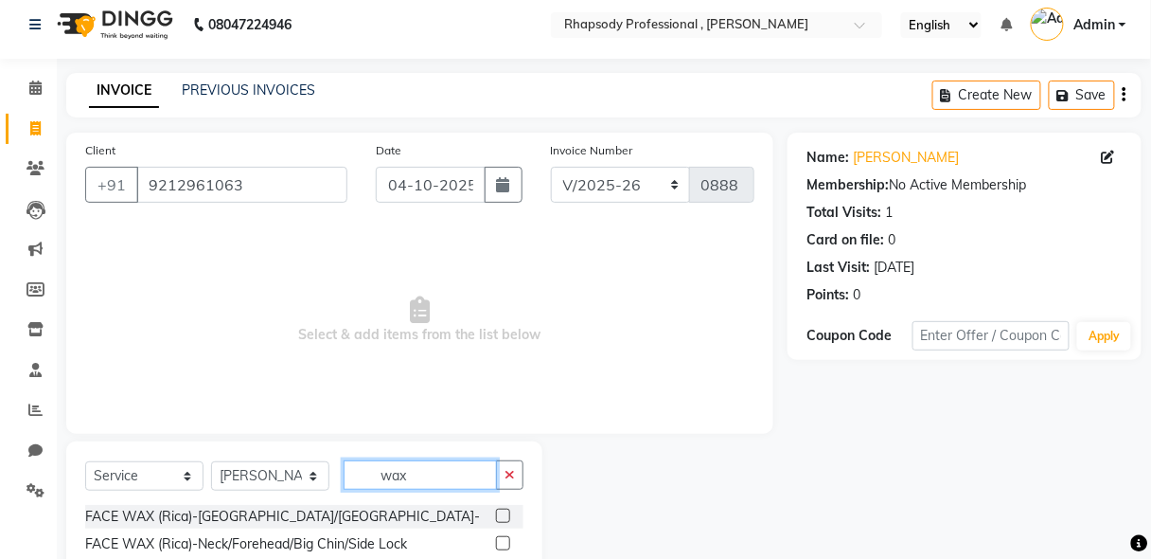
scroll to position [198, 0]
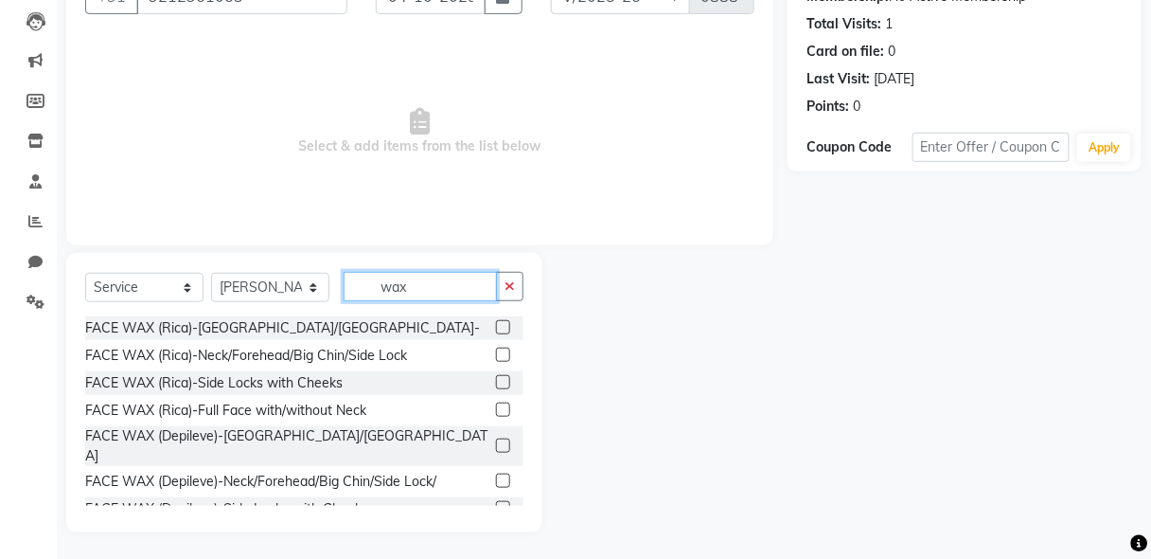
type input "wax"
click at [496, 380] on label at bounding box center [503, 382] width 14 height 14
click at [496, 380] on input "checkbox" at bounding box center [502, 383] width 12 height 12
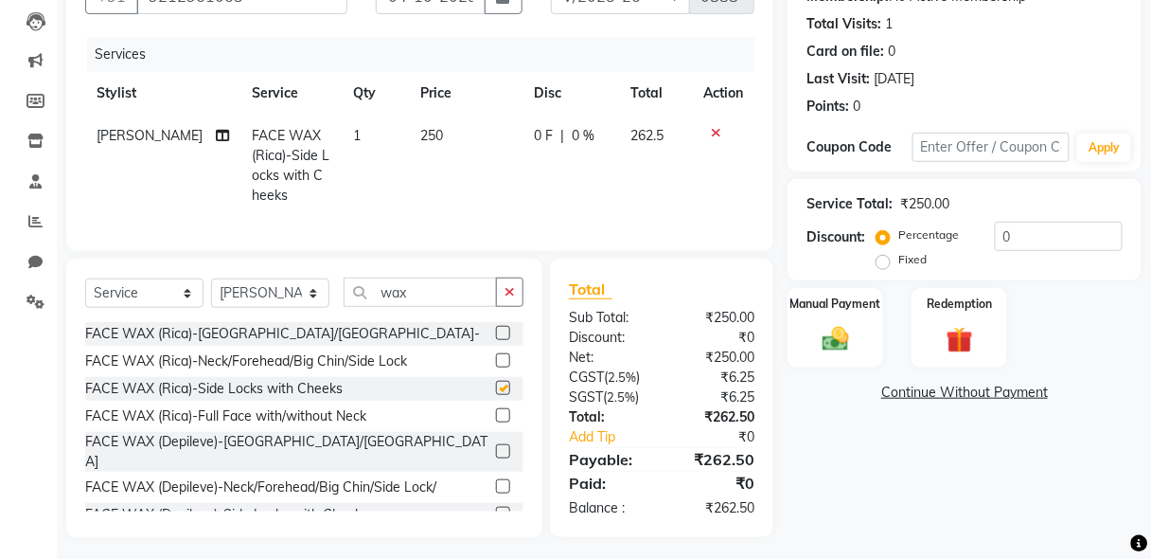
checkbox input "false"
click at [496, 479] on label at bounding box center [503, 486] width 14 height 14
click at [496, 481] on input "checkbox" at bounding box center [502, 487] width 12 height 12
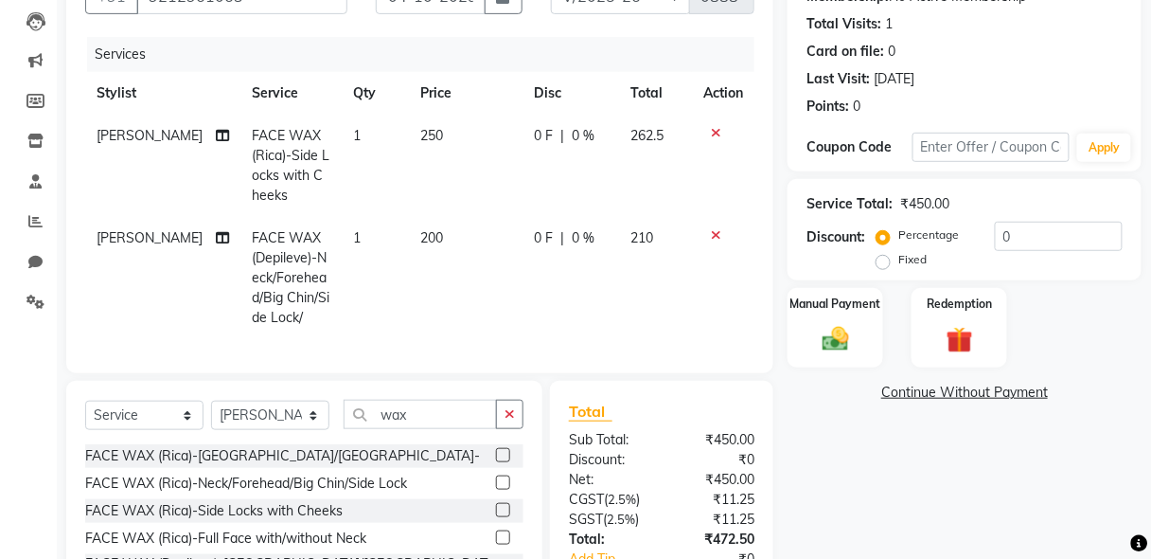
checkbox input "false"
click at [715, 233] on icon at bounding box center [716, 234] width 10 height 13
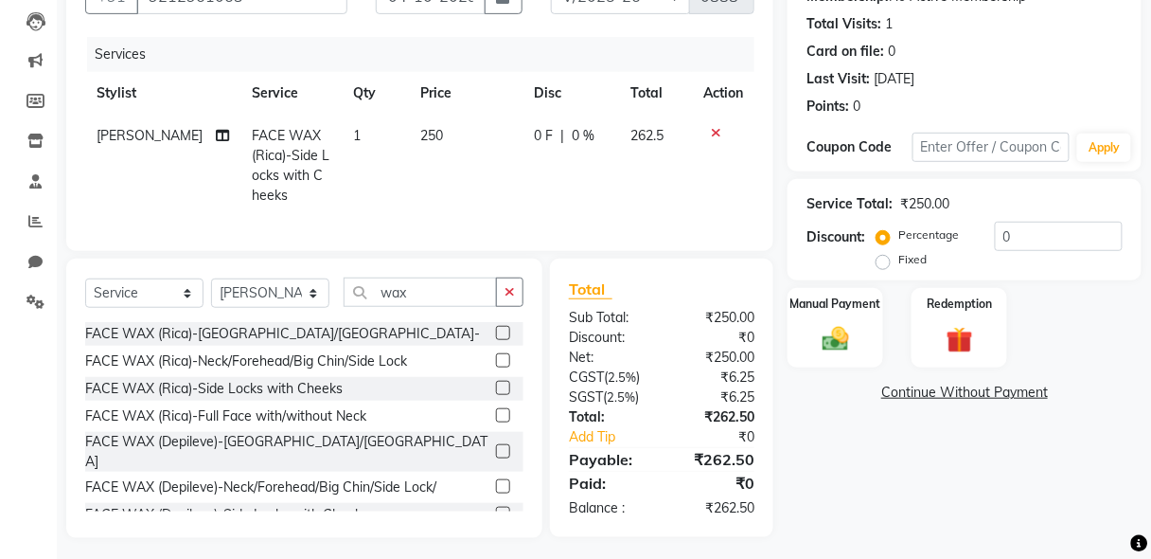
click at [496, 510] on label at bounding box center [503, 513] width 14 height 14
click at [496, 510] on input "checkbox" at bounding box center [502, 514] width 12 height 12
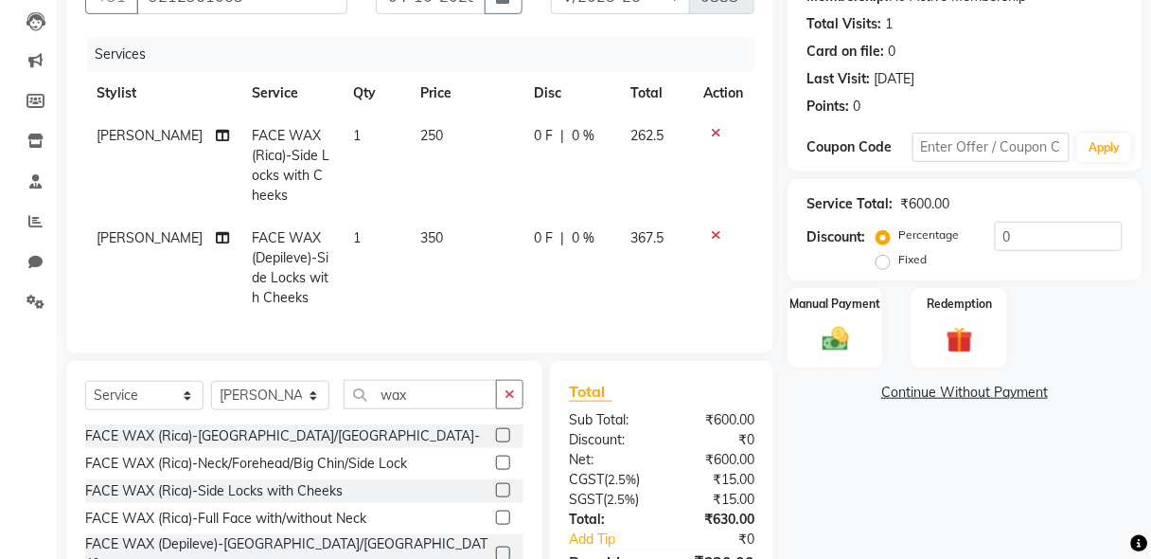
checkbox input "false"
click at [715, 121] on td at bounding box center [723, 166] width 62 height 102
click at [715, 127] on icon at bounding box center [716, 132] width 10 height 13
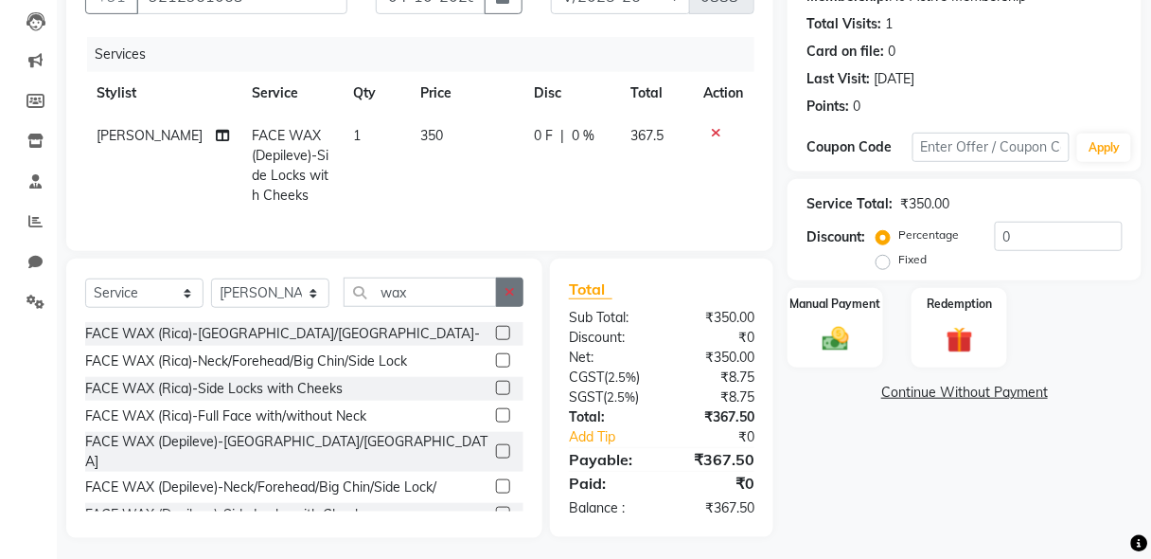
click at [517, 307] on button "button" at bounding box center [509, 291] width 27 height 29
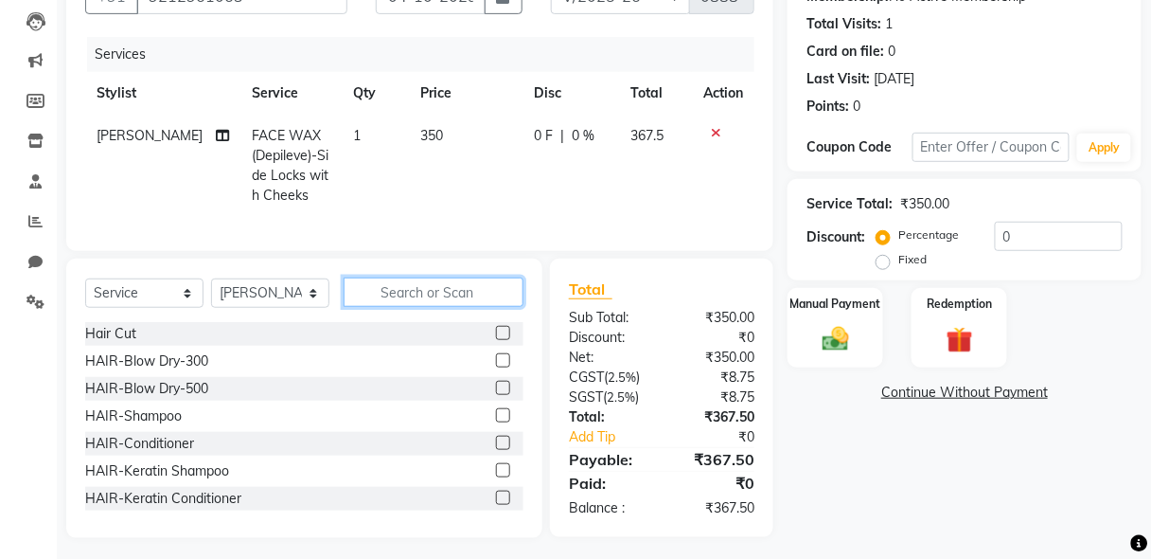
click at [449, 304] on input "text" at bounding box center [434, 291] width 180 height 29
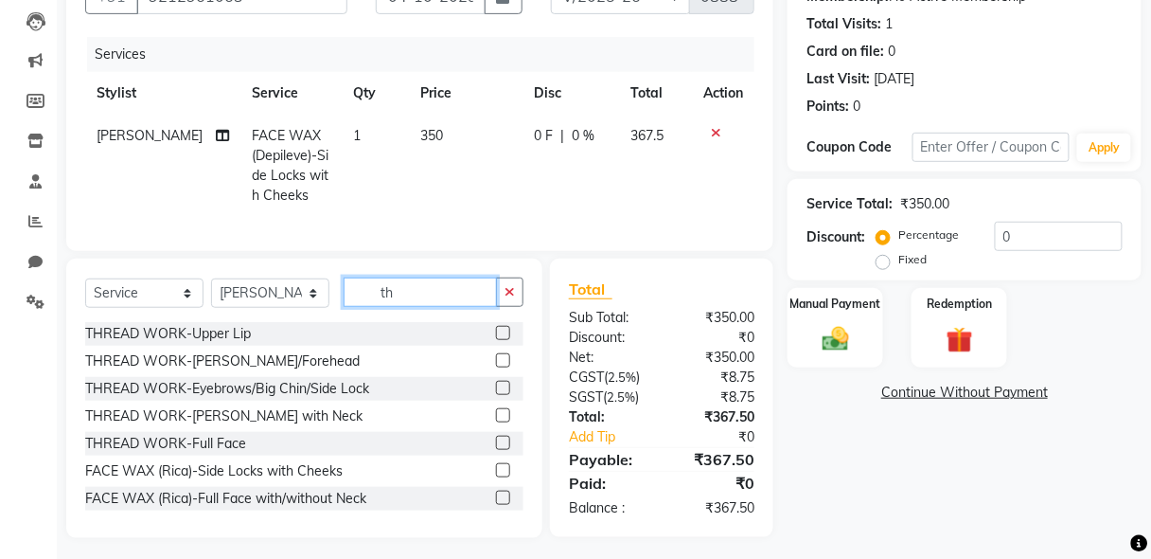
type input "th"
click at [496, 393] on label at bounding box center [503, 388] width 14 height 14
click at [496, 393] on input "checkbox" at bounding box center [502, 388] width 12 height 12
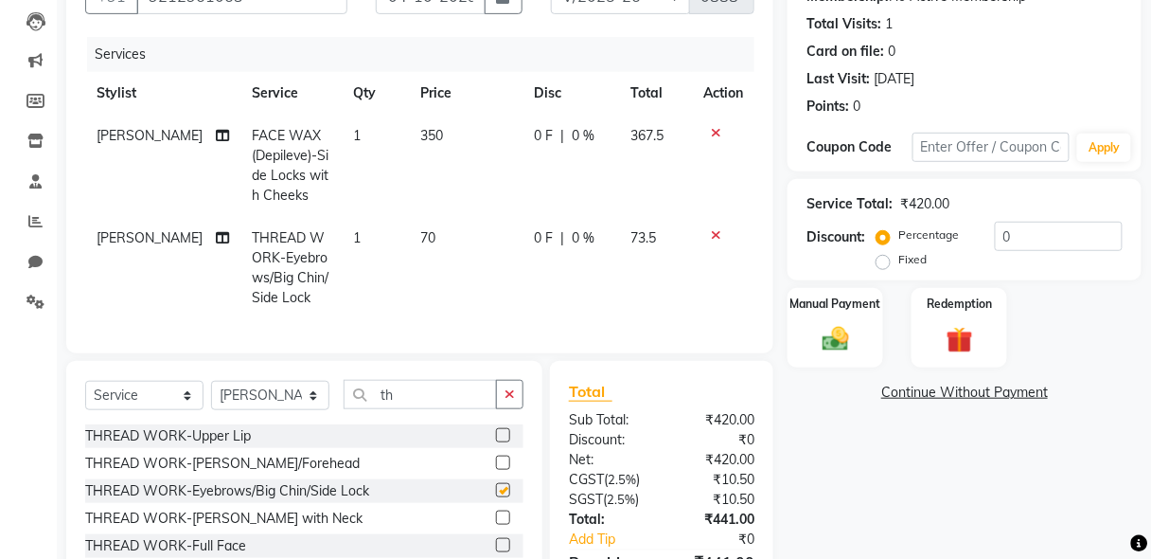
checkbox input "false"
click at [860, 339] on div "Manual Payment" at bounding box center [835, 327] width 99 height 83
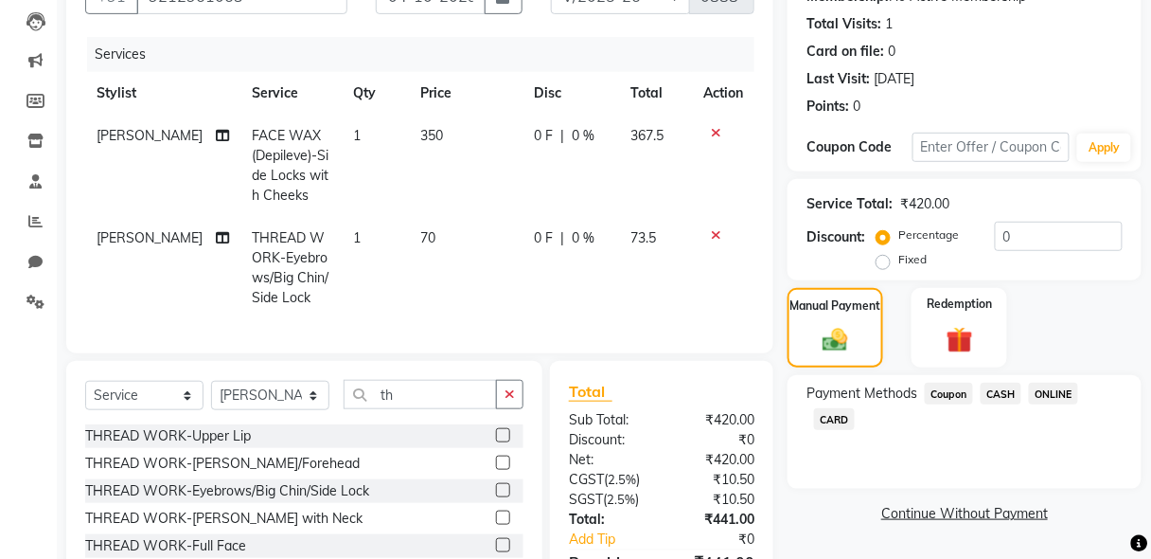
click at [1000, 396] on span "CASH" at bounding box center [1001, 393] width 41 height 22
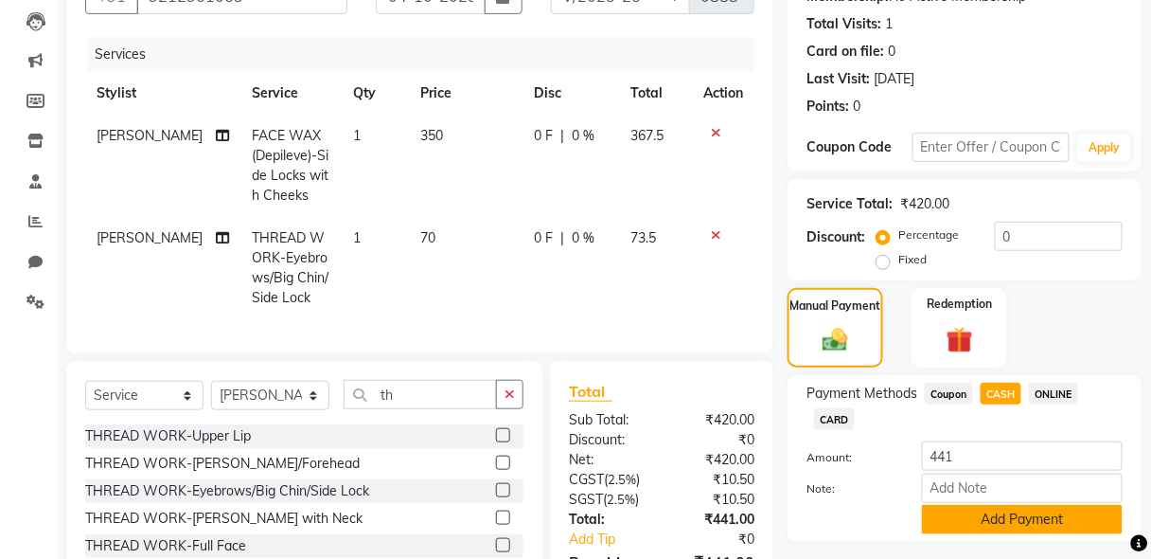
click at [1071, 520] on button "Add Payment" at bounding box center [1022, 519] width 201 height 29
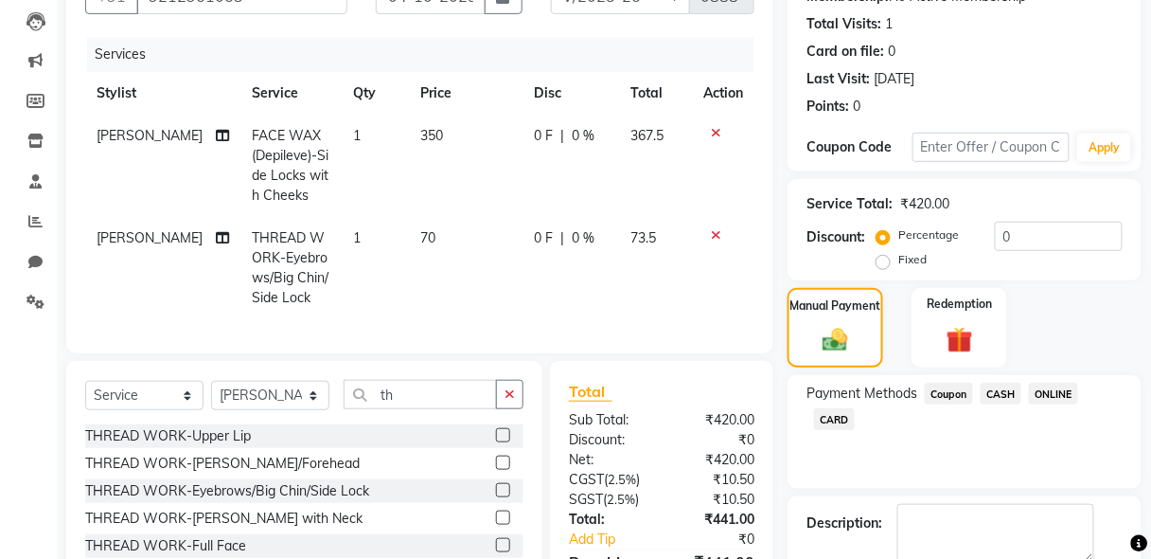
scroll to position [383, 0]
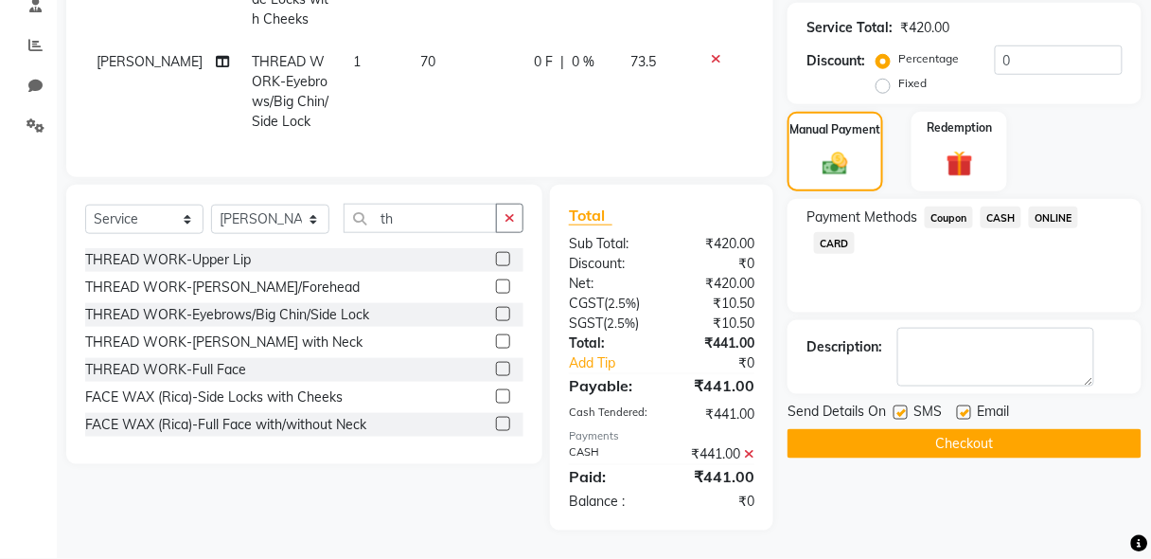
click at [1006, 434] on button "Checkout" at bounding box center [965, 443] width 354 height 29
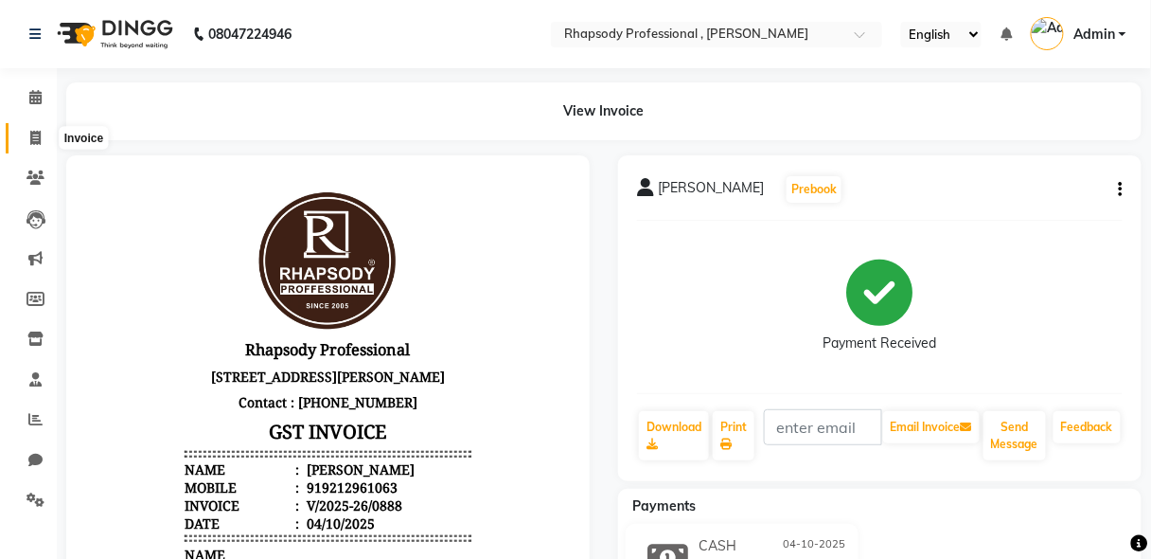
click at [31, 140] on icon at bounding box center [35, 138] width 10 height 14
select select "service"
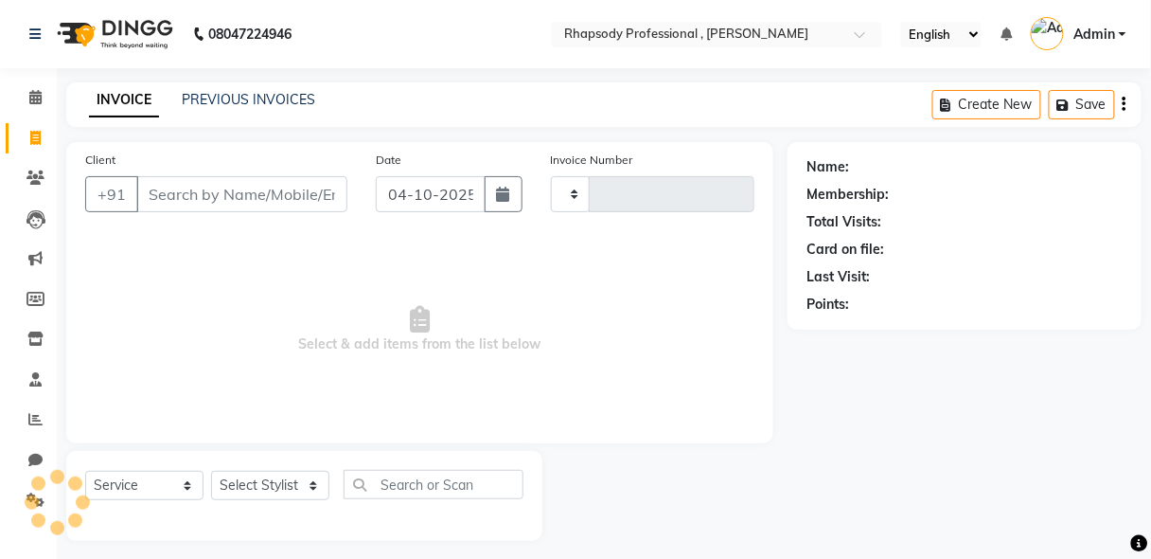
scroll to position [9, 0]
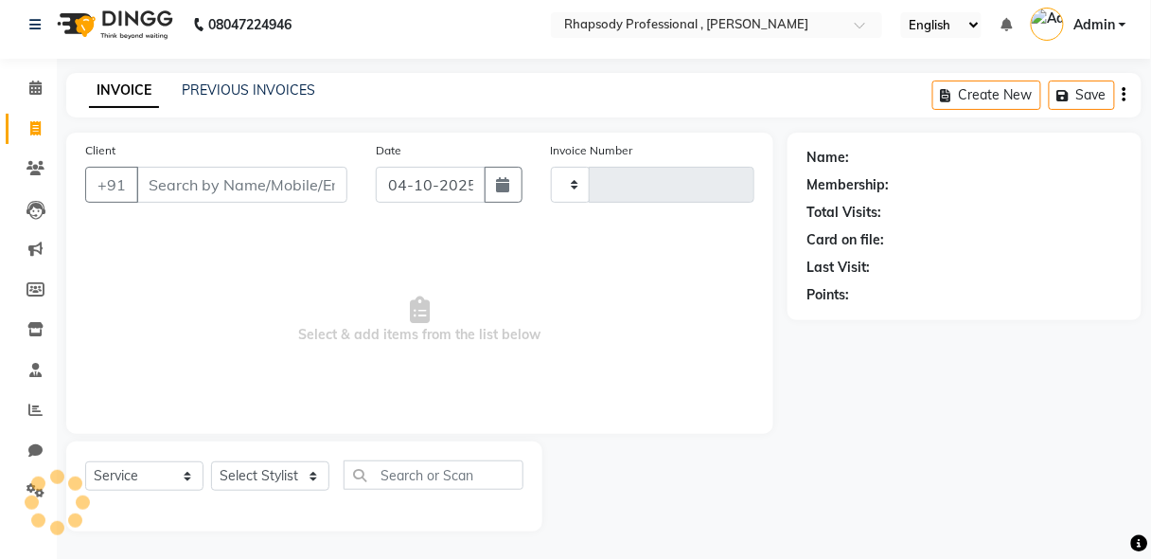
type input "0889"
select select "8581"
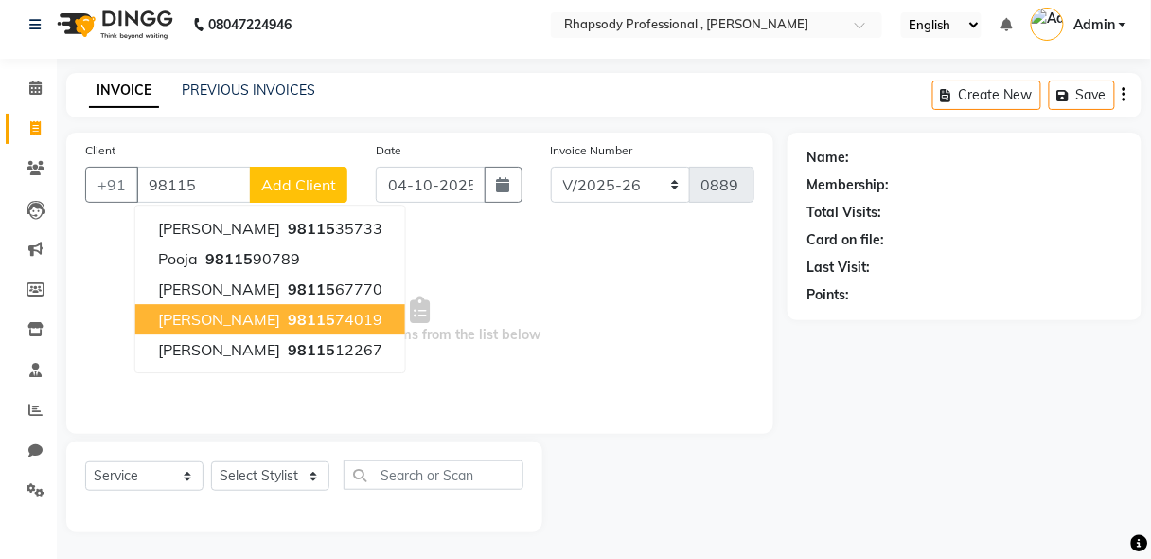
click at [288, 314] on span "98115" at bounding box center [311, 319] width 47 height 19
type input "9811574019"
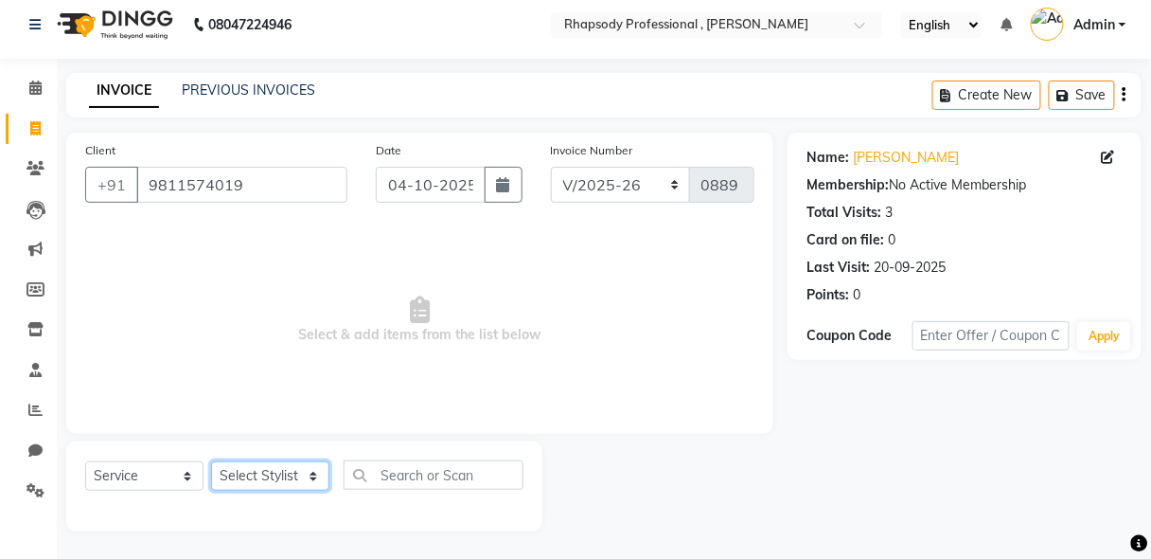
click at [257, 481] on select "Select Stylist [PERSON_NAME] [PERSON_NAME] Manager [PERSON_NAME] [PERSON_NAME] …" at bounding box center [270, 475] width 118 height 29
select select "85669"
click at [211, 461] on select "Select Stylist [PERSON_NAME] [PERSON_NAME] Manager [PERSON_NAME] [PERSON_NAME] …" at bounding box center [270, 475] width 118 height 29
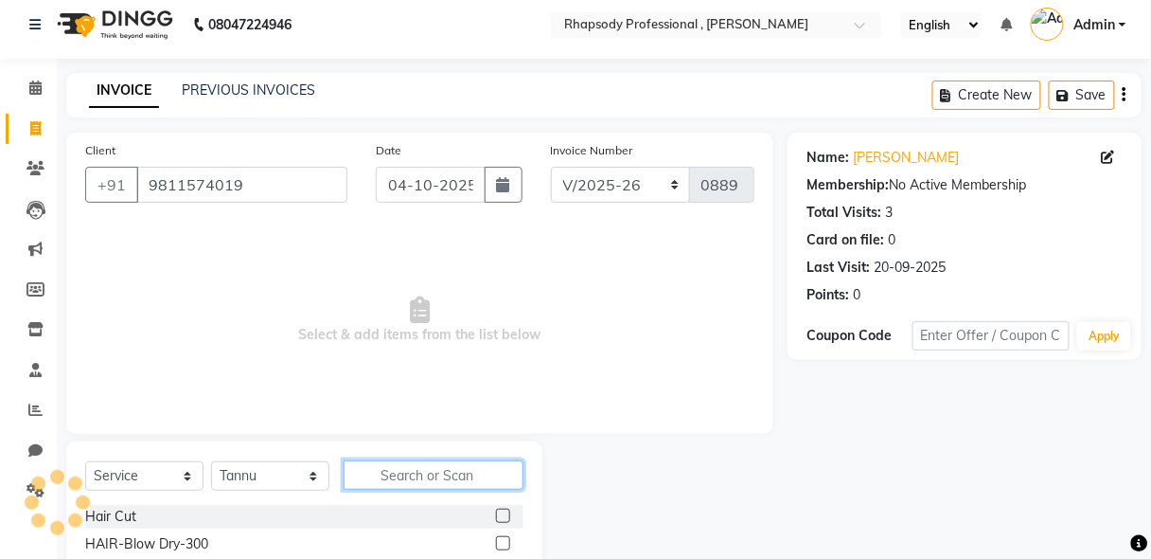
click at [441, 480] on input "text" at bounding box center [434, 474] width 180 height 29
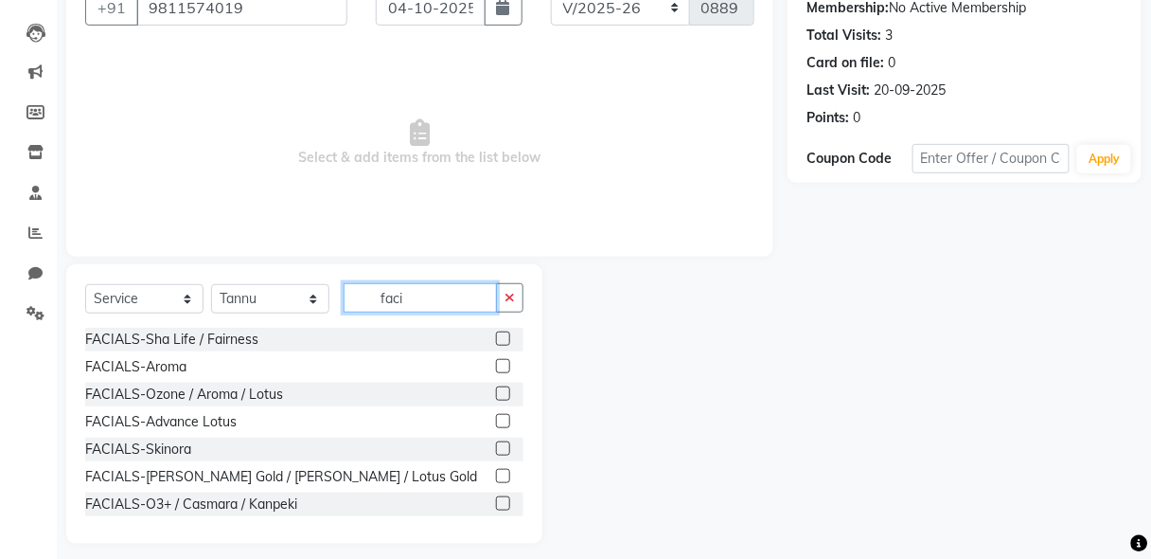
scroll to position [198, 0]
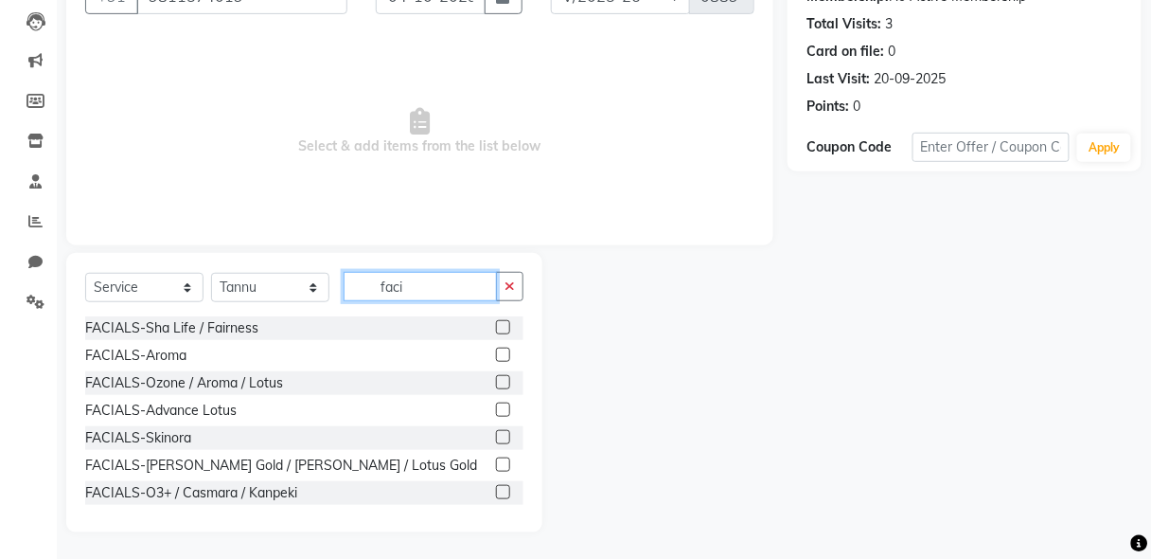
type input "faci"
click at [496, 381] on label at bounding box center [503, 382] width 14 height 14
click at [496, 381] on input "checkbox" at bounding box center [502, 383] width 12 height 12
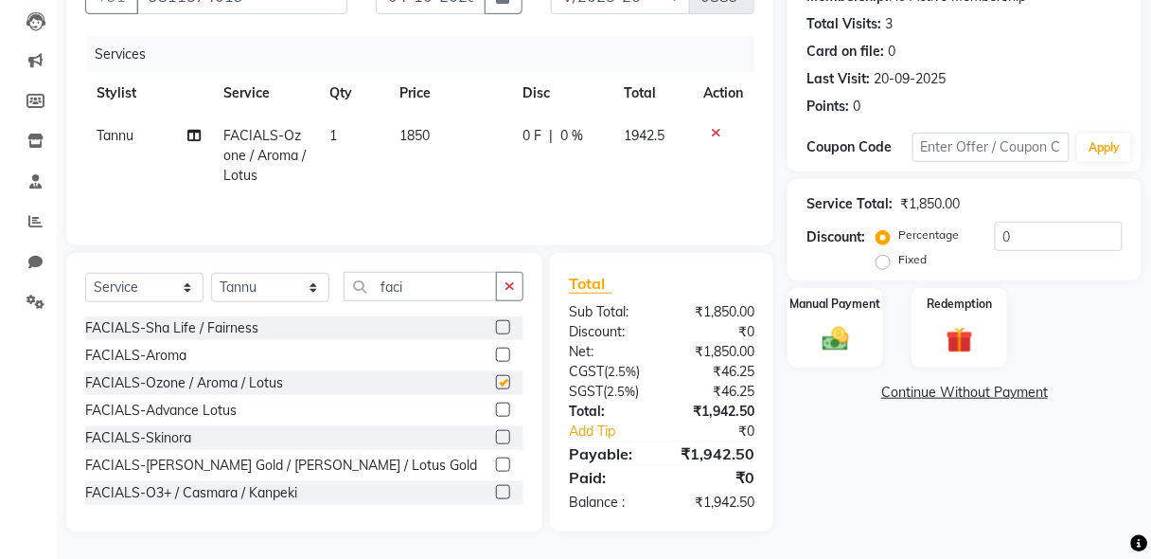
checkbox input "false"
click at [505, 283] on icon "button" at bounding box center [510, 285] width 10 height 13
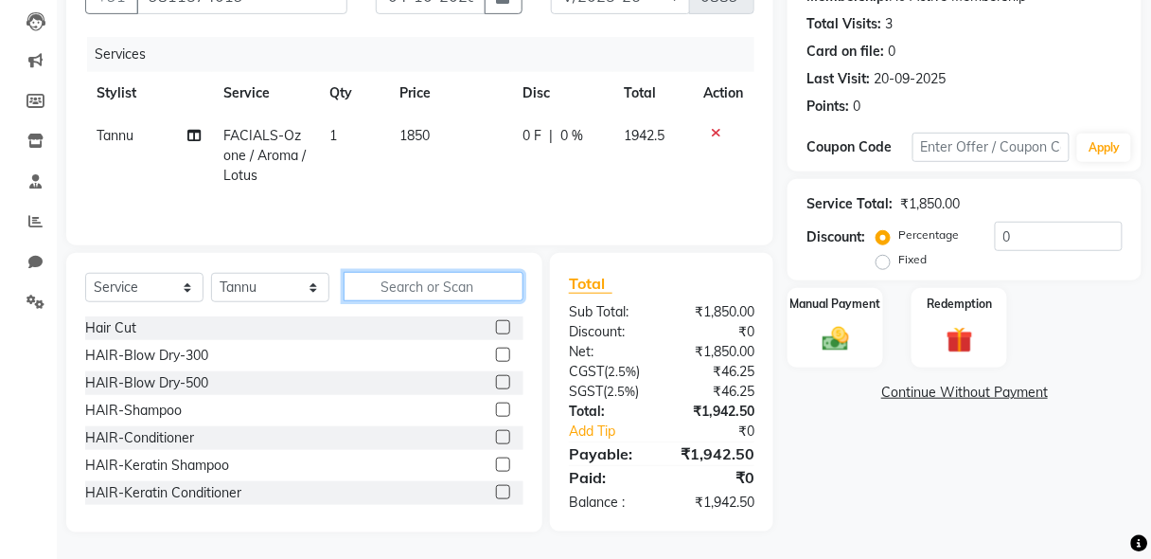
click at [451, 285] on input "text" at bounding box center [434, 286] width 180 height 29
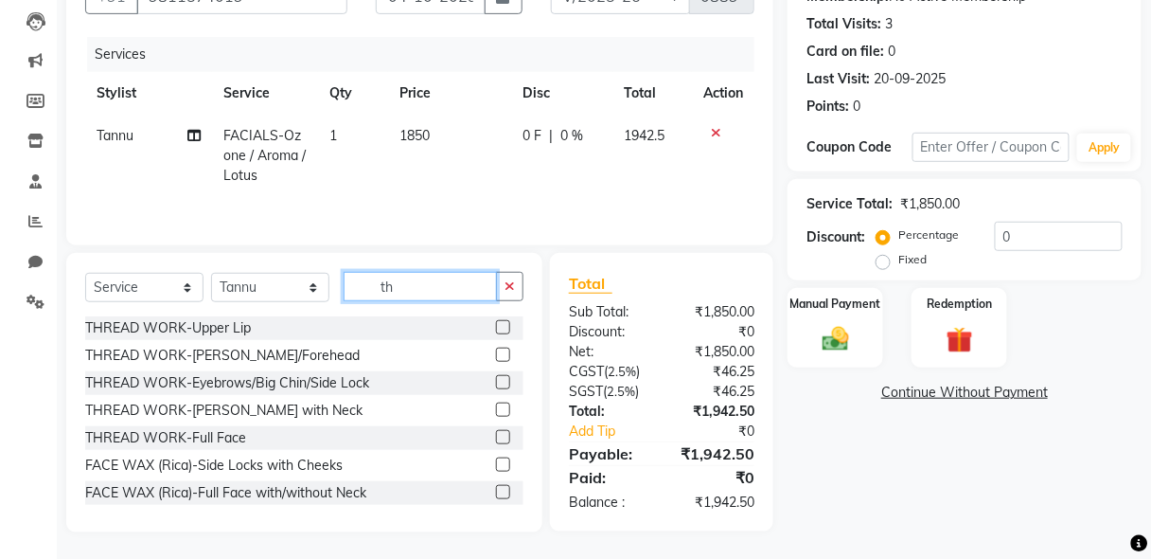
type input "th"
click at [496, 379] on label at bounding box center [503, 382] width 14 height 14
click at [496, 379] on input "checkbox" at bounding box center [502, 383] width 12 height 12
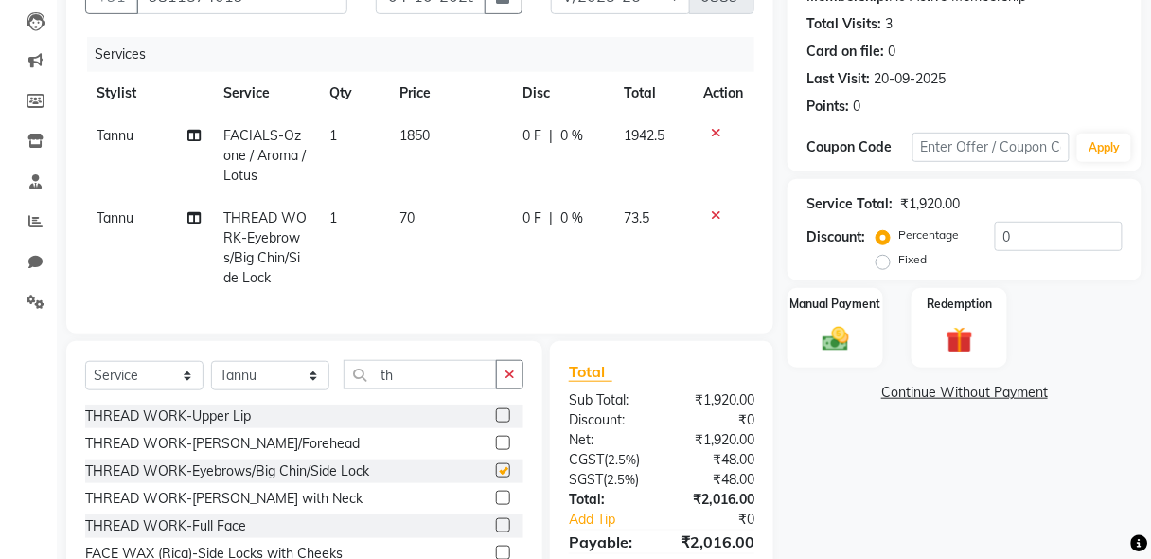
checkbox input "false"
click at [511, 379] on icon "button" at bounding box center [510, 373] width 10 height 13
type input "th"
click at [496, 477] on label at bounding box center [503, 470] width 14 height 14
click at [496, 477] on input "checkbox" at bounding box center [502, 471] width 12 height 12
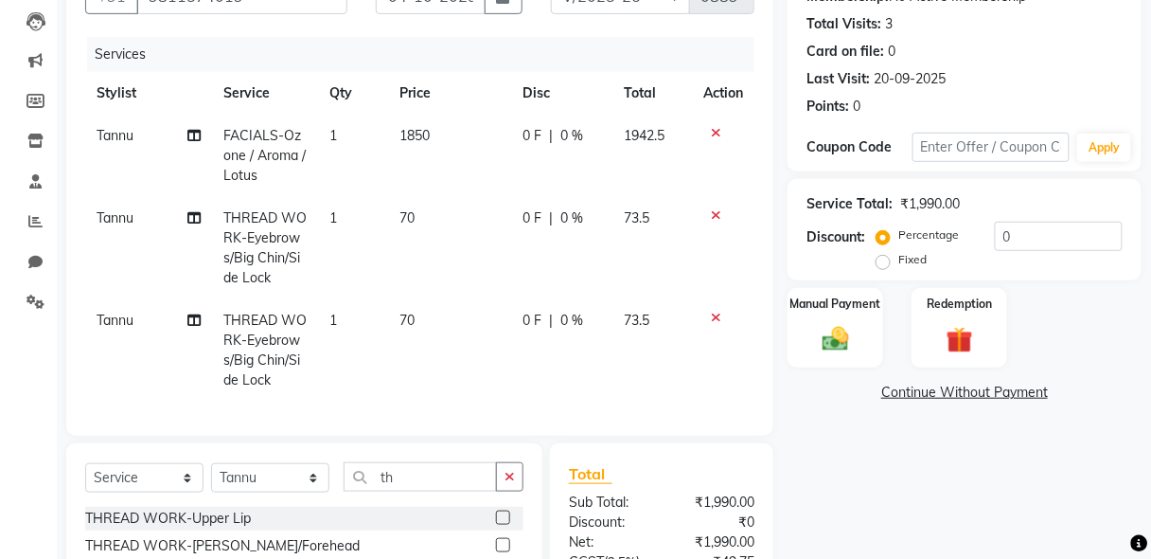
checkbox input "false"
click at [957, 151] on input "text" at bounding box center [992, 147] width 158 height 29
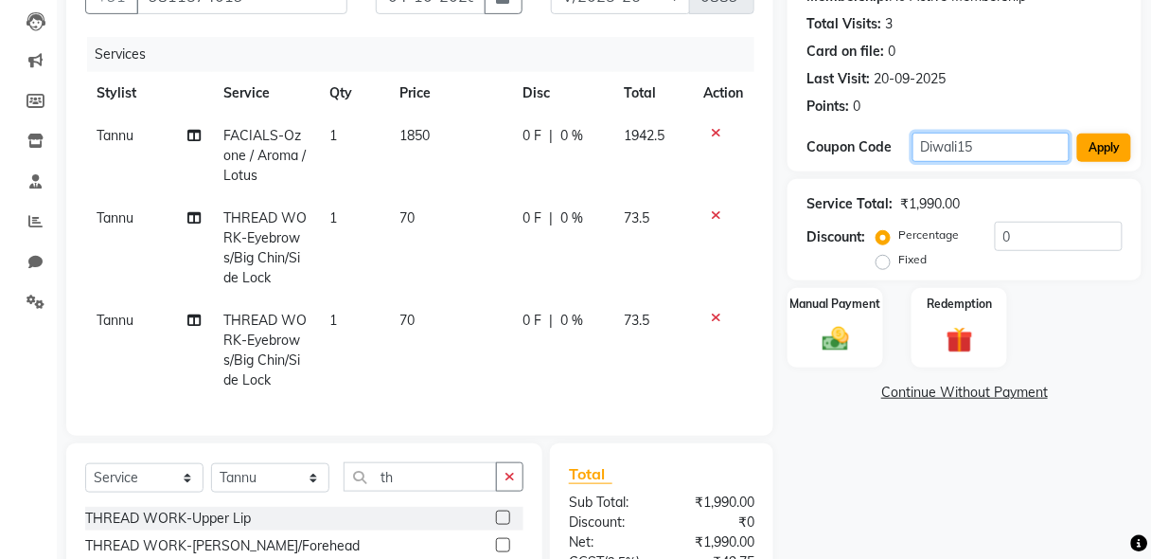
type input "Diwali15"
click at [1115, 146] on button "Apply" at bounding box center [1104, 147] width 54 height 28
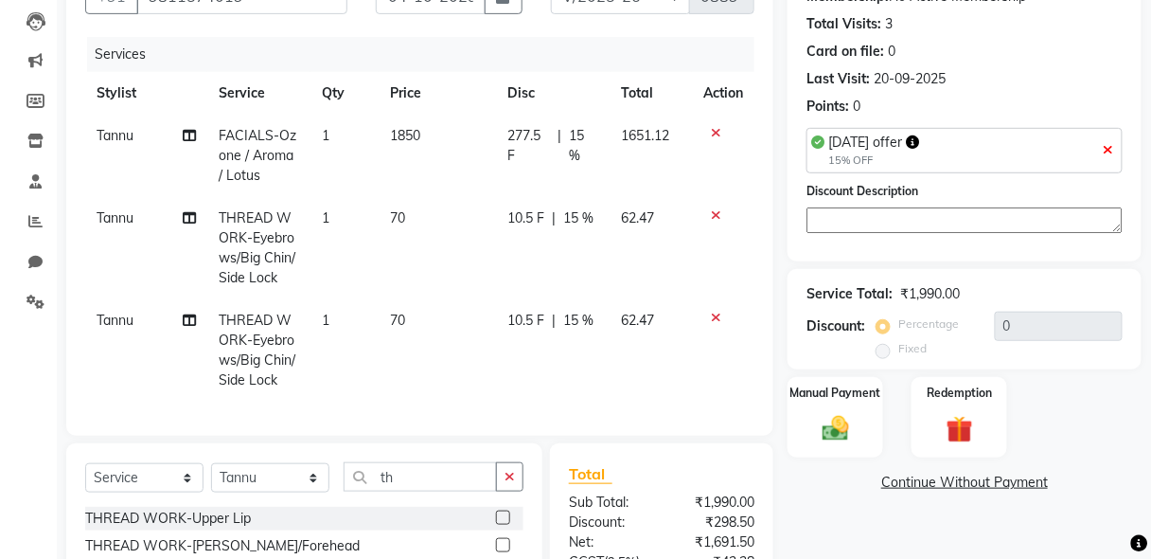
type input "15"
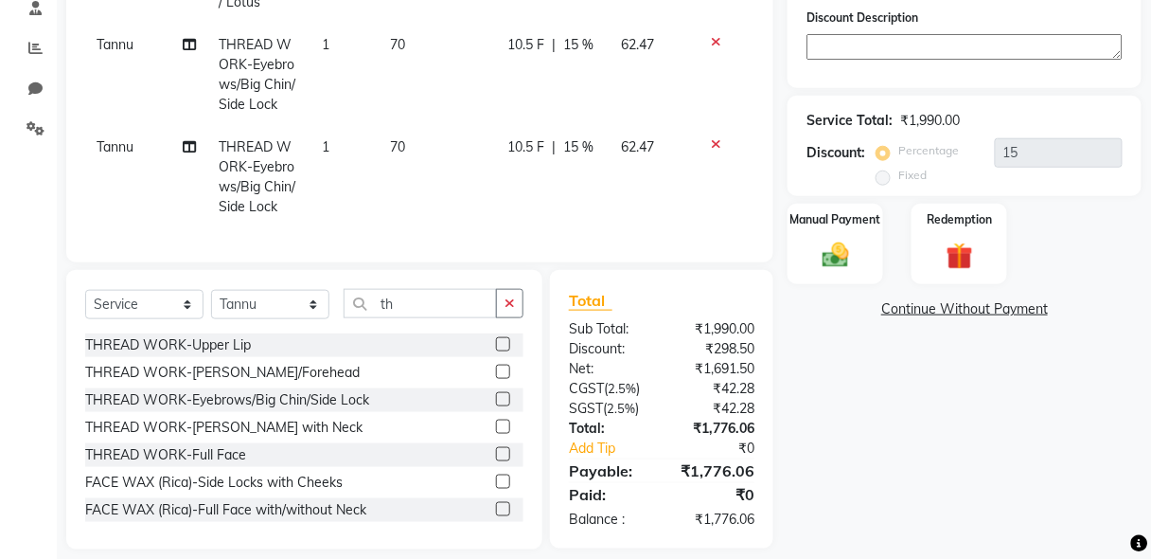
scroll to position [400, 0]
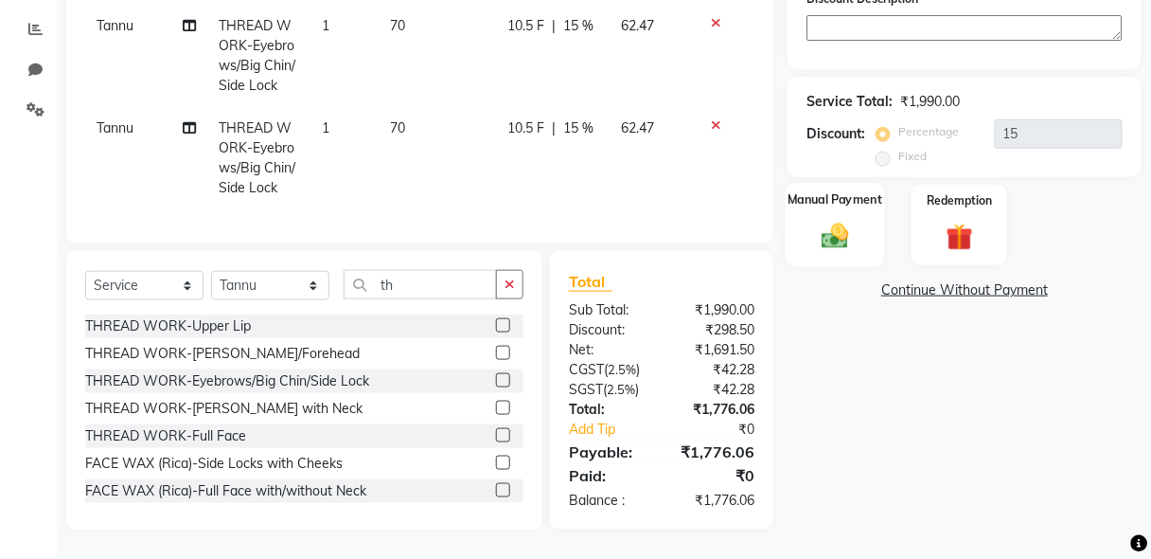
click at [836, 221] on img at bounding box center [835, 237] width 44 height 32
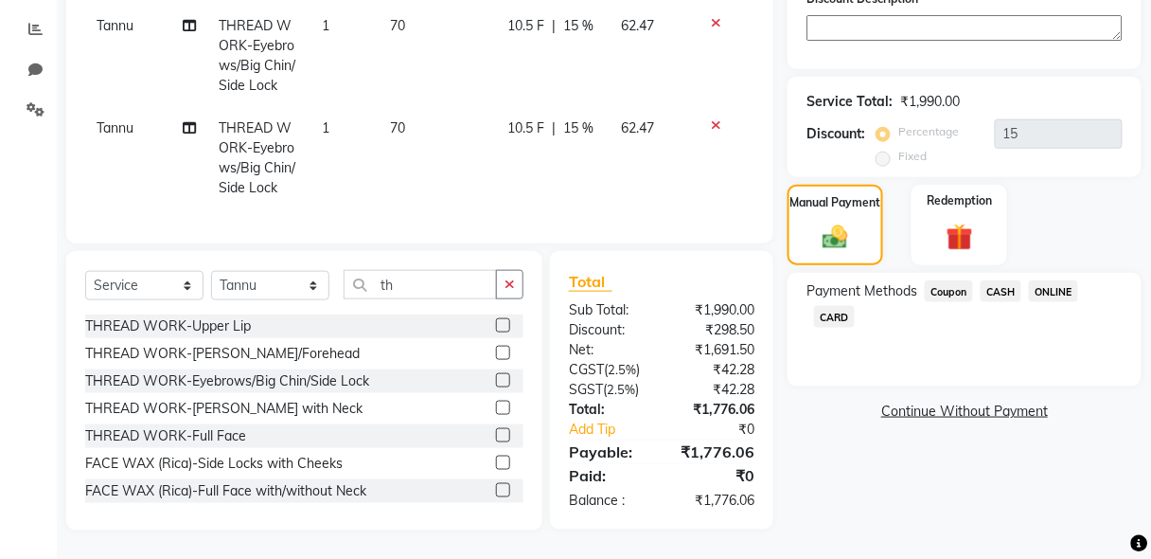
click at [1006, 283] on span "CASH" at bounding box center [1001, 291] width 41 height 22
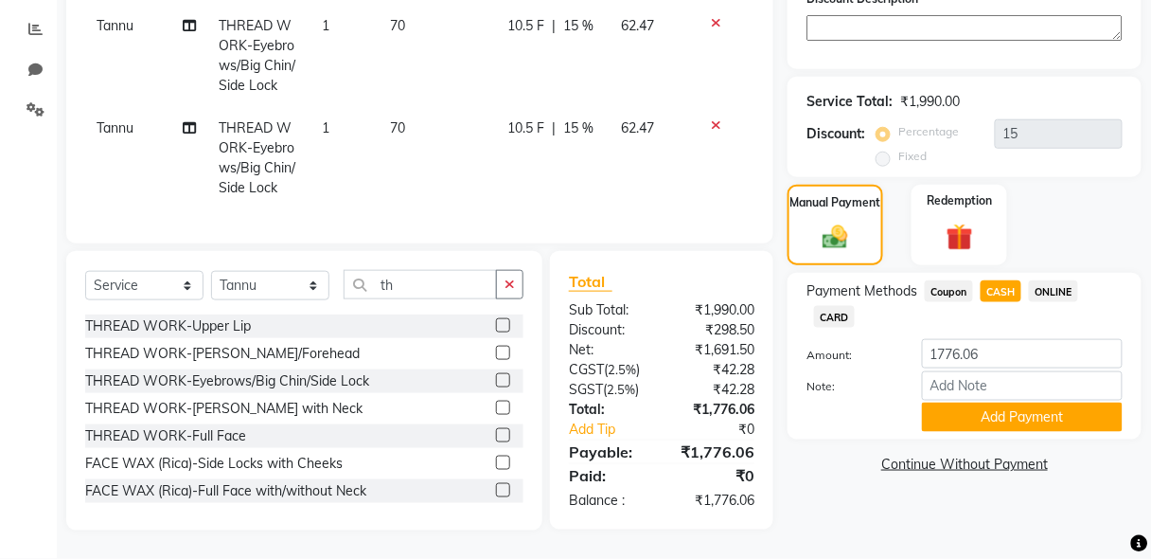
click at [1005, 280] on span "CASH" at bounding box center [1001, 291] width 41 height 22
click at [1026, 406] on button "Add Payment" at bounding box center [1022, 416] width 201 height 29
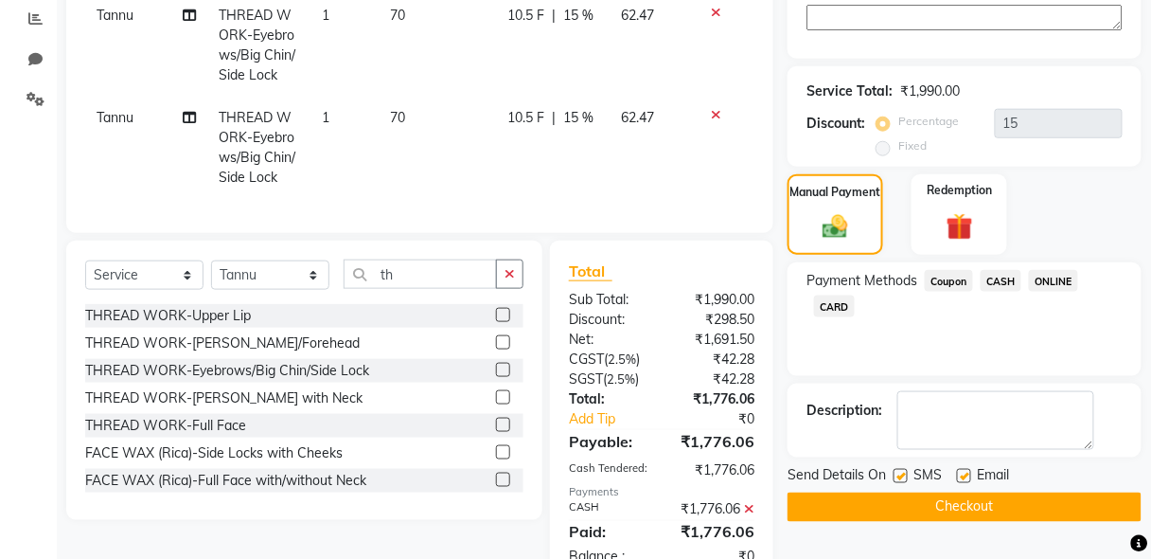
click at [979, 507] on button "Checkout" at bounding box center [965, 506] width 354 height 29
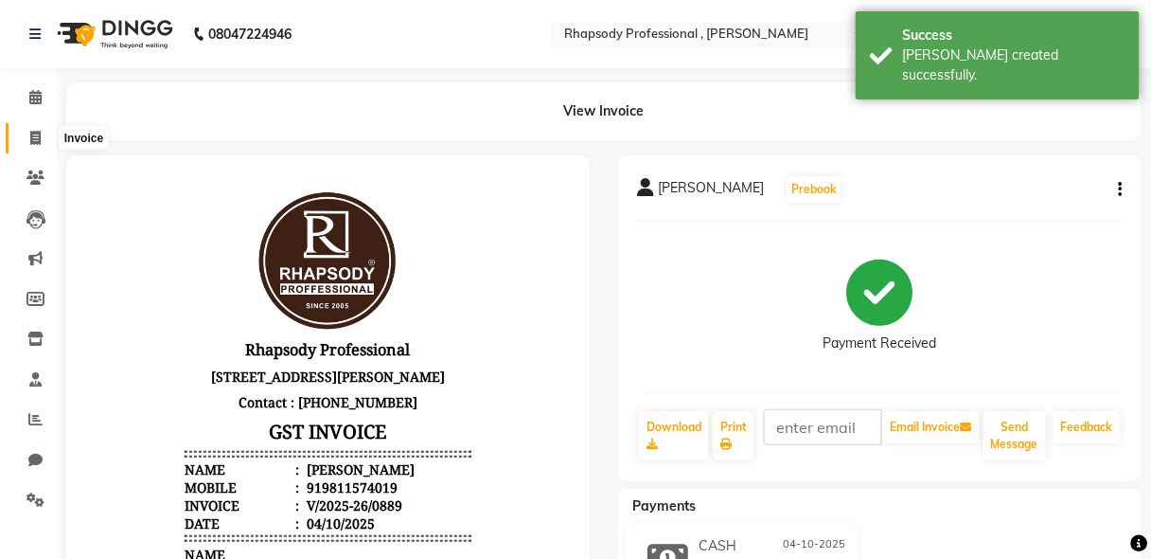
click at [30, 133] on icon at bounding box center [35, 138] width 10 height 14
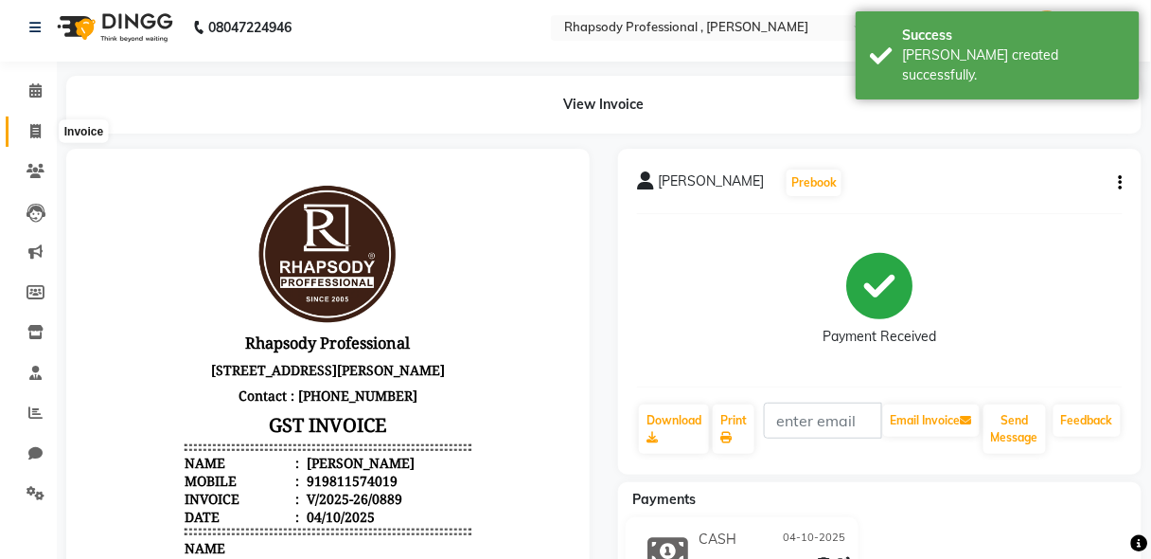
select select "service"
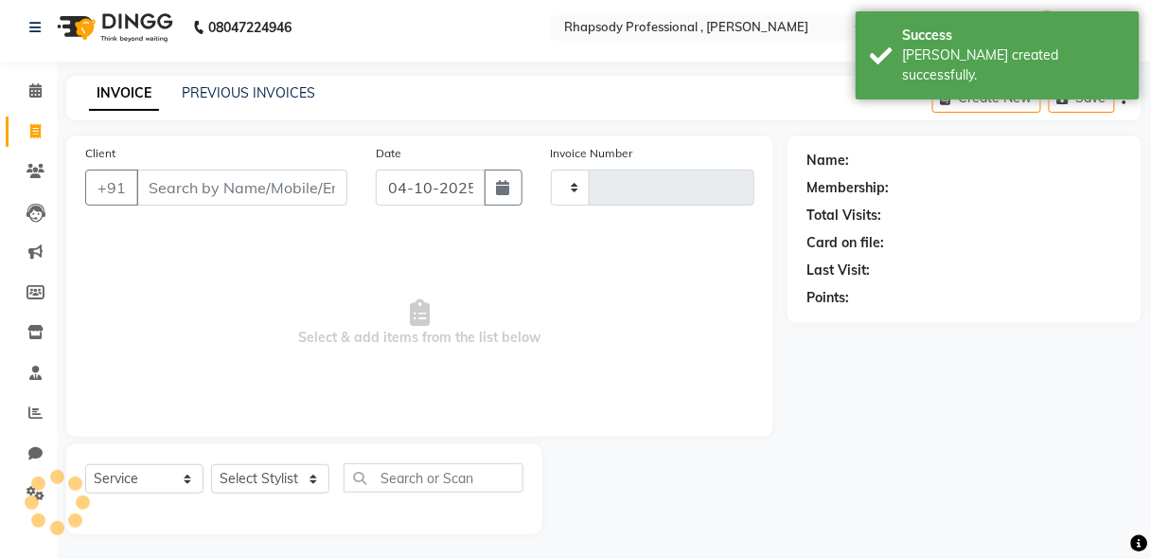
type input "0890"
select select "8581"
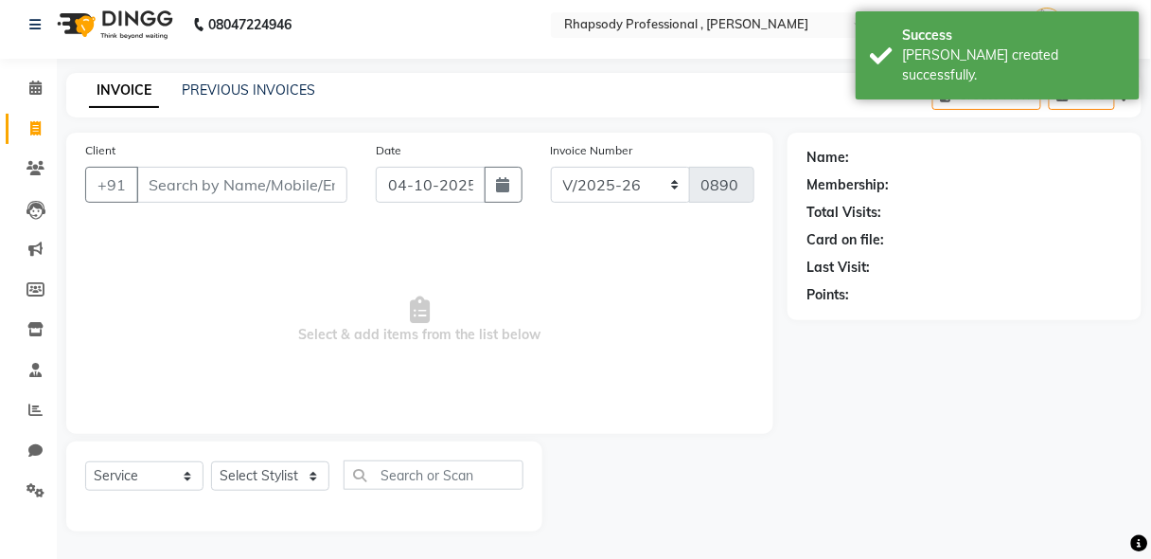
click at [182, 186] on input "Client" at bounding box center [241, 185] width 211 height 36
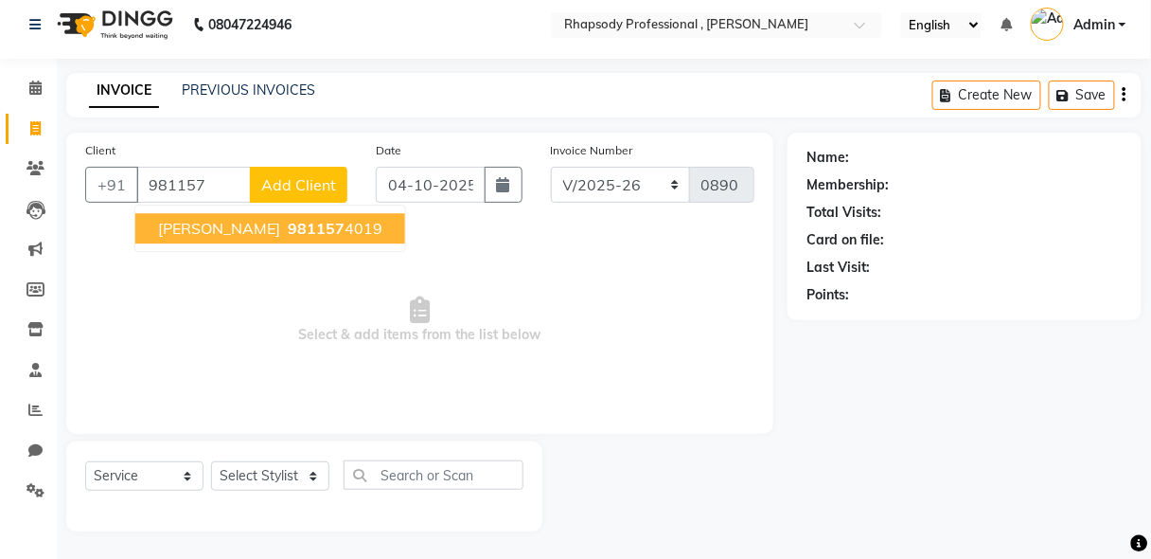
click at [206, 229] on button "[PERSON_NAME] 981157 4019" at bounding box center [270, 228] width 270 height 30
type input "9811574019"
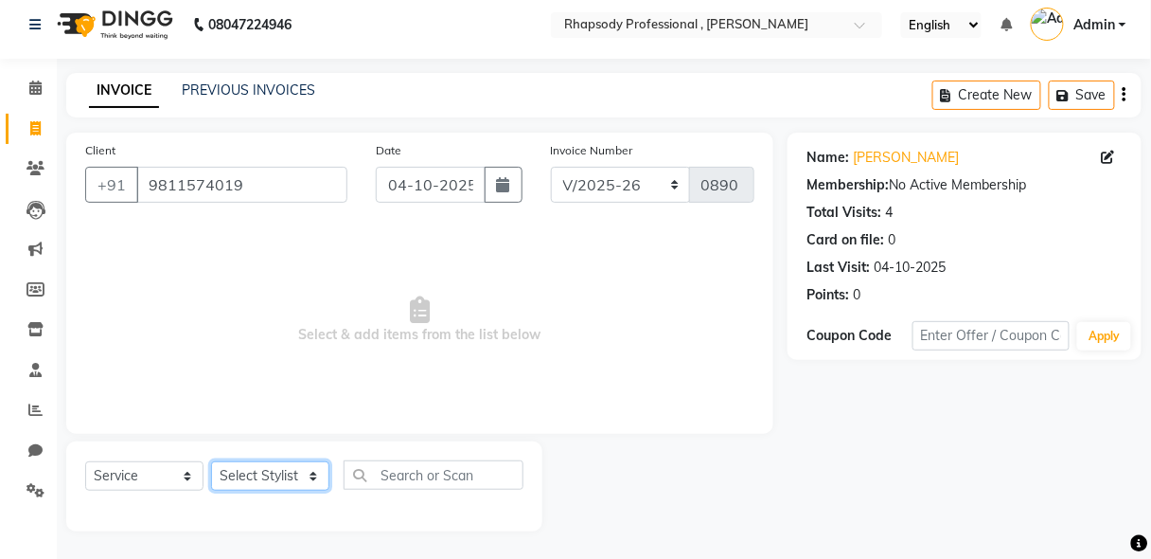
click at [257, 487] on select "Select Stylist [PERSON_NAME] [PERSON_NAME] Manager [PERSON_NAME] [PERSON_NAME] …" at bounding box center [270, 475] width 118 height 29
select select "85667"
click at [211, 461] on select "Select Stylist [PERSON_NAME] [PERSON_NAME] Manager [PERSON_NAME] [PERSON_NAME] …" at bounding box center [270, 475] width 118 height 29
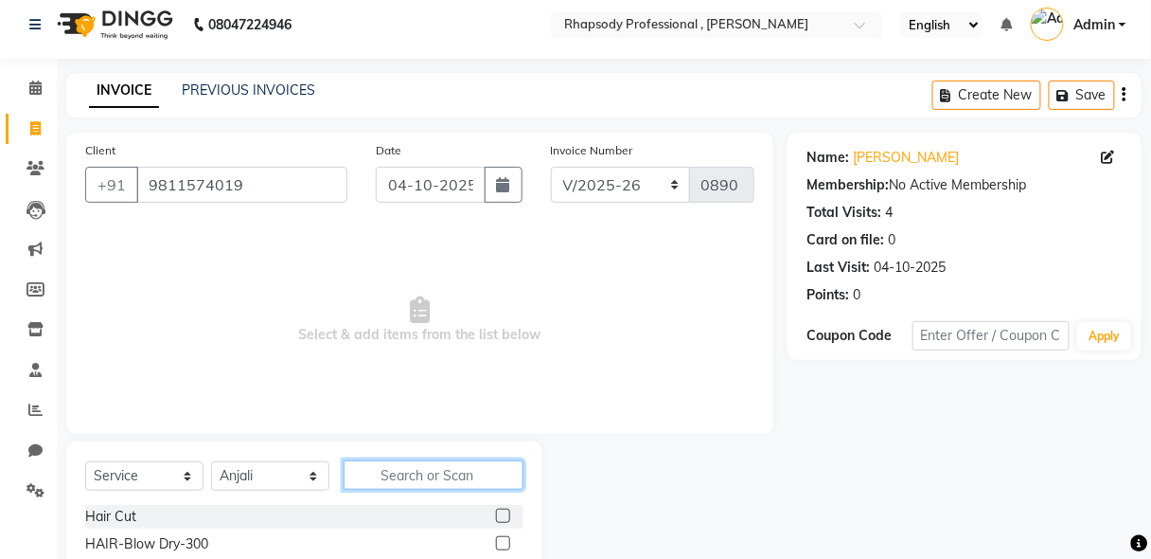
click at [456, 473] on input "text" at bounding box center [434, 474] width 180 height 29
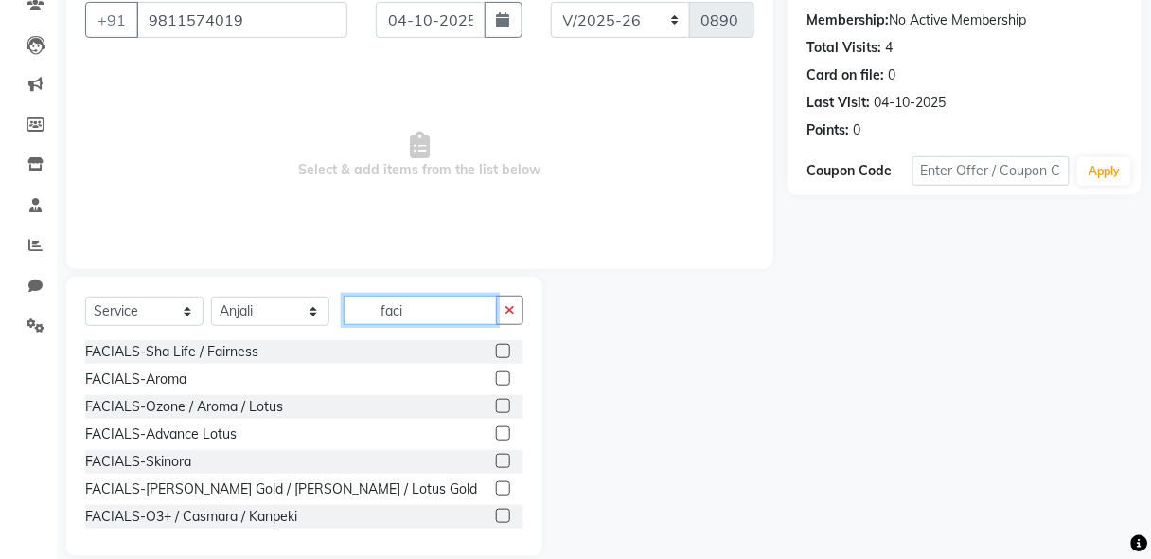
type input "faci"
click at [496, 402] on label at bounding box center [503, 406] width 14 height 14
click at [496, 402] on input "checkbox" at bounding box center [502, 406] width 12 height 12
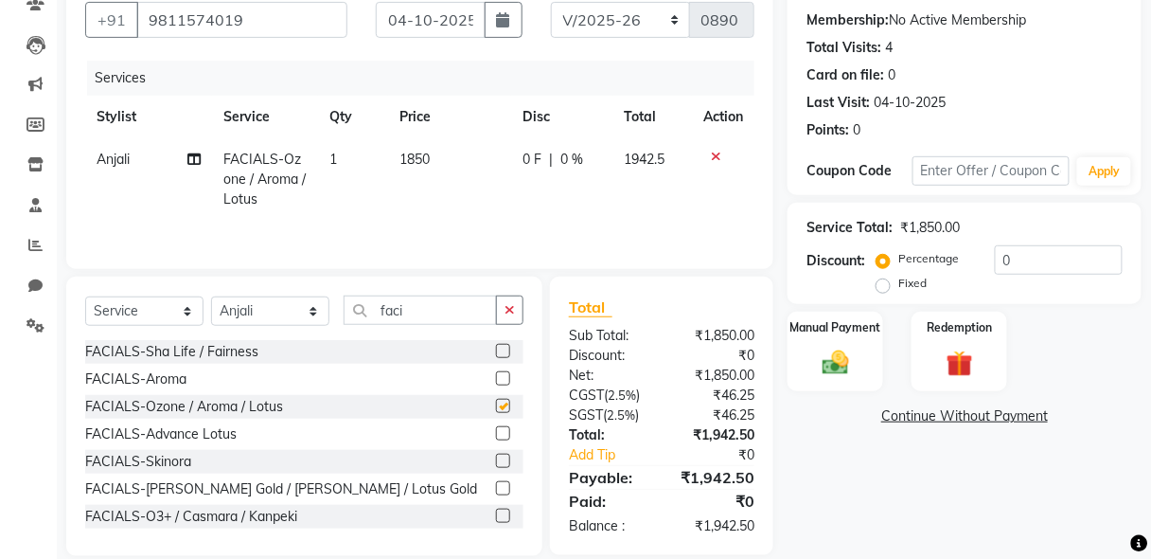
checkbox input "false"
click at [985, 180] on input "text" at bounding box center [992, 170] width 158 height 29
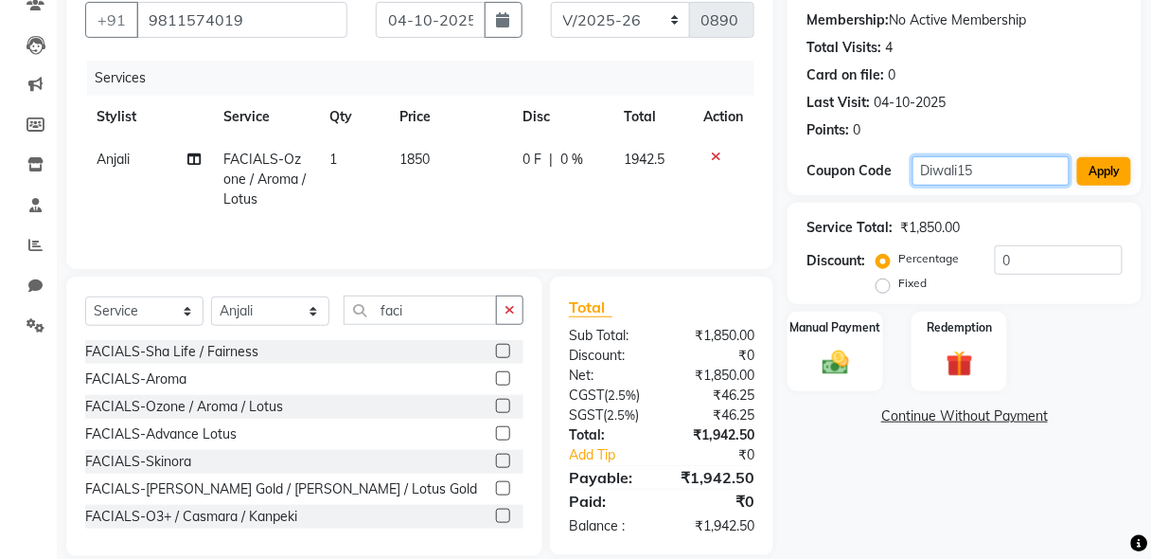
type input "Diwali15"
click at [1118, 169] on button "Apply" at bounding box center [1104, 171] width 54 height 28
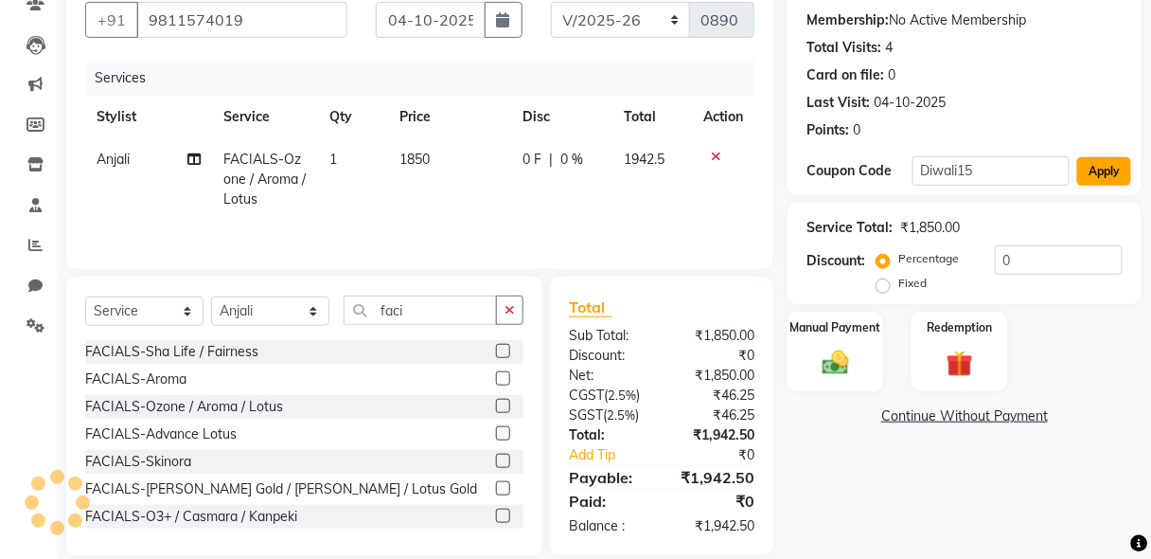
type input "15"
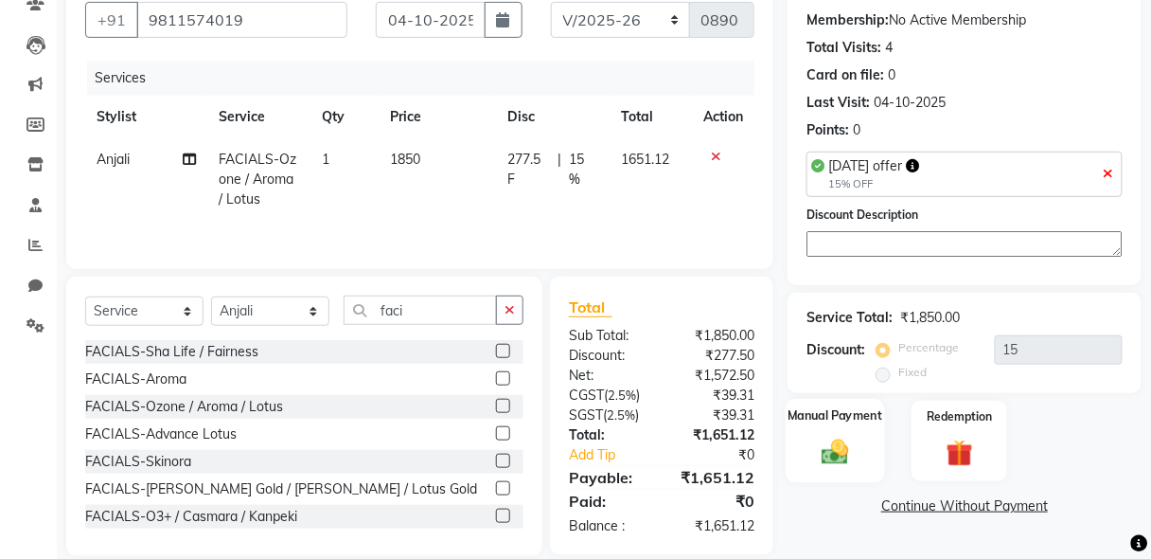
click at [830, 461] on img at bounding box center [835, 452] width 44 height 32
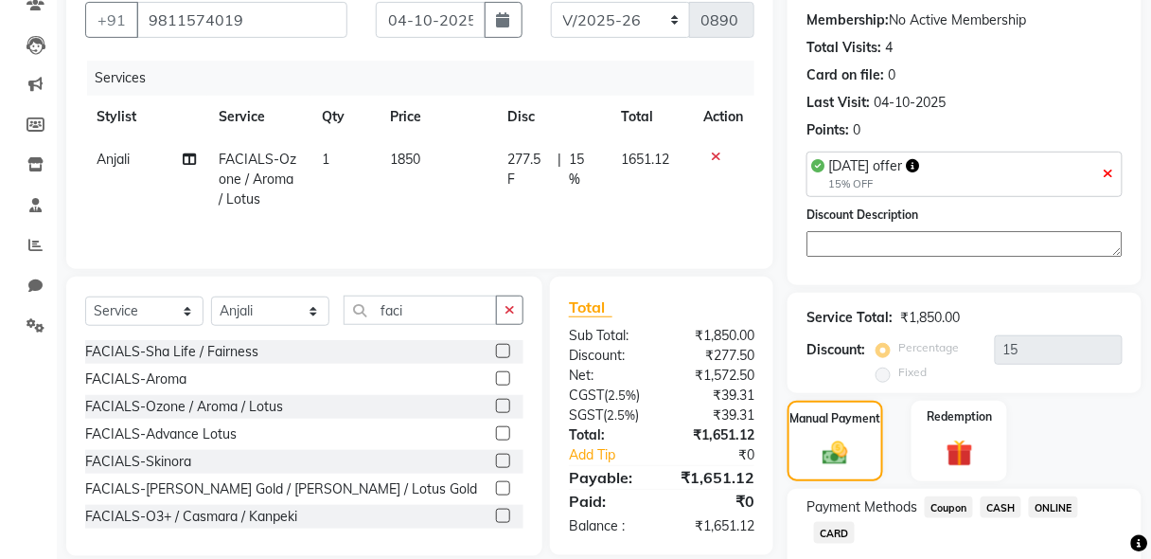
click at [1007, 500] on span "CASH" at bounding box center [1001, 507] width 41 height 22
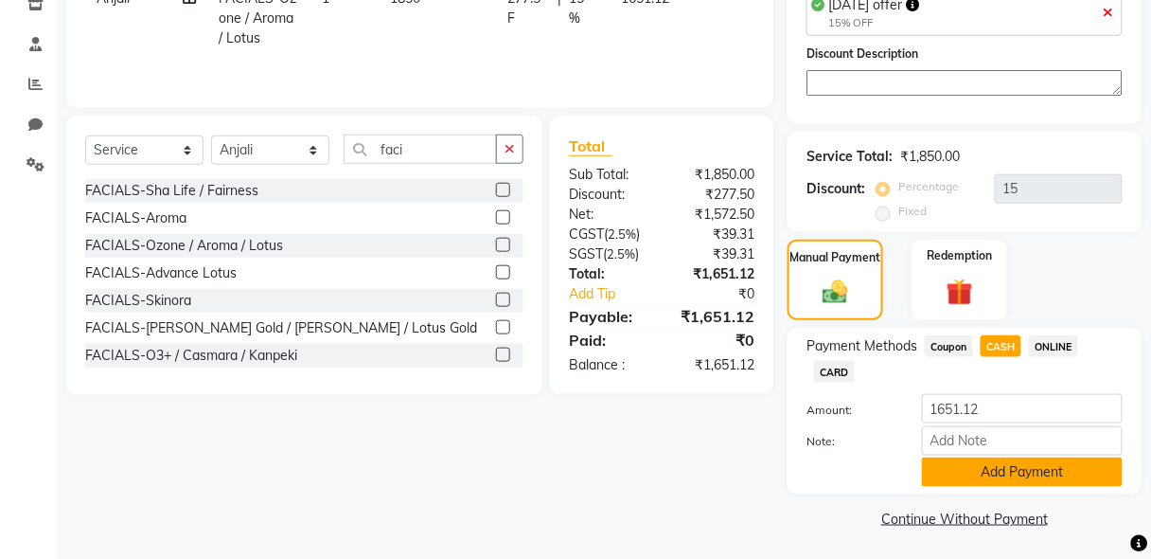
click at [1002, 467] on button "Add Payment" at bounding box center [1022, 471] width 201 height 29
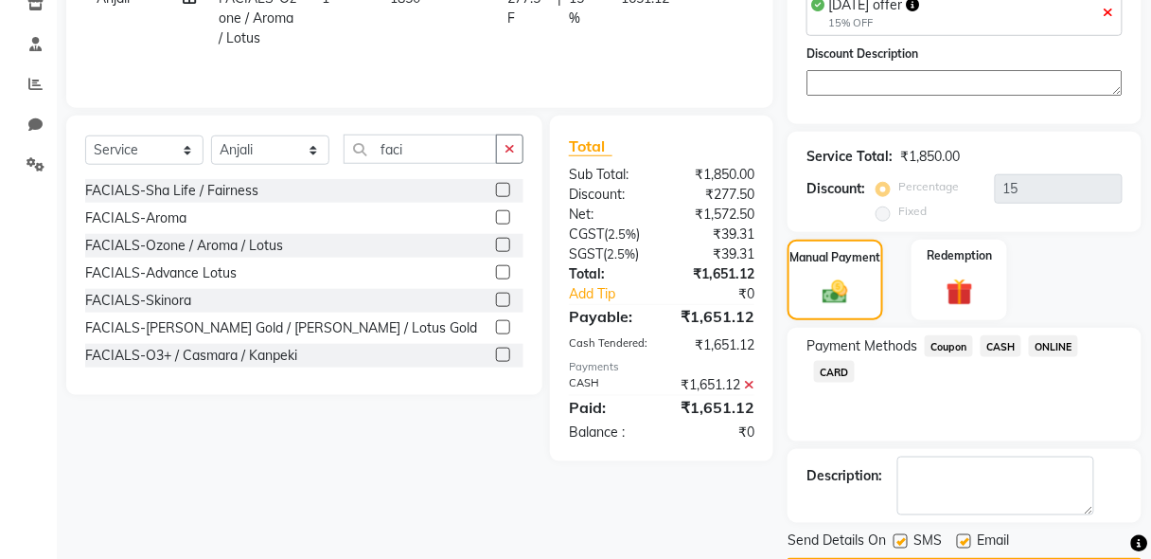
scroll to position [388, 0]
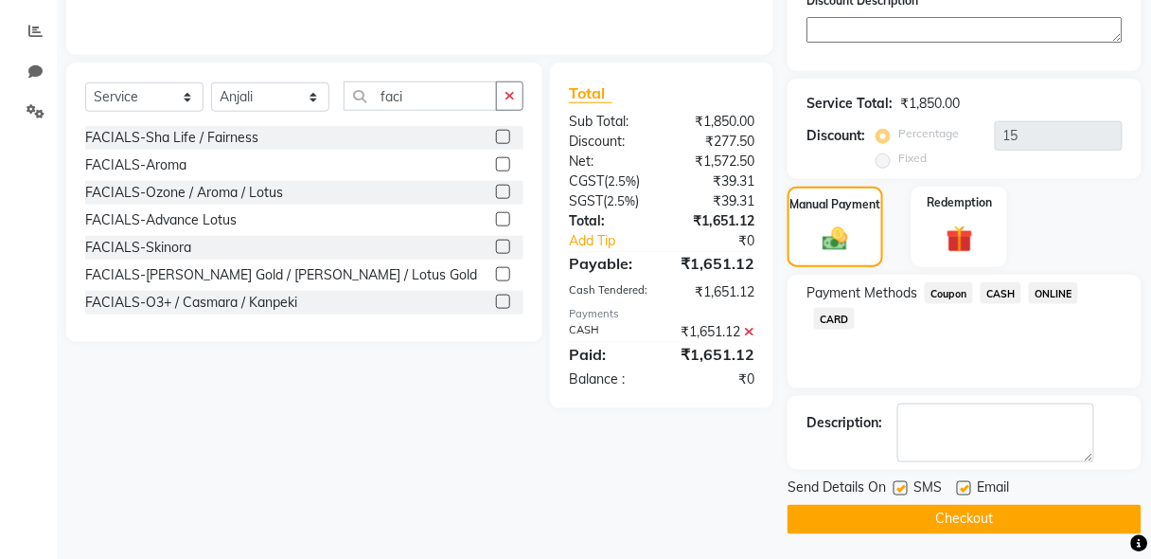
click at [978, 523] on button "Checkout" at bounding box center [965, 519] width 354 height 29
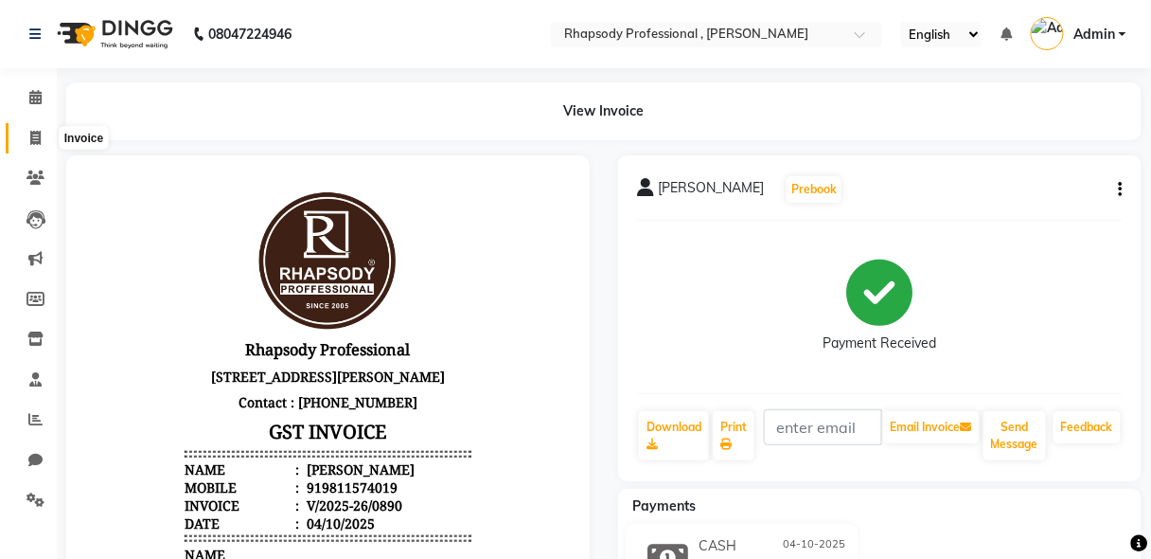
click at [30, 135] on icon at bounding box center [35, 138] width 10 height 14
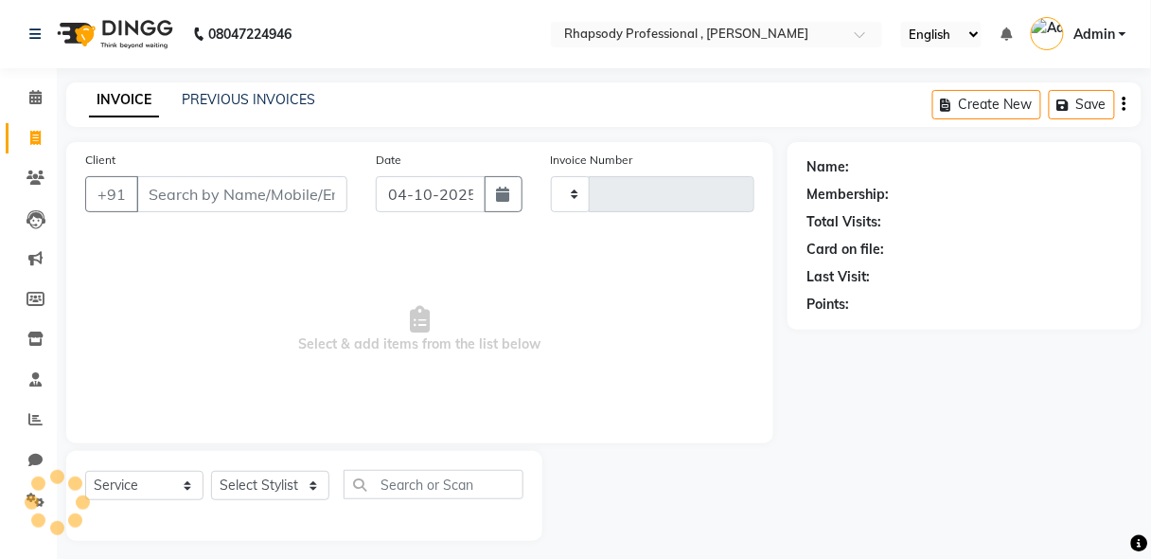
scroll to position [9, 0]
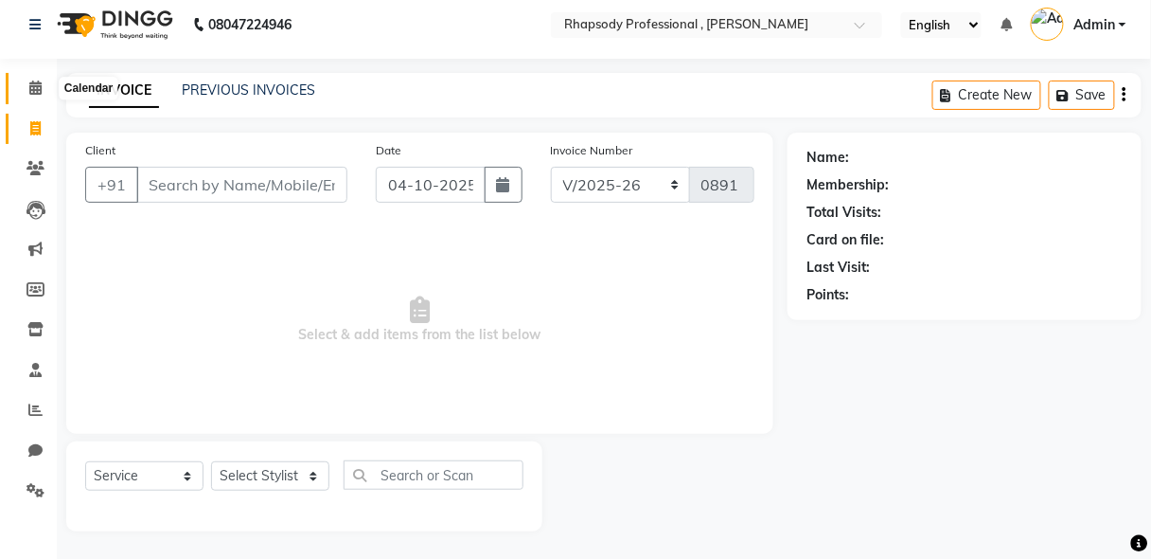
click at [27, 80] on span at bounding box center [35, 89] width 33 height 22
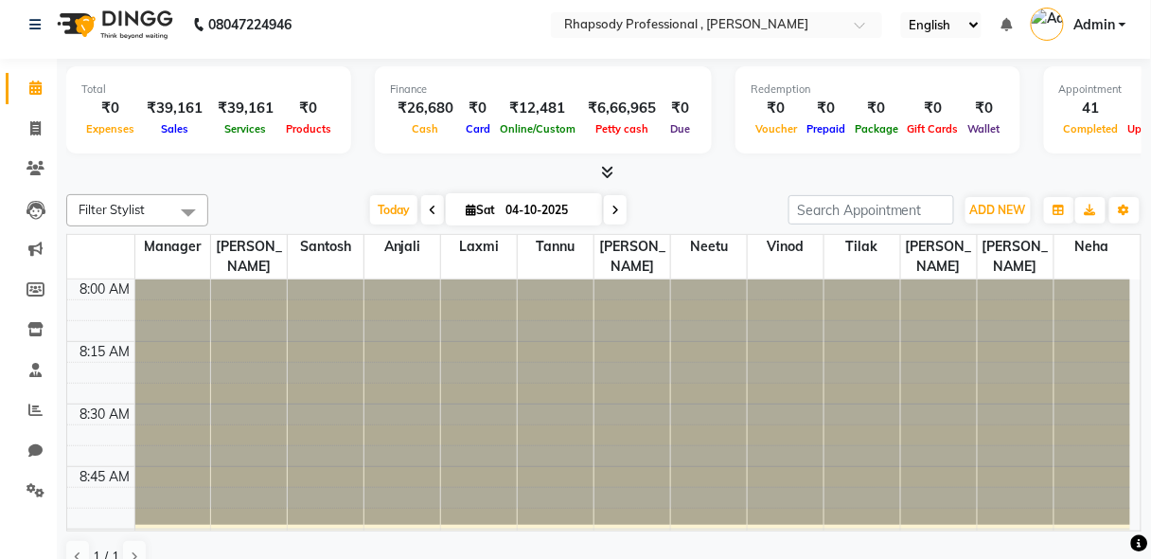
click at [35, 87] on span at bounding box center [35, 89] width 33 height 22
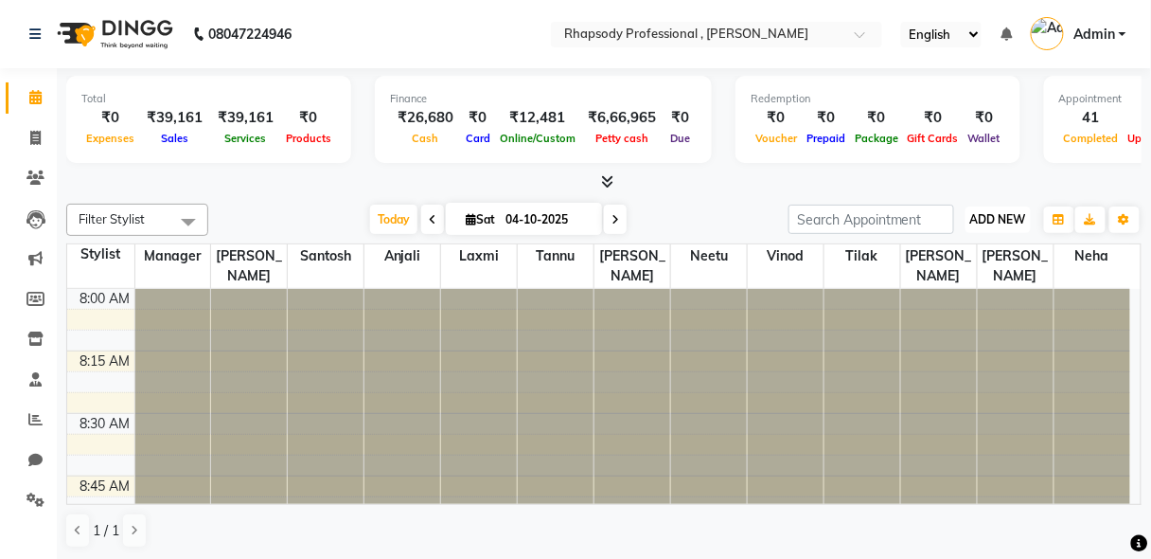
click at [1011, 222] on span "ADD NEW" at bounding box center [998, 219] width 56 height 14
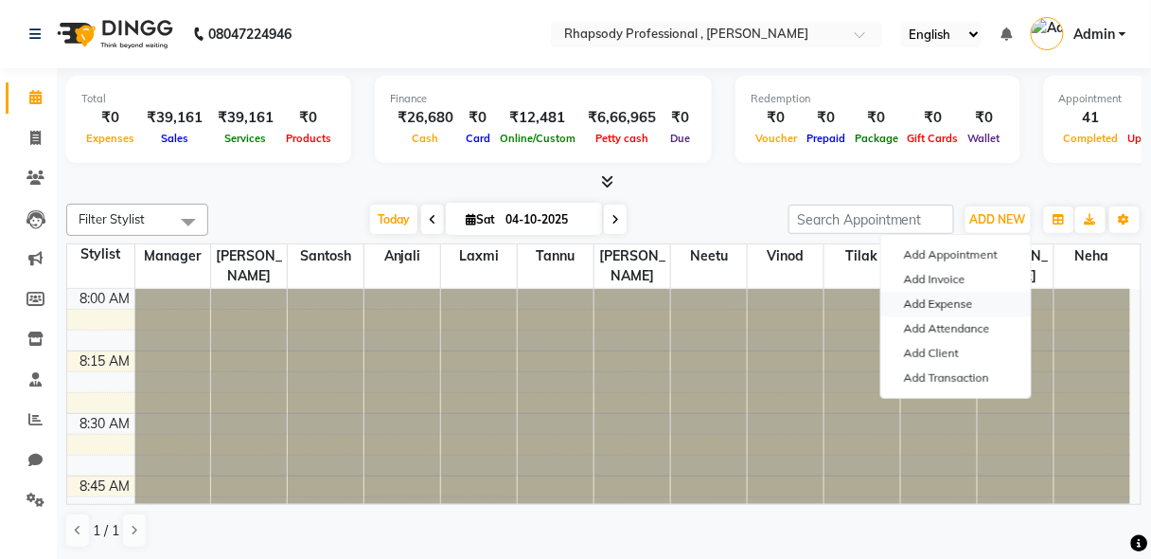
click at [993, 308] on link "Add Expense" at bounding box center [956, 304] width 150 height 25
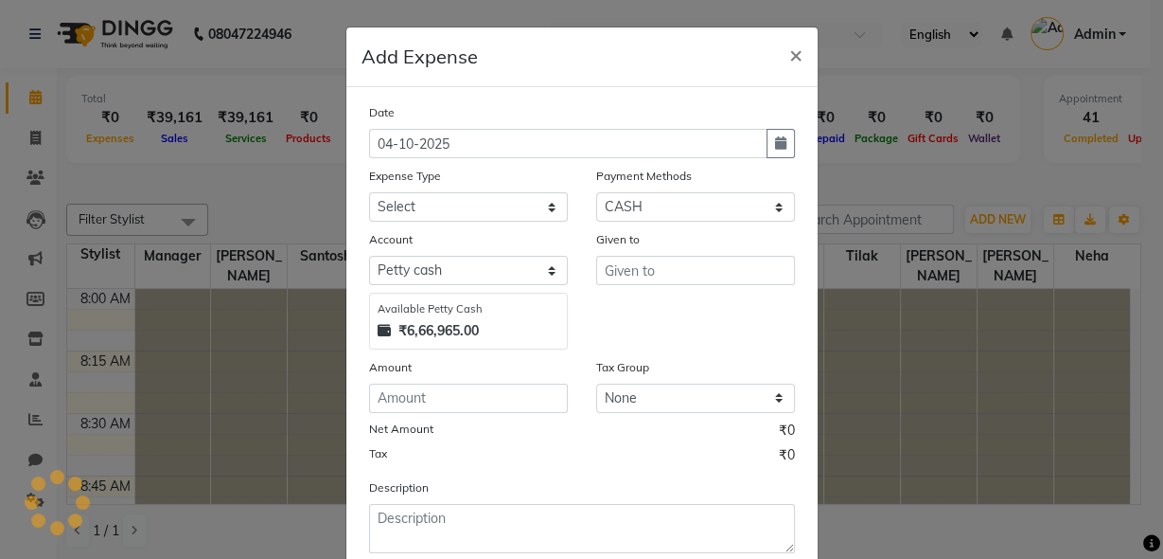
click at [964, 304] on ngb-modal-window "Add Expense × Date [DATE] Expense Type Select Advance Salary Bank charges Car m…" at bounding box center [581, 279] width 1163 height 559
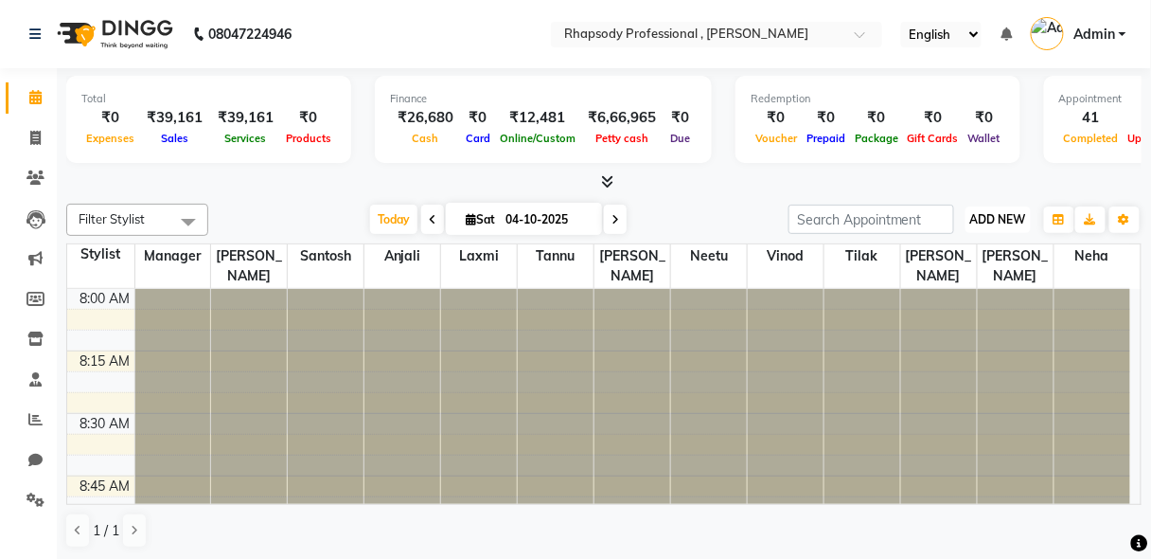
click at [1001, 214] on span "ADD NEW" at bounding box center [998, 219] width 56 height 14
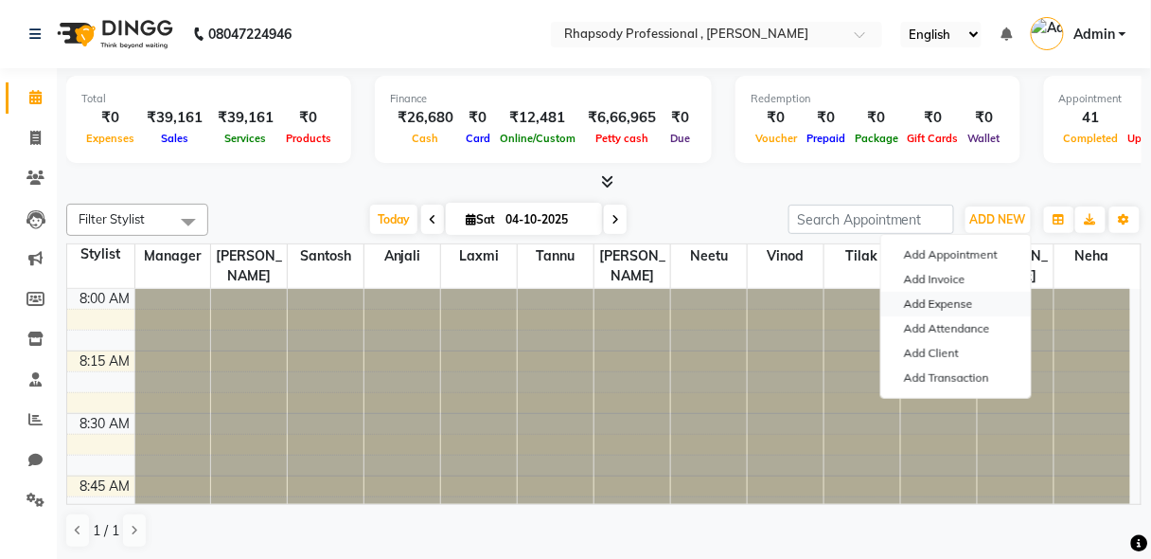
click at [930, 307] on link "Add Expense" at bounding box center [956, 304] width 150 height 25
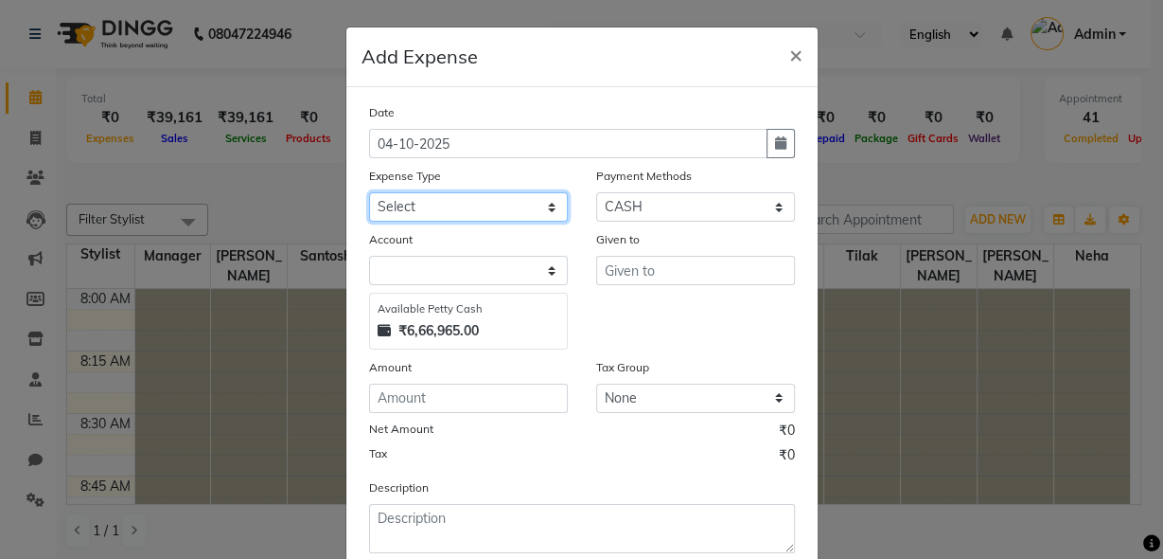
click at [400, 205] on select "Select Advance Salary Bank charges Car maintenance Cash transfer to bank Cash t…" at bounding box center [468, 206] width 199 height 29
click at [369, 192] on select "Select Advance Salary Bank charges Car maintenance Cash transfer to bank Cash t…" at bounding box center [468, 206] width 199 height 29
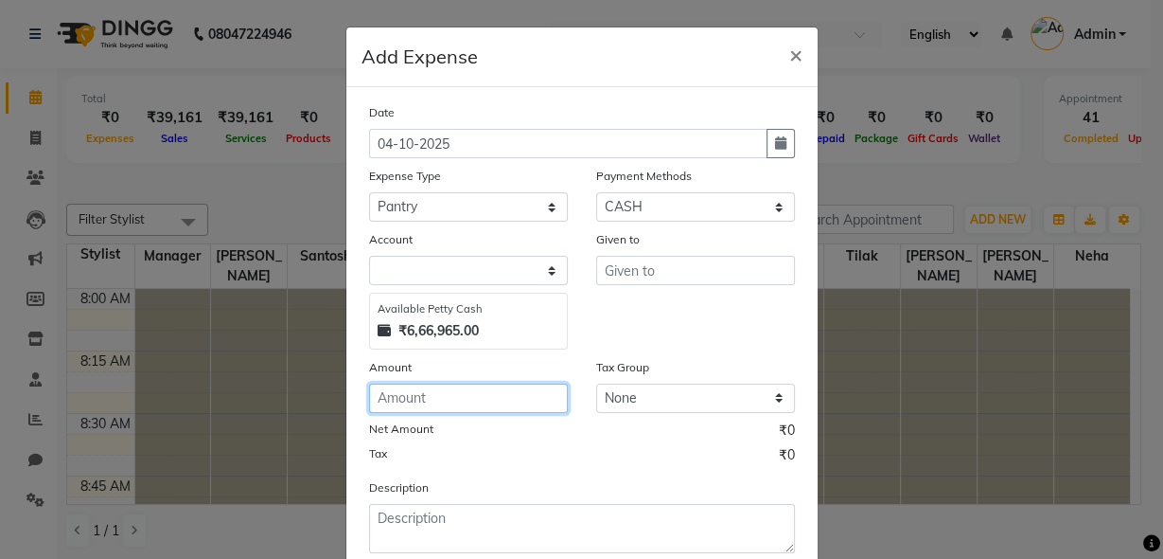
click at [430, 402] on input "number" at bounding box center [468, 397] width 199 height 29
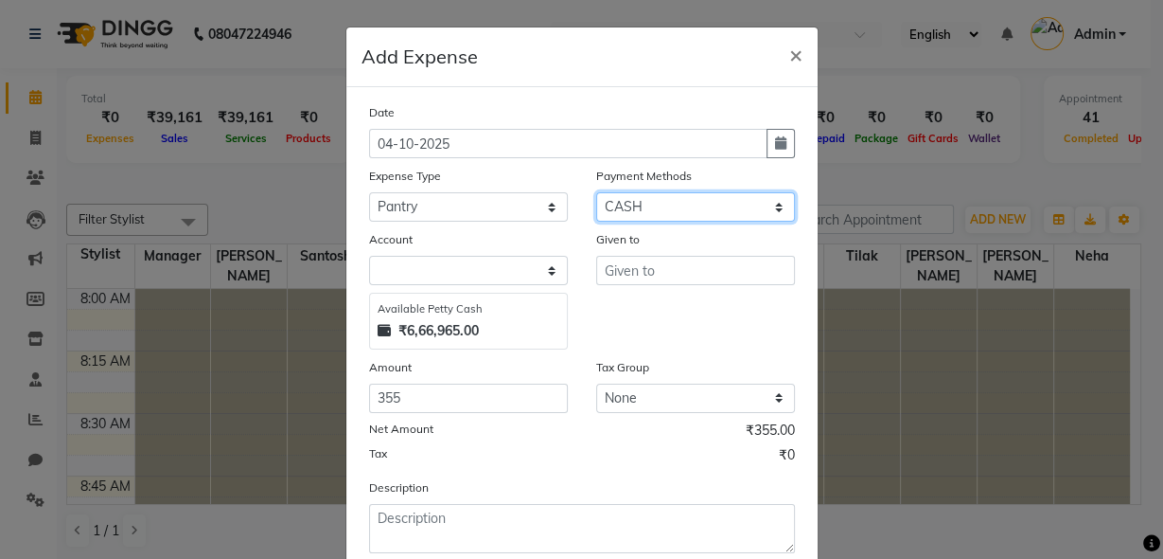
click at [664, 204] on select "Select Coupon Gift Card CASH Points ONLINE Prepaid Wallet CARD Package" at bounding box center [695, 206] width 199 height 29
click at [596, 192] on select "Select Coupon Gift Card CASH Points ONLINE Prepaid Wallet CARD Package" at bounding box center [695, 206] width 199 height 29
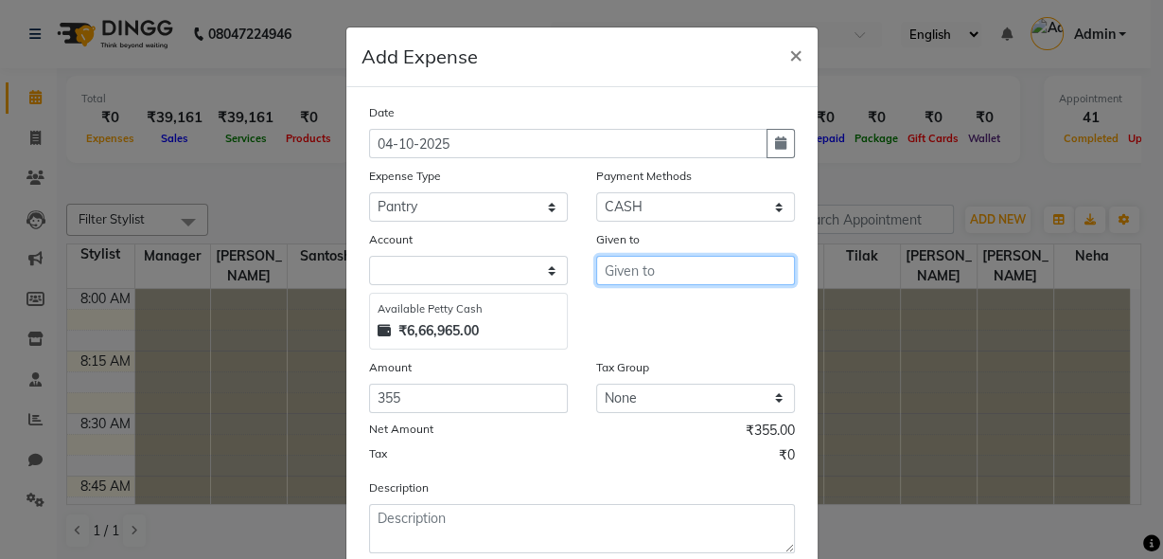
click at [679, 271] on input "text" at bounding box center [695, 270] width 199 height 29
click at [708, 309] on button "Lat if" at bounding box center [671, 310] width 150 height 30
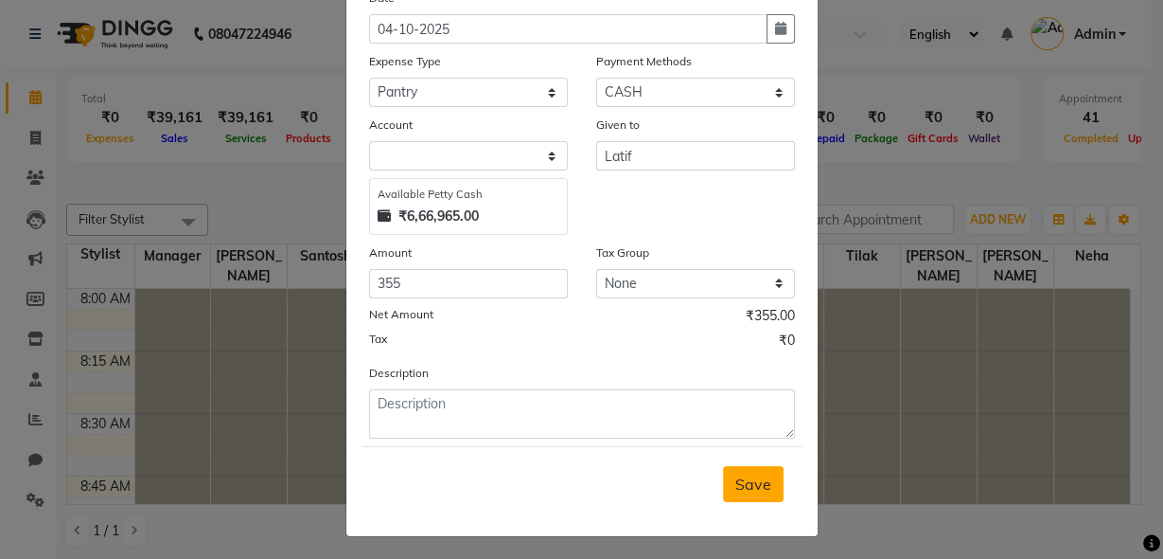
click at [738, 487] on span "Save" at bounding box center [754, 483] width 36 height 19
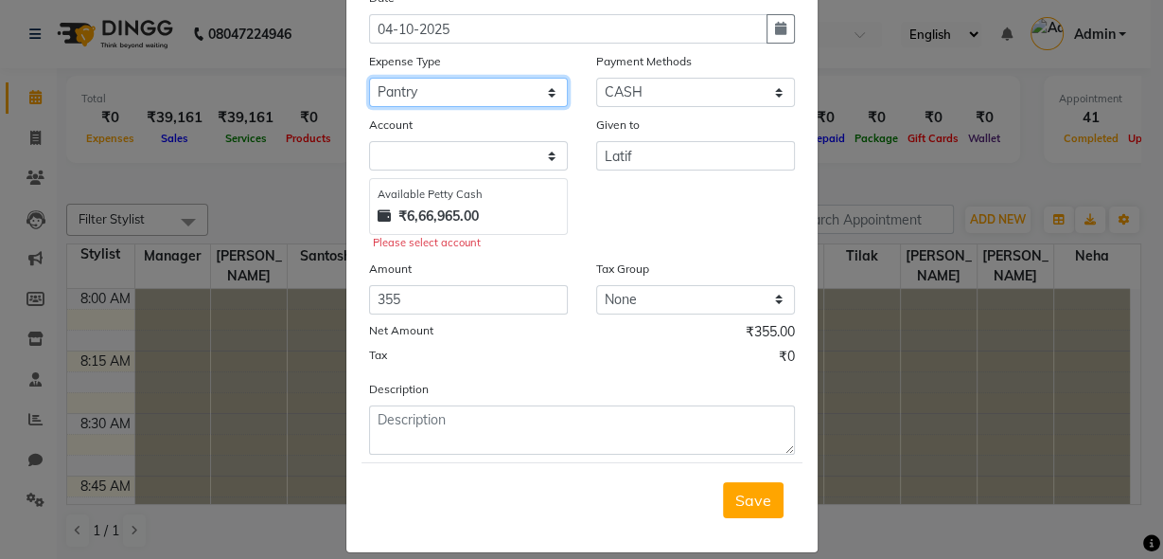
click at [533, 91] on select "Select Advance Salary Bank charges Car maintenance Cash transfer to bank Cash t…" at bounding box center [468, 92] width 199 height 29
click at [369, 78] on select "Select Advance Salary Bank charges Car maintenance Cash transfer to bank Cash t…" at bounding box center [468, 92] width 199 height 29
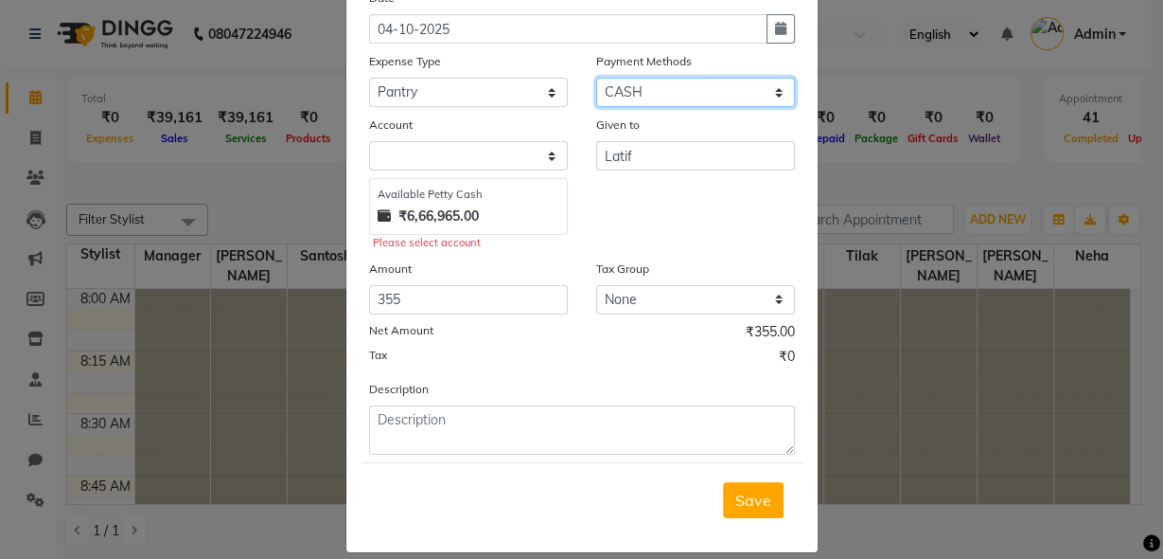
click at [680, 87] on select "Select Coupon Gift Card CASH Points ONLINE Prepaid Wallet CARD Package" at bounding box center [695, 92] width 199 height 29
click at [596, 78] on select "Select Coupon Gift Card CASH Points ONLINE Prepaid Wallet CARD Package" at bounding box center [695, 92] width 199 height 29
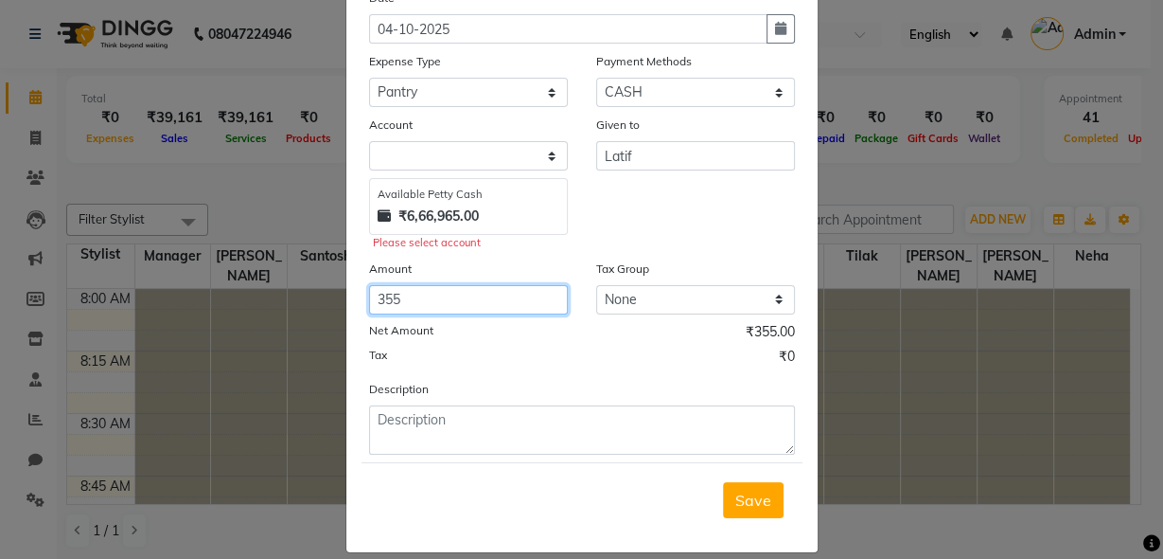
click at [392, 299] on input "355" at bounding box center [468, 299] width 199 height 29
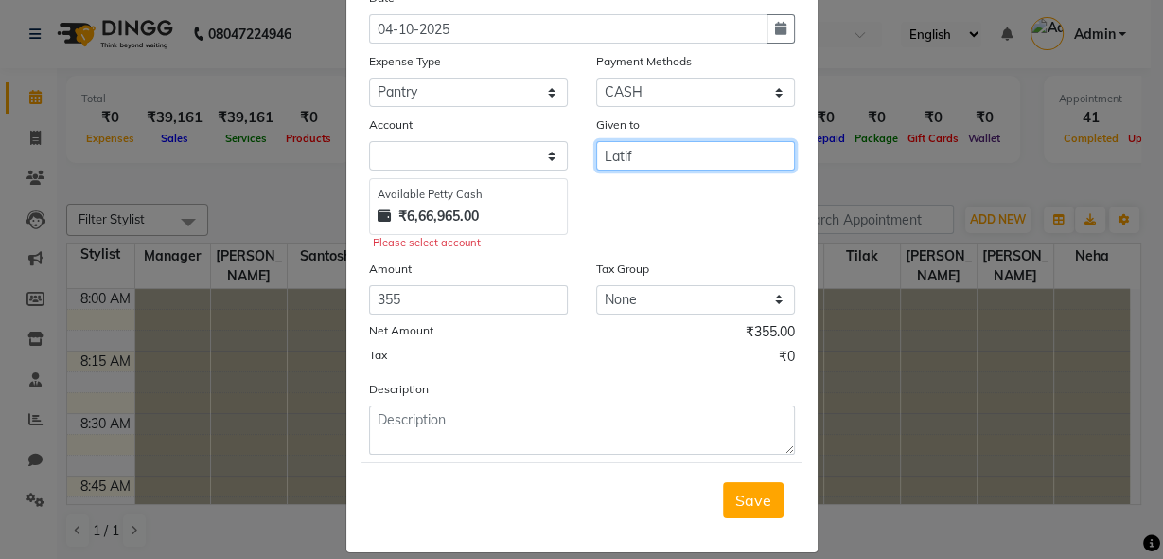
click at [640, 152] on input "Latif" at bounding box center [695, 155] width 199 height 29
click at [747, 492] on span "Save" at bounding box center [754, 499] width 36 height 19
click at [26, 134] on ngb-modal-window "Add Expense × Date [DATE] Expense Type Select Advance Salary Bank charges Car m…" at bounding box center [581, 279] width 1163 height 559
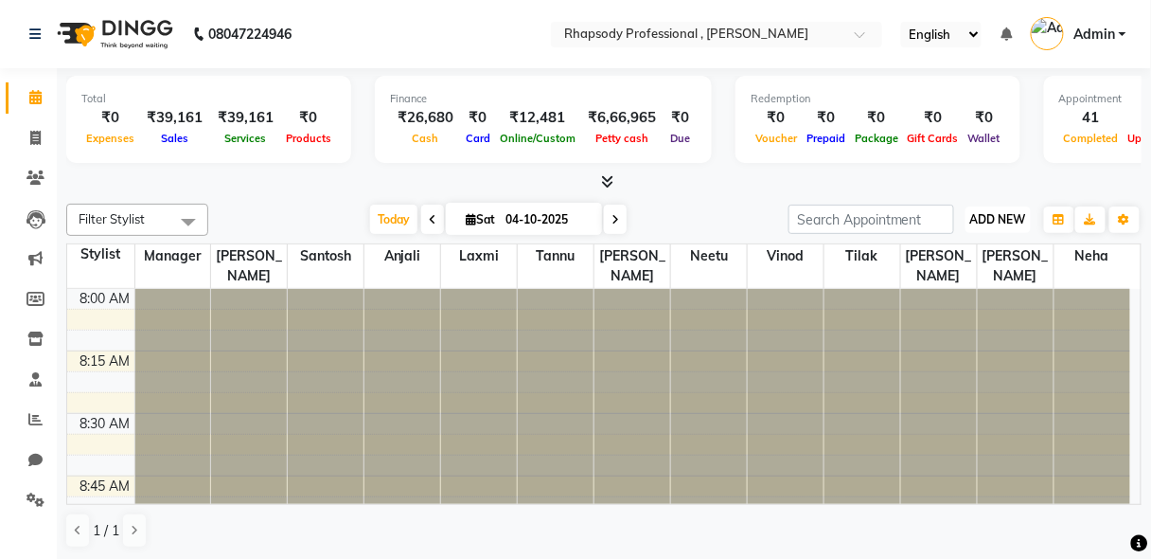
click at [1007, 215] on span "ADD NEW" at bounding box center [998, 219] width 56 height 14
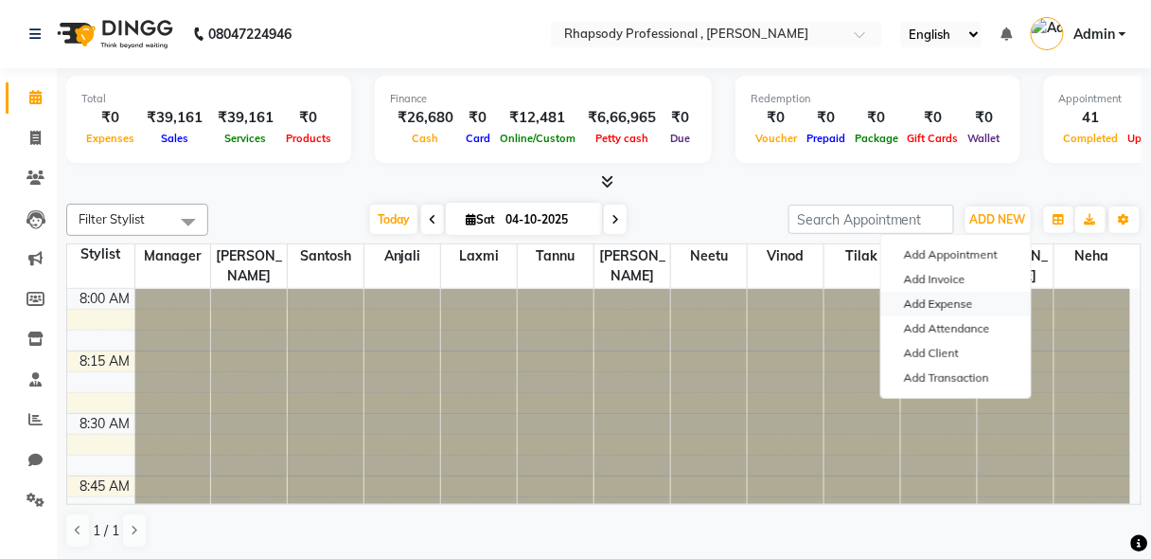
click at [966, 301] on link "Add Expense" at bounding box center [956, 304] width 150 height 25
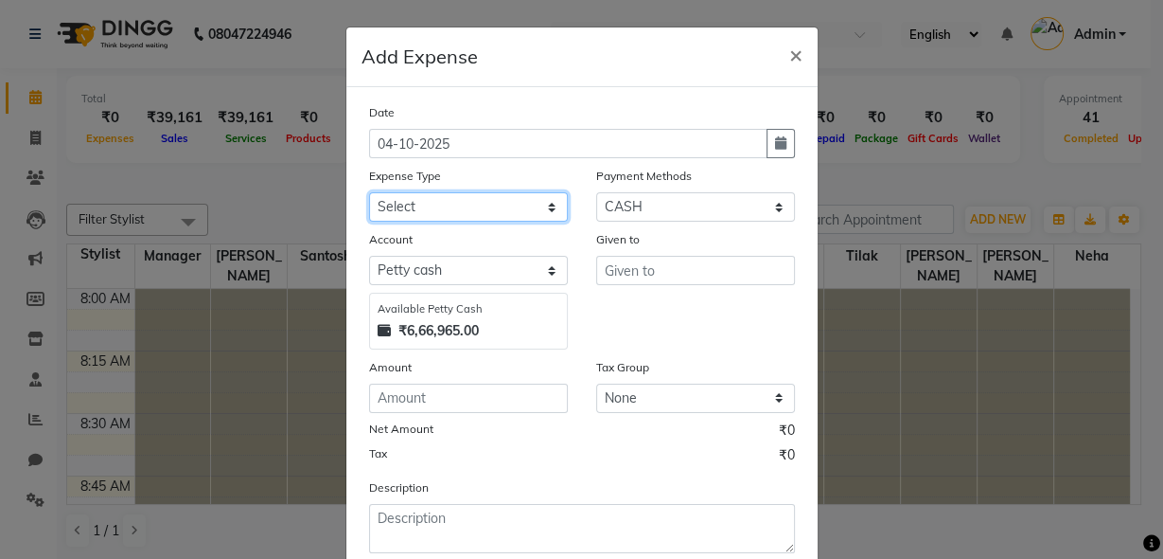
click at [525, 208] on select "Select Advance Salary Bank charges Car maintenance Cash transfer to bank Cash t…" at bounding box center [468, 206] width 199 height 29
click at [369, 192] on select "Select Advance Salary Bank charges Car maintenance Cash transfer to bank Cash t…" at bounding box center [468, 206] width 199 height 29
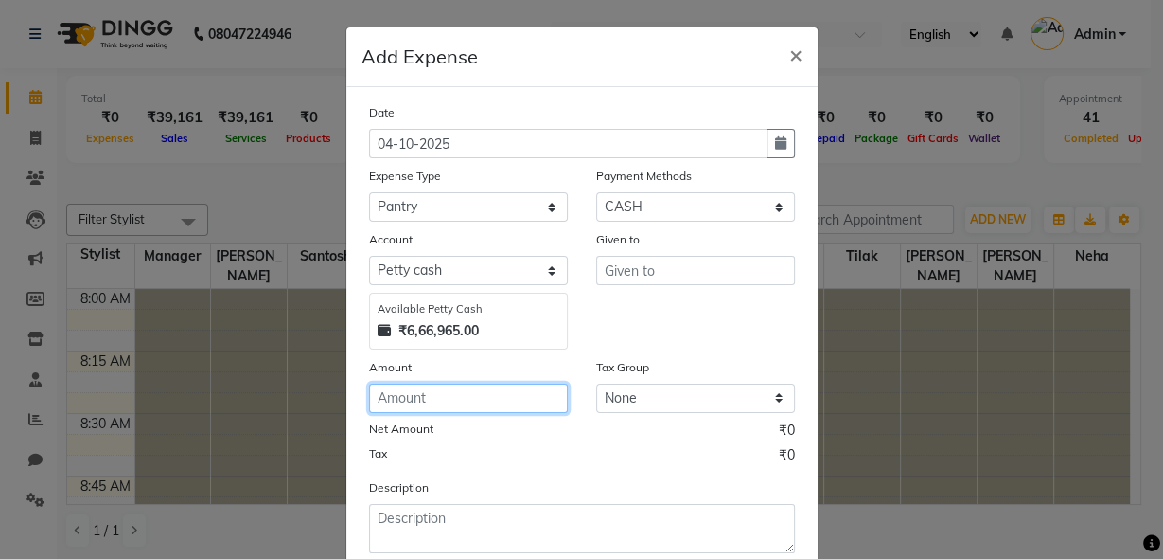
click at [375, 402] on input "number" at bounding box center [468, 397] width 199 height 29
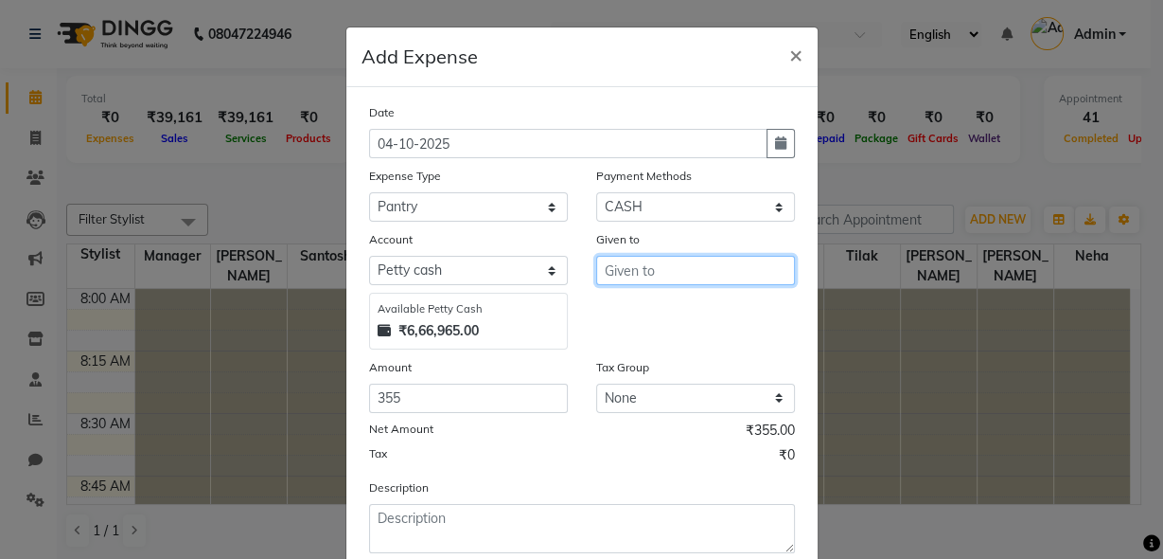
click at [693, 281] on input "text" at bounding box center [695, 270] width 199 height 29
click at [682, 313] on button "La tif" at bounding box center [671, 310] width 150 height 30
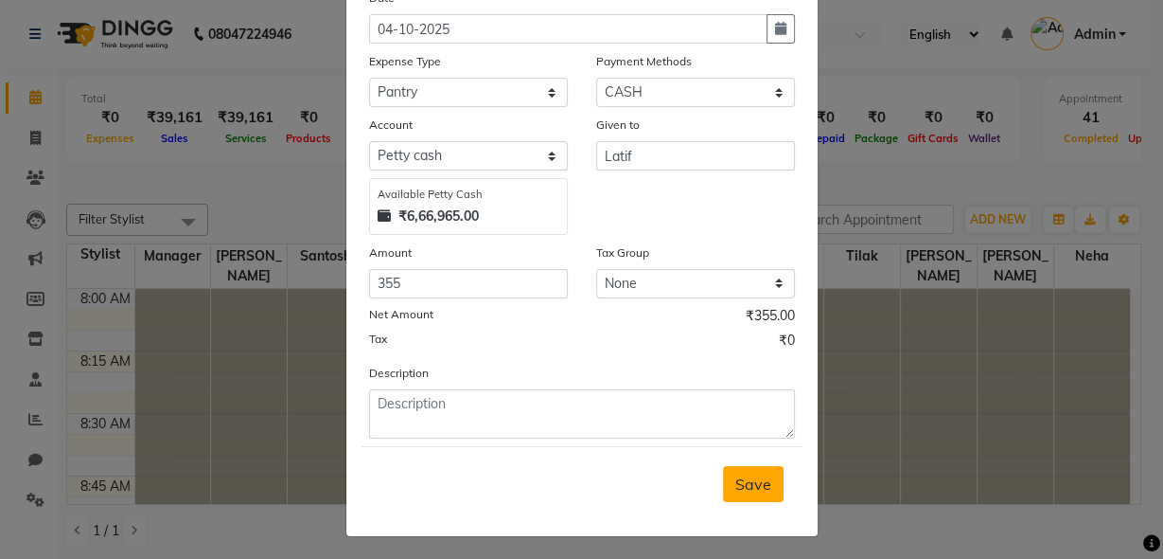
click at [765, 474] on span "Save" at bounding box center [754, 483] width 36 height 19
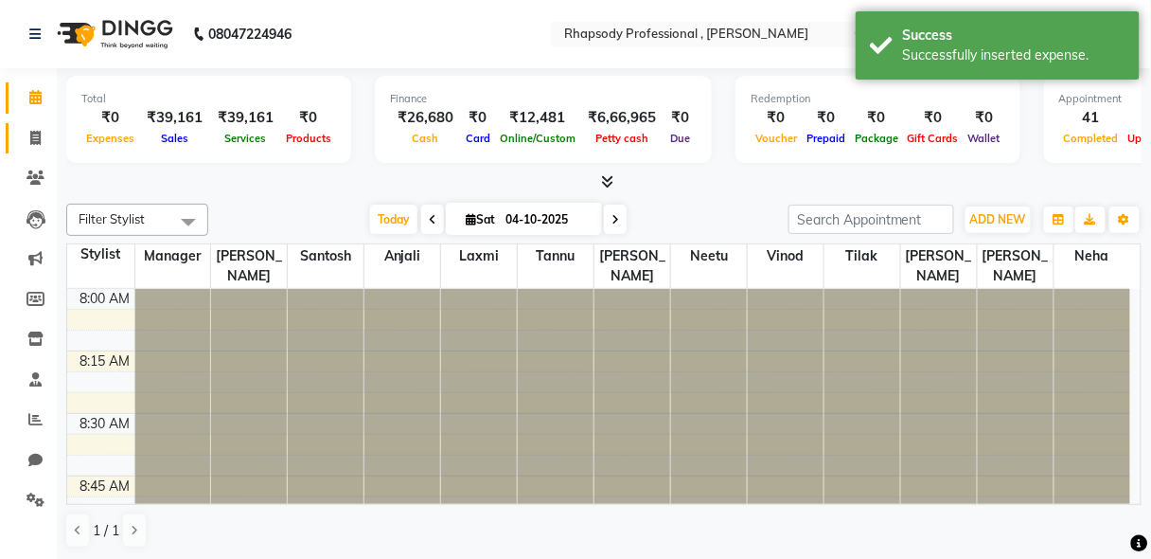
click at [38, 143] on icon at bounding box center [35, 138] width 10 height 14
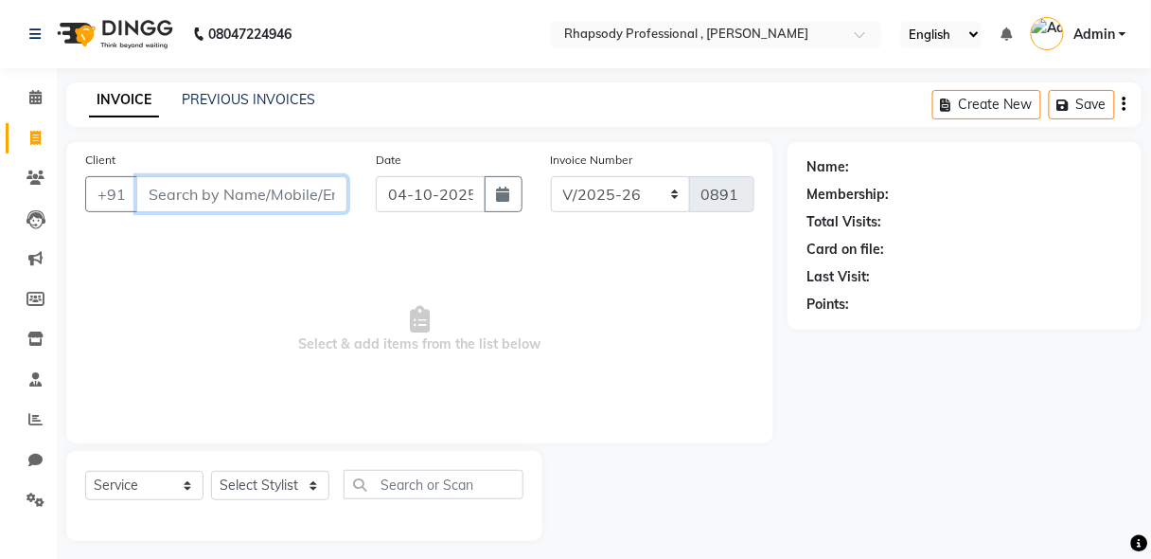
click at [252, 199] on input "Client" at bounding box center [241, 194] width 211 height 36
click at [204, 192] on input "Client" at bounding box center [241, 194] width 211 height 36
click at [222, 208] on input "Client" at bounding box center [241, 194] width 211 height 36
click at [179, 182] on input "Client" at bounding box center [241, 194] width 211 height 36
click at [180, 186] on input "Client" at bounding box center [241, 194] width 211 height 36
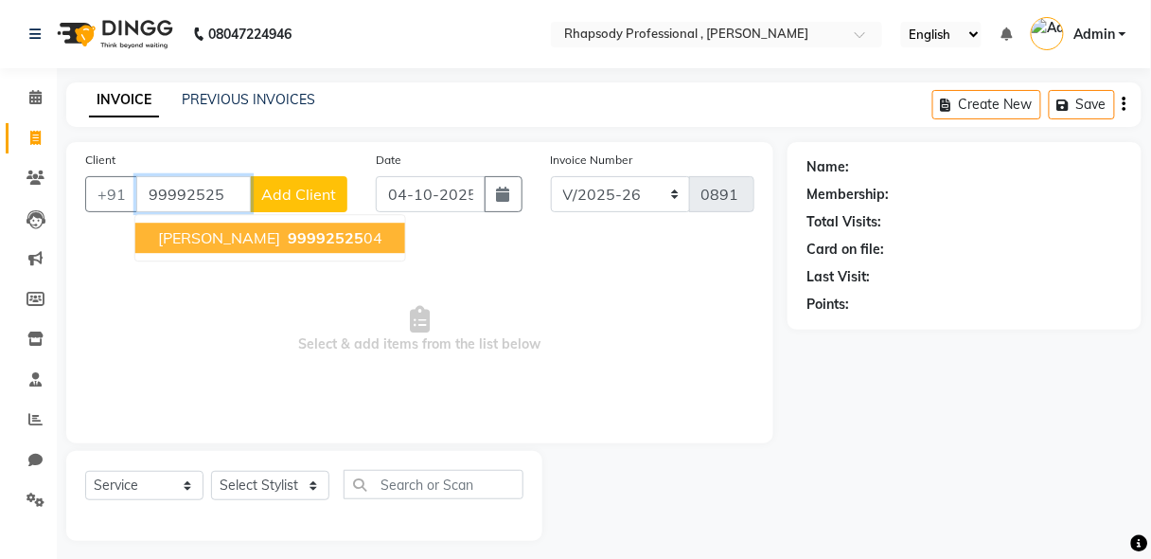
click at [212, 239] on span "[PERSON_NAME]" at bounding box center [219, 237] width 122 height 19
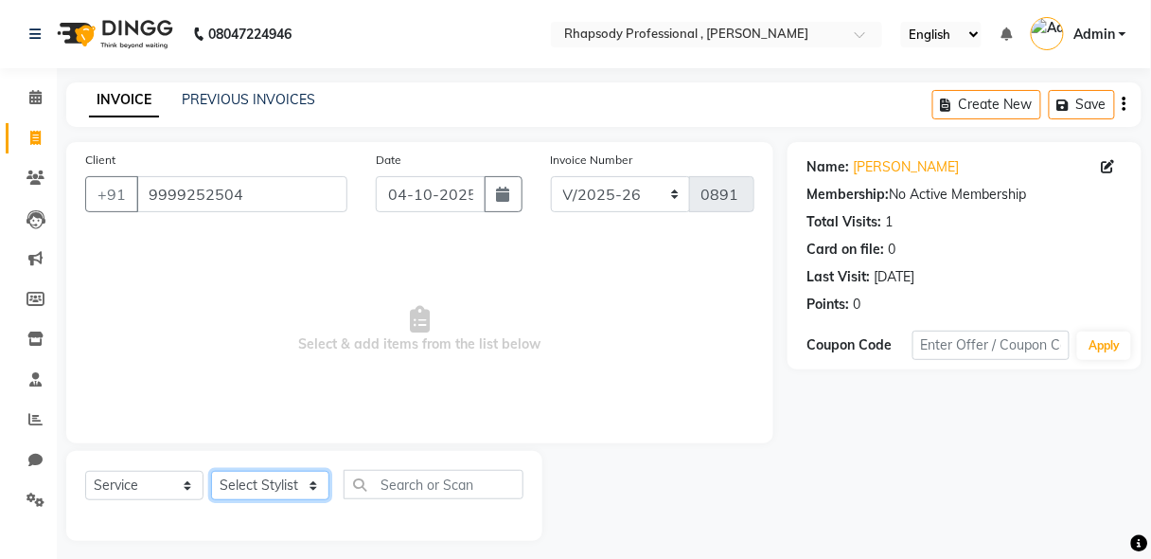
click at [275, 495] on select "Select Stylist [PERSON_NAME] [PERSON_NAME] Manager [PERSON_NAME] [PERSON_NAME] …" at bounding box center [270, 484] width 118 height 29
click at [211, 470] on select "Select Stylist [PERSON_NAME] [PERSON_NAME] Manager [PERSON_NAME] [PERSON_NAME] …" at bounding box center [270, 484] width 118 height 29
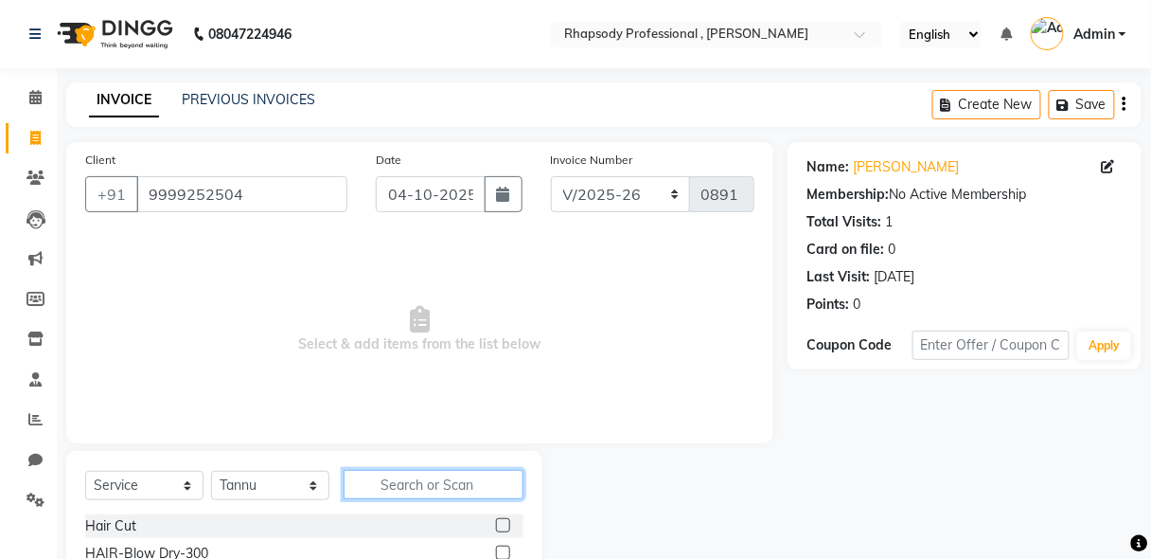
click at [455, 489] on input "text" at bounding box center [434, 484] width 180 height 29
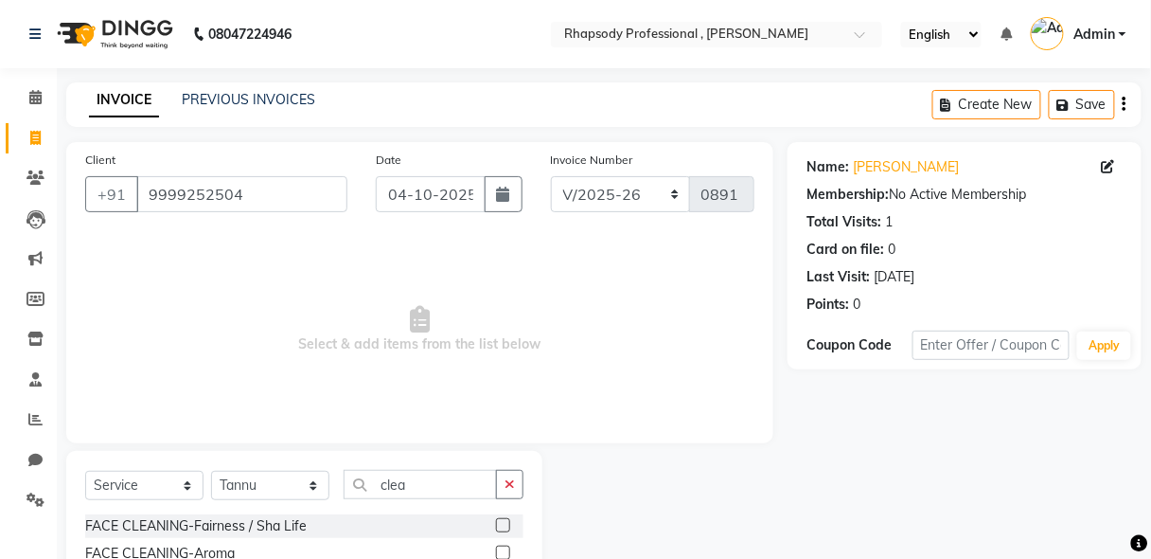
click at [1150, 408] on div "Name: [PERSON_NAME] Membership: No Active Membership Total Visits: 1 Card on fi…" at bounding box center [972, 436] width 368 height 588
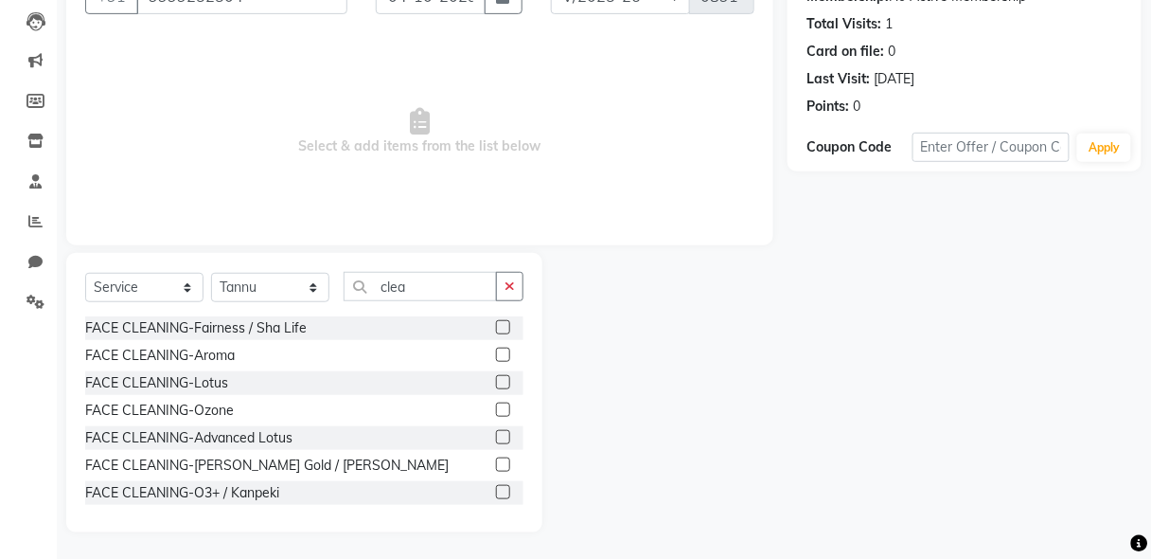
click at [496, 380] on label at bounding box center [503, 382] width 14 height 14
click at [496, 380] on input "checkbox" at bounding box center [502, 383] width 12 height 12
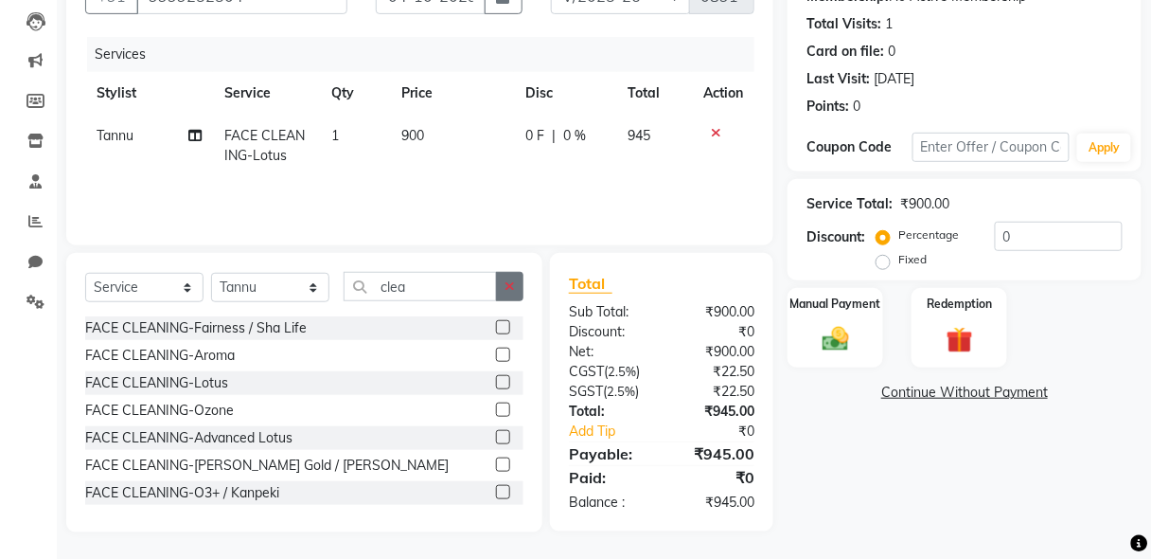
click at [513, 286] on icon "button" at bounding box center [510, 285] width 10 height 13
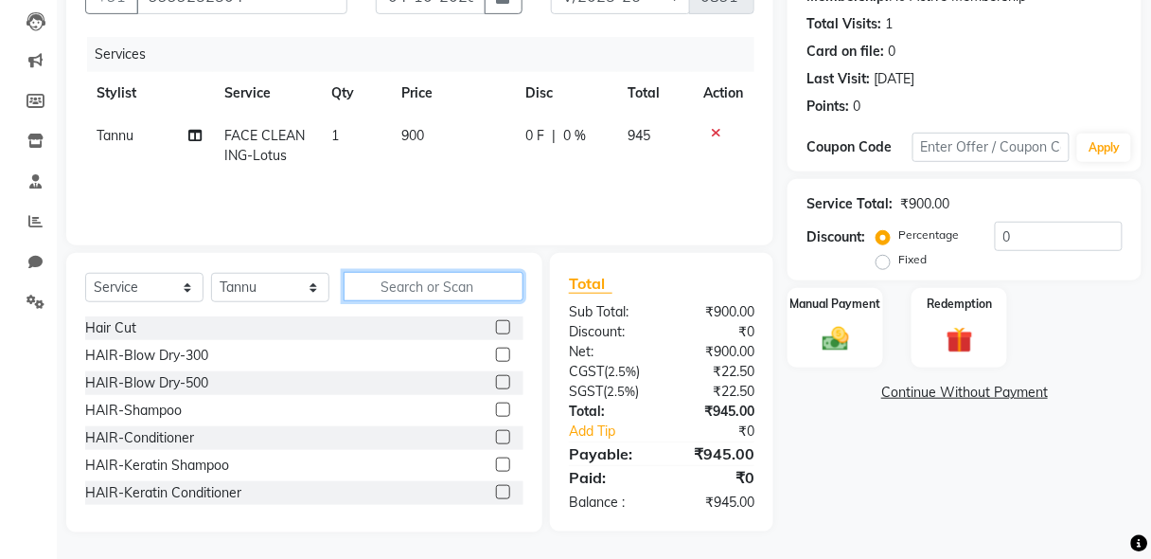
click at [497, 286] on input "text" at bounding box center [434, 286] width 180 height 29
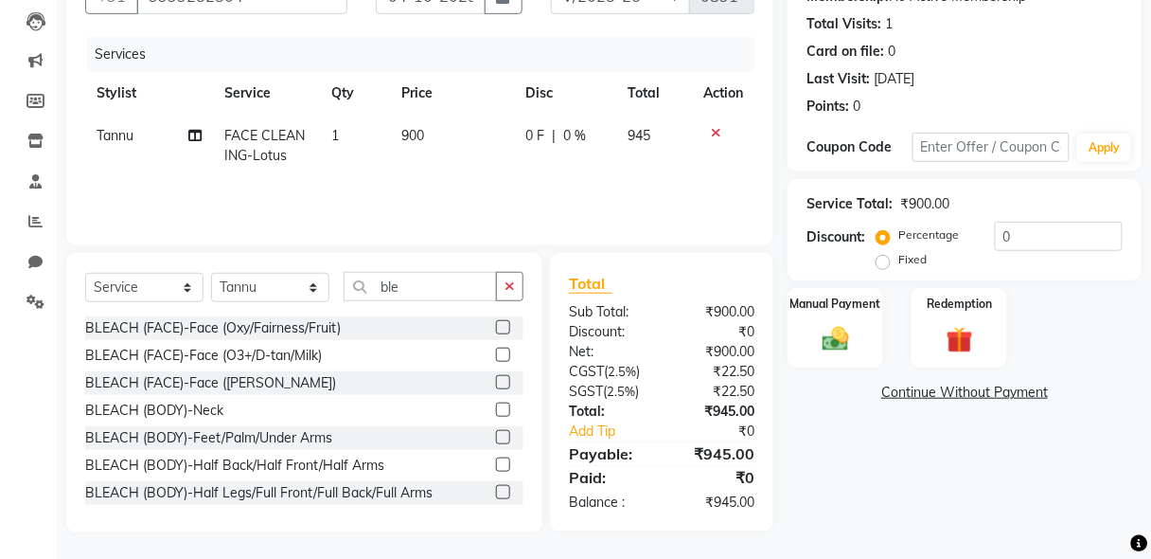
click at [496, 325] on label at bounding box center [503, 327] width 14 height 14
click at [496, 325] on input "checkbox" at bounding box center [502, 328] width 12 height 12
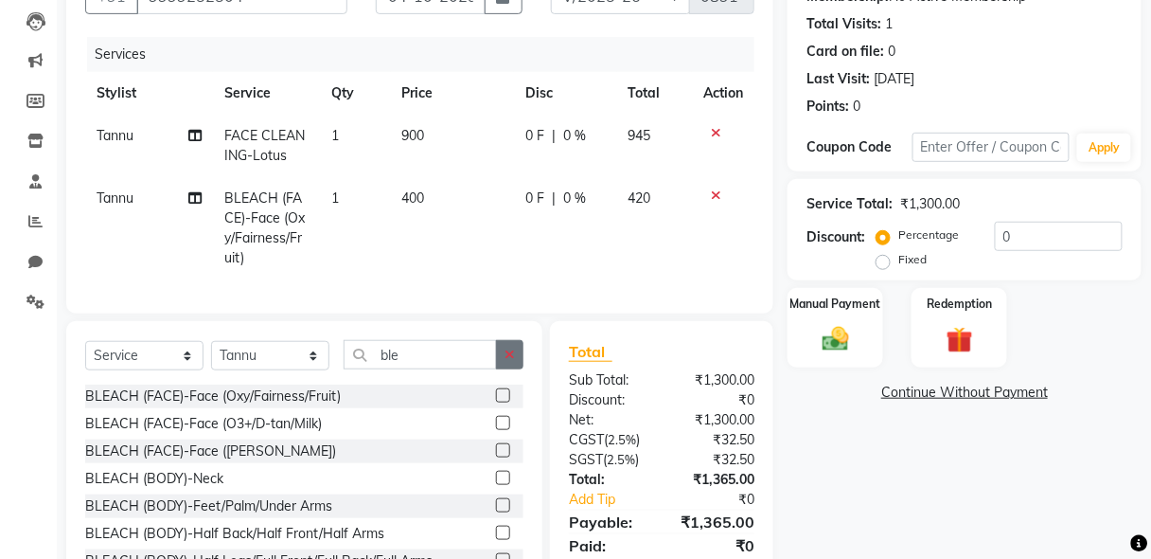
click at [514, 361] on icon "button" at bounding box center [510, 353] width 10 height 13
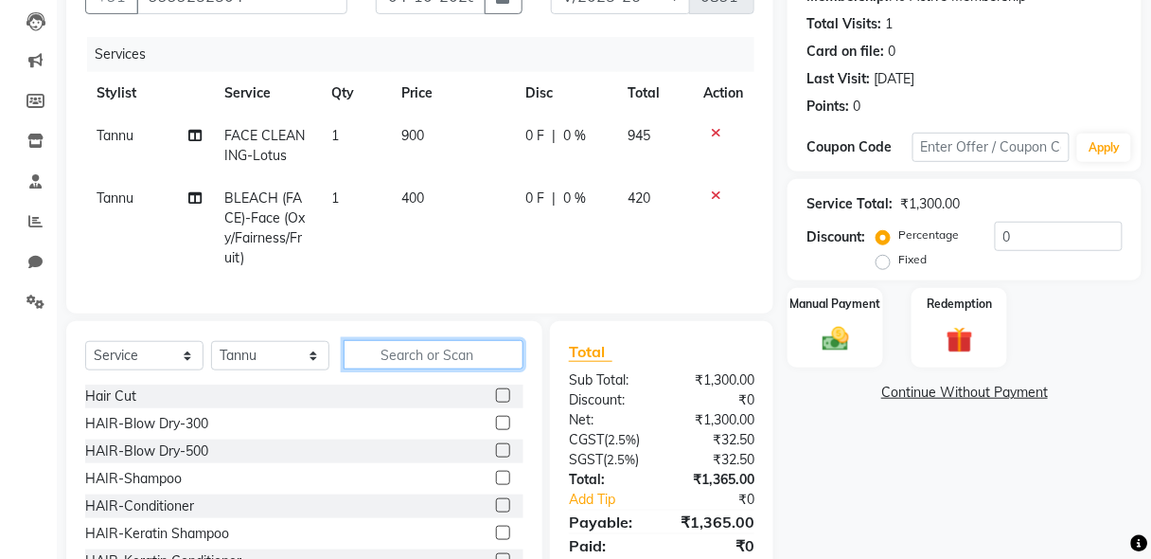
click at [471, 361] on input "text" at bounding box center [434, 354] width 180 height 29
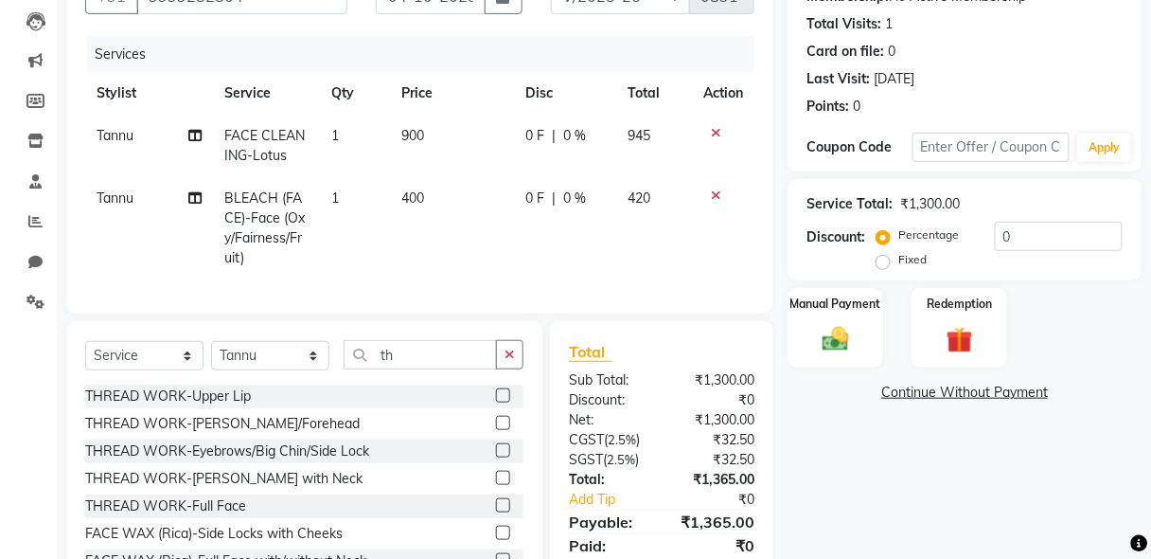
click at [496, 457] on label at bounding box center [503, 450] width 14 height 14
click at [496, 457] on input "checkbox" at bounding box center [502, 451] width 12 height 12
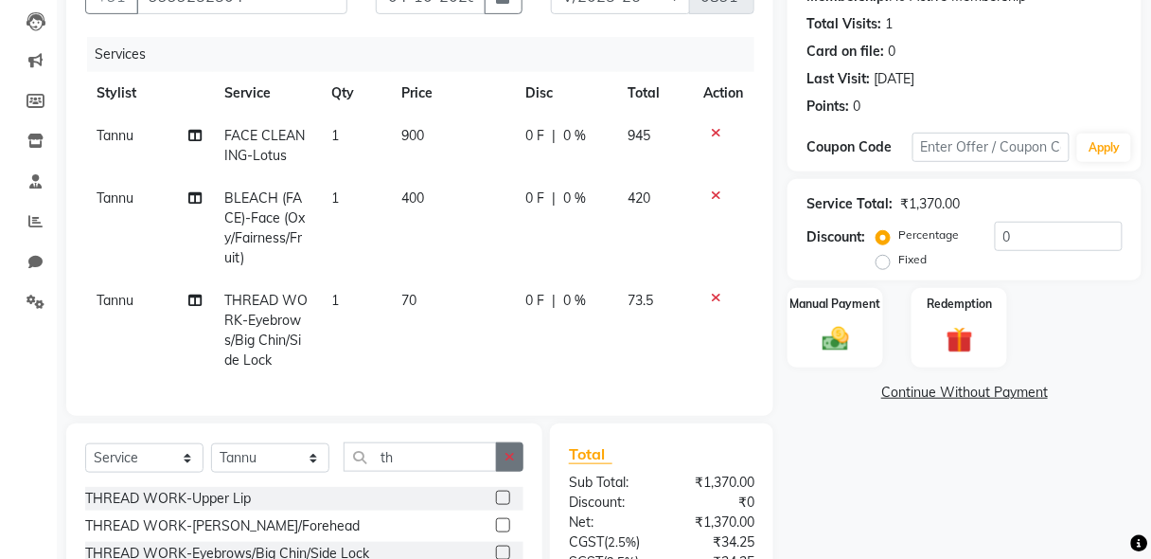
click at [504, 456] on button "button" at bounding box center [509, 456] width 27 height 29
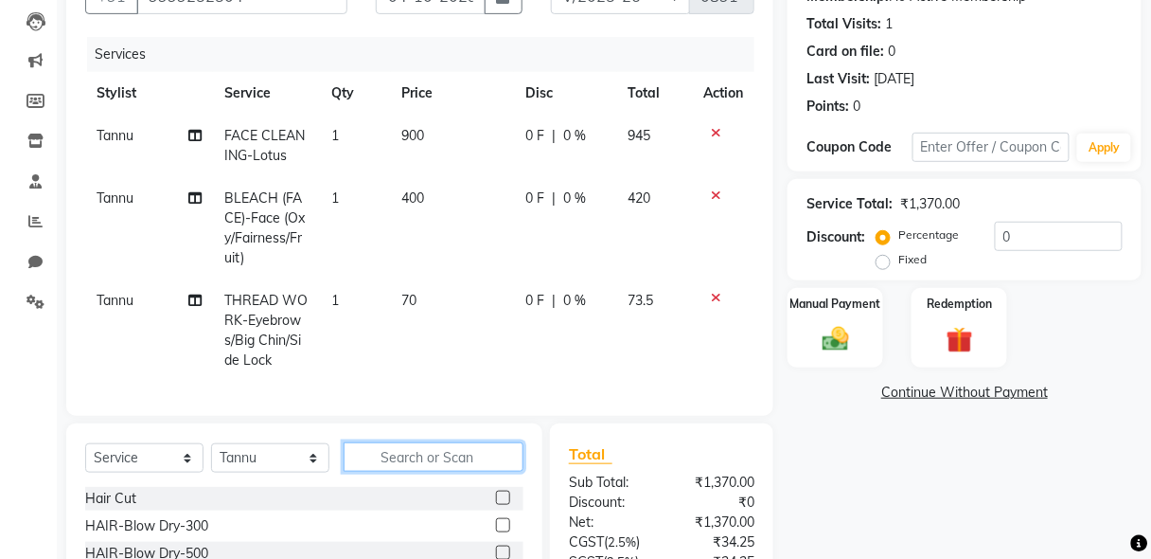
click at [488, 458] on input "text" at bounding box center [434, 456] width 180 height 29
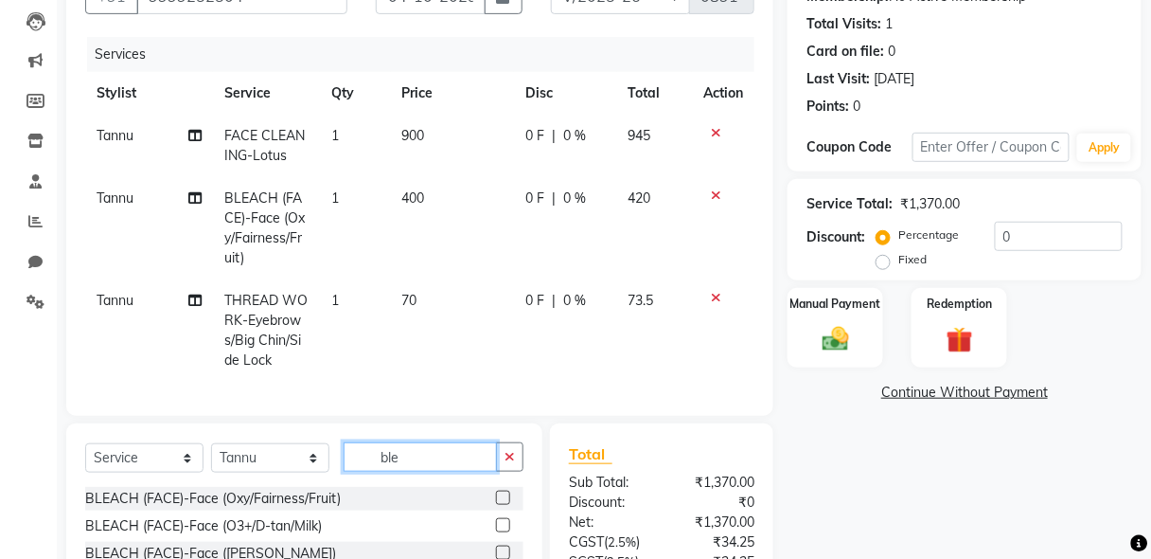
scroll to position [381, 0]
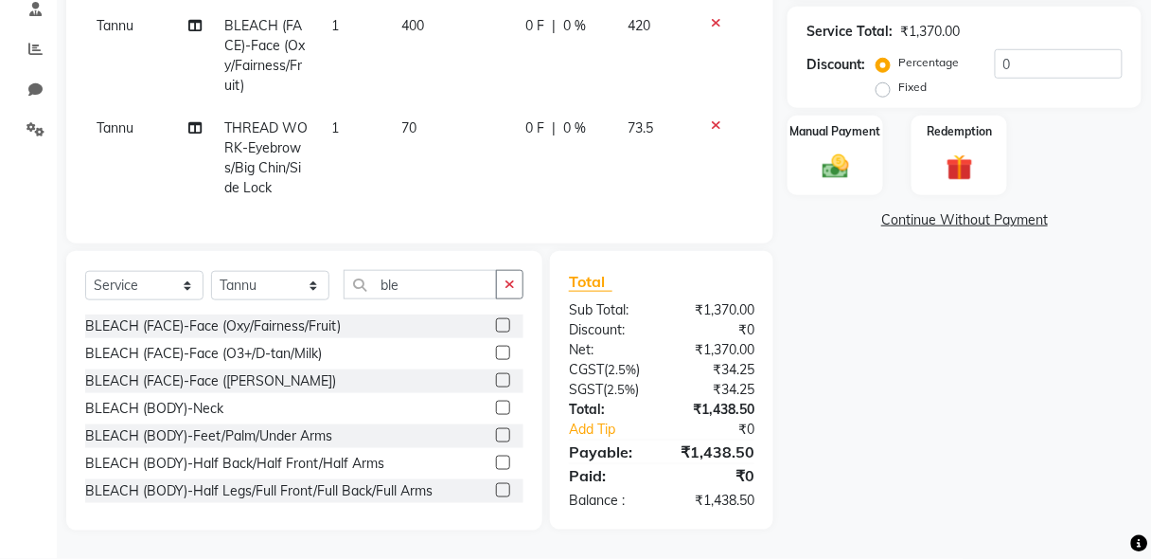
click at [496, 461] on label at bounding box center [503, 462] width 14 height 14
click at [496, 461] on input "checkbox" at bounding box center [502, 463] width 12 height 12
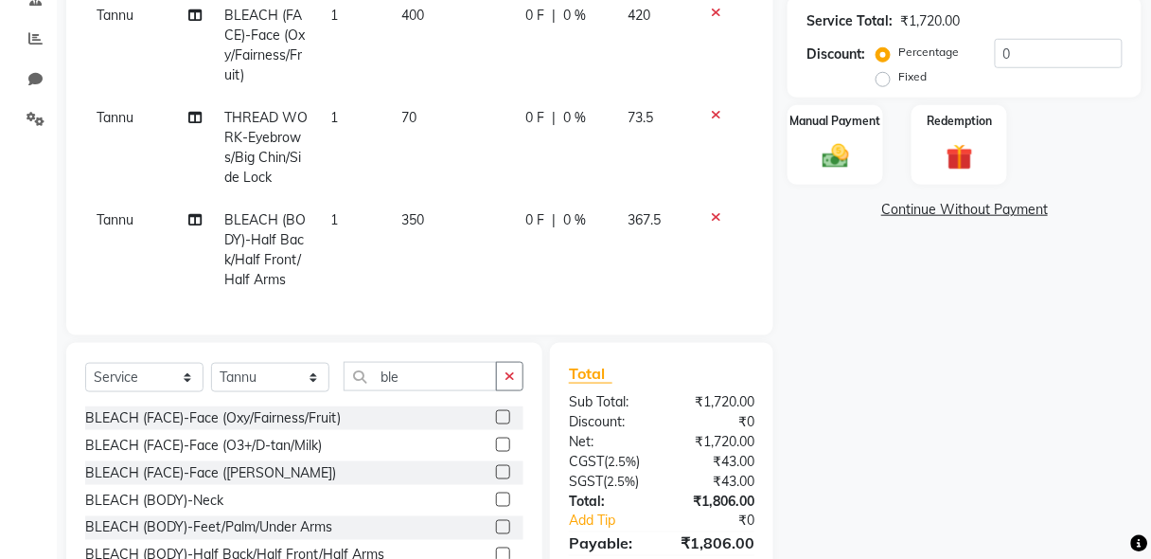
scroll to position [0, 0]
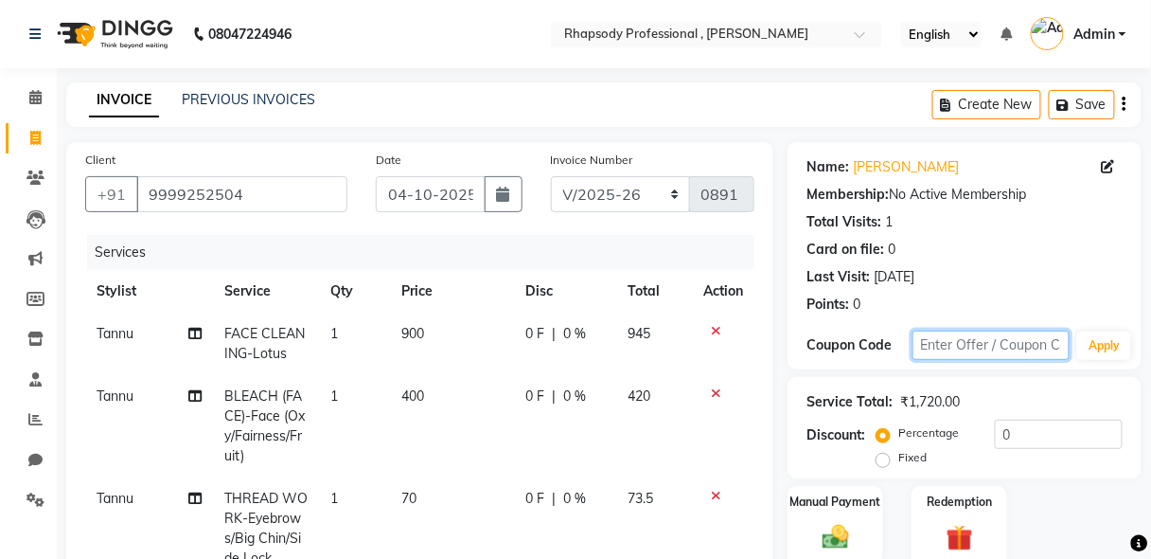
click at [952, 350] on input "text" at bounding box center [992, 344] width 158 height 29
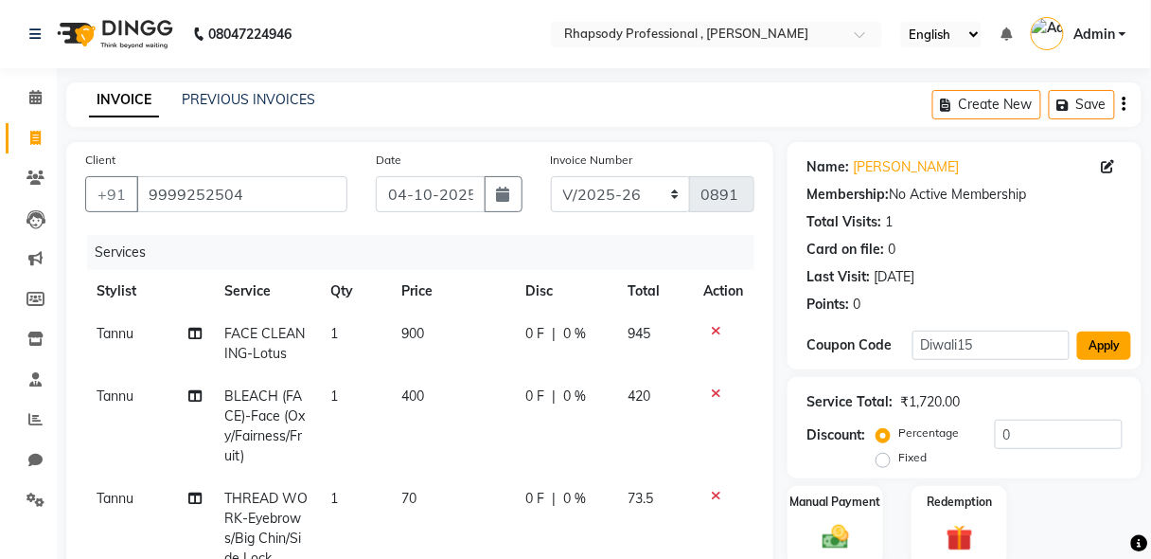
click at [1115, 350] on button "Apply" at bounding box center [1104, 345] width 54 height 28
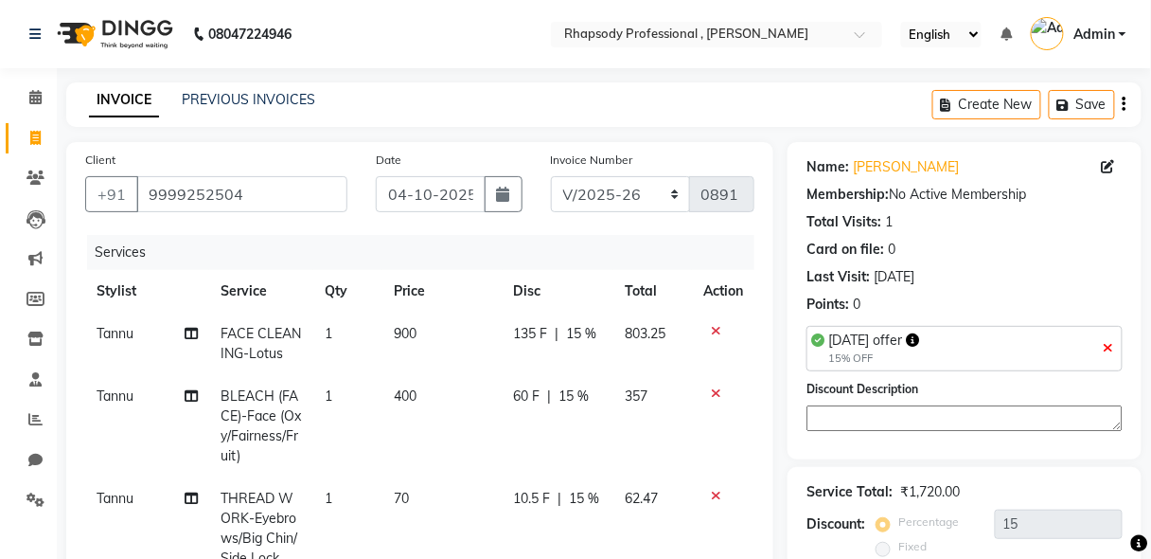
scroll to position [483, 0]
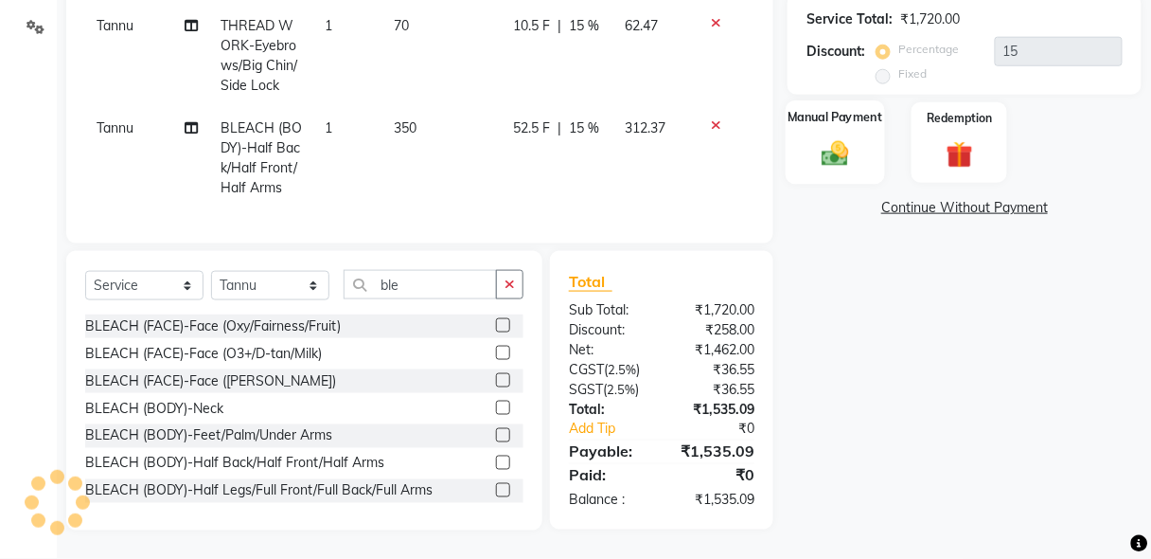
click at [848, 160] on div "Manual Payment" at bounding box center [835, 142] width 99 height 83
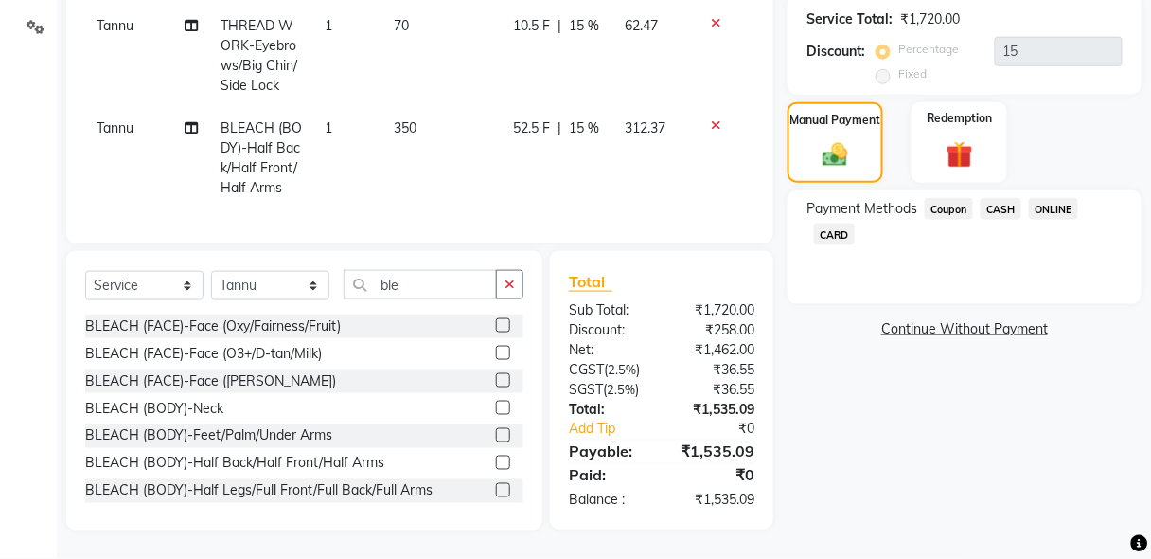
click at [1043, 199] on span "ONLINE" at bounding box center [1053, 209] width 49 height 22
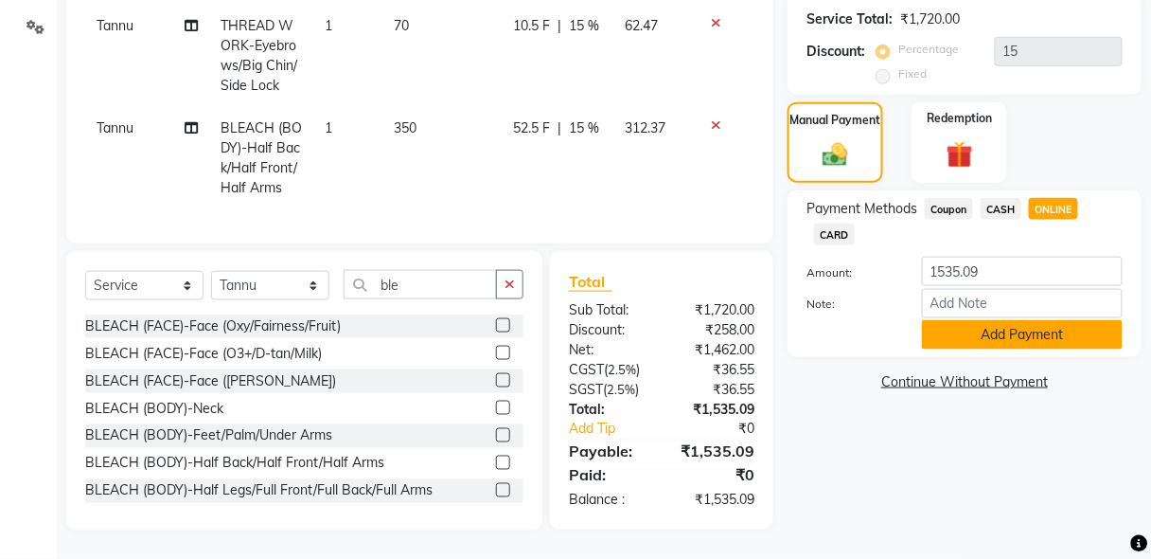
click at [1046, 321] on button "Add Payment" at bounding box center [1022, 334] width 201 height 29
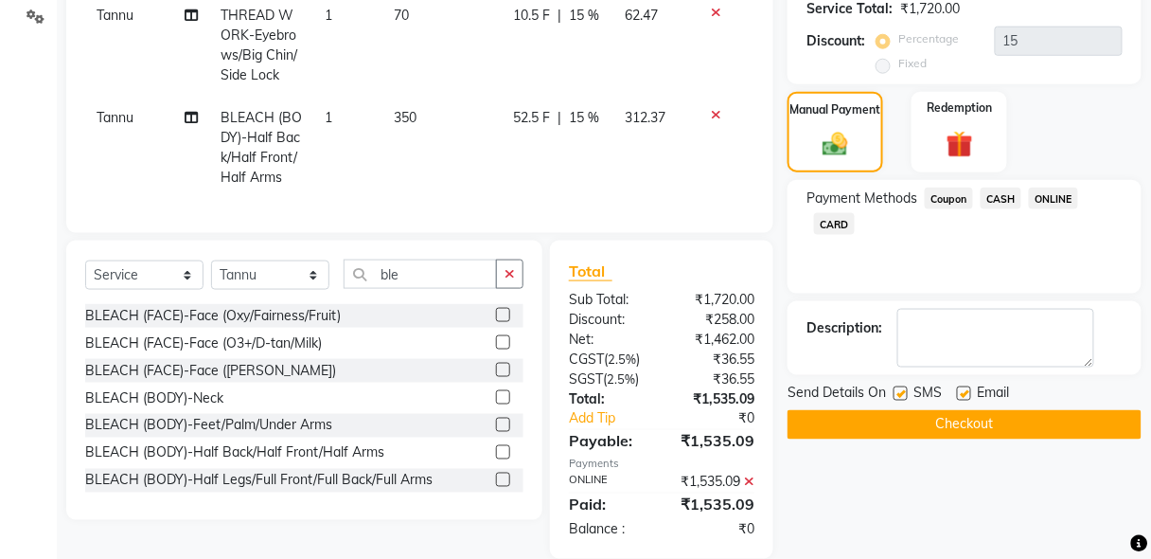
click at [976, 416] on button "Checkout" at bounding box center [965, 424] width 354 height 29
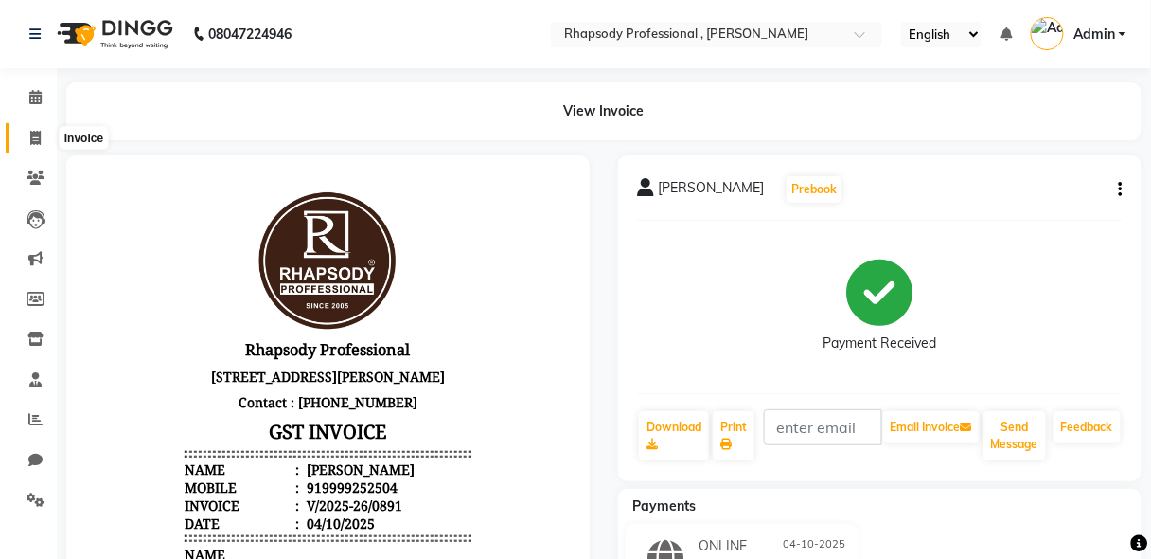
click at [35, 129] on span at bounding box center [35, 139] width 33 height 22
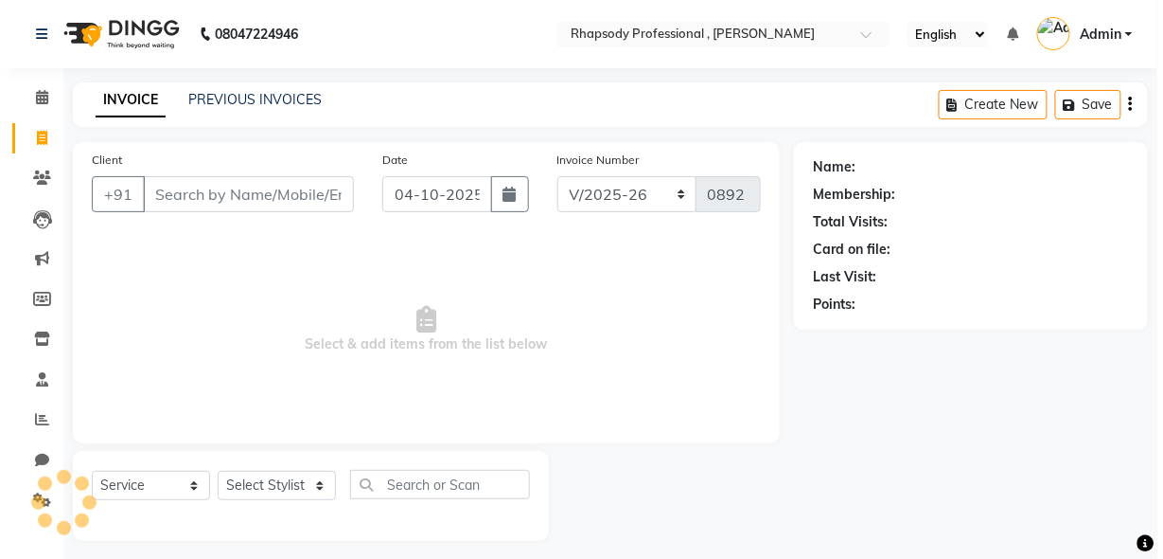
scroll to position [9, 0]
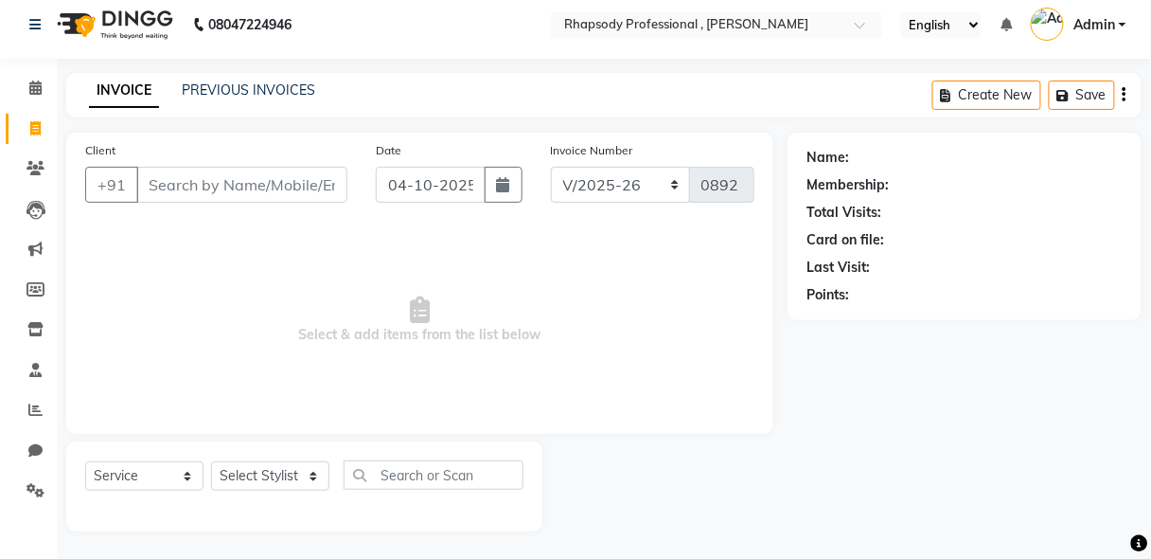
click at [197, 196] on input "Client" at bounding box center [241, 185] width 211 height 36
click at [308, 186] on span "Add Client" at bounding box center [298, 184] width 75 height 19
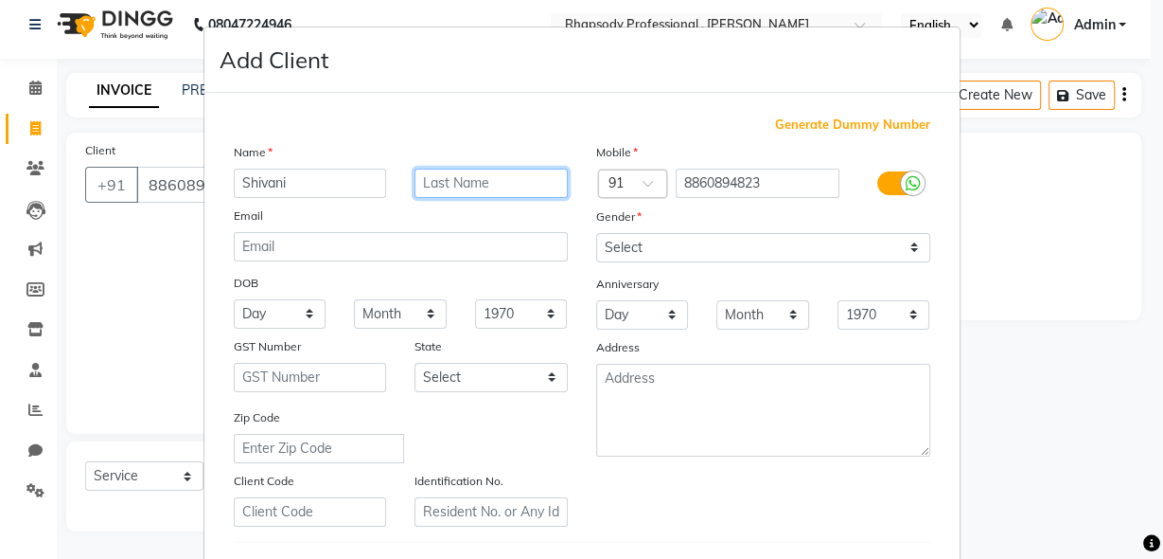
click at [455, 177] on input "text" at bounding box center [491, 182] width 153 height 29
click at [460, 184] on input "Madan" at bounding box center [491, 182] width 153 height 29
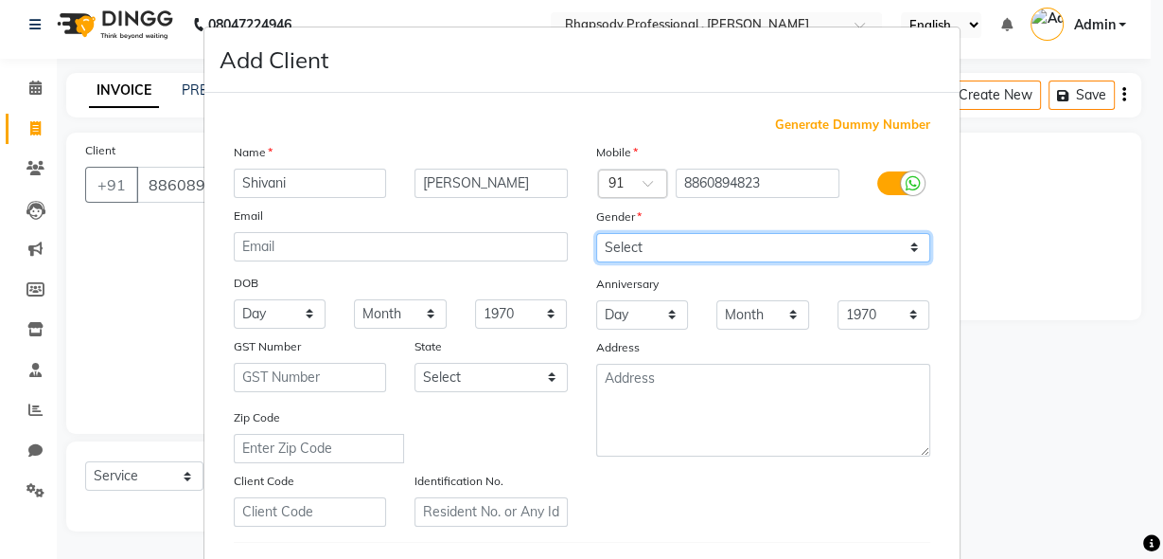
click at [741, 253] on select "Select [DEMOGRAPHIC_DATA] [DEMOGRAPHIC_DATA] Other Prefer Not To Say" at bounding box center [763, 247] width 334 height 29
click at [596, 233] on select "Select [DEMOGRAPHIC_DATA] [DEMOGRAPHIC_DATA] Other Prefer Not To Say" at bounding box center [763, 247] width 334 height 29
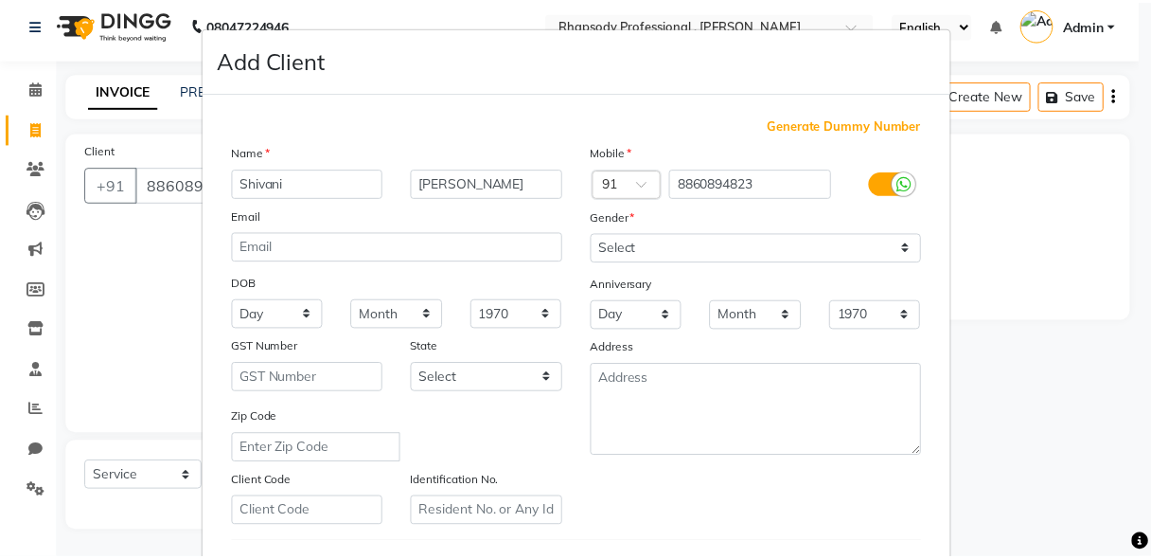
scroll to position [310, 0]
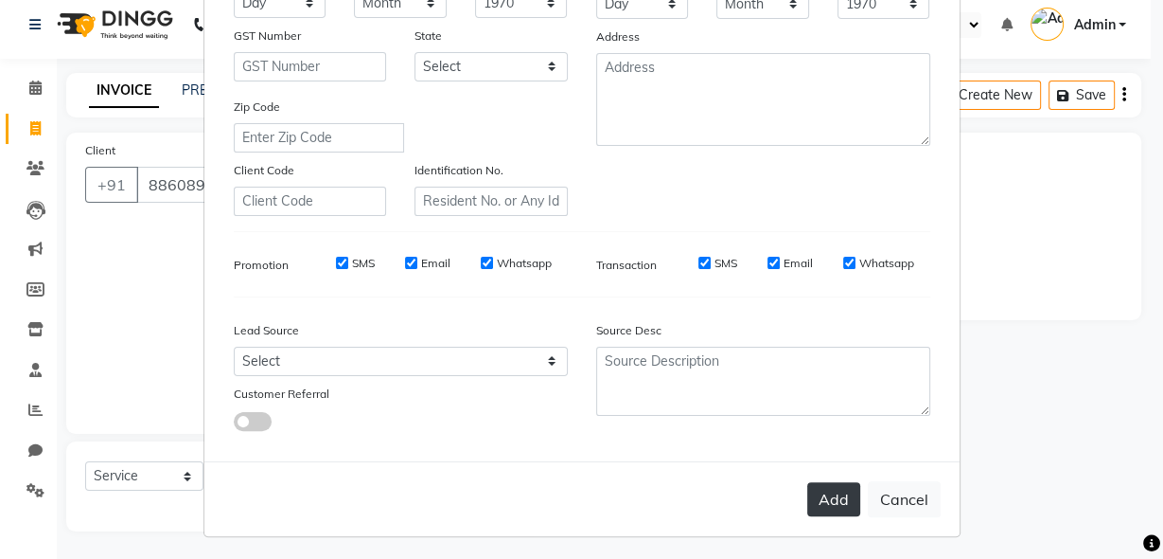
click at [820, 488] on button "Add" at bounding box center [833, 499] width 53 height 34
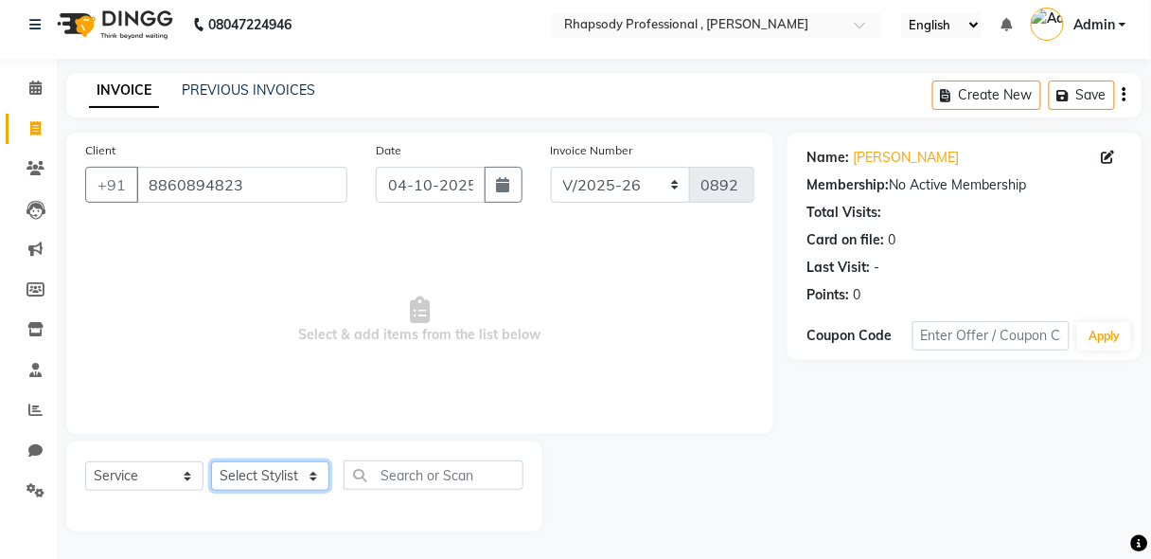
click at [269, 481] on select "Select Stylist [PERSON_NAME] [PERSON_NAME] Manager [PERSON_NAME] [PERSON_NAME] …" at bounding box center [270, 475] width 118 height 29
click at [211, 461] on select "Select Stylist [PERSON_NAME] [PERSON_NAME] Manager [PERSON_NAME] [PERSON_NAME] …" at bounding box center [270, 475] width 118 height 29
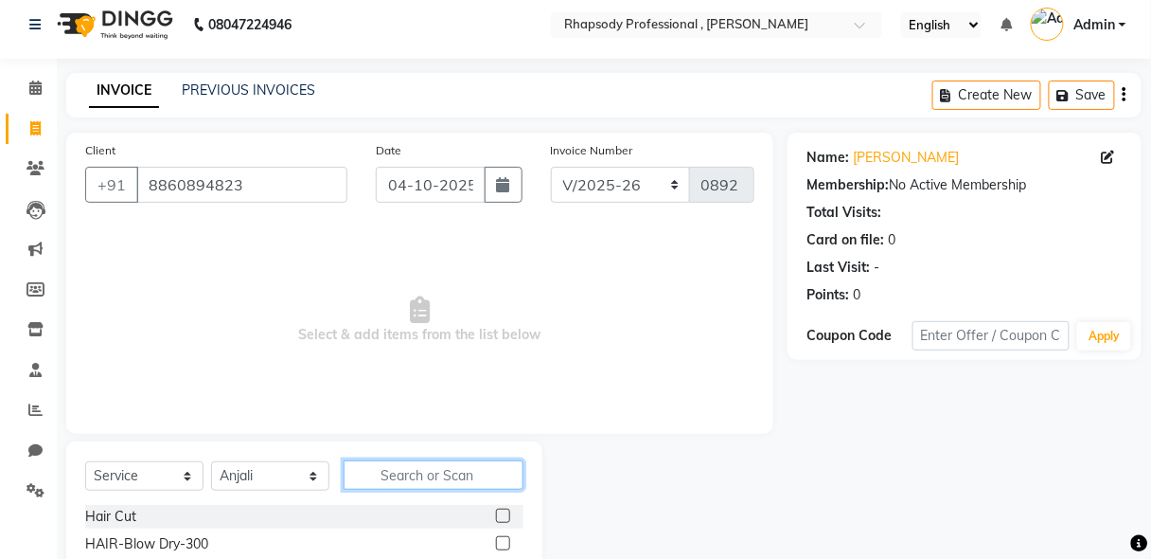
click at [411, 481] on input "text" at bounding box center [434, 474] width 180 height 29
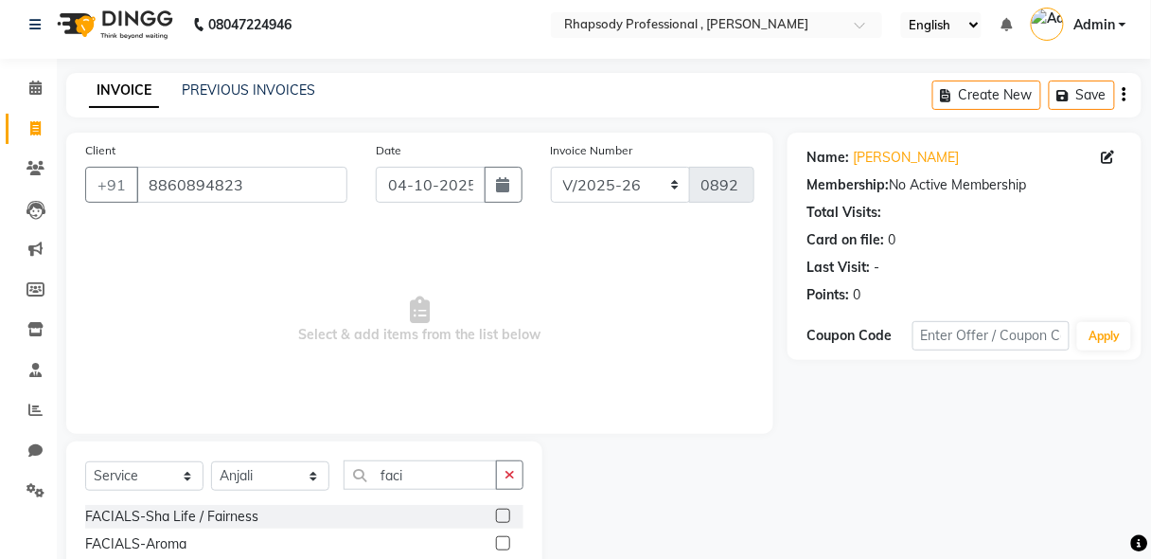
click at [1144, 442] on div "Name: [PERSON_NAME] Membership: No Active Membership Total Visits: Card on file…" at bounding box center [972, 427] width 368 height 588
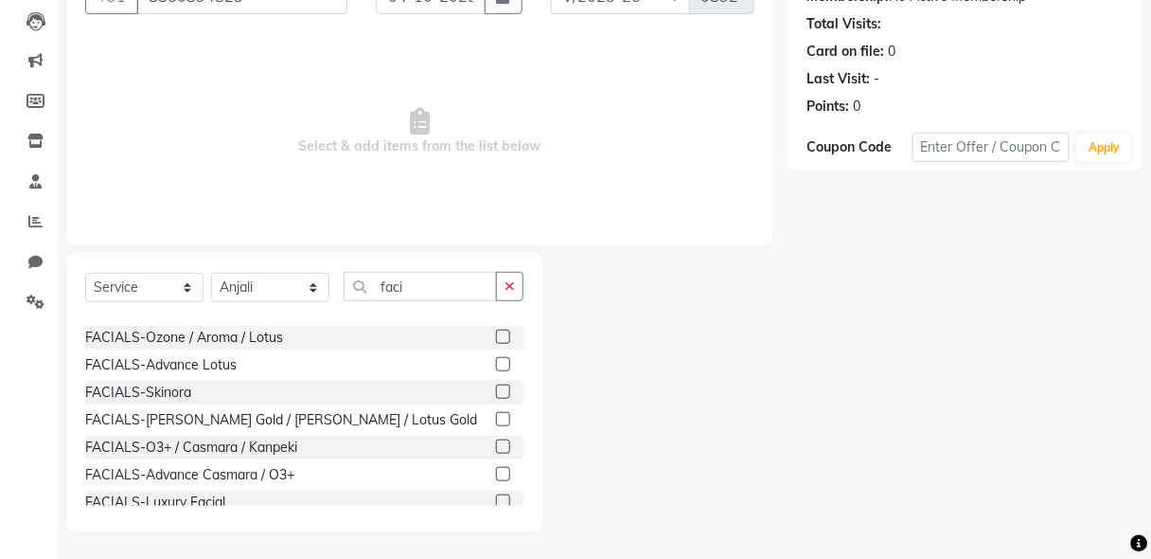
scroll to position [84, 0]
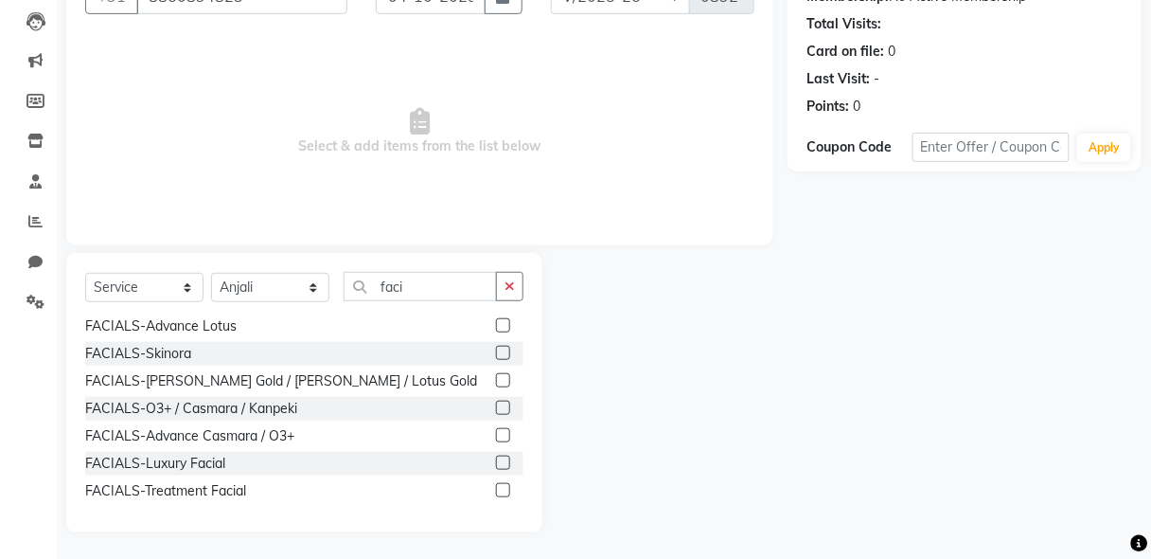
click at [496, 488] on label at bounding box center [503, 490] width 14 height 14
click at [496, 488] on input "checkbox" at bounding box center [502, 491] width 12 height 12
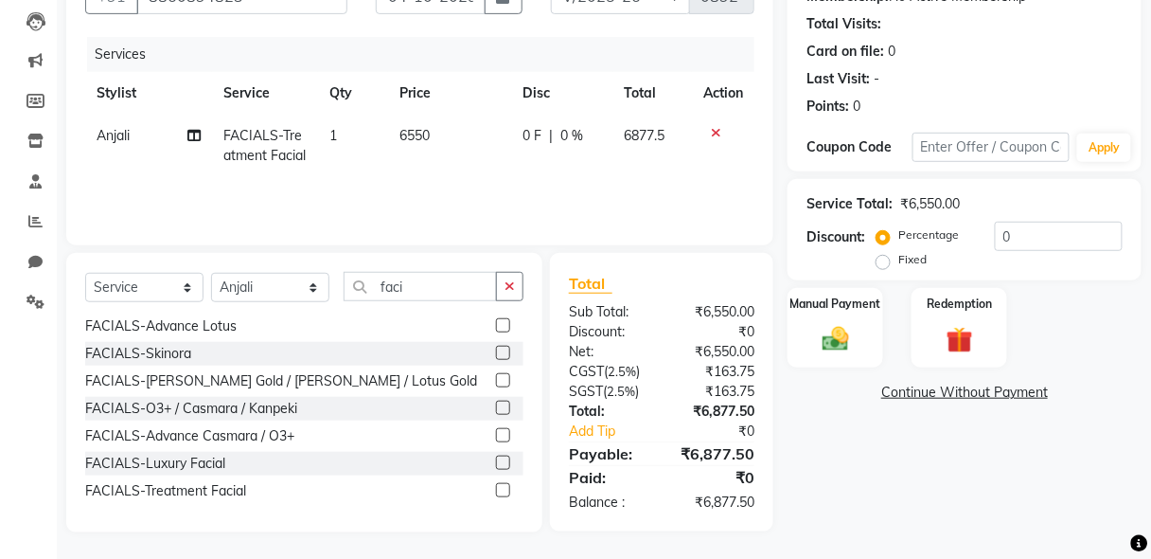
click at [496, 459] on label at bounding box center [503, 462] width 14 height 14
click at [496, 459] on input "checkbox" at bounding box center [502, 463] width 12 height 12
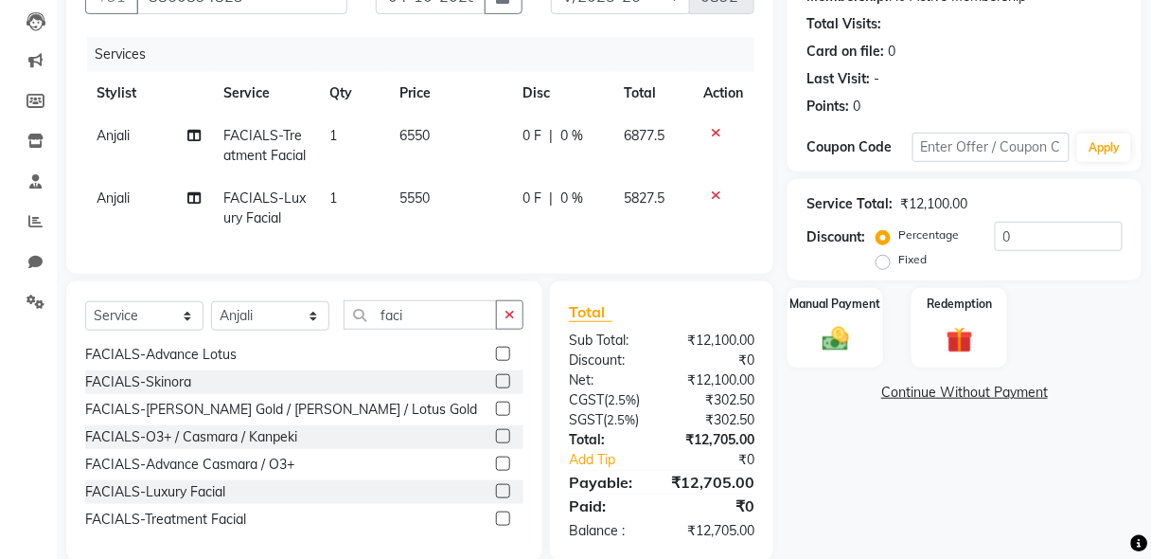
click at [711, 130] on icon at bounding box center [716, 132] width 10 height 13
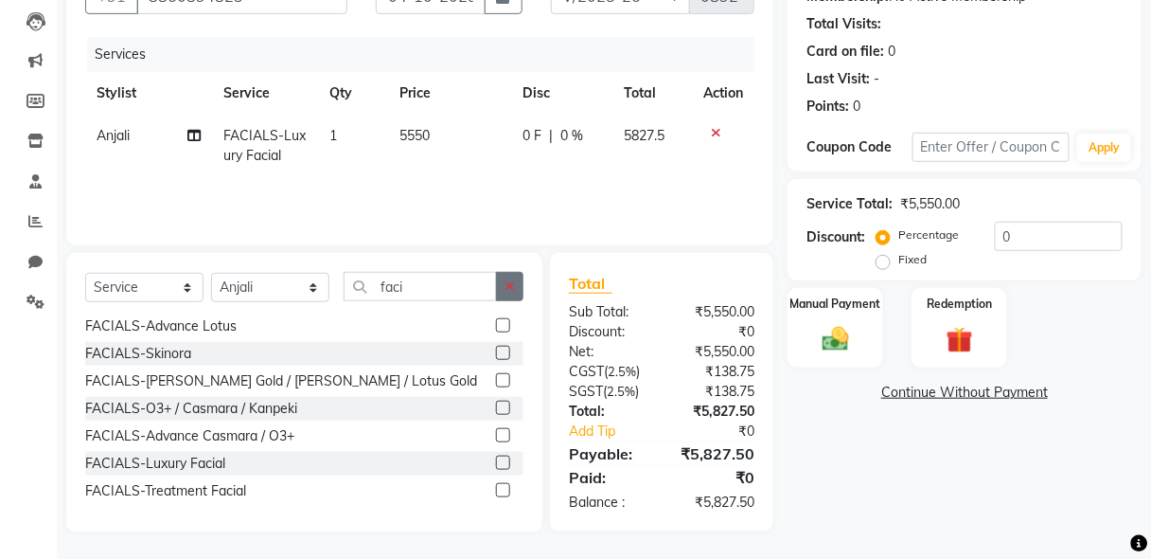
click at [513, 286] on icon "button" at bounding box center [510, 285] width 10 height 13
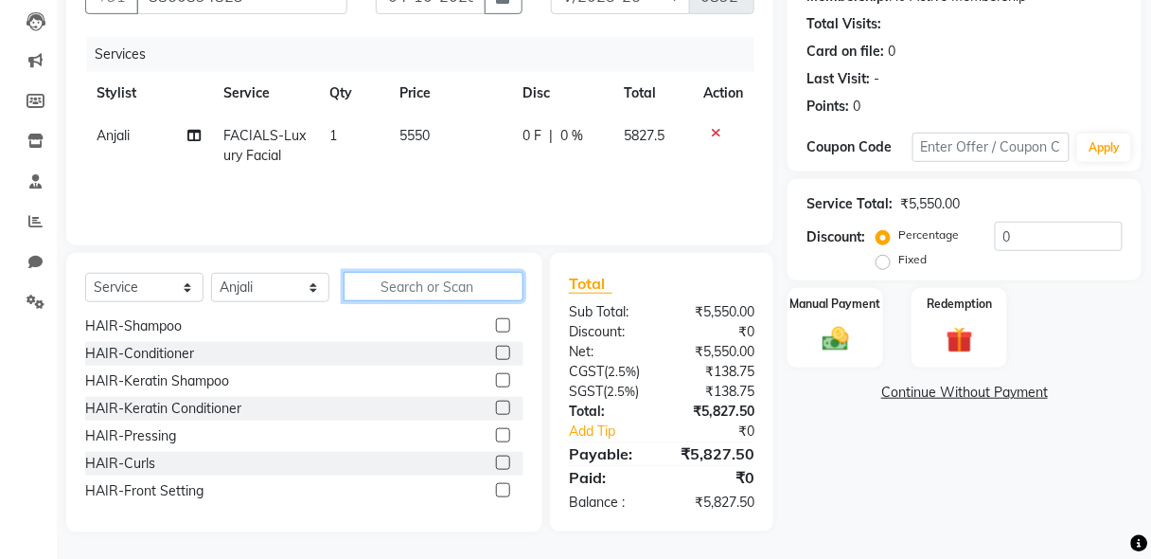
click at [468, 288] on input "text" at bounding box center [434, 286] width 180 height 29
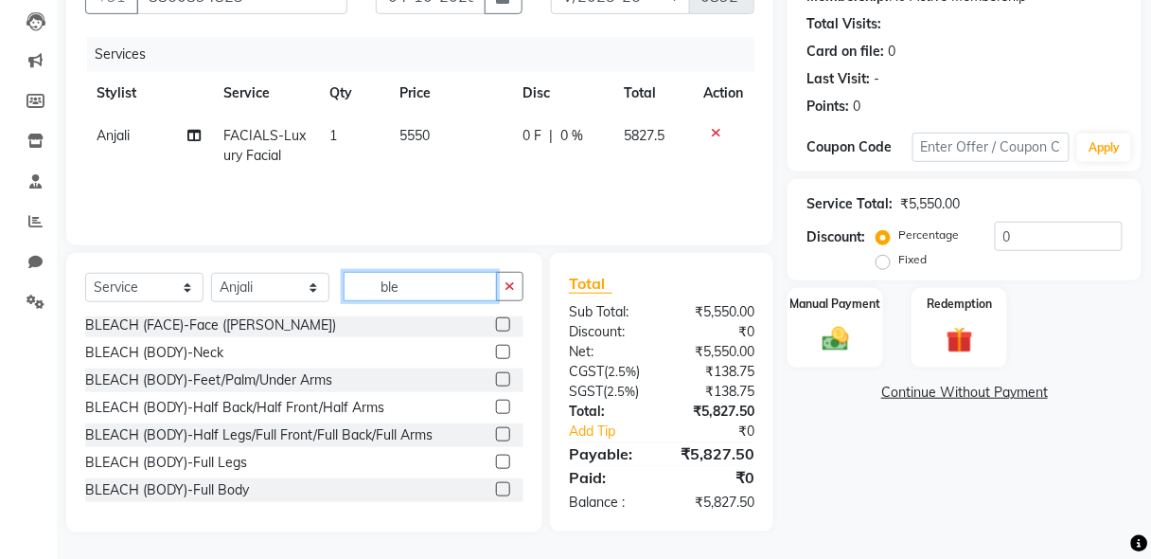
scroll to position [29, 0]
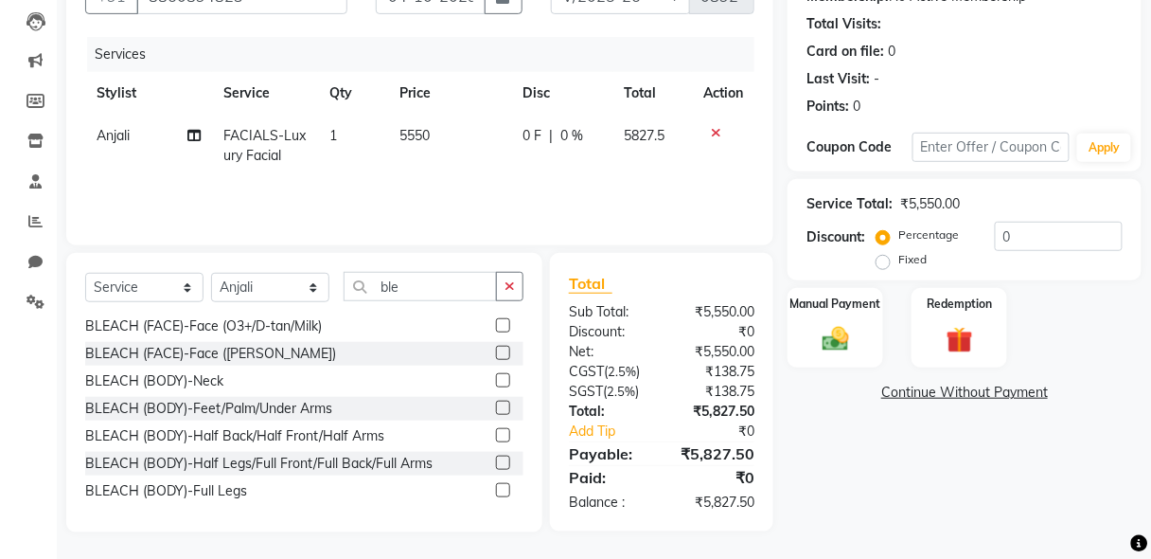
click at [496, 325] on label at bounding box center [503, 325] width 14 height 14
click at [496, 325] on input "checkbox" at bounding box center [502, 326] width 12 height 12
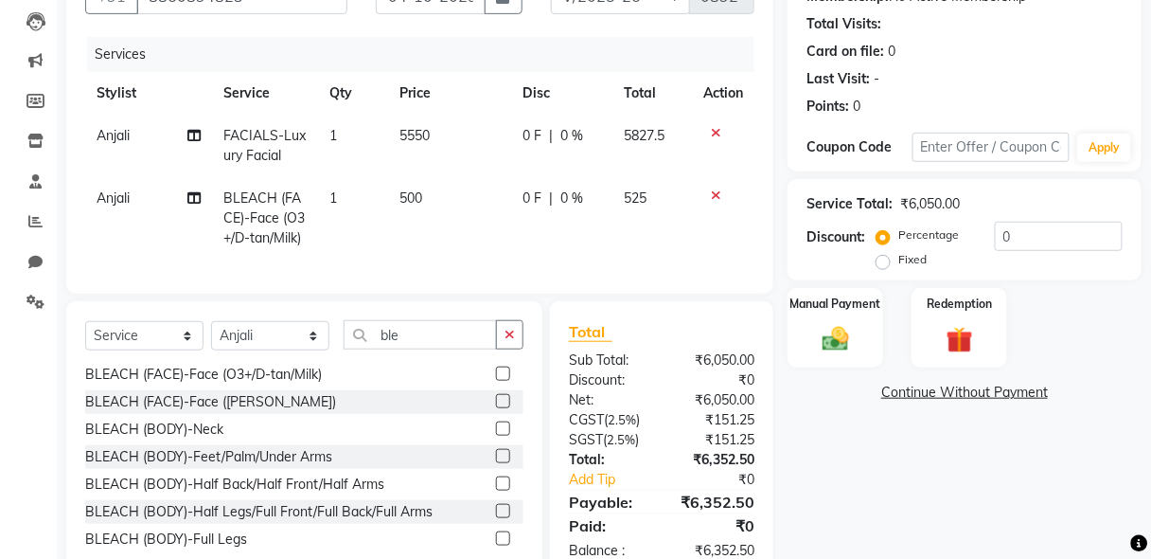
click at [496, 490] on label at bounding box center [503, 483] width 14 height 14
click at [496, 490] on input "checkbox" at bounding box center [502, 484] width 12 height 12
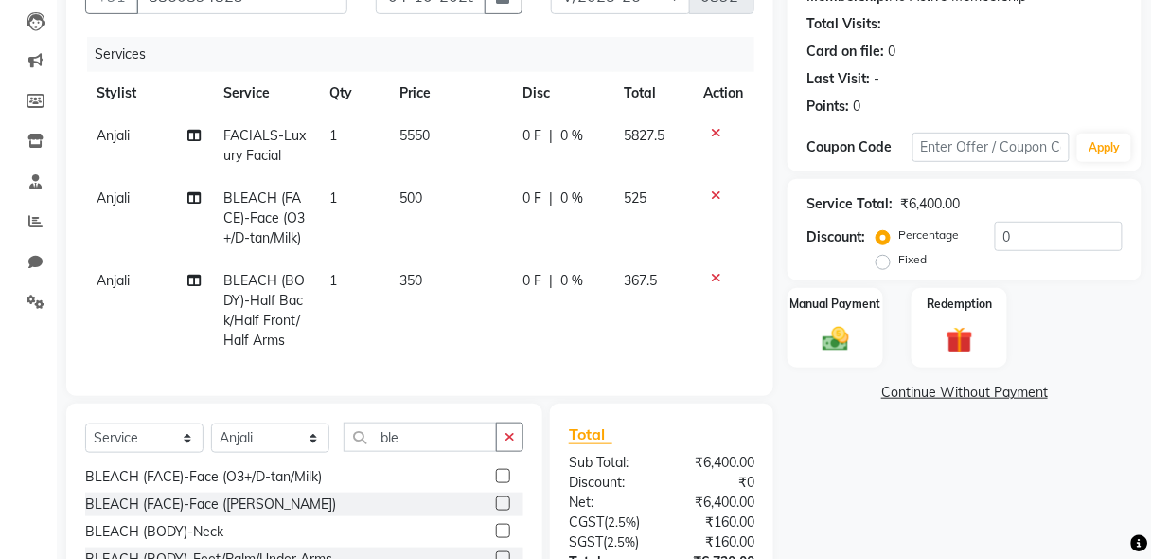
scroll to position [361, 0]
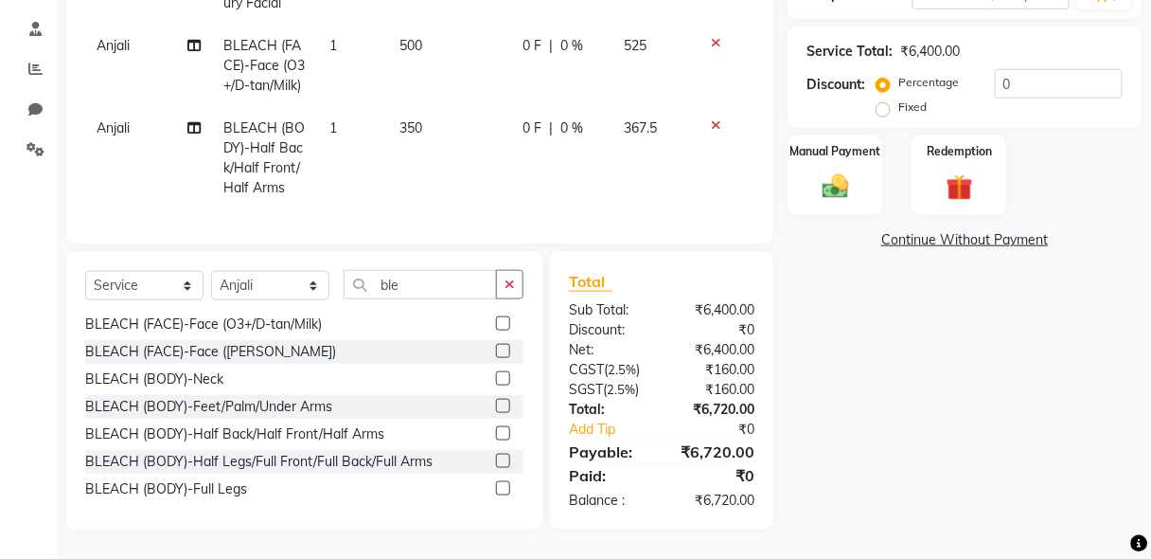
click at [496, 428] on label at bounding box center [503, 433] width 14 height 14
click at [496, 428] on input "checkbox" at bounding box center [502, 434] width 12 height 12
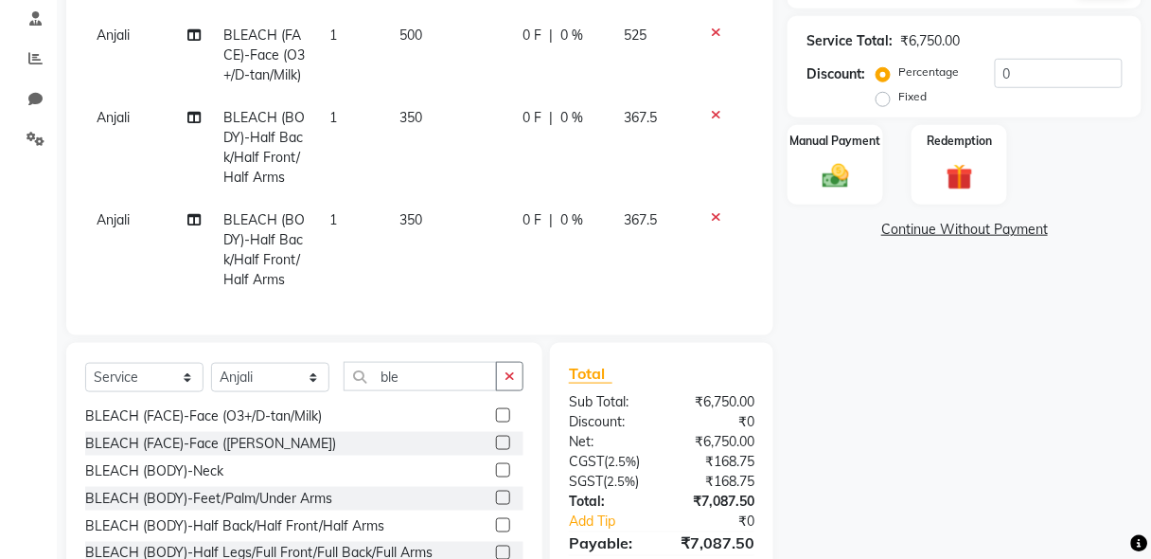
scroll to position [0, 0]
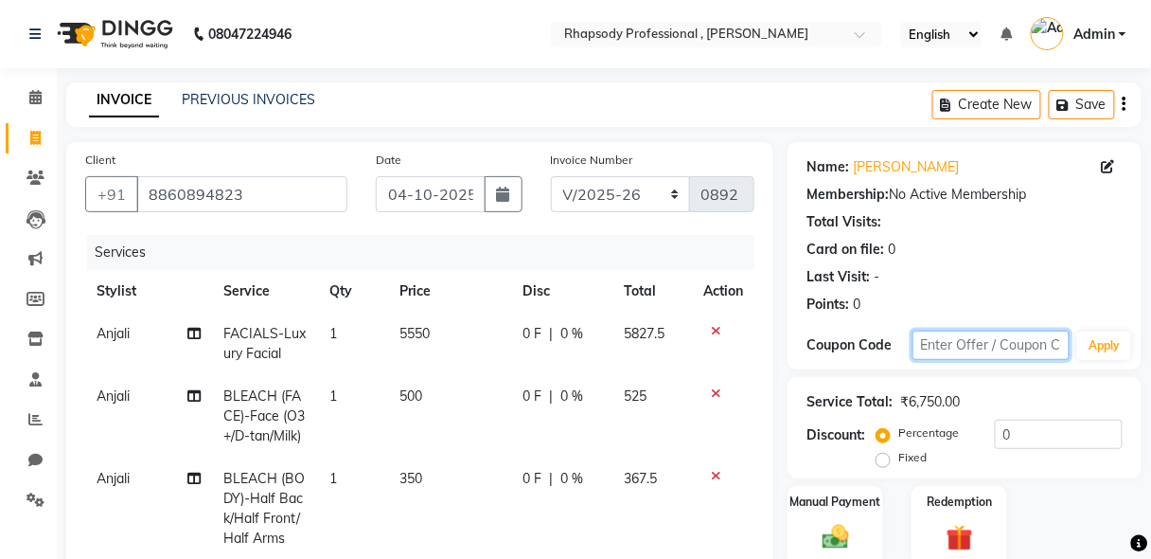
click at [940, 345] on input "text" at bounding box center [992, 344] width 158 height 29
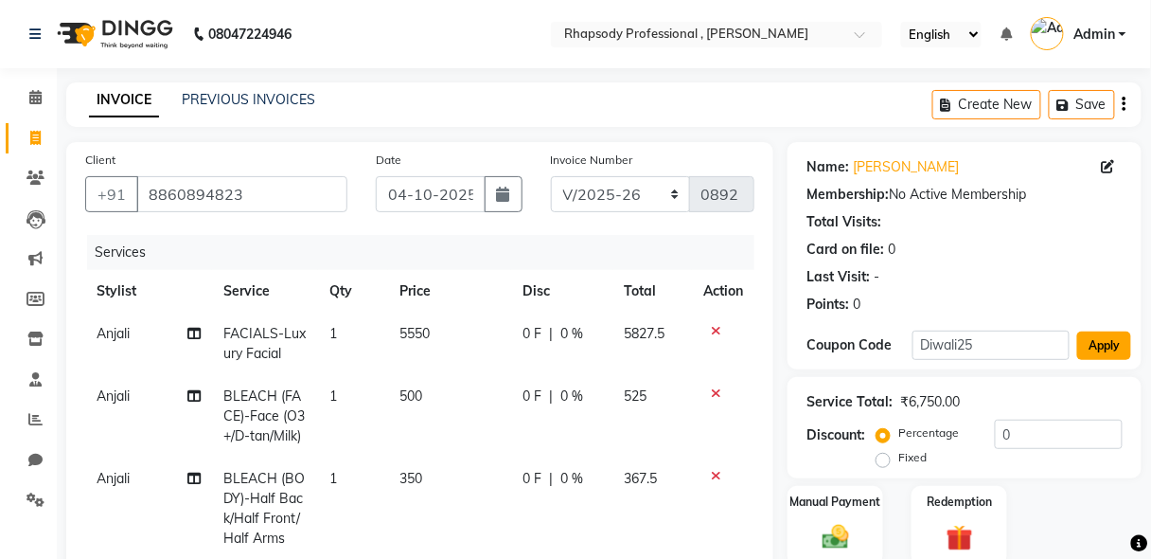
click at [1108, 347] on button "Apply" at bounding box center [1104, 345] width 54 height 28
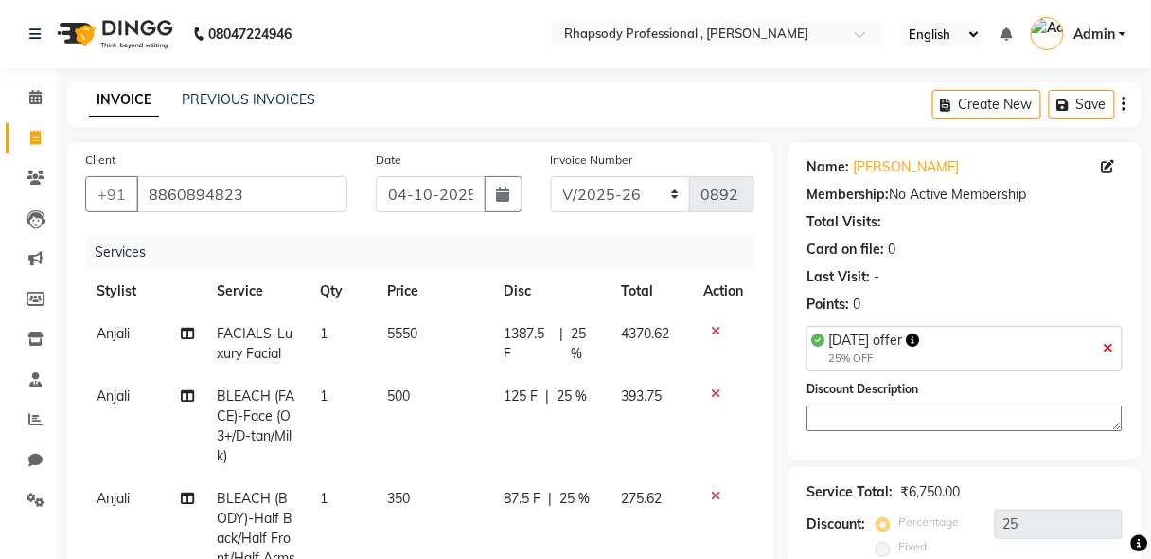
scroll to position [483, 0]
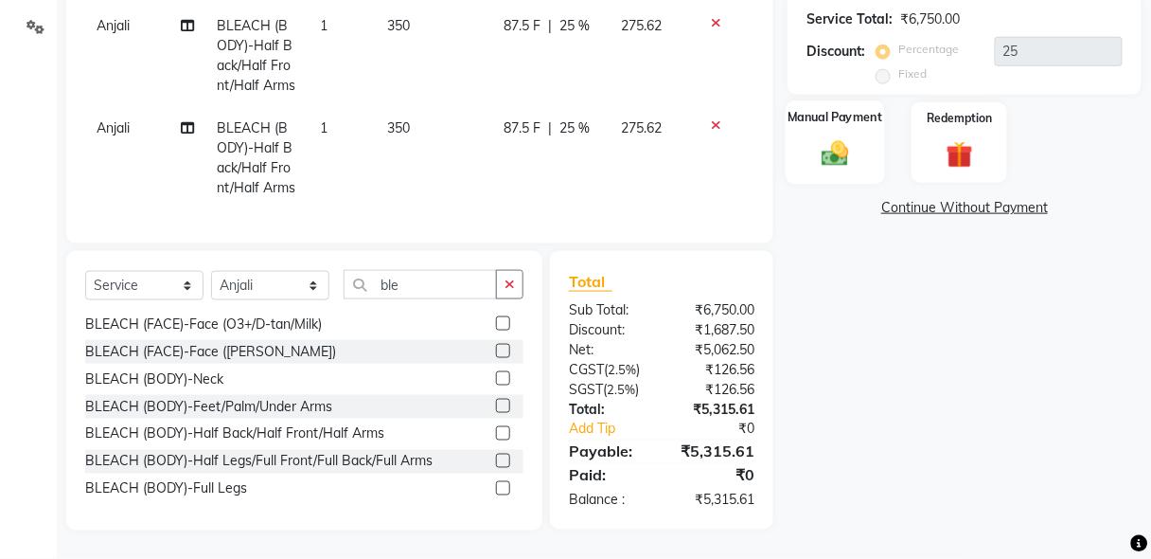
click at [833, 149] on img at bounding box center [835, 154] width 44 height 32
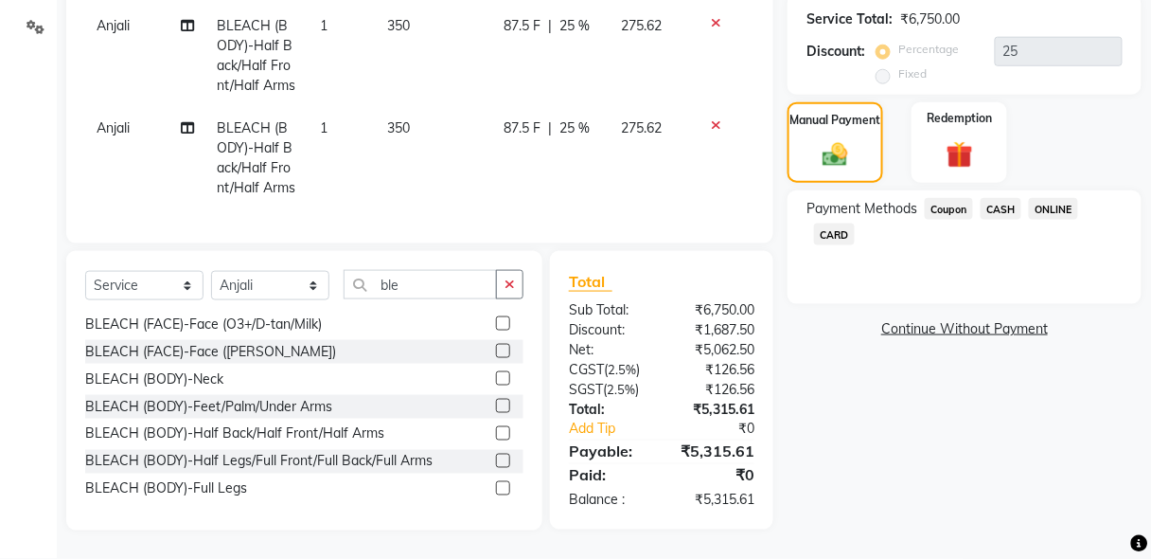
click at [1002, 198] on span "CASH" at bounding box center [1001, 209] width 41 height 22
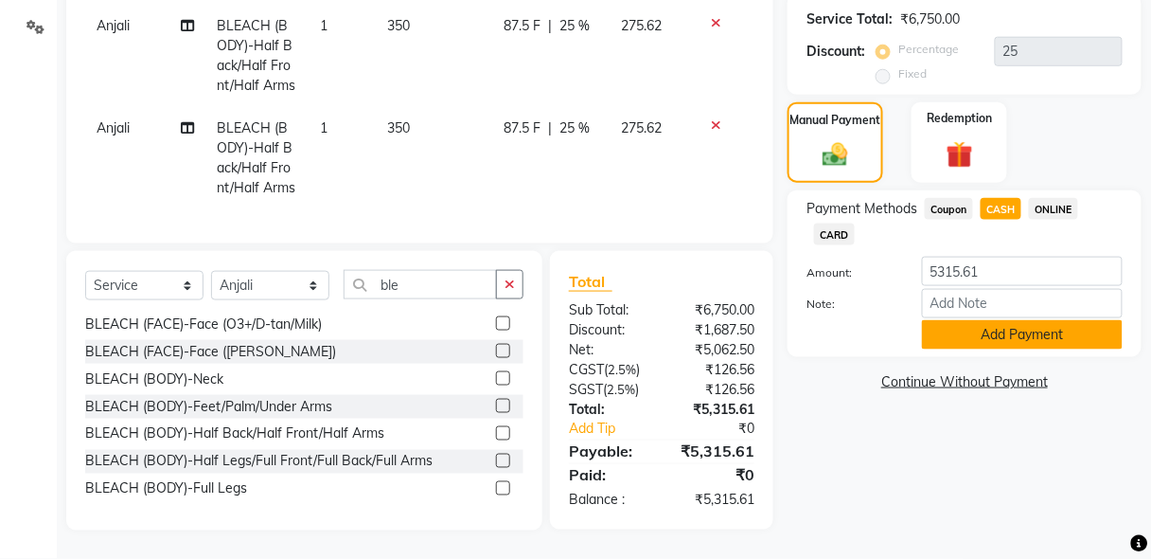
click at [1026, 320] on button "Add Payment" at bounding box center [1022, 334] width 201 height 29
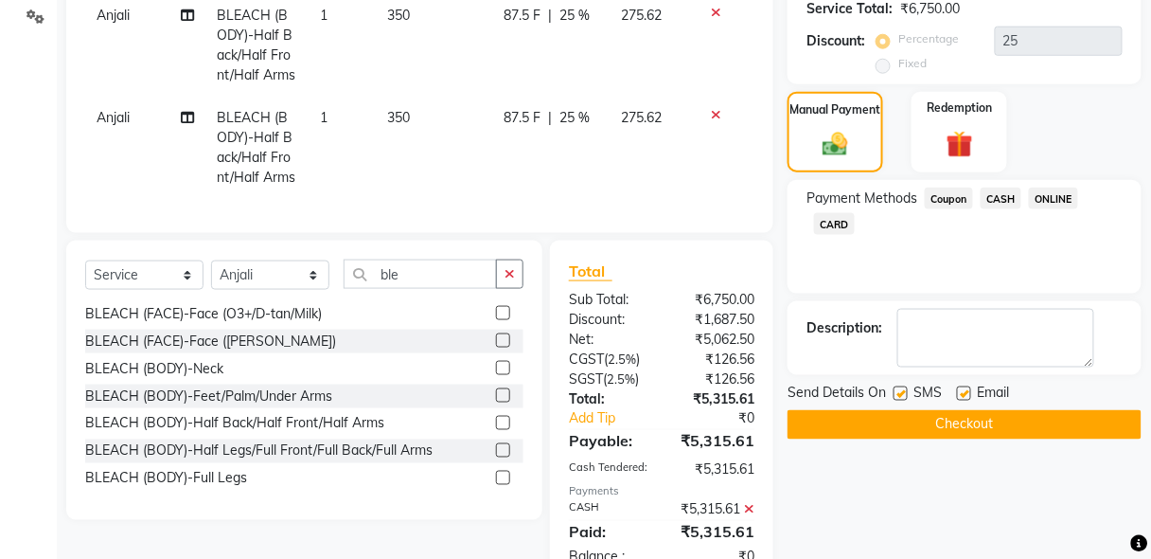
click at [982, 416] on button "Checkout" at bounding box center [965, 424] width 354 height 29
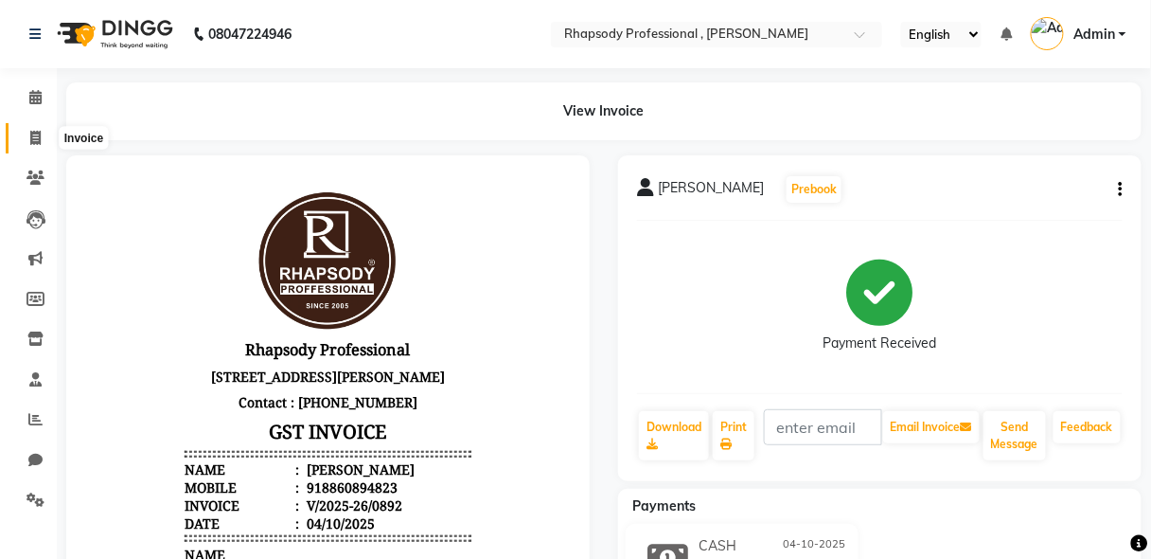
click at [35, 144] on icon at bounding box center [35, 138] width 10 height 14
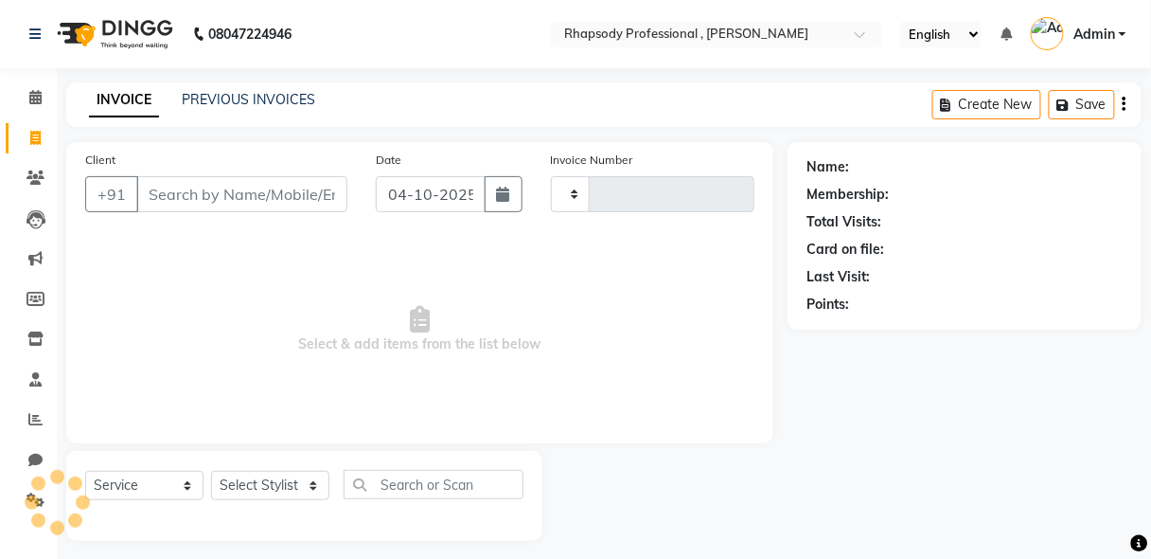
scroll to position [9, 0]
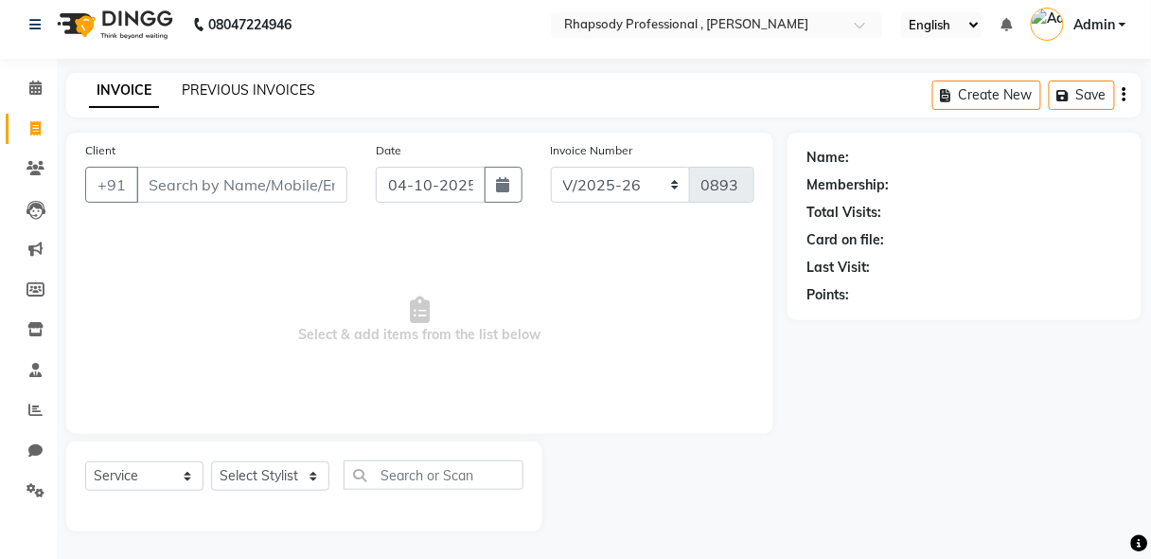
click at [210, 84] on link "PREVIOUS INVOICES" at bounding box center [248, 89] width 133 height 17
